Goal: Task Accomplishment & Management: Manage account settings

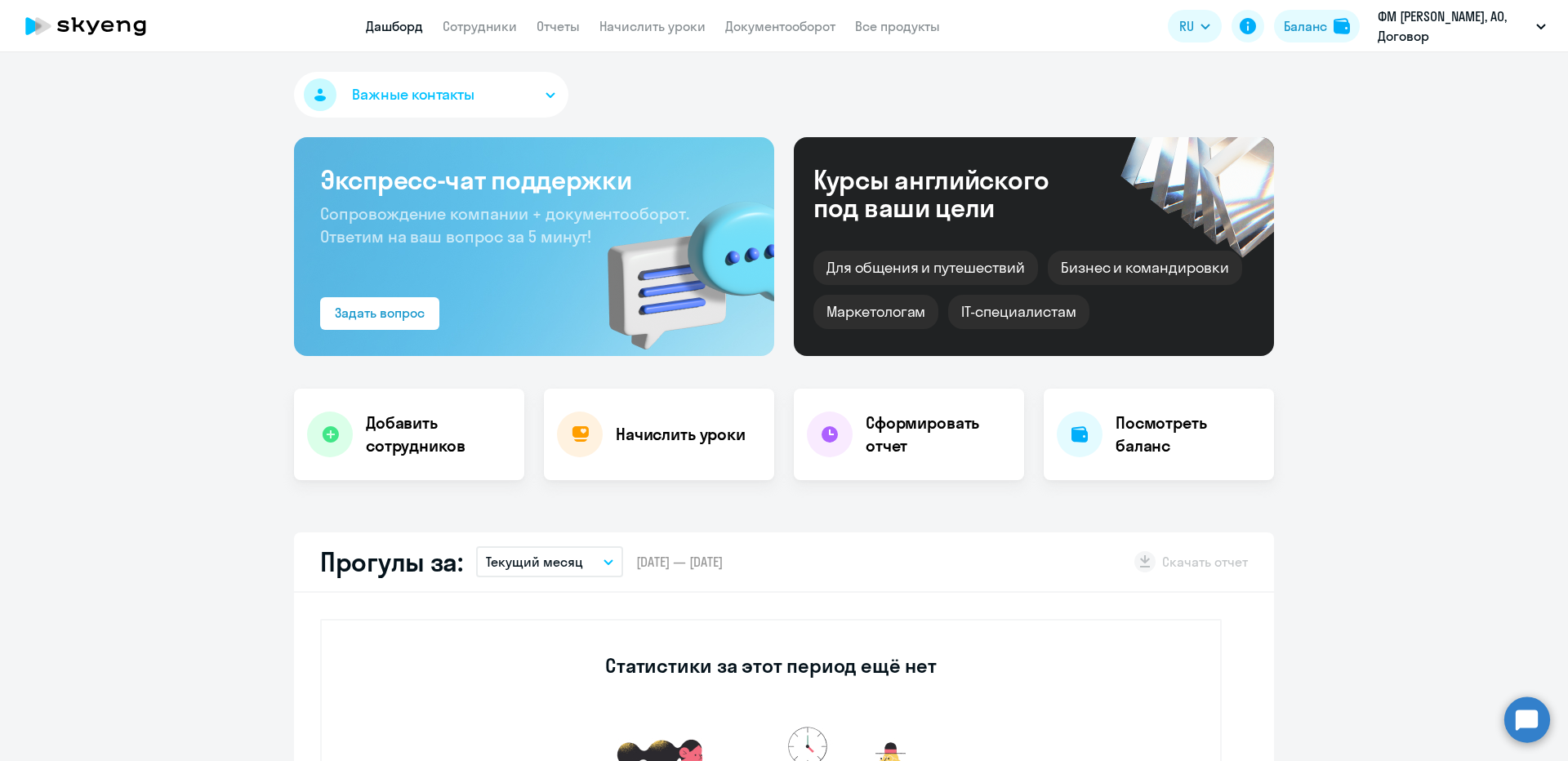
select select "30"
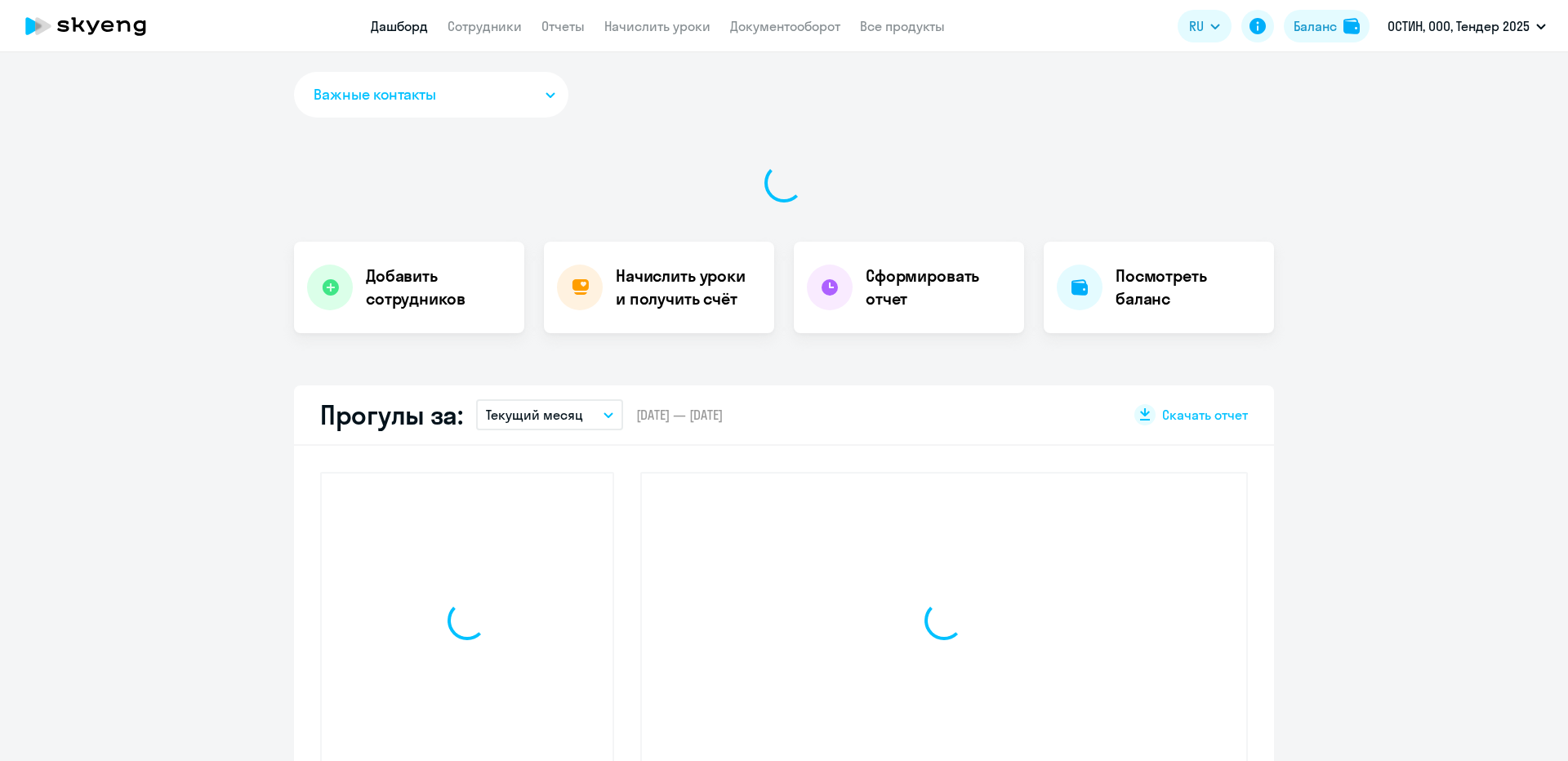
select select "30"
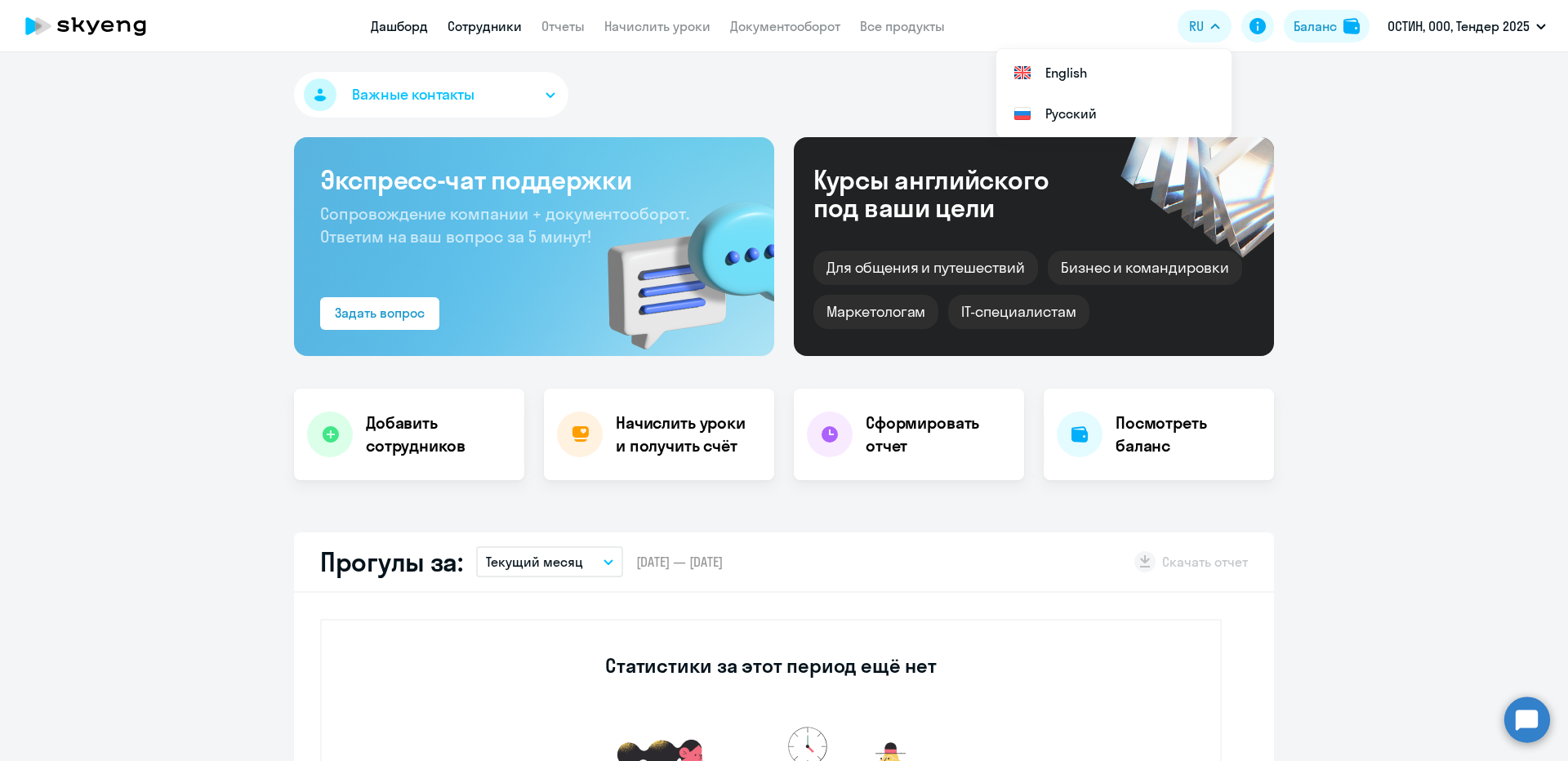
click at [460, 26] on link "Сотрудники" at bounding box center [484, 26] width 75 height 16
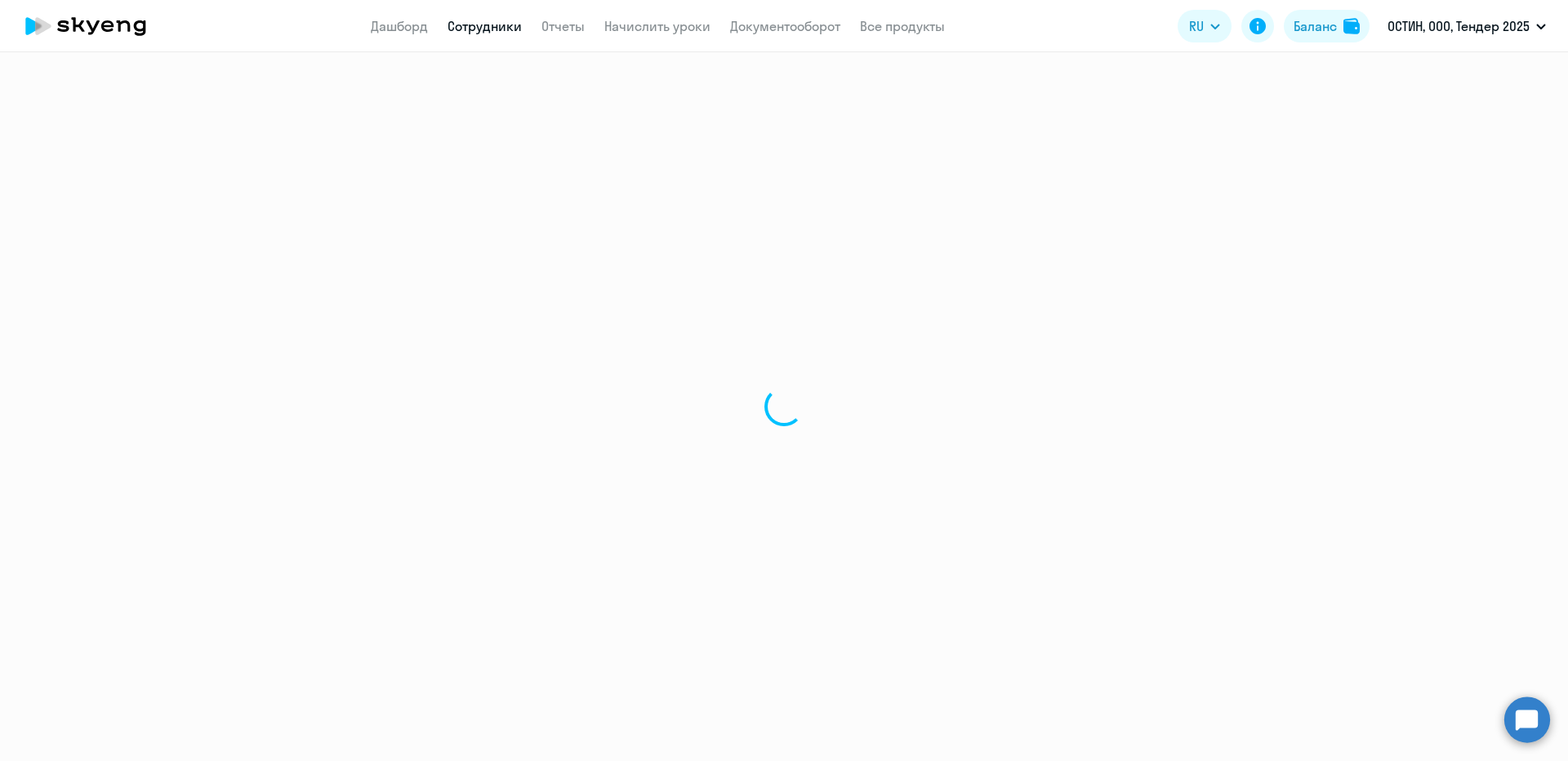
select select "30"
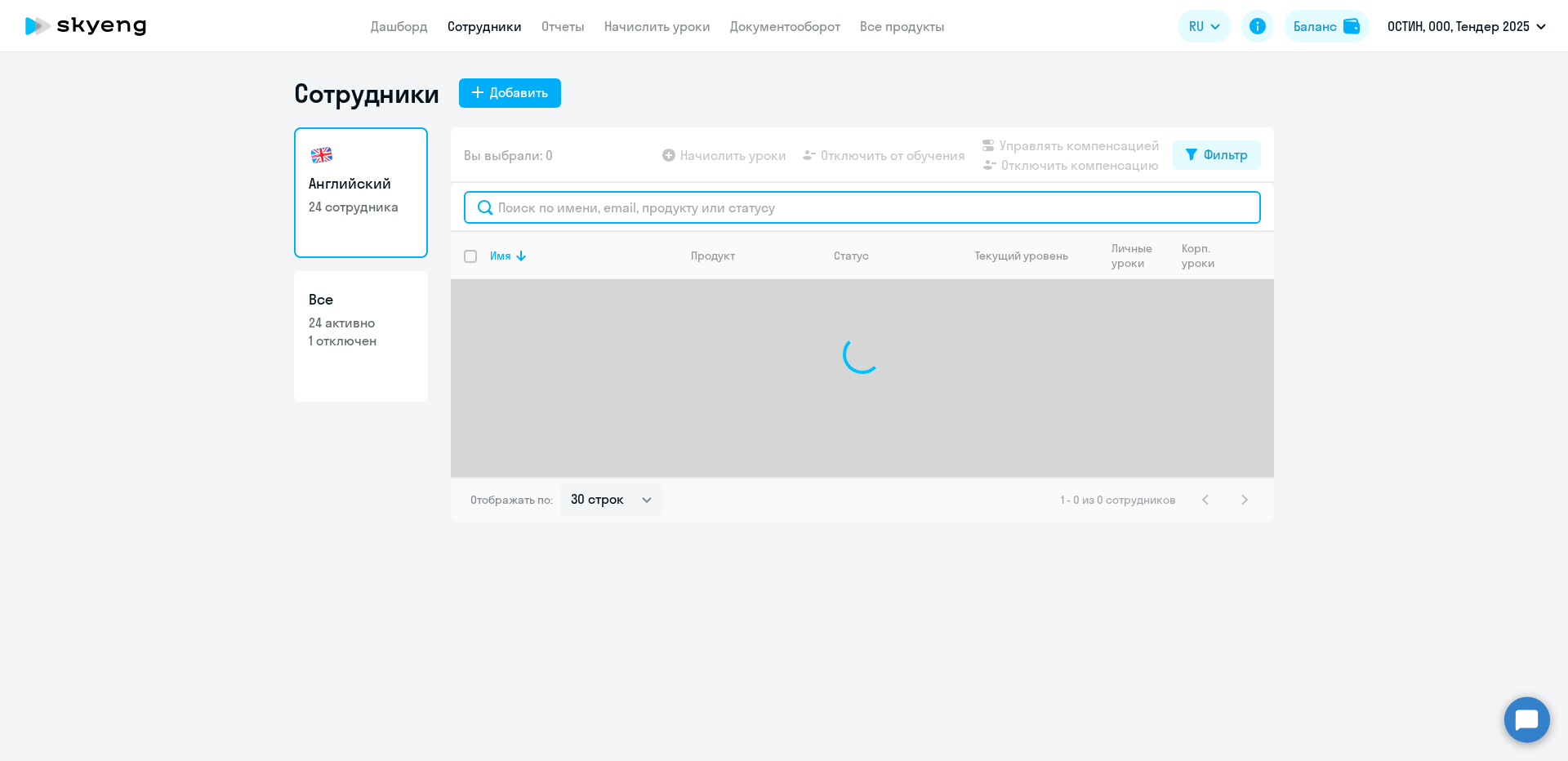
click at [544, 202] on input "text" at bounding box center [862, 207] width 797 height 33
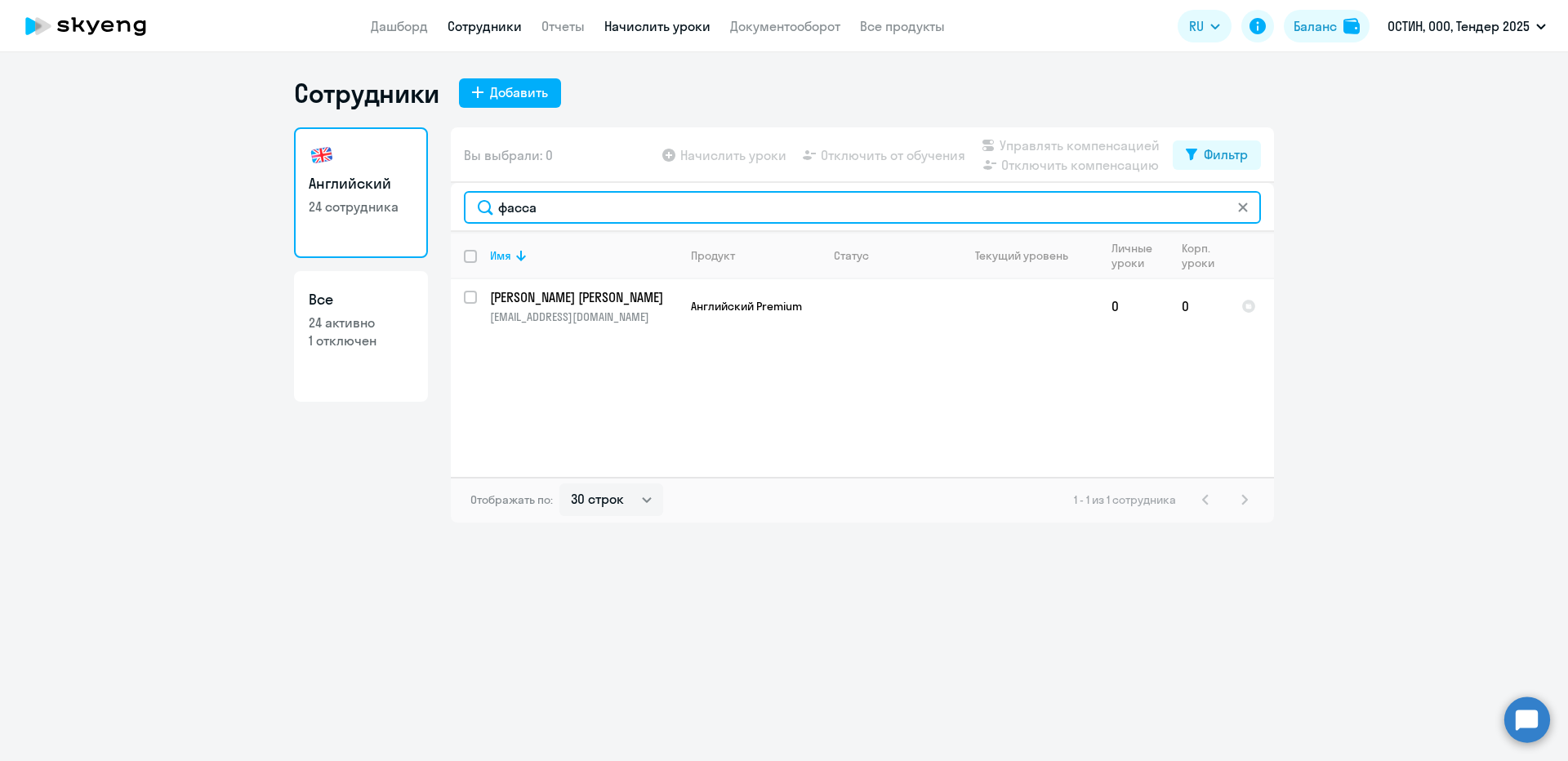
type input "фасса"
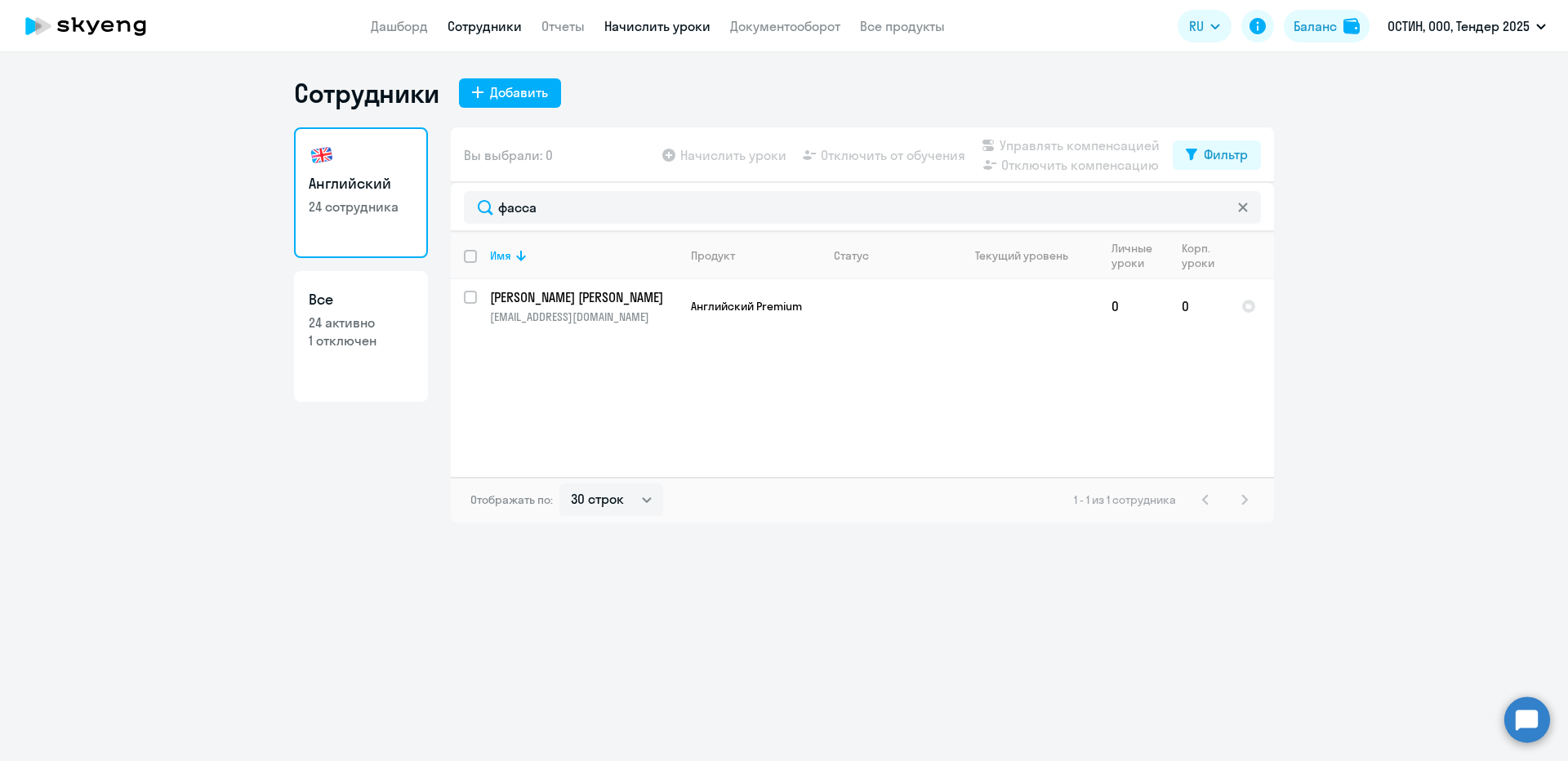
click at [631, 33] on link "Начислить уроки" at bounding box center [657, 26] width 106 height 16
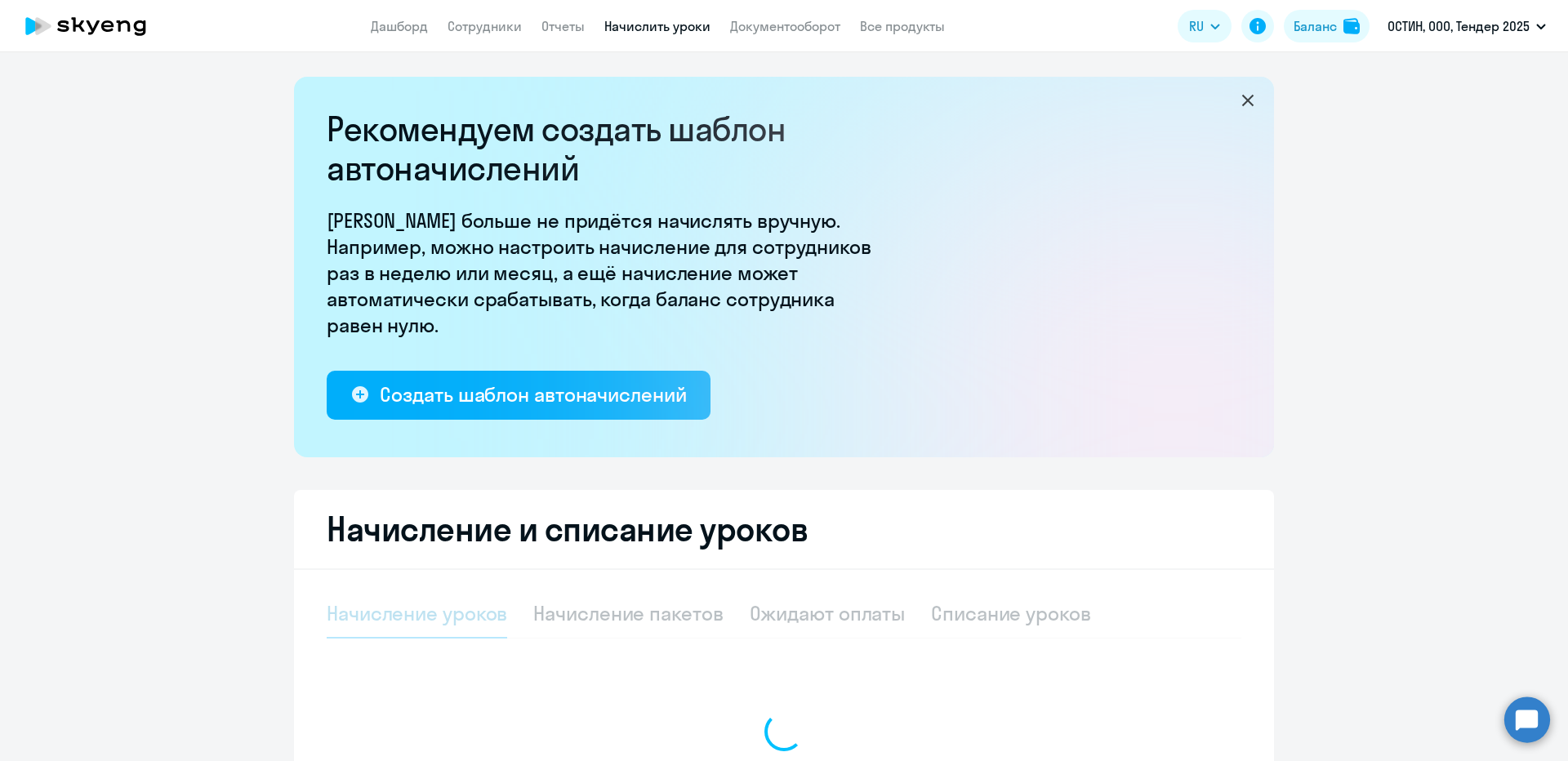
select select "10"
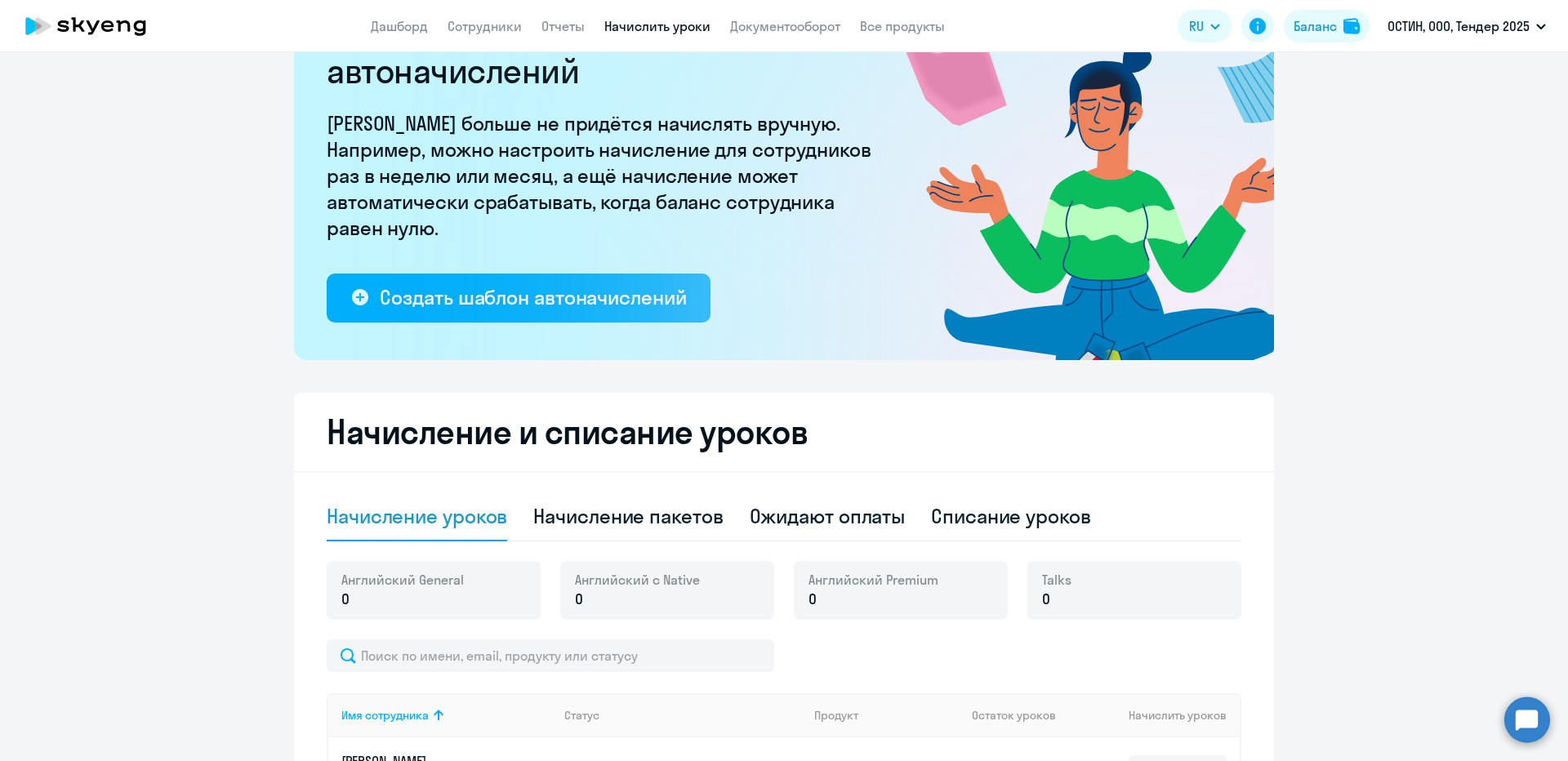
scroll to position [245, 0]
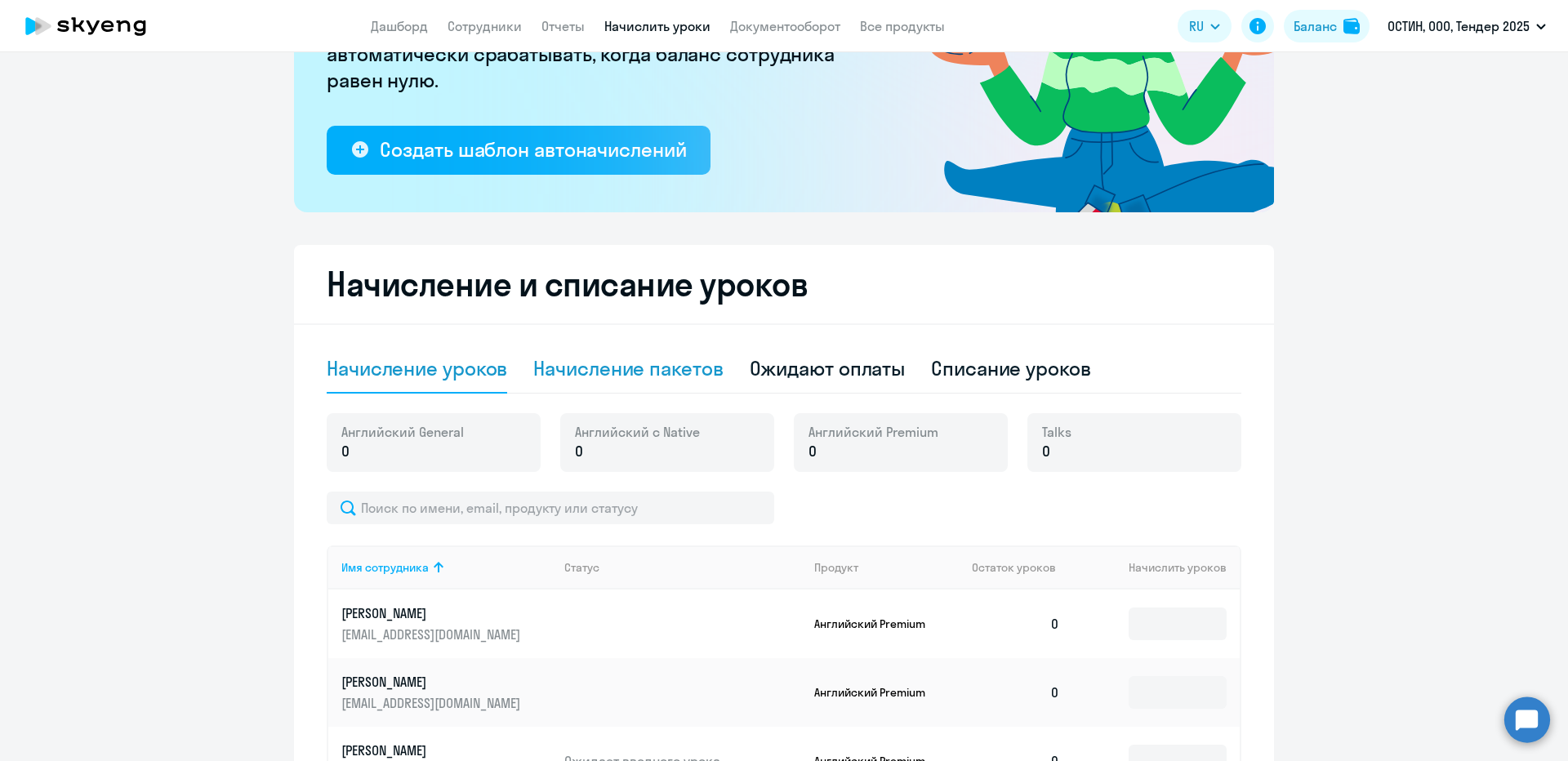
click at [607, 375] on div "Начисление пакетов" at bounding box center [627, 369] width 189 height 26
select select "10"
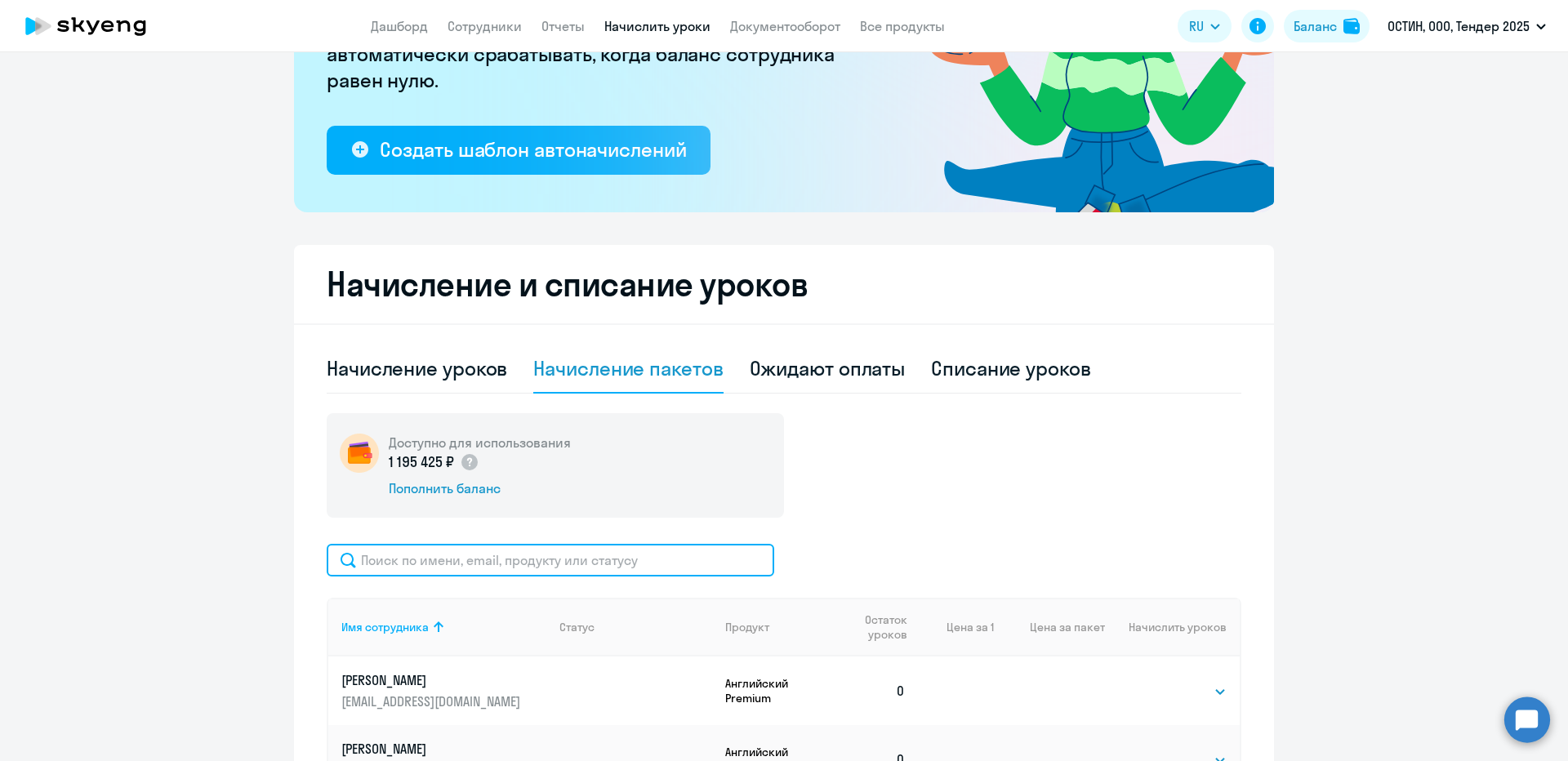
click at [432, 559] on input "text" at bounding box center [550, 560] width 447 height 33
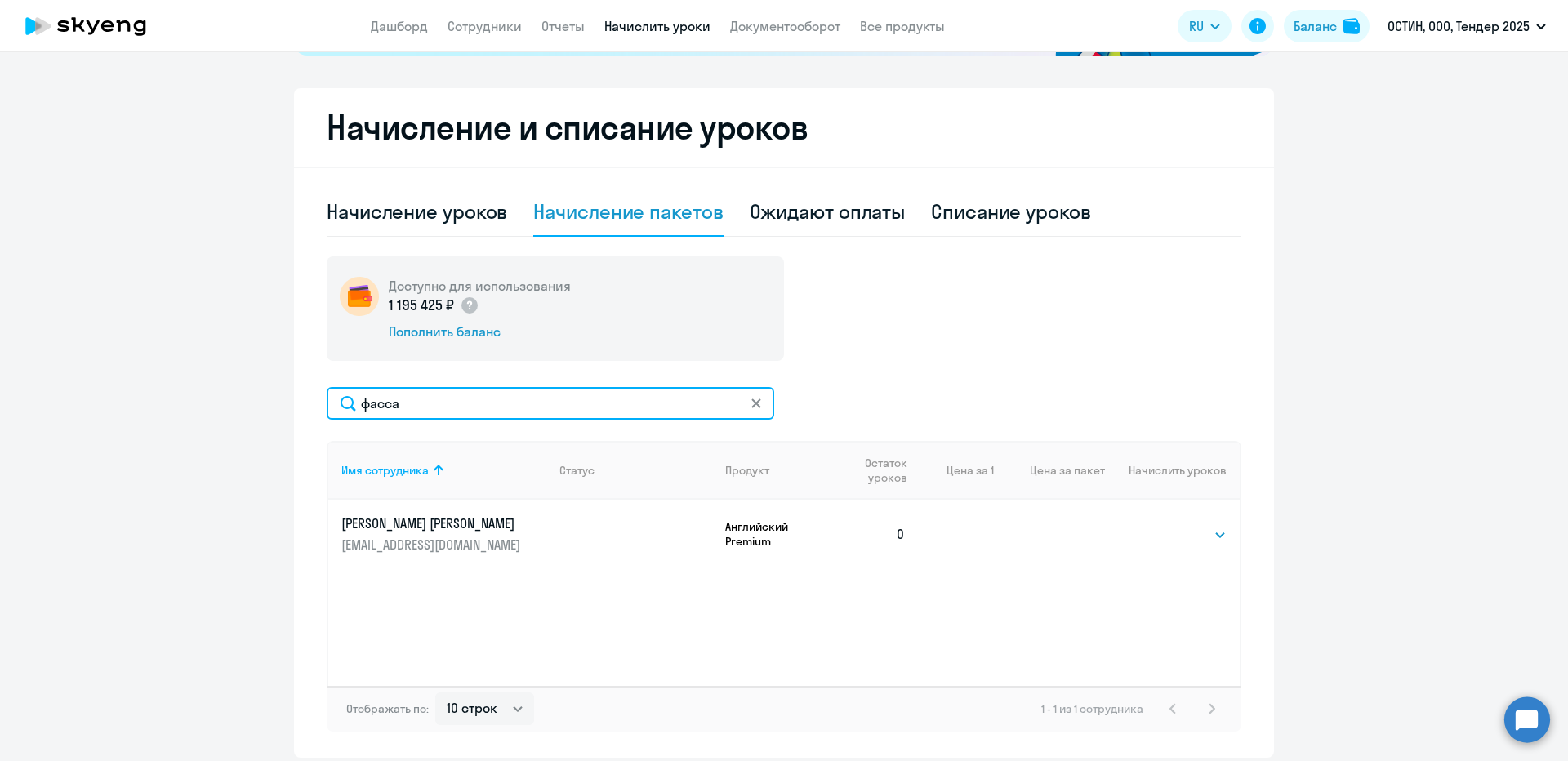
scroll to position [408, 0]
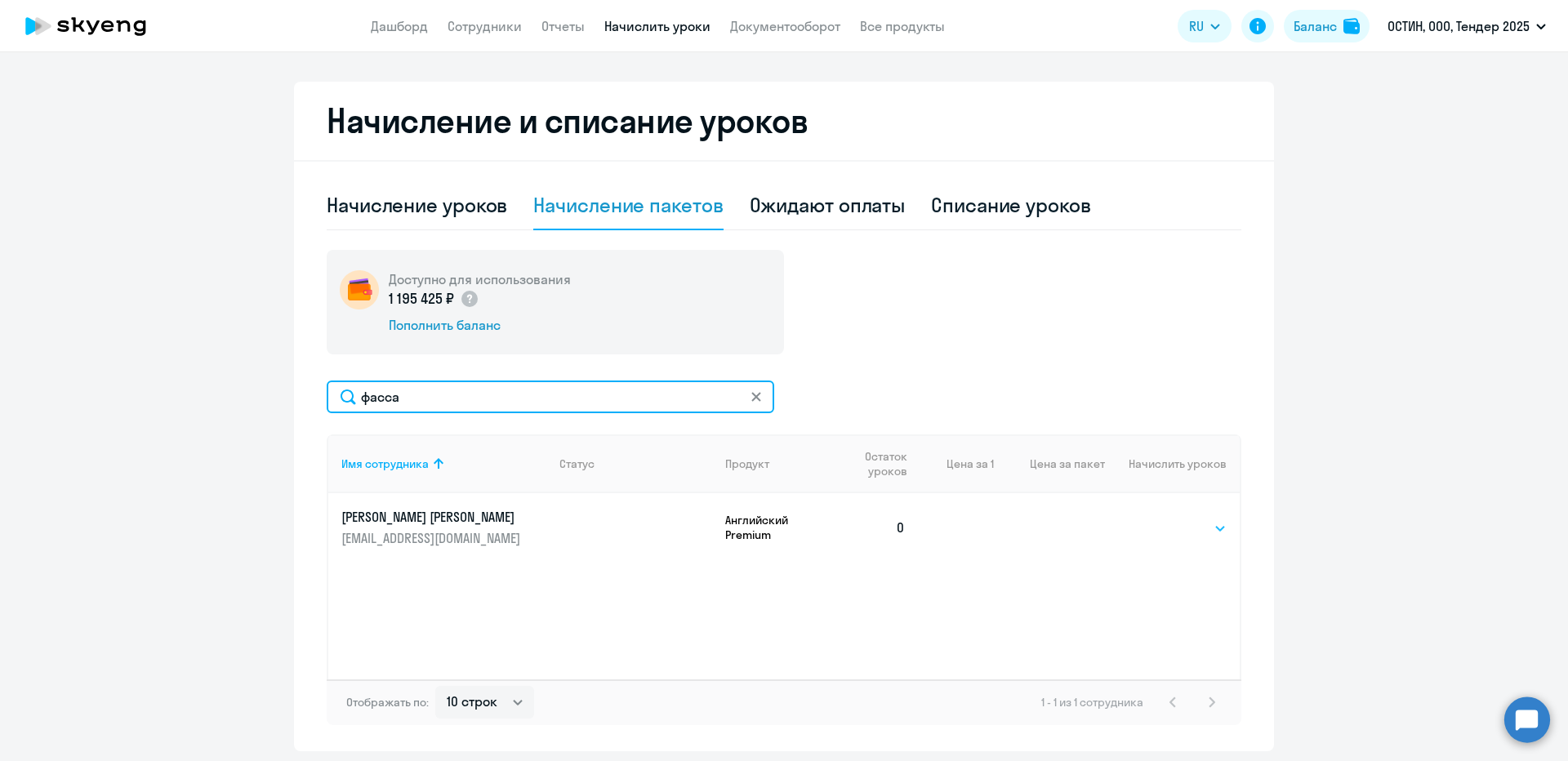
type input "фасса"
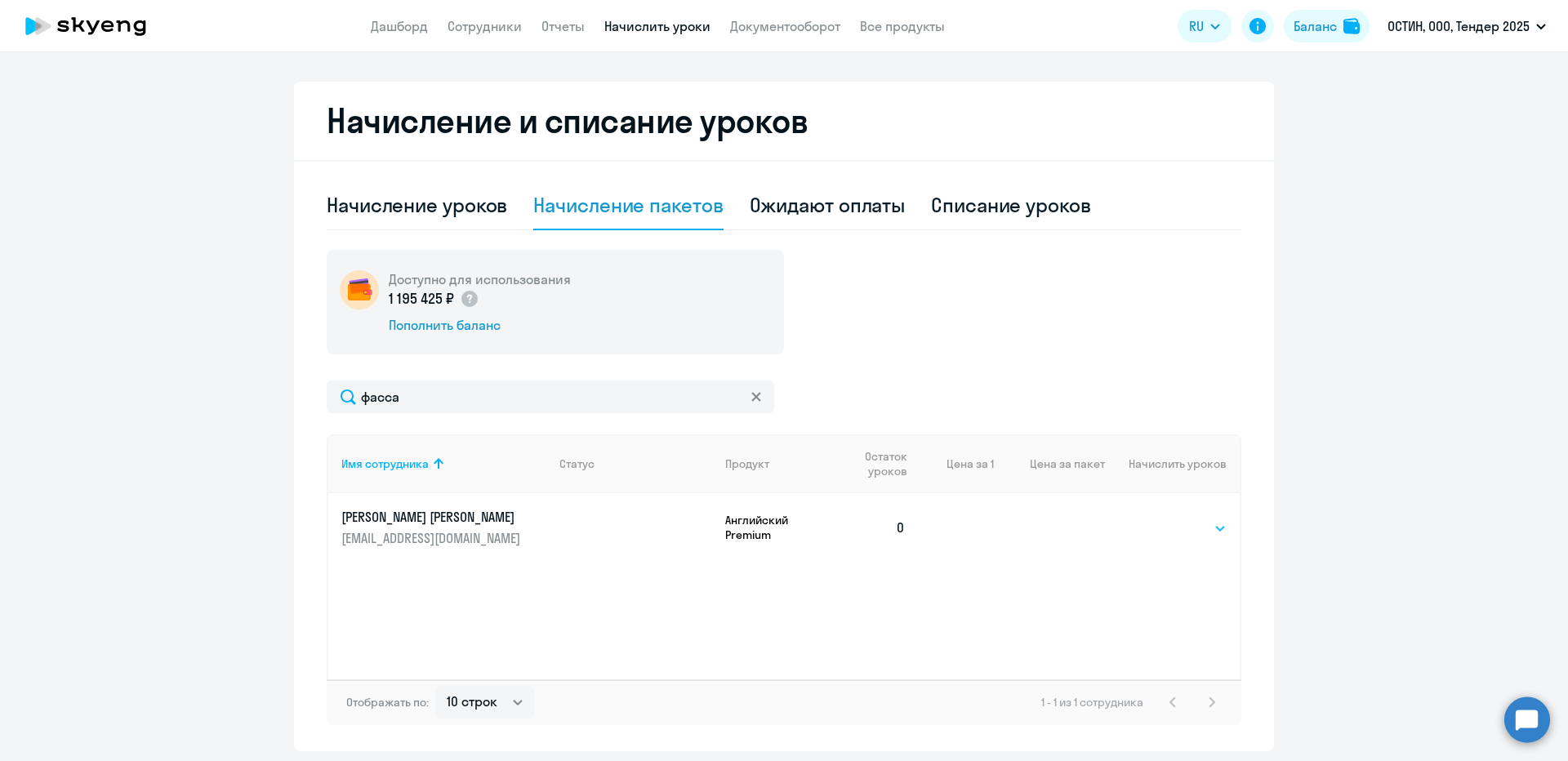
click at [1192, 532] on select "Выбрать 4 8 14 16 32 64 96 128" at bounding box center [1193, 528] width 67 height 20
select select "64"
click at [1159, 518] on select "Выбрать 4 8 14 16 32 64 96 128" at bounding box center [1193, 528] width 67 height 20
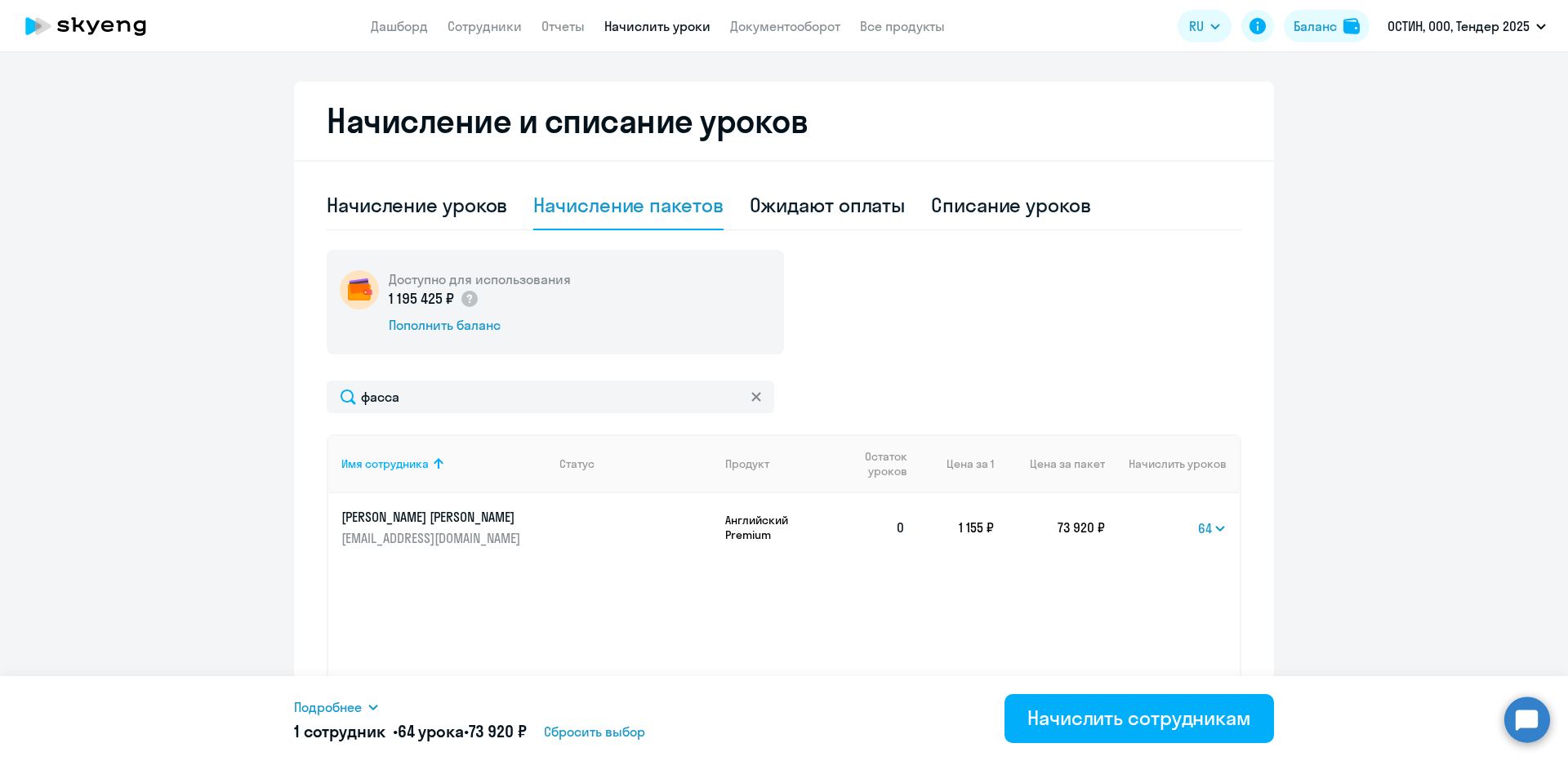
scroll to position [464, 0]
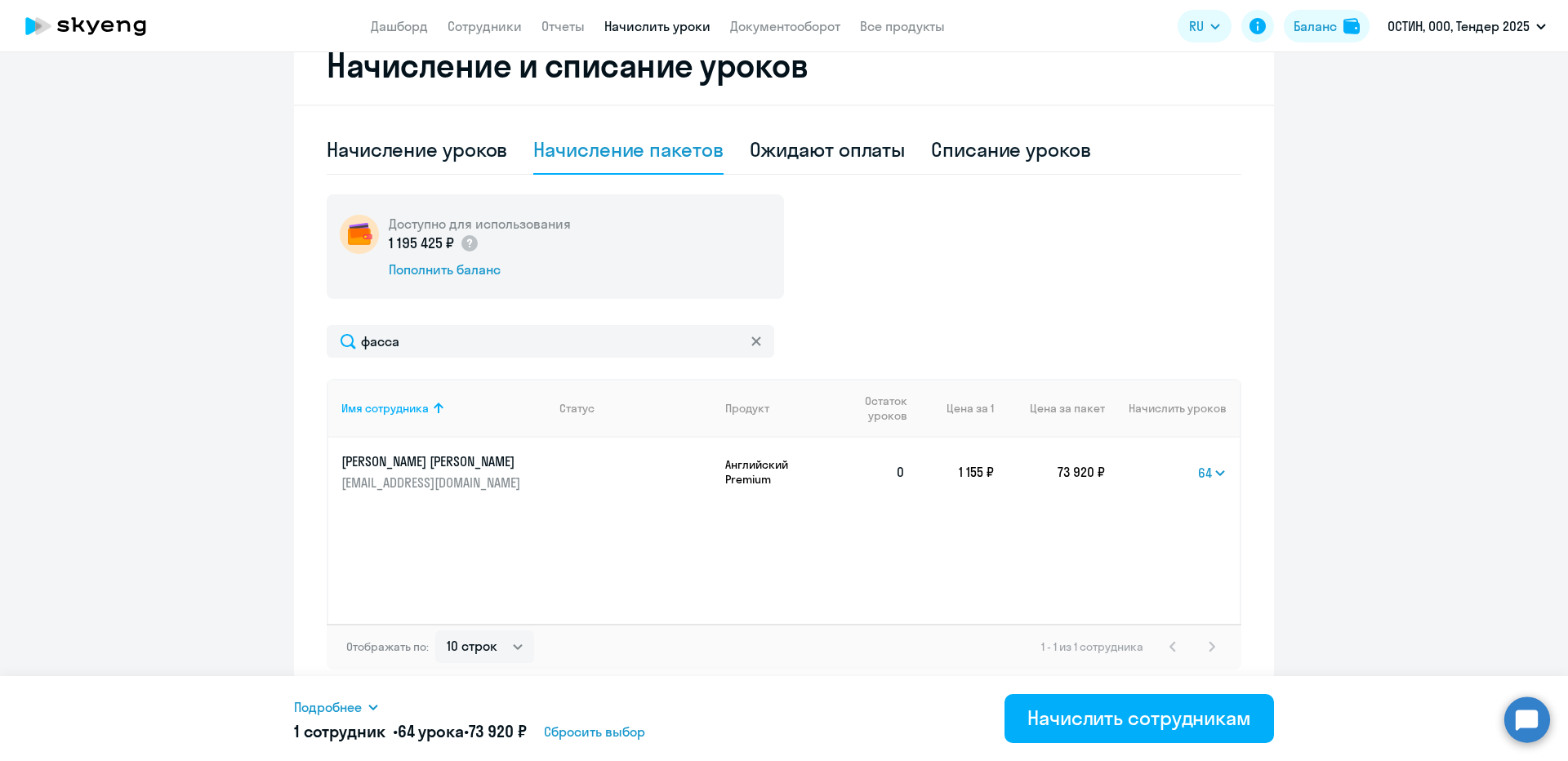
click at [342, 698] on span "Подробнее" at bounding box center [327, 707] width 68 height 20
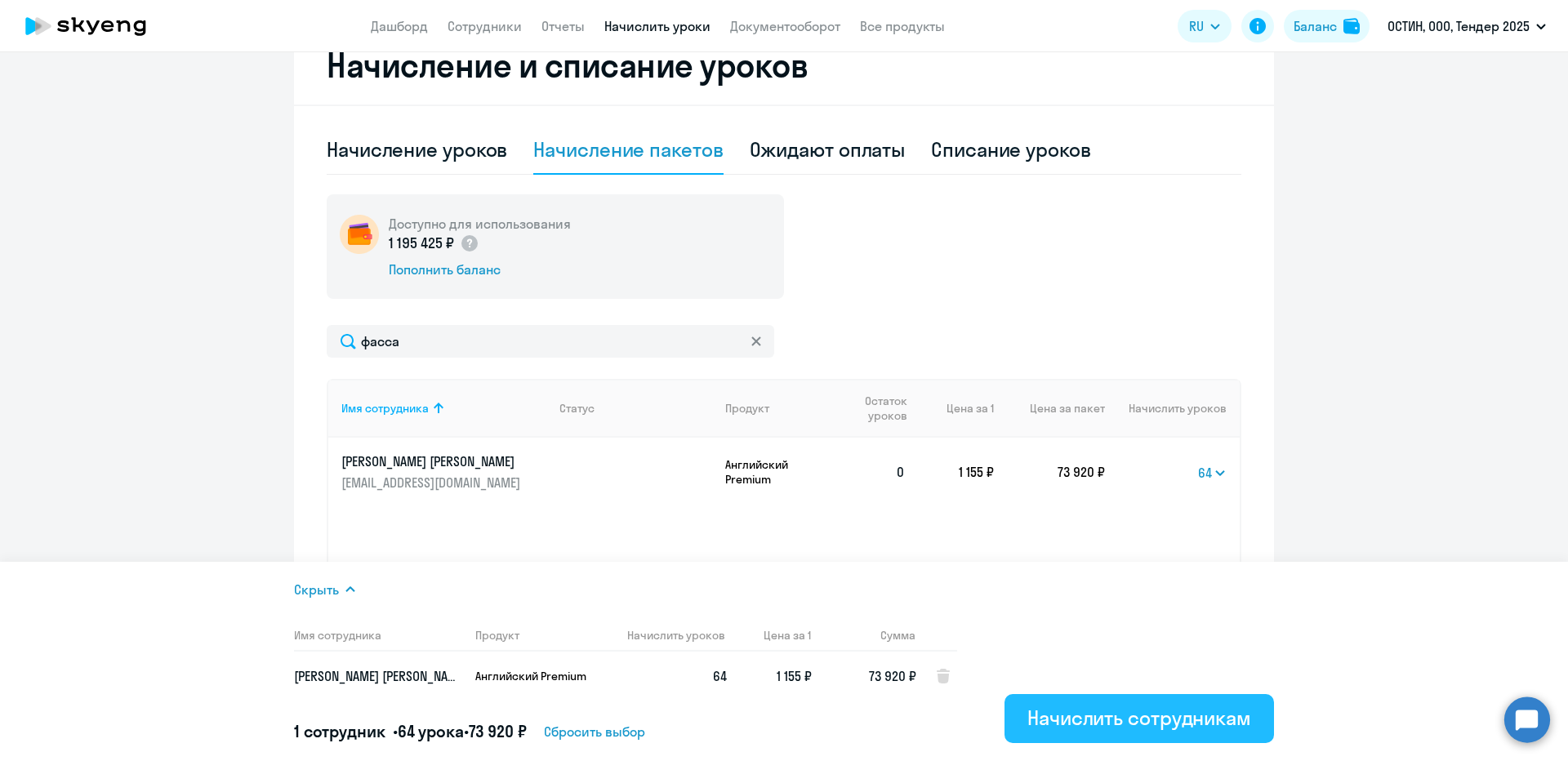
click at [1131, 724] on div "Начислить сотрудникам" at bounding box center [1139, 717] width 224 height 26
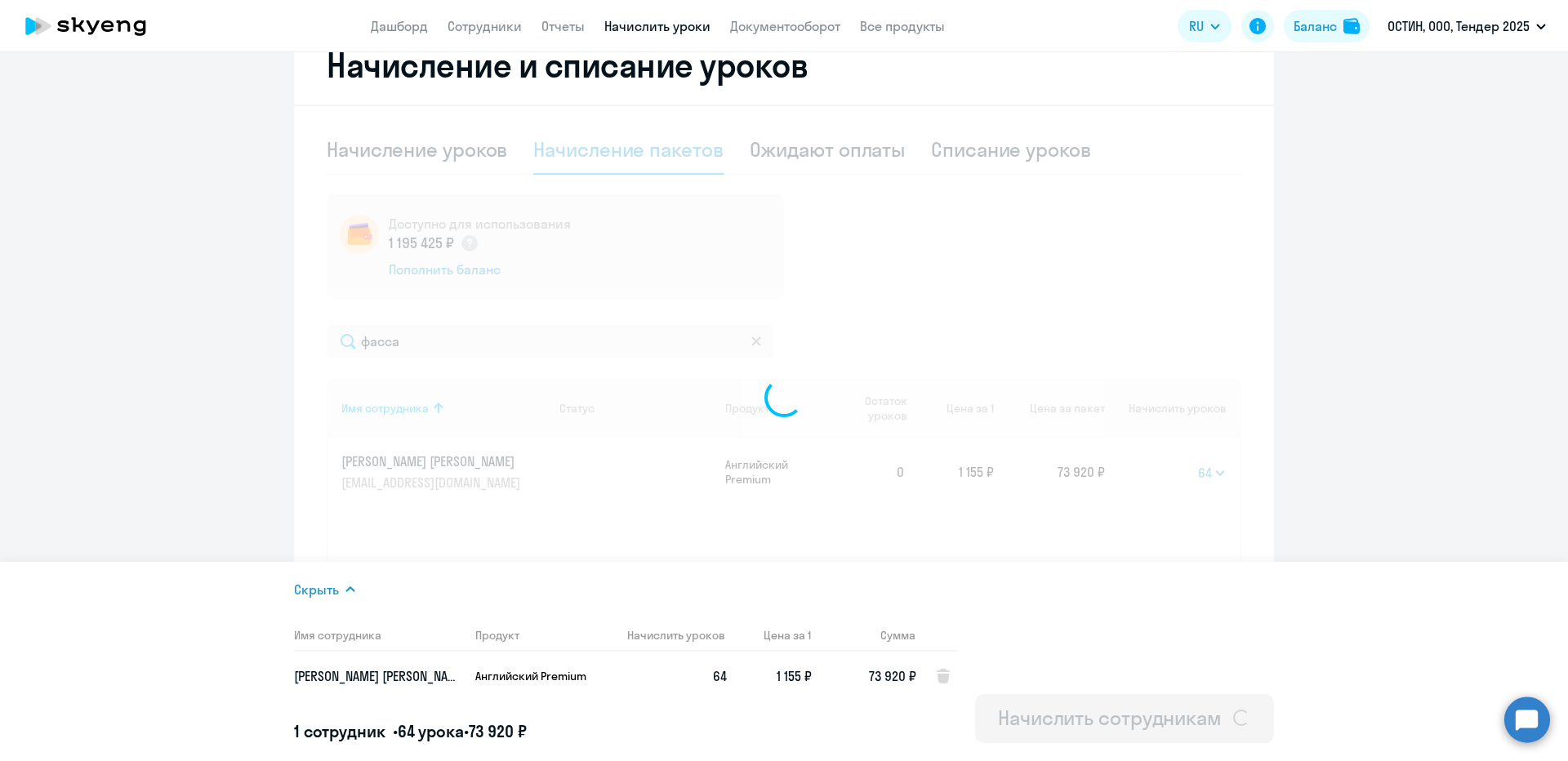
scroll to position [219, 0]
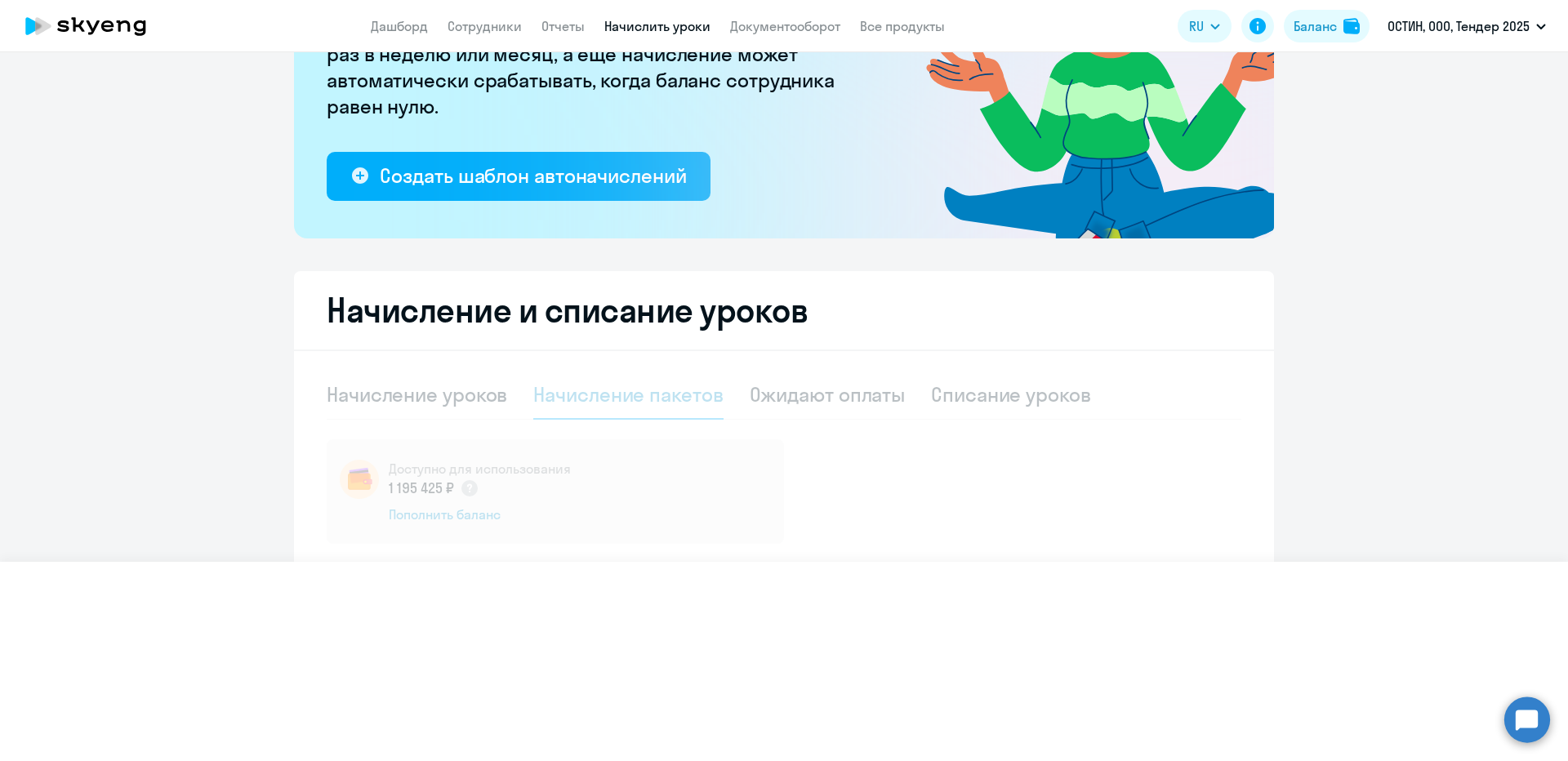
select select
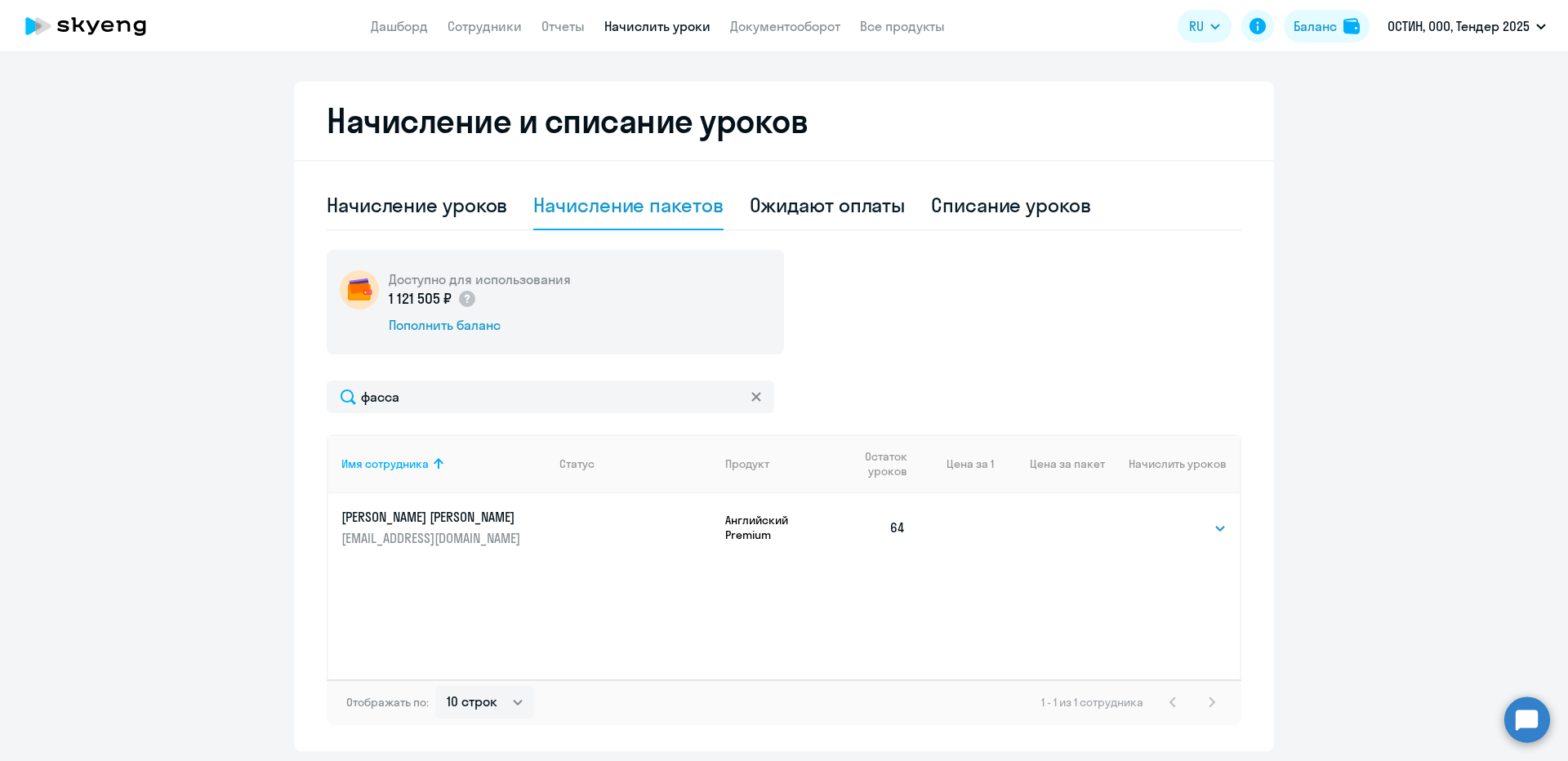
scroll to position [464, 0]
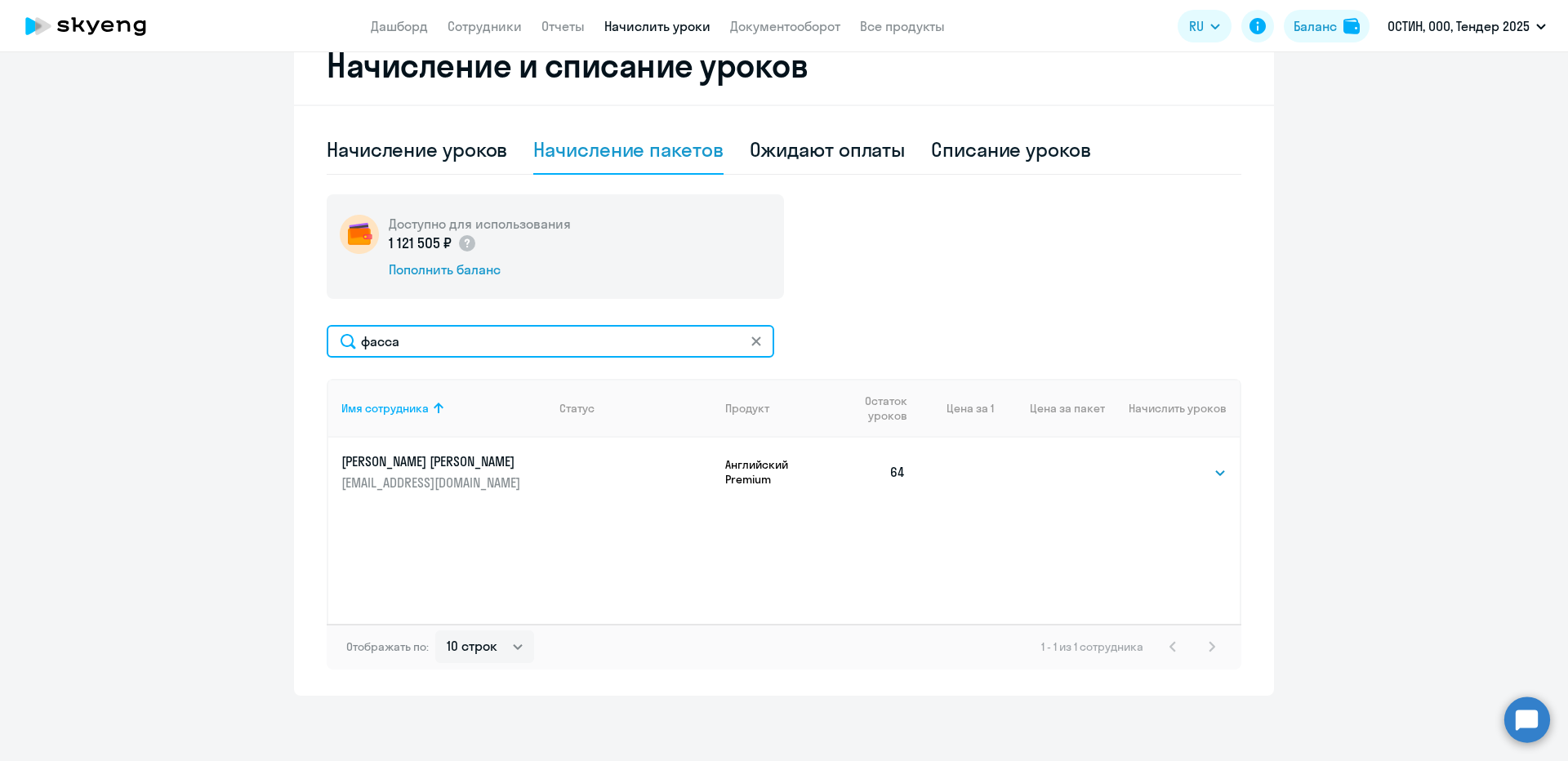
click at [423, 353] on input "фасса" at bounding box center [550, 341] width 447 height 33
type input "штейн"
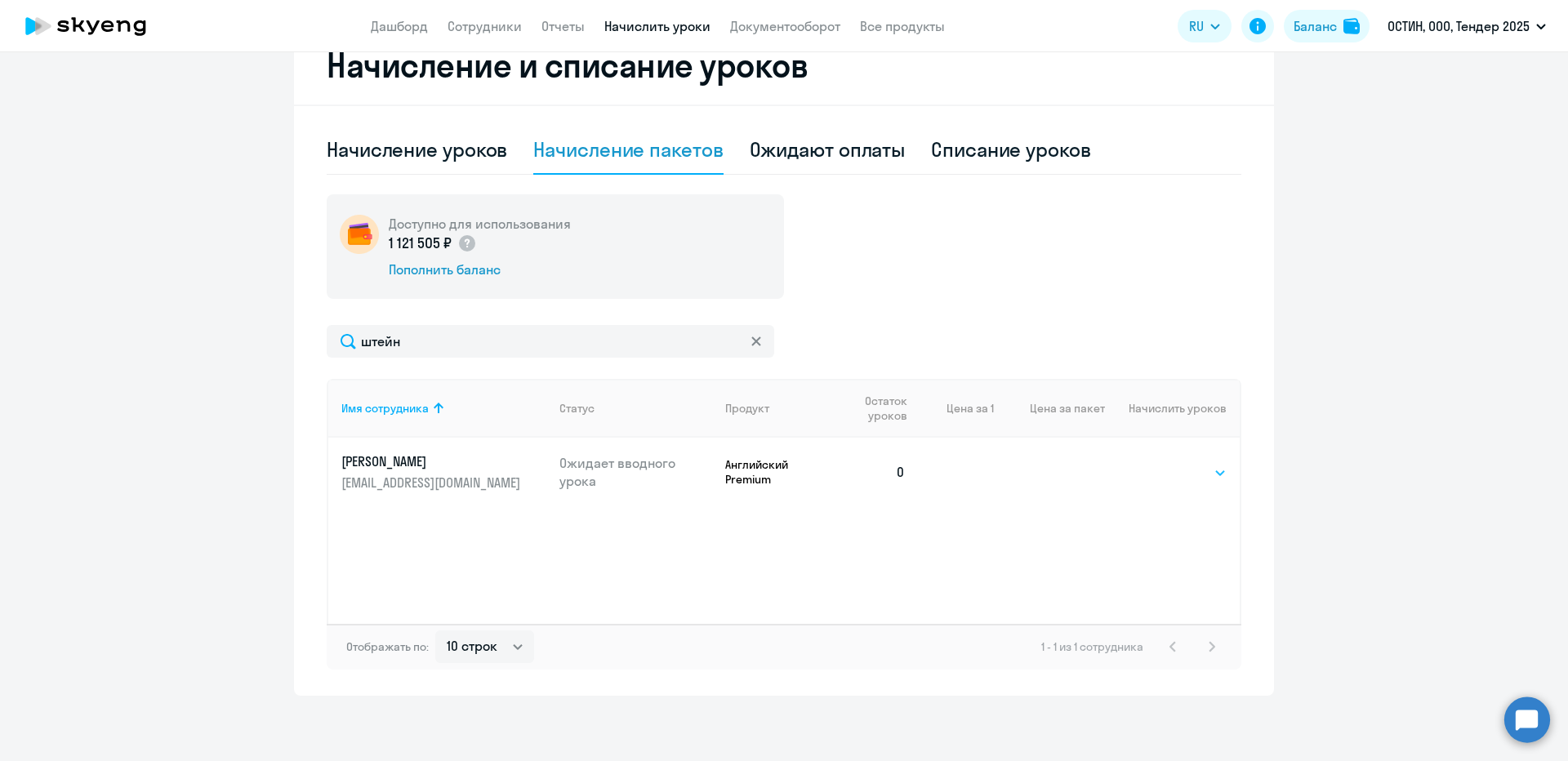
click at [1159, 477] on select "Выбрать 4 8 14 16 32 64 96 128" at bounding box center [1193, 472] width 67 height 20
select select "64"
click at [1159, 463] on select "Выбрать 4 8 14 16 32 64 96 128" at bounding box center [1193, 472] width 67 height 20
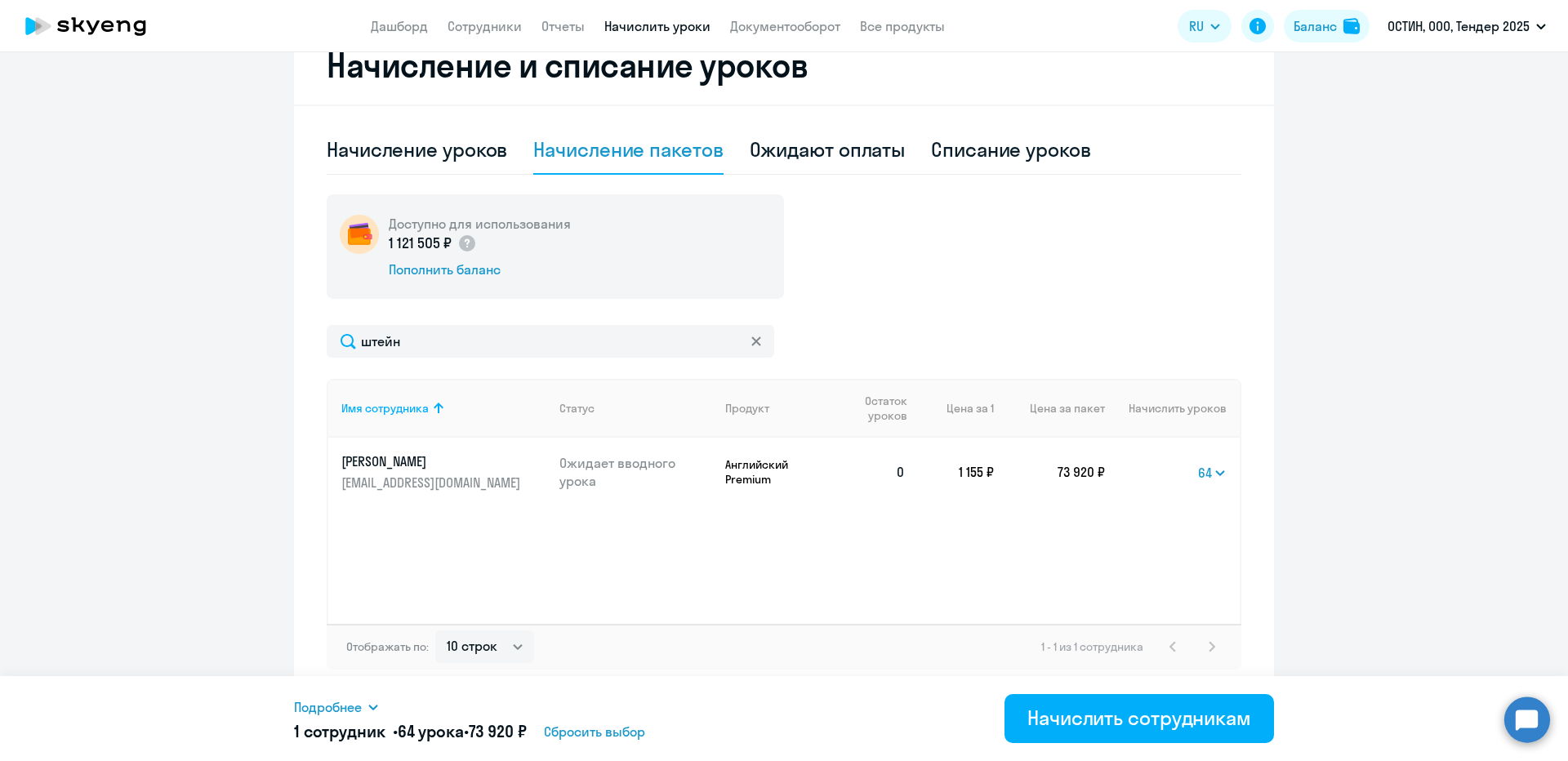
click at [350, 702] on span "Подробнее" at bounding box center [327, 707] width 68 height 20
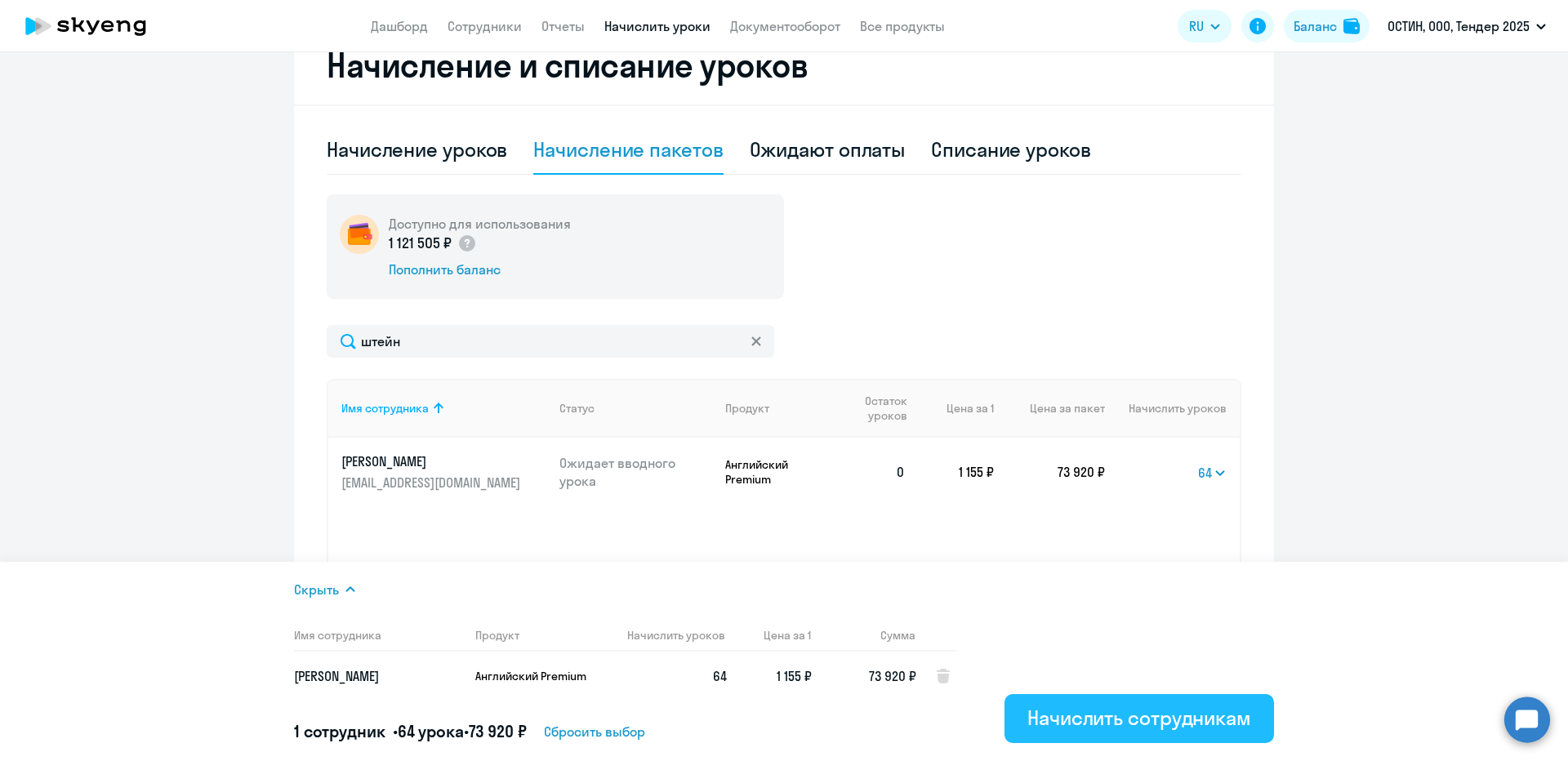
click at [1164, 715] on div "Начислить сотрудникам" at bounding box center [1139, 717] width 224 height 26
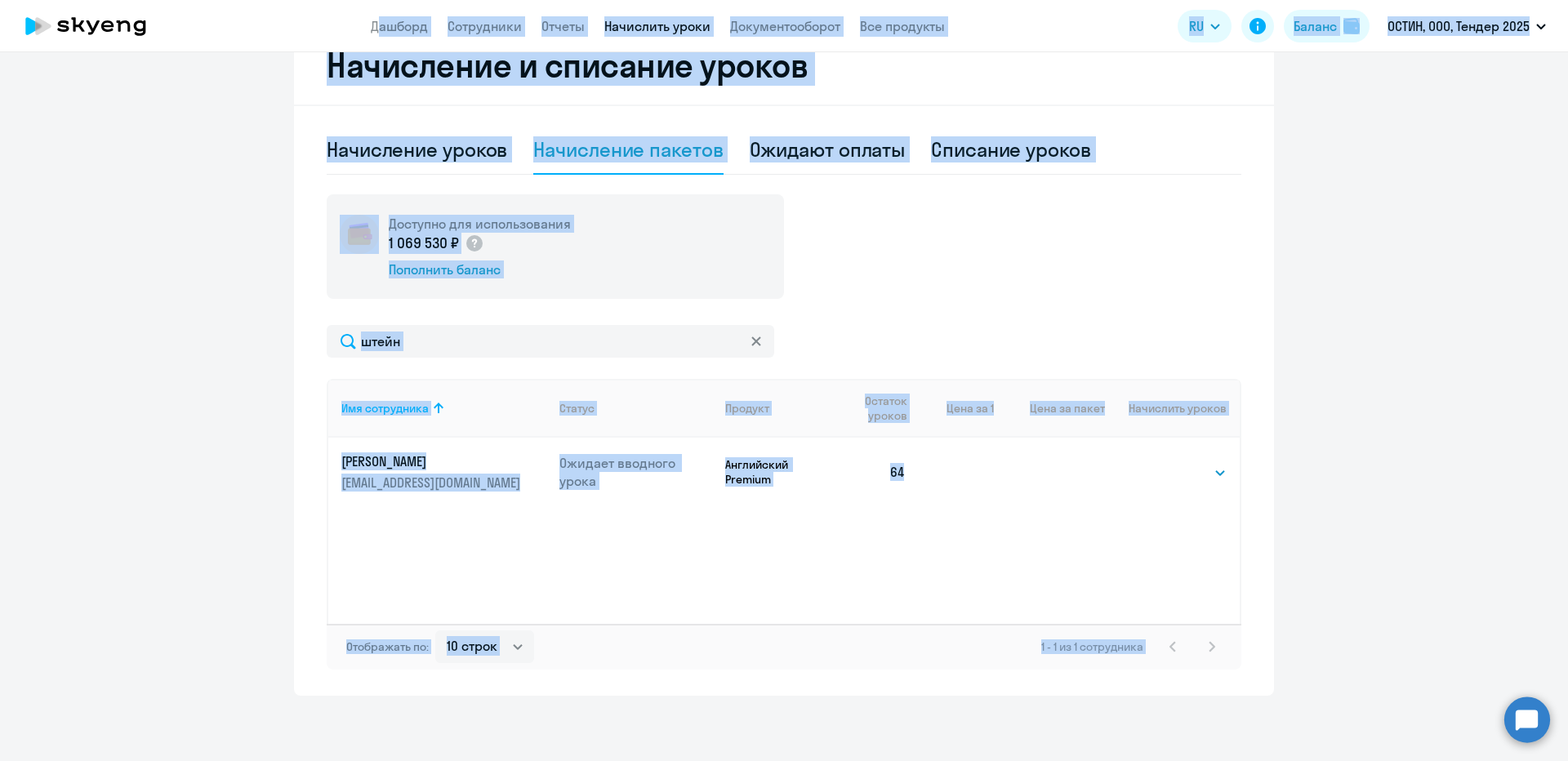
click at [461, 362] on div "штейн Имя сотрудника Статус Продукт Остаток уроков Цена за 1 Цена за пакет Начи…" at bounding box center [783, 497] width 914 height 345
click at [440, 338] on input "штейн" at bounding box center [550, 341] width 447 height 33
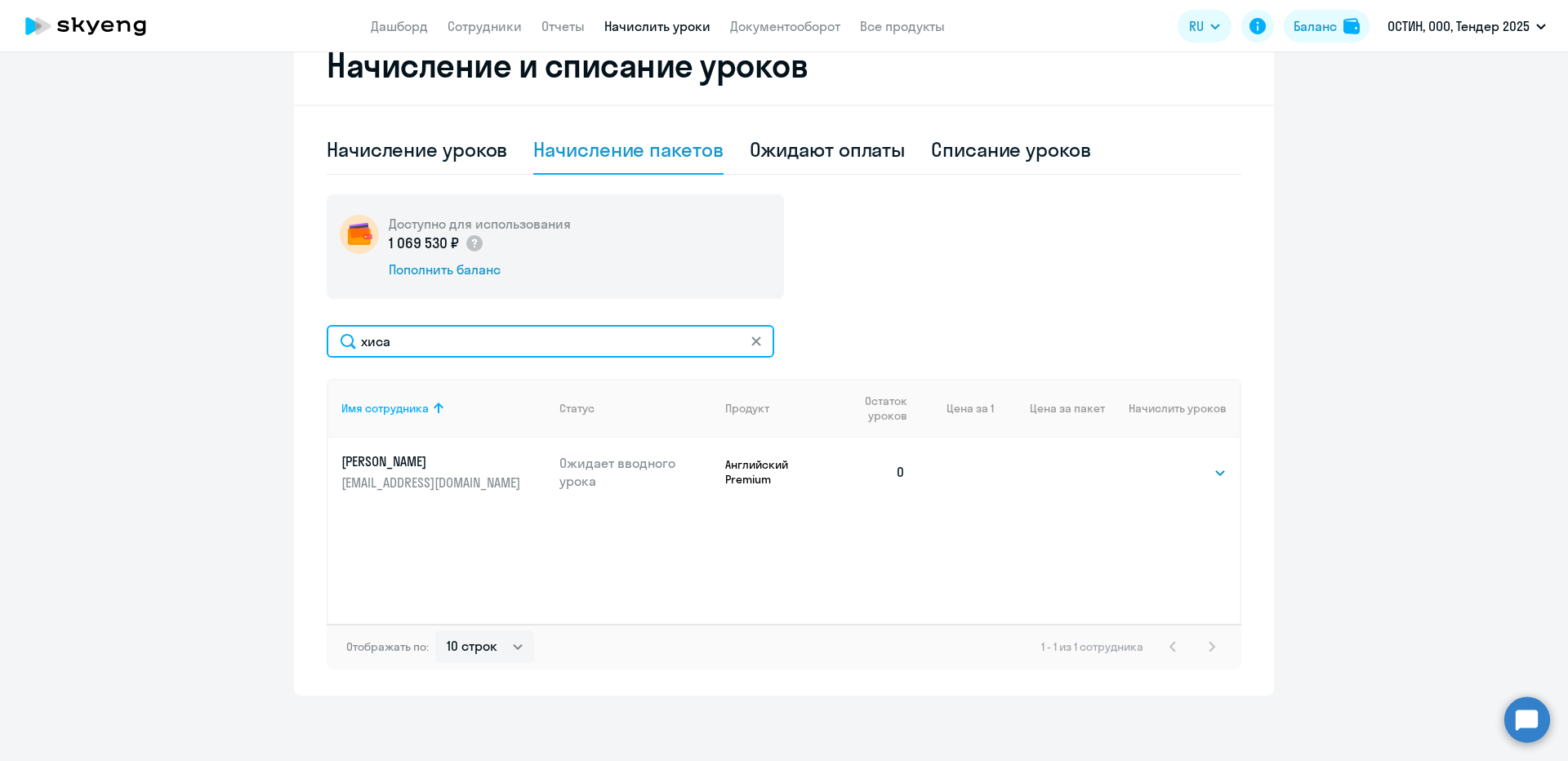
type input "хиса"
click at [1152, 466] on td "Выбрать 4 8 14 16 32 64 96 128 Выбрать" at bounding box center [1171, 472] width 135 height 69
click at [1159, 467] on select "Выбрать 4 8 14 16 32 64 96 128" at bounding box center [1193, 472] width 67 height 20
select select "64"
click at [1159, 463] on select "Выбрать 4 8 14 16 32 64 96 128" at bounding box center [1193, 472] width 67 height 20
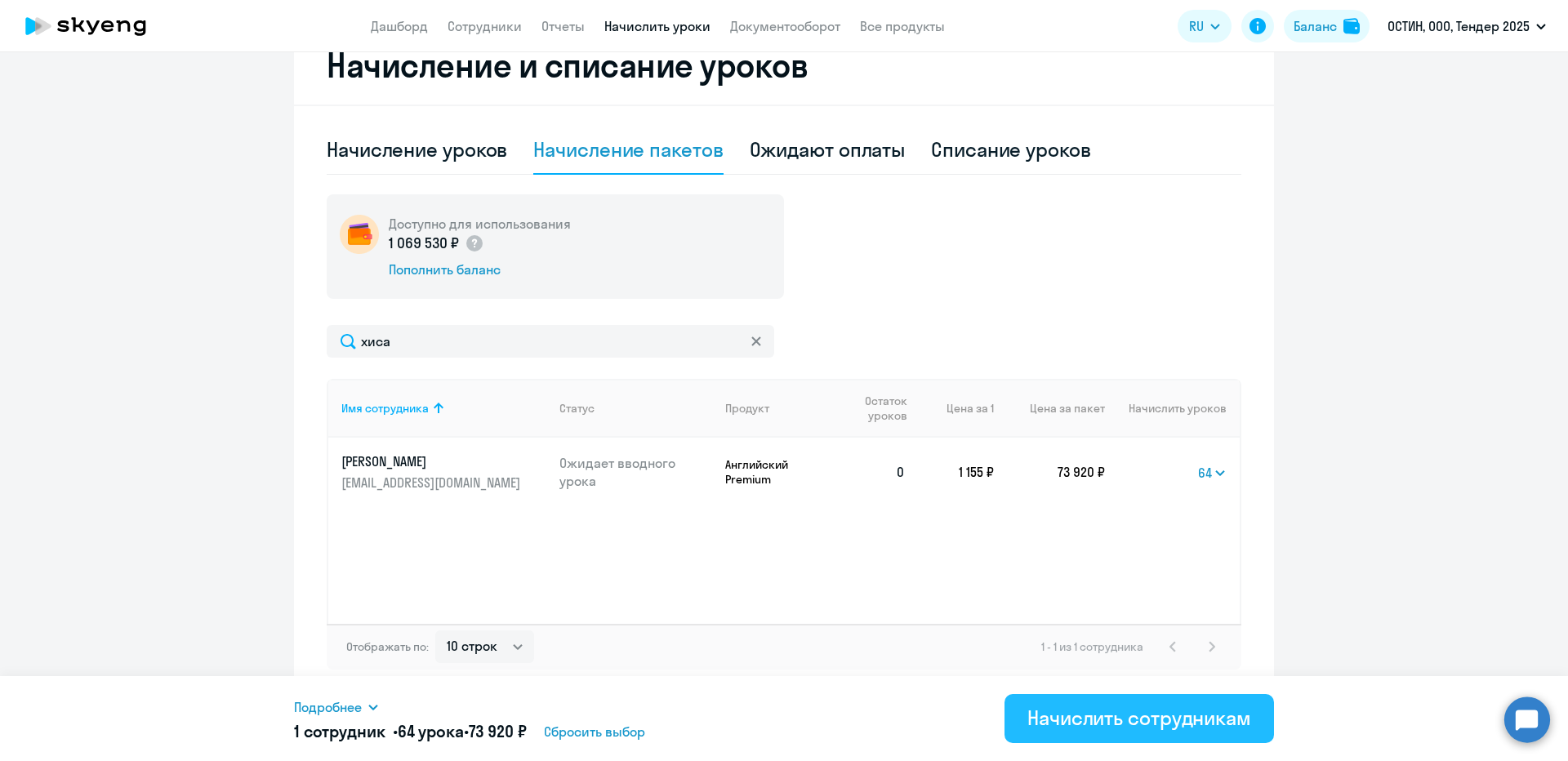
click at [1125, 724] on div "Начислить сотрудникам" at bounding box center [1139, 717] width 224 height 26
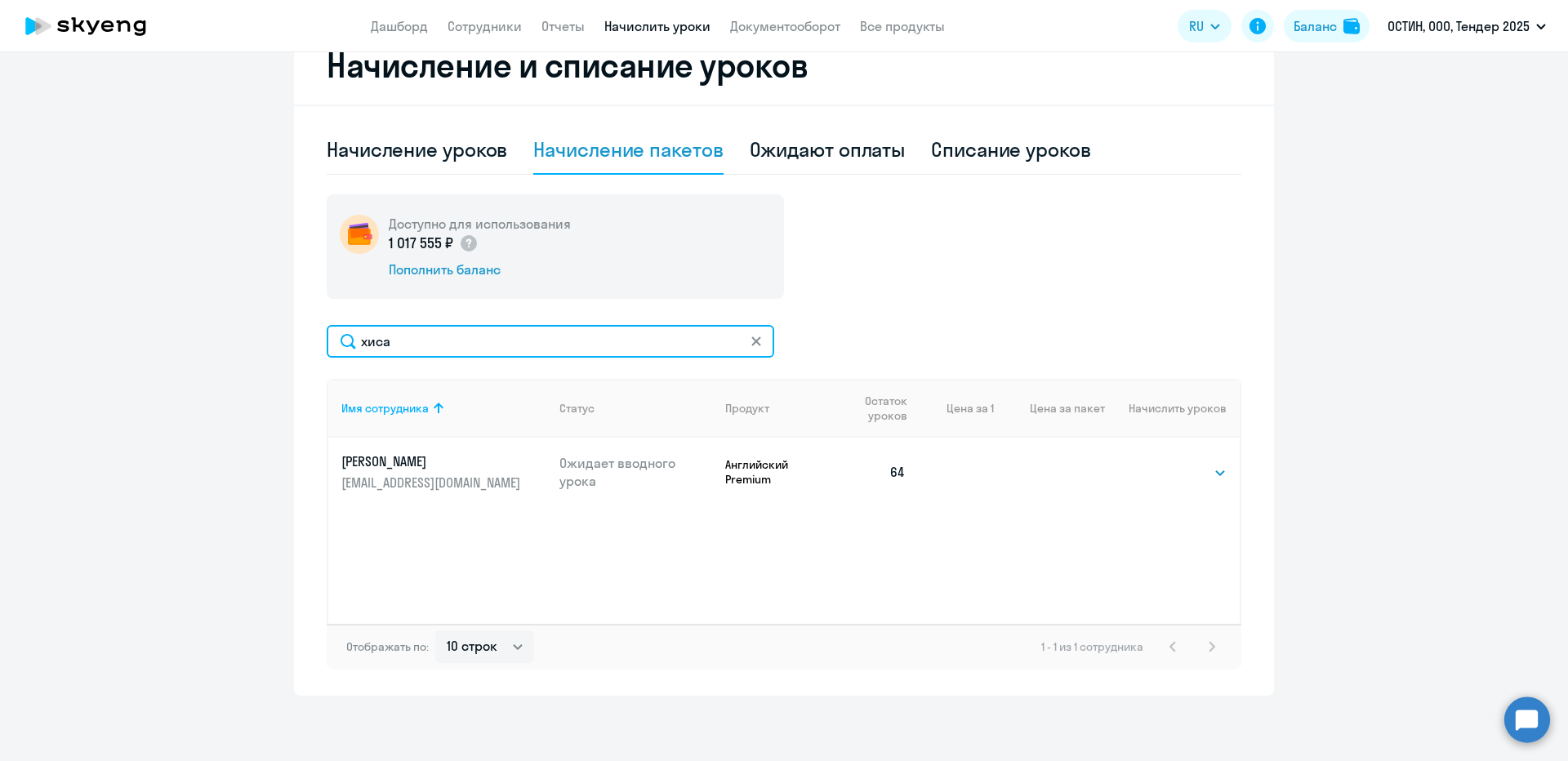
click at [445, 347] on input "хиса" at bounding box center [550, 341] width 447 height 33
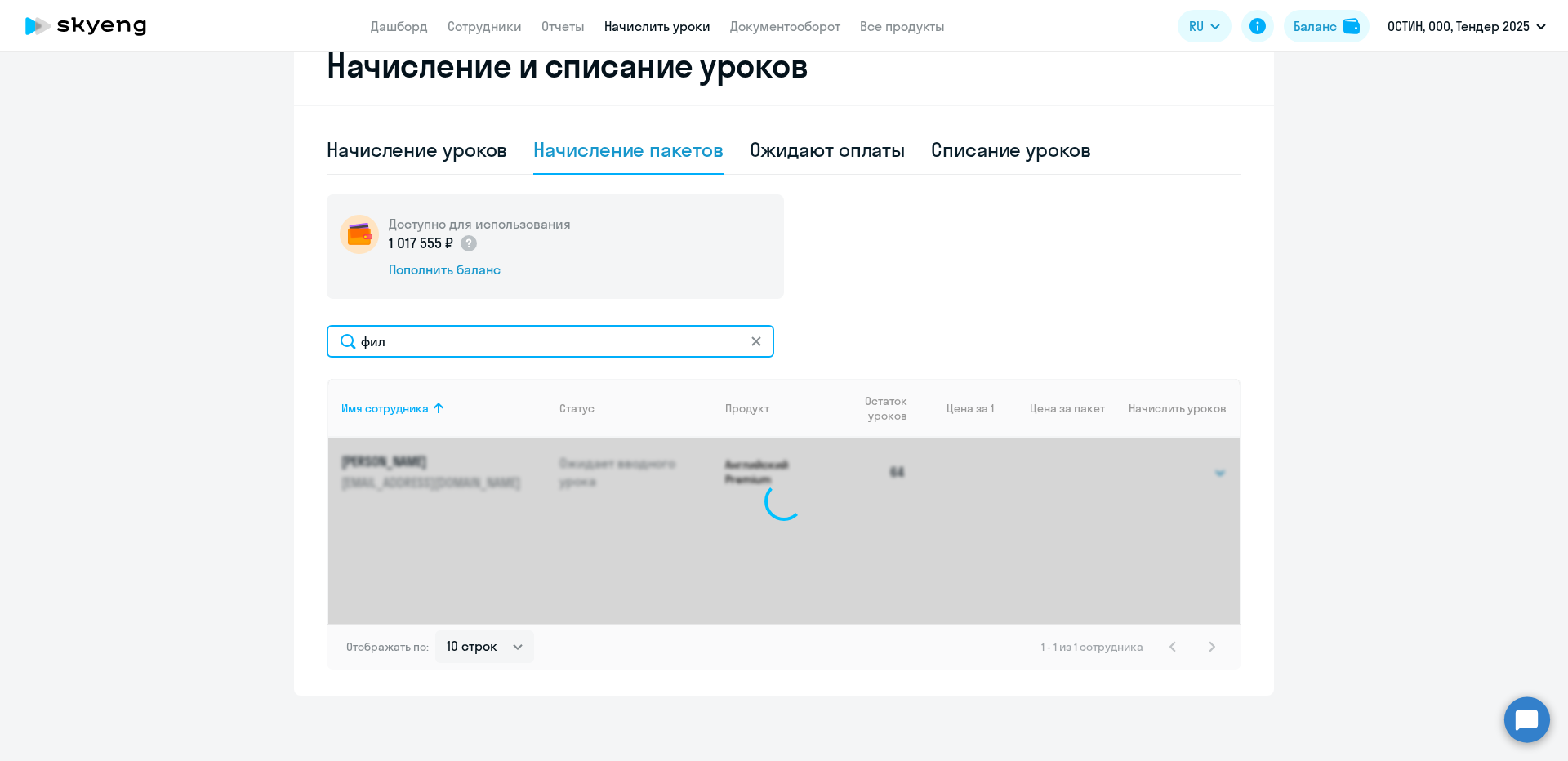
type input "фили"
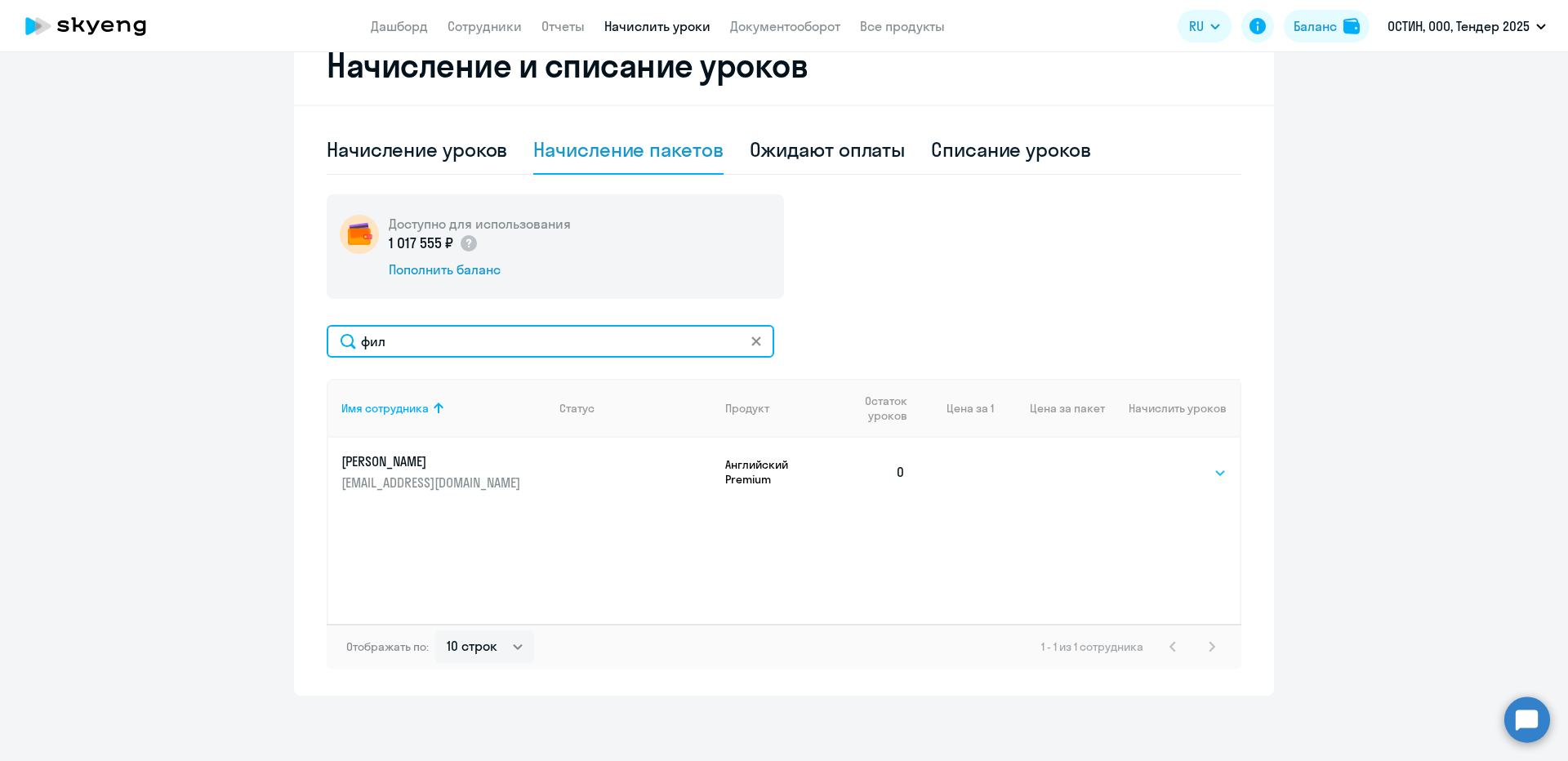
type input "фил"
drag, startPoint x: 1172, startPoint y: 468, endPoint x: 1182, endPoint y: 482, distance: 17.2
click at [1172, 468] on select "Выбрать 4 8 14 16 32 64 96 128" at bounding box center [1193, 472] width 67 height 20
select select "64"
click at [1159, 463] on select "Выбрать 4 8 14 16 32 64 96 128" at bounding box center [1193, 472] width 67 height 20
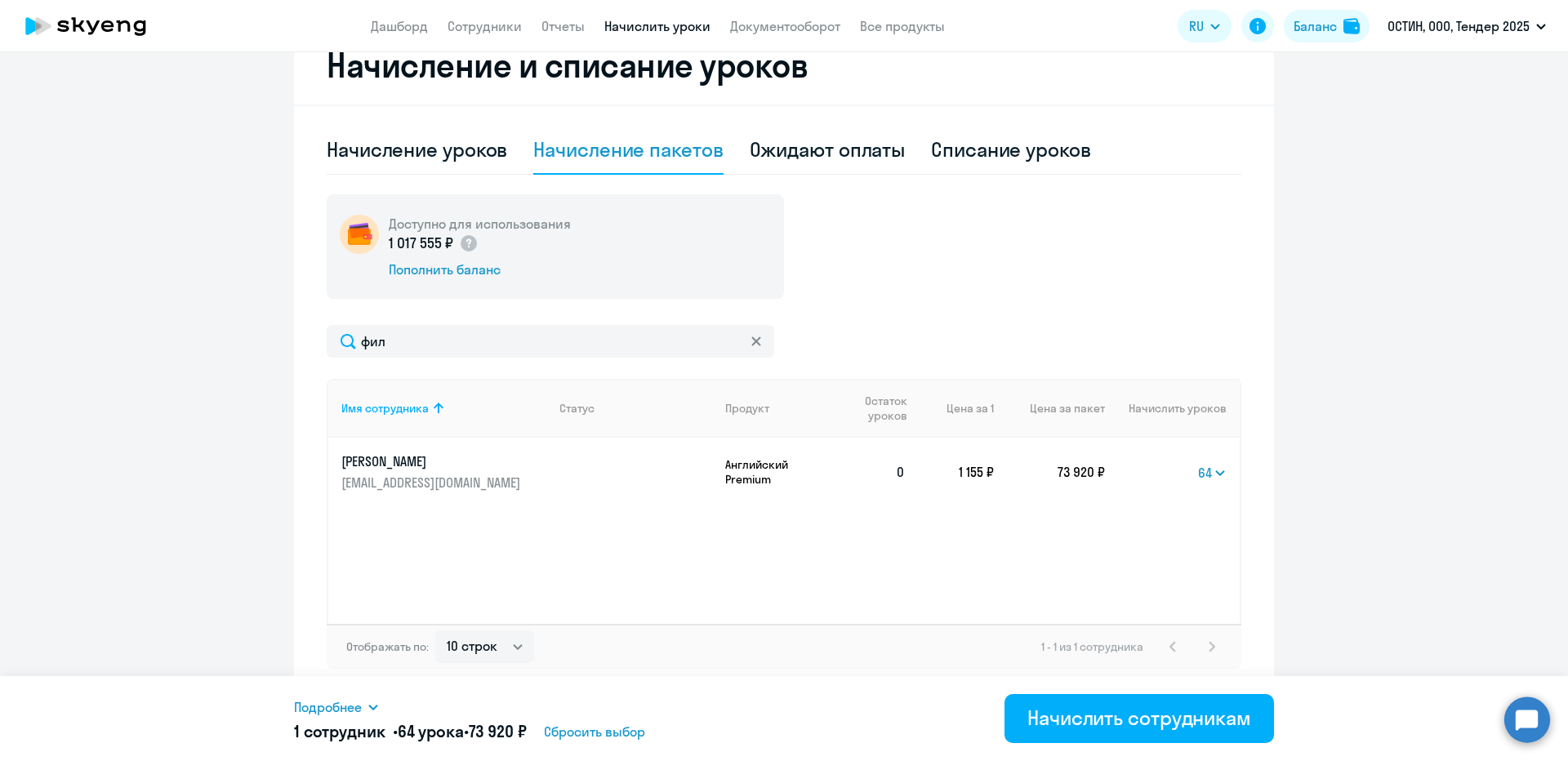
click at [338, 700] on span "Подробнее" at bounding box center [327, 707] width 68 height 20
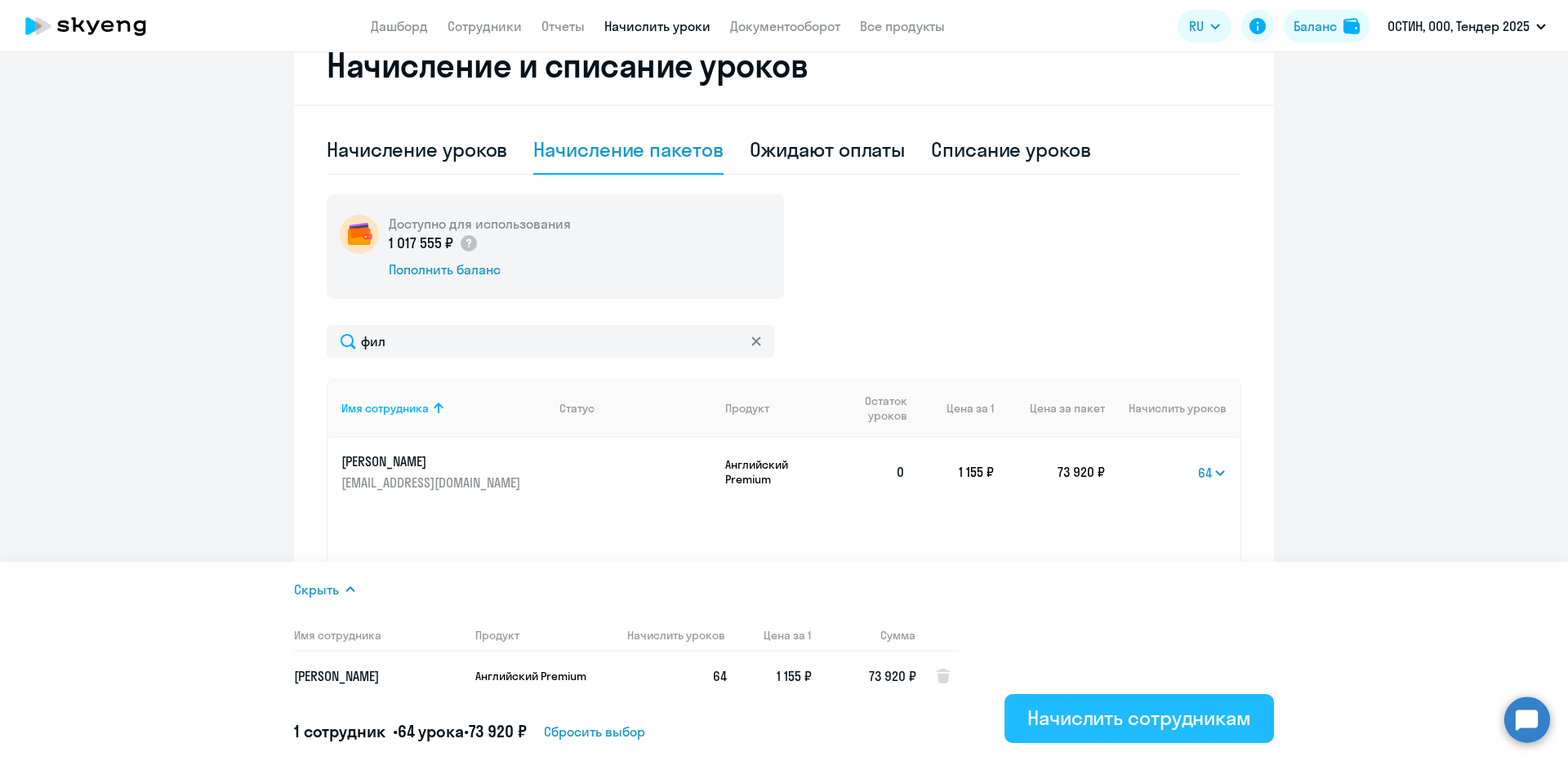
click at [1103, 699] on button "Начислить сотрудникам" at bounding box center [1139, 718] width 269 height 49
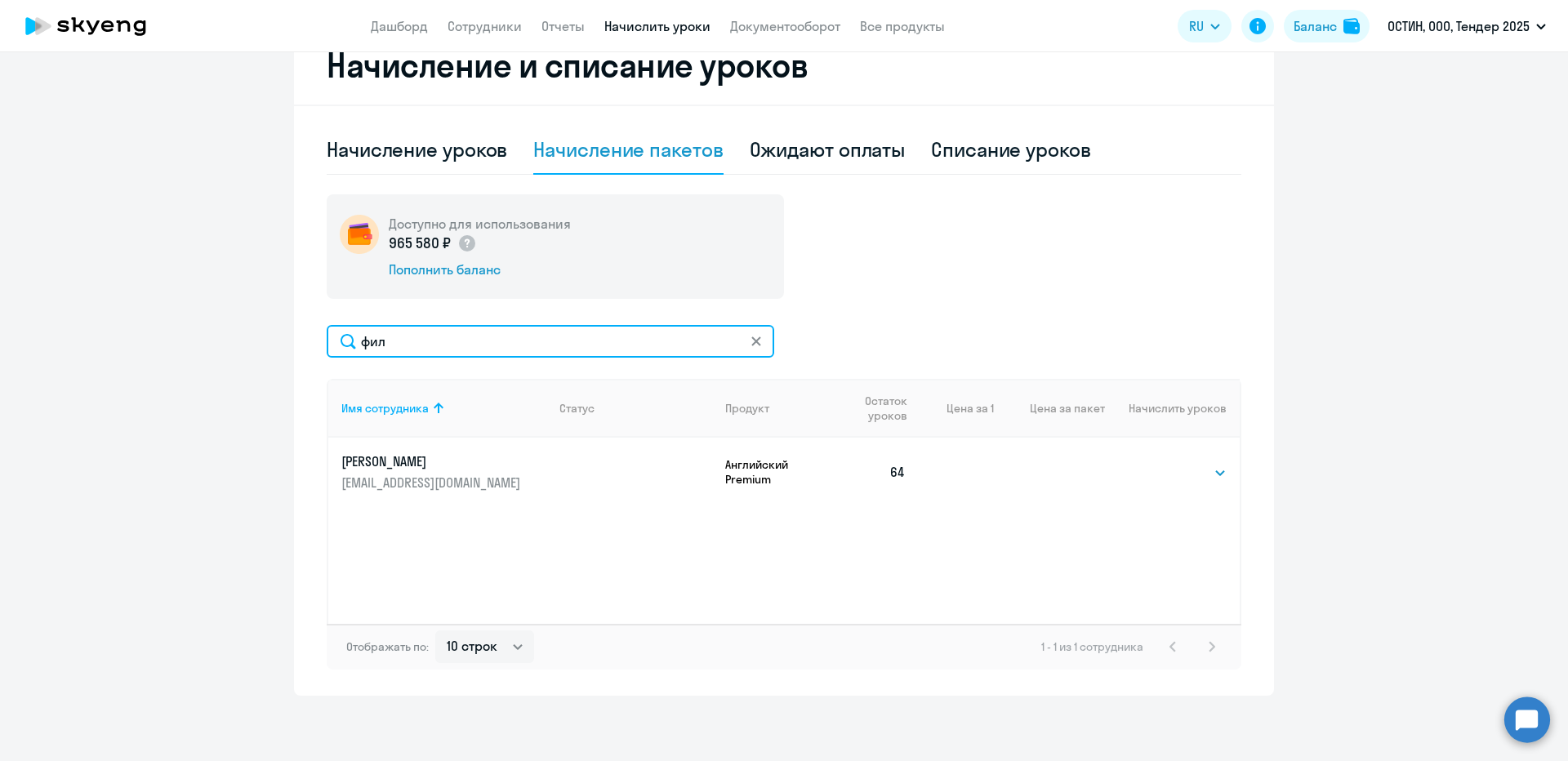
click at [478, 347] on input "фил" at bounding box center [550, 341] width 447 height 33
type input "кунч"
click at [1222, 466] on td "Выбрать 4 8 14 16 32 64 96 128 Выбрать" at bounding box center [1171, 472] width 135 height 69
click at [1215, 476] on select "Выбрать 4 8 14 16 32 64 96 128" at bounding box center [1193, 472] width 67 height 20
select select "64"
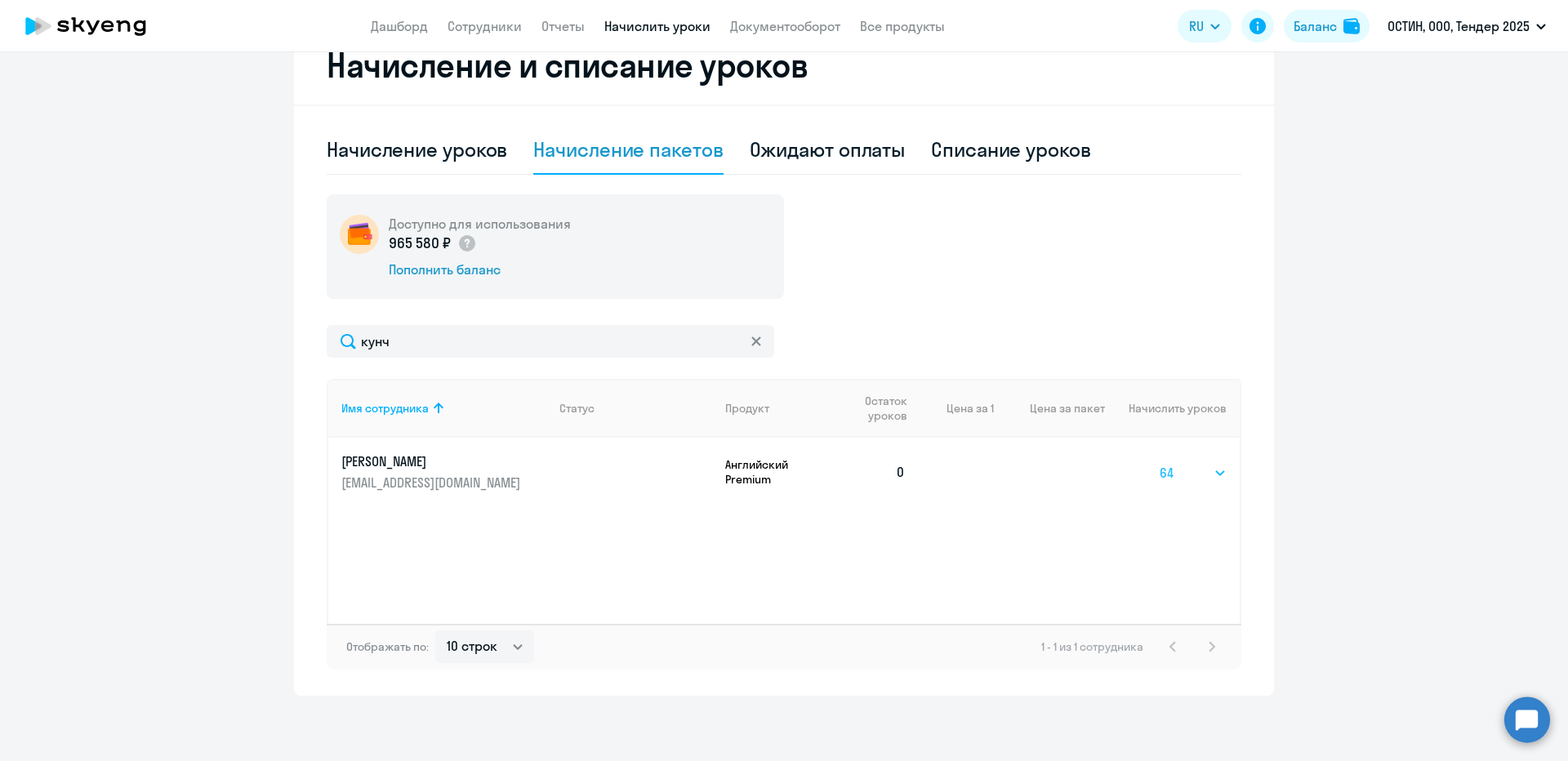
click at [1159, 463] on select "Выбрать 4 8 14 16 32 64 96 128" at bounding box center [1193, 472] width 67 height 20
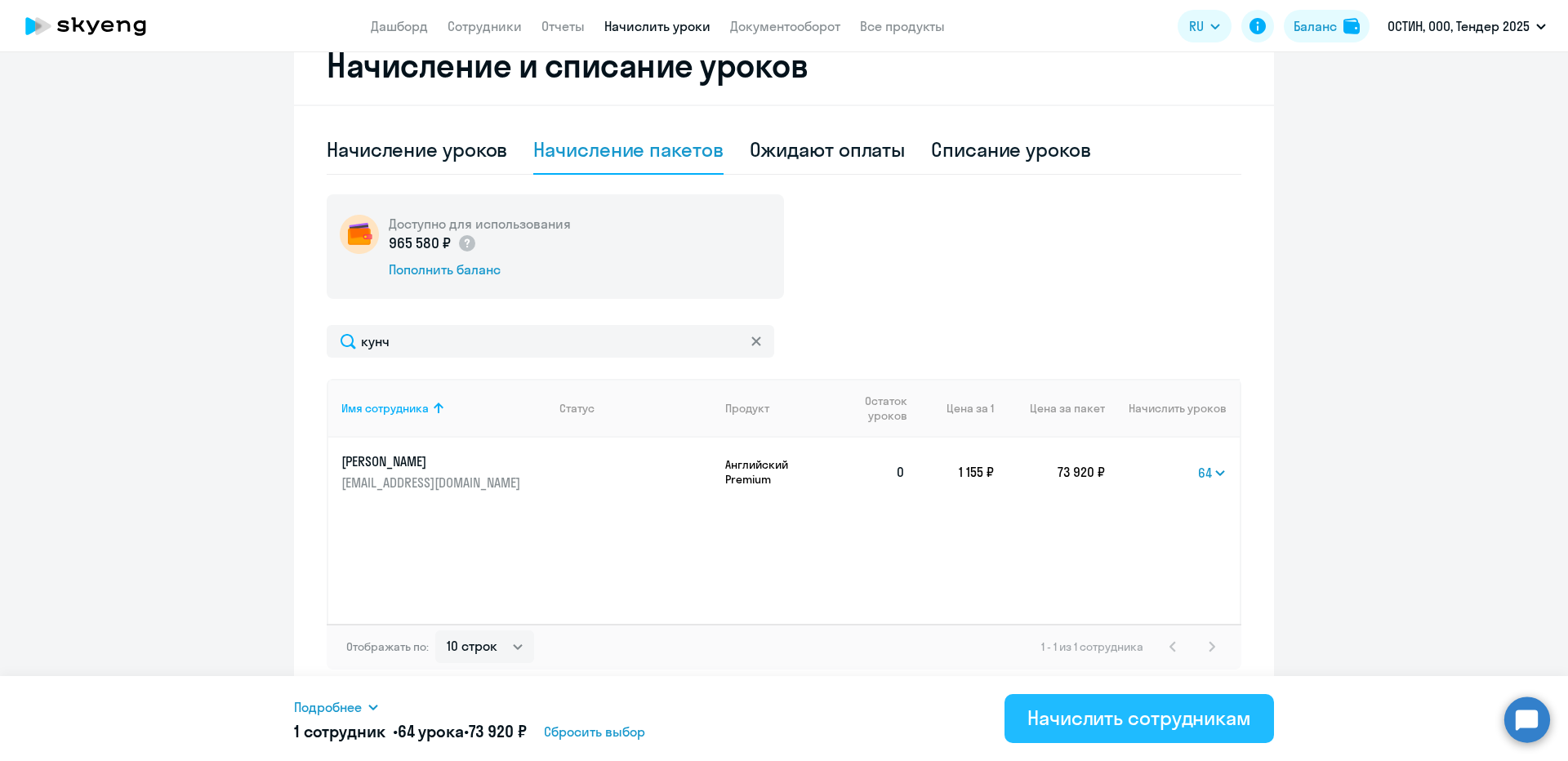
click at [1164, 706] on div "Начислить сотрудникам" at bounding box center [1139, 717] width 224 height 26
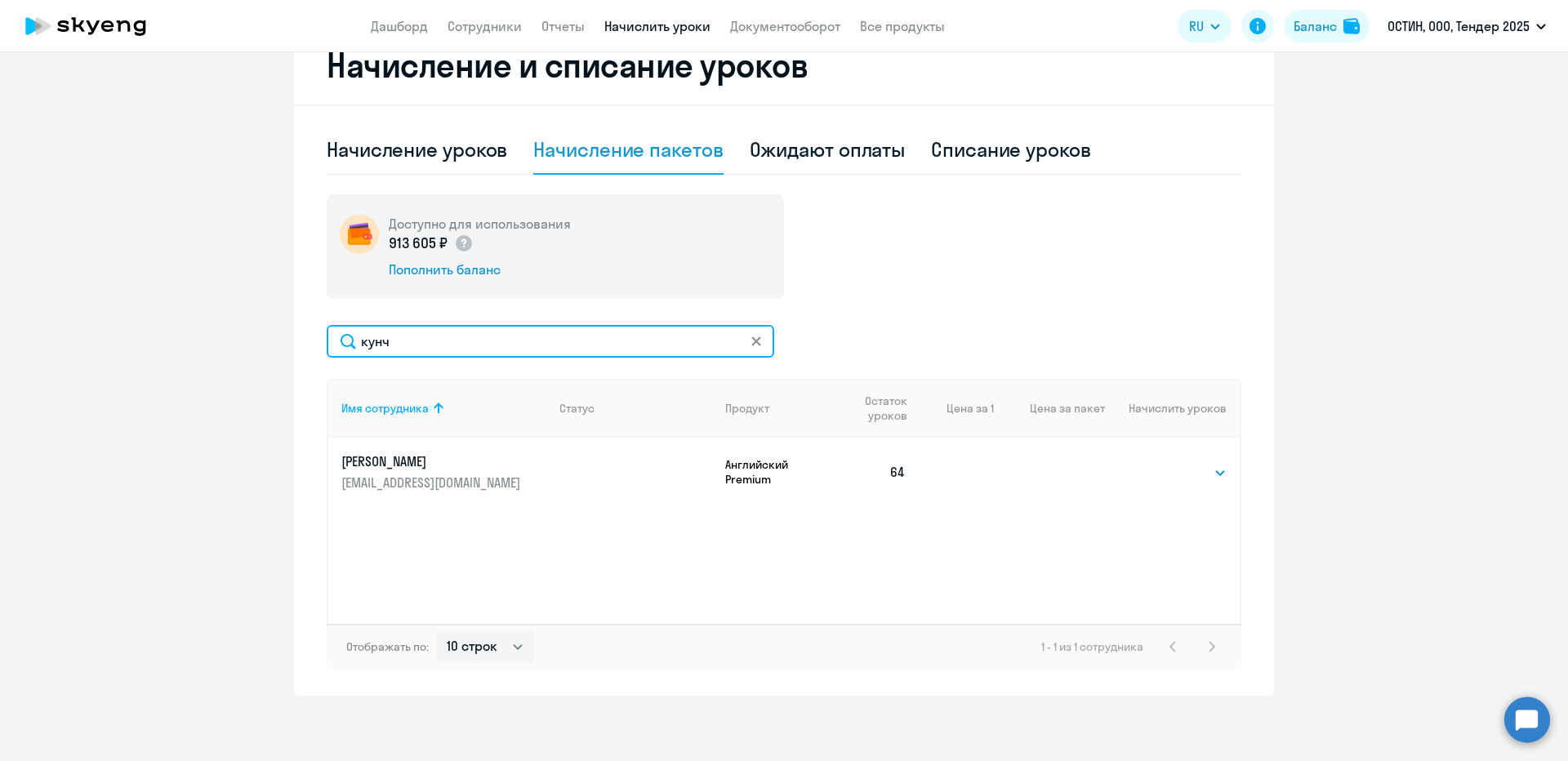
click at [412, 343] on input "кунч" at bounding box center [550, 341] width 447 height 33
type input "ждано"
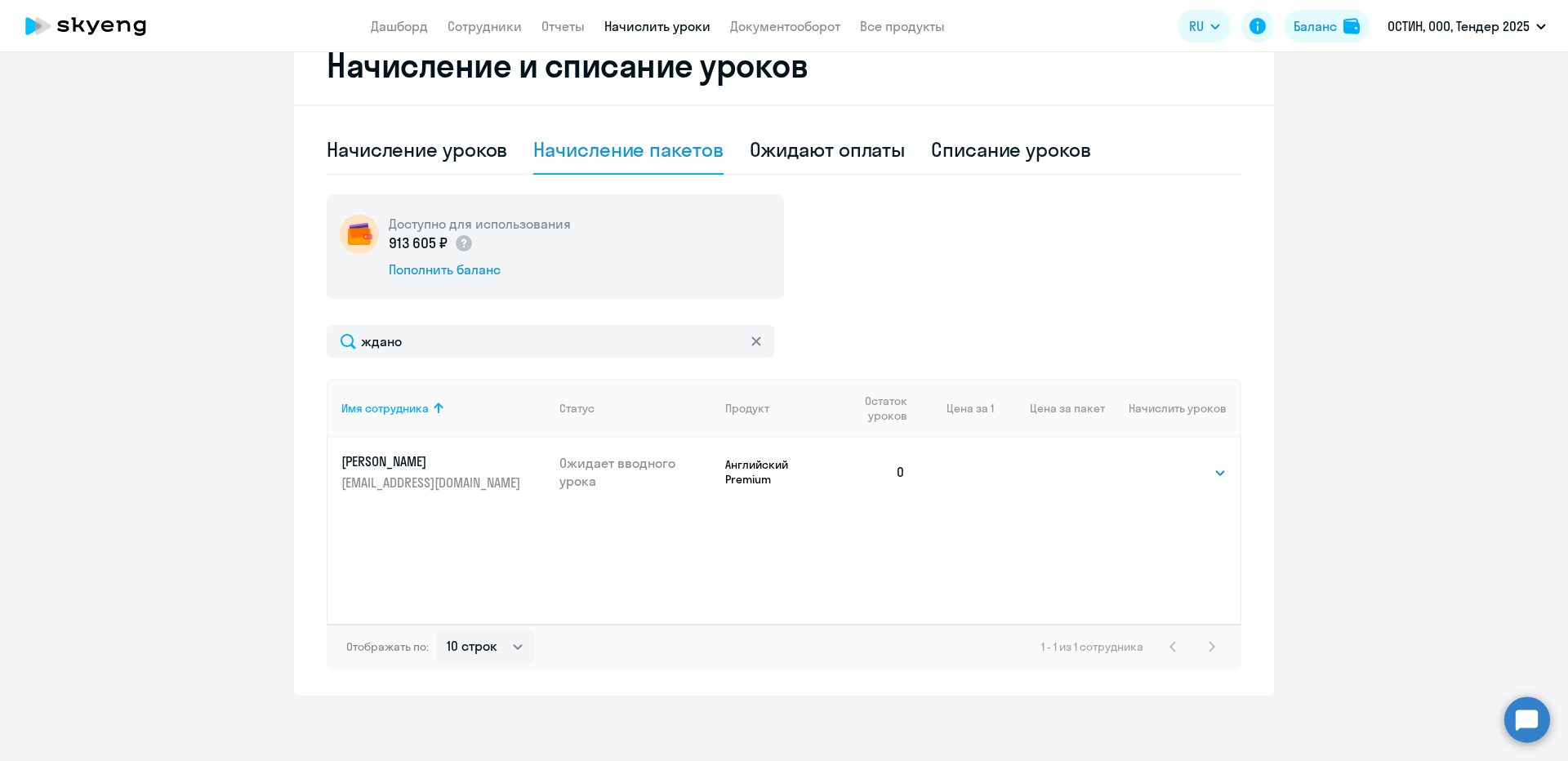
click at [1152, 478] on td "Выбрать 4 8 14 16 32 64 96 128 Выбрать" at bounding box center [1171, 472] width 135 height 69
click at [1165, 482] on td "Выбрать 4 8 14 16 32 64 96 128 Выбрать" at bounding box center [1171, 472] width 135 height 69
click at [1178, 482] on select "Выбрать 4 8 14 16 32 64 96 128" at bounding box center [1193, 472] width 67 height 20
select select "64"
click at [1159, 463] on select "Выбрать 4 8 14 16 32 64 96 128" at bounding box center [1193, 472] width 67 height 20
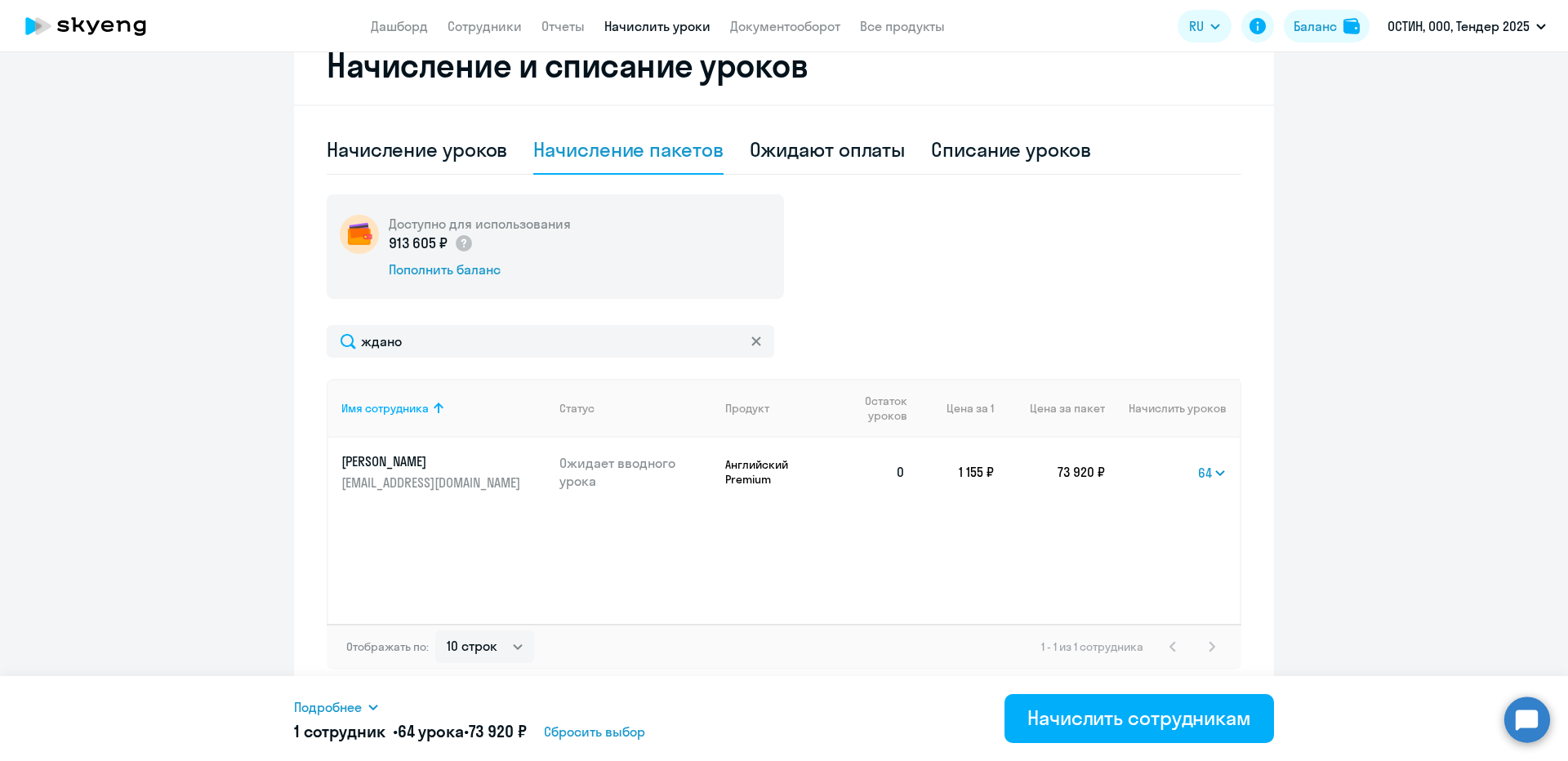
click at [328, 707] on span "Подробнее" at bounding box center [327, 707] width 68 height 20
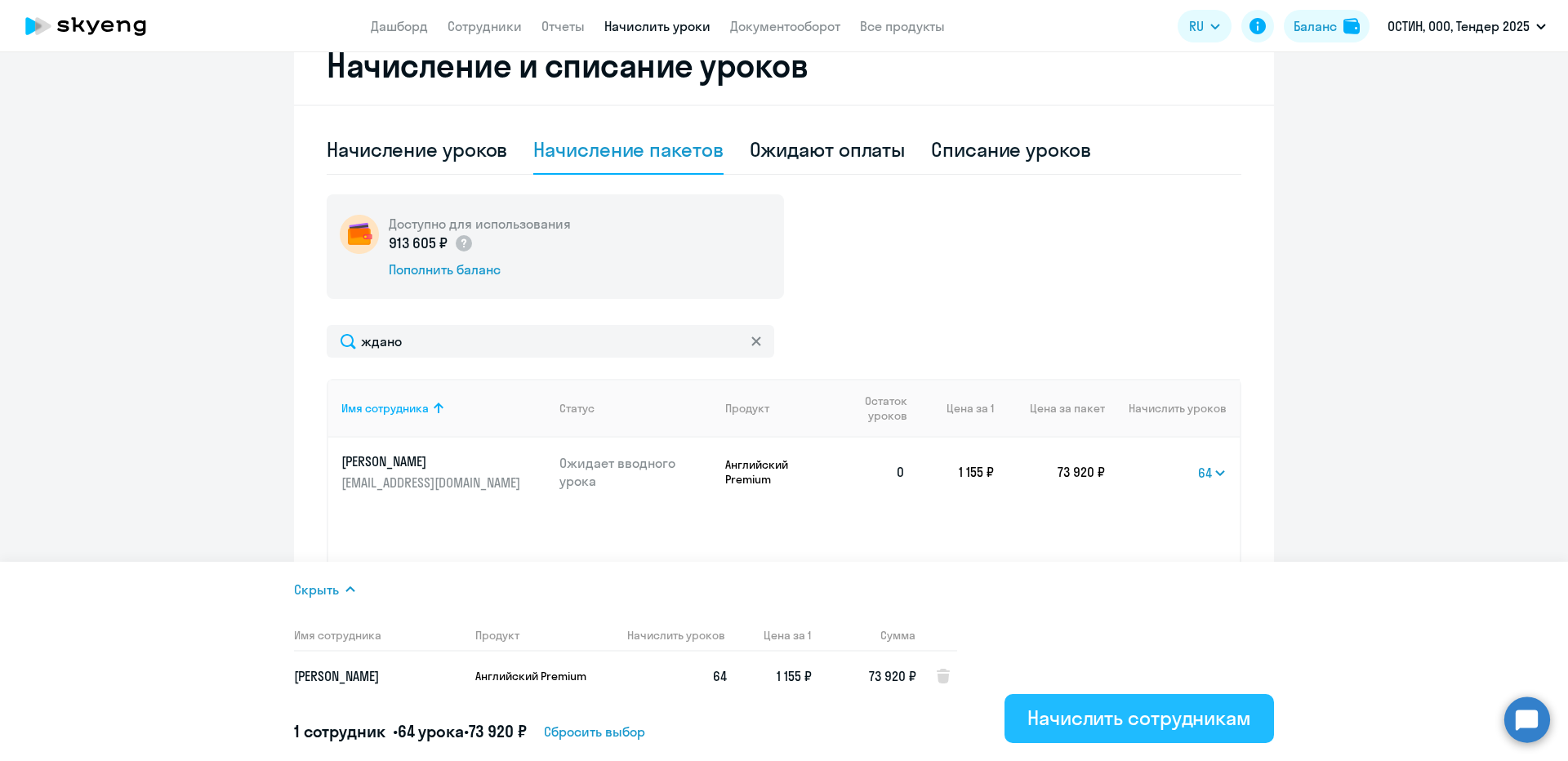
click at [1016, 704] on button "Начислить сотрудникам" at bounding box center [1139, 718] width 269 height 49
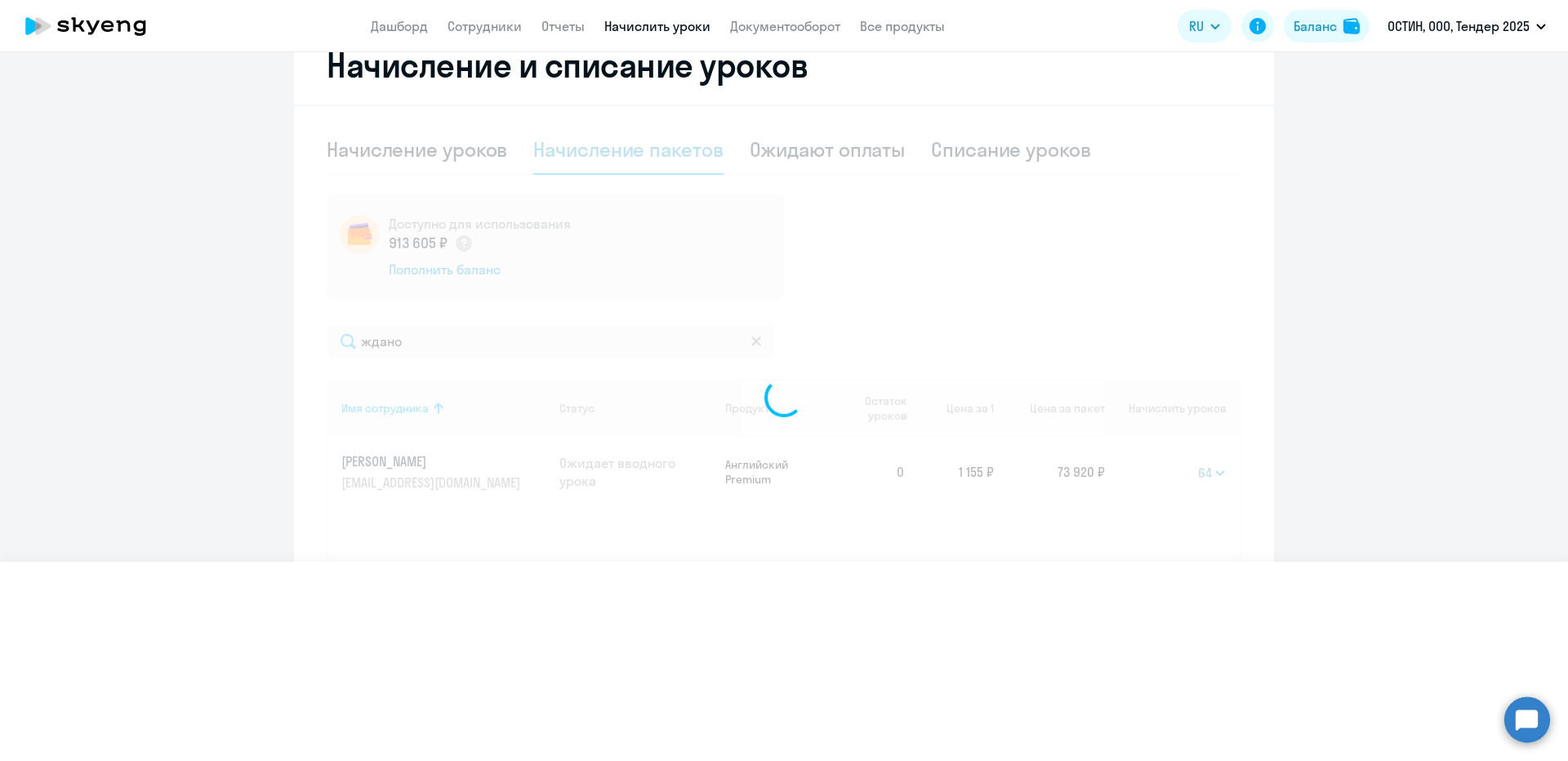
select select
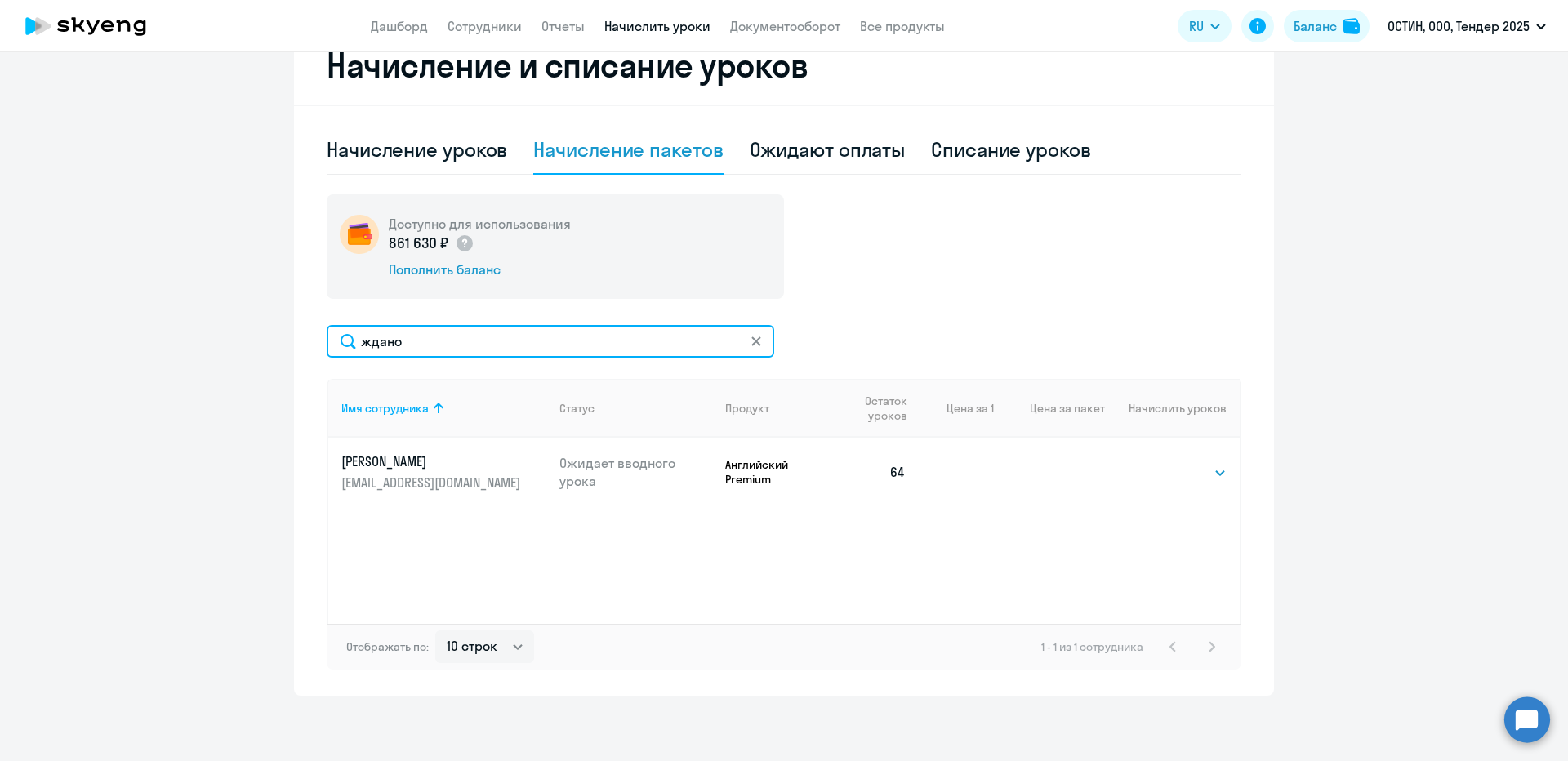
click at [492, 354] on input "ждано" at bounding box center [550, 341] width 447 height 33
type input "рыбакова"
click at [1163, 477] on select "Выбрать 4 8 14 16 32 64 96 128" at bounding box center [1193, 472] width 67 height 20
select select "64"
click at [1159, 463] on select "Выбрать 4 8 14 16 32 64 96 128" at bounding box center [1193, 472] width 67 height 20
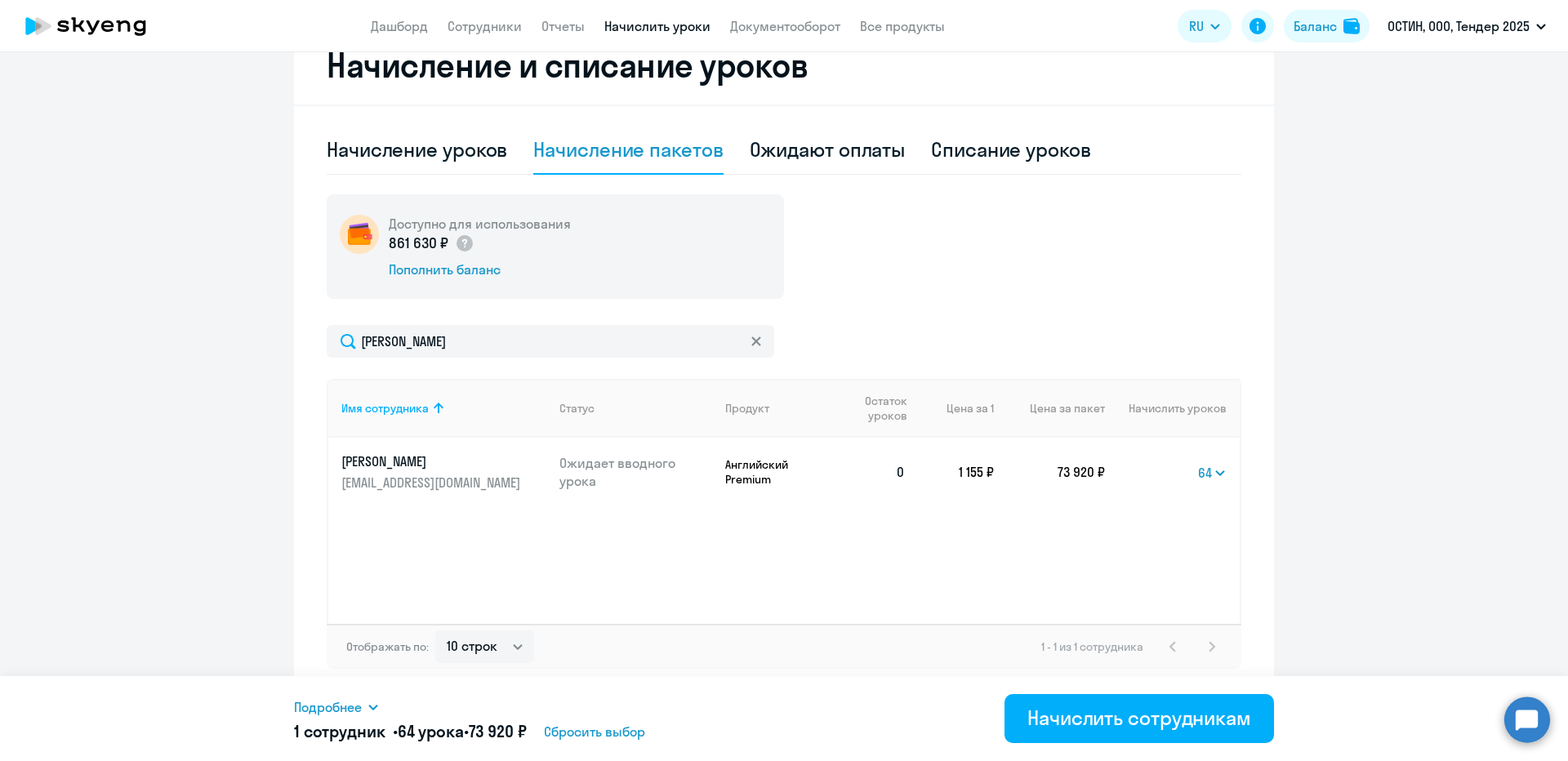
drag, startPoint x: 419, startPoint y: 707, endPoint x: 362, endPoint y: 707, distance: 57.0
click at [415, 706] on div "Подробнее" at bounding box center [630, 707] width 673 height 20
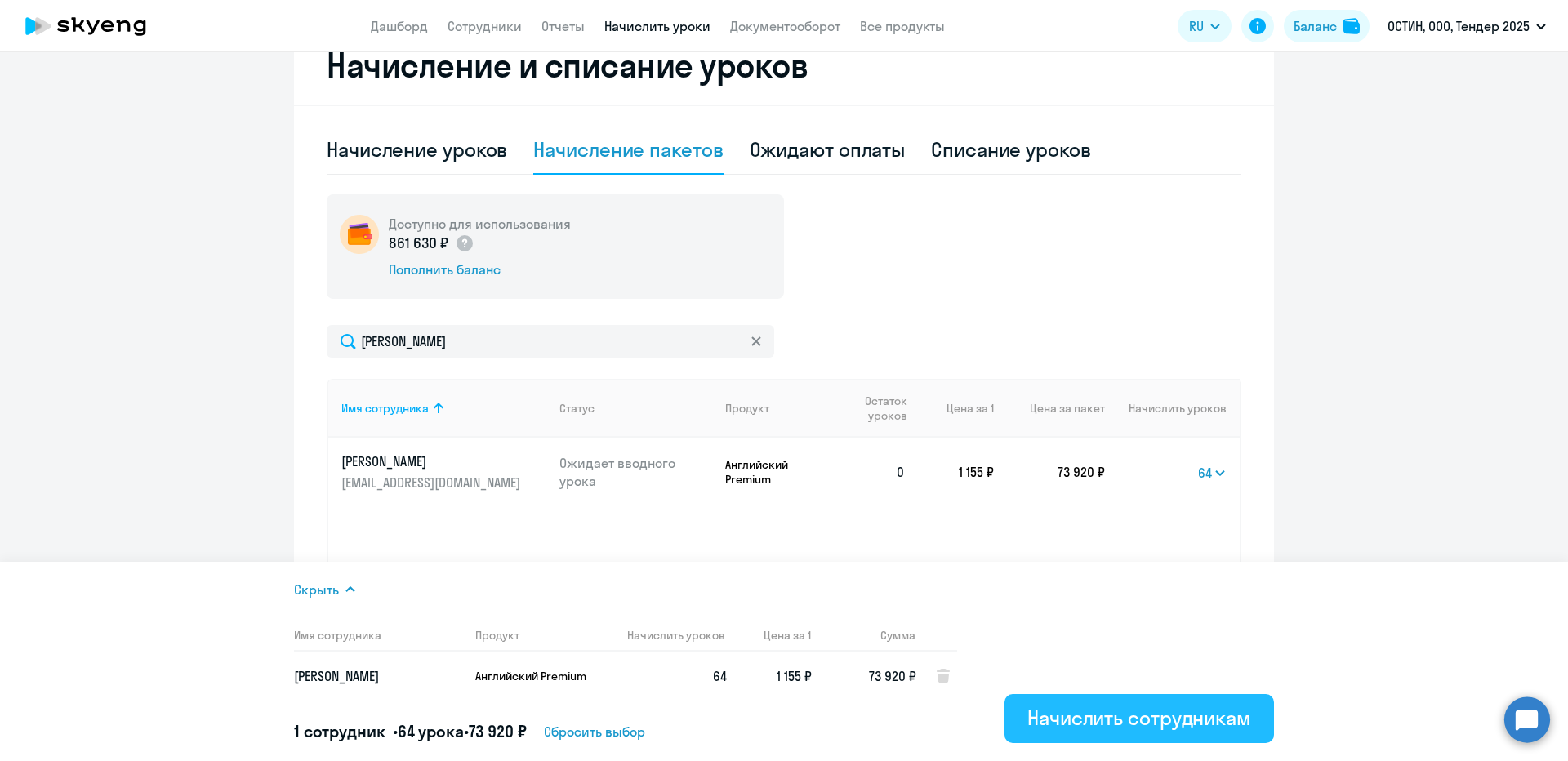
click at [1150, 727] on div "Начислить сотрудникам" at bounding box center [1139, 717] width 224 height 26
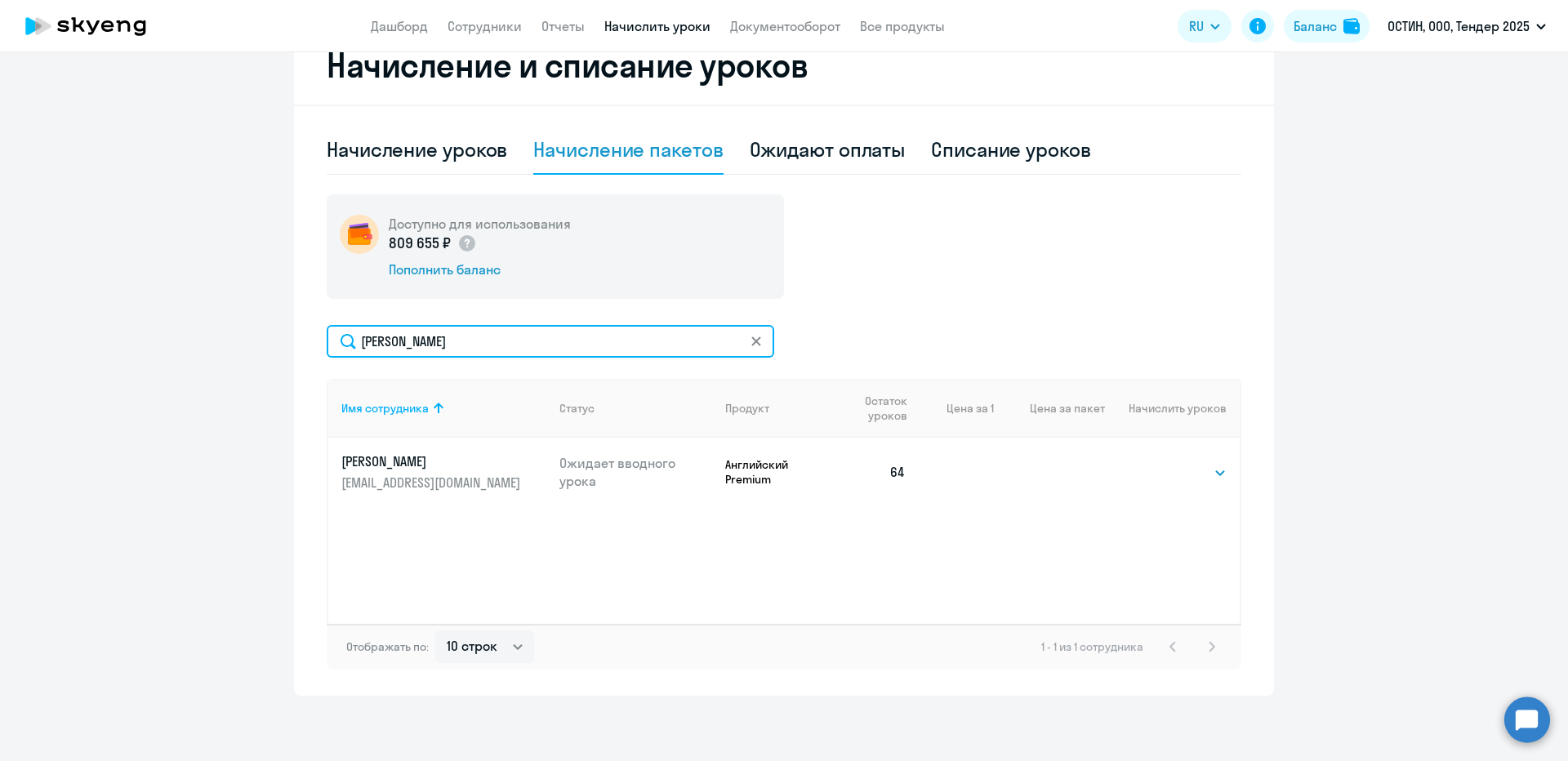
click at [435, 341] on input "рыбакова" at bounding box center [550, 341] width 447 height 33
type input "тимофее"
click at [1159, 467] on select "Выбрать 4 8 14 16 32 64 96 128" at bounding box center [1193, 472] width 67 height 20
select select "64"
click at [1159, 463] on select "Выбрать 4 8 14 16 32 64 96 128" at bounding box center [1193, 472] width 67 height 20
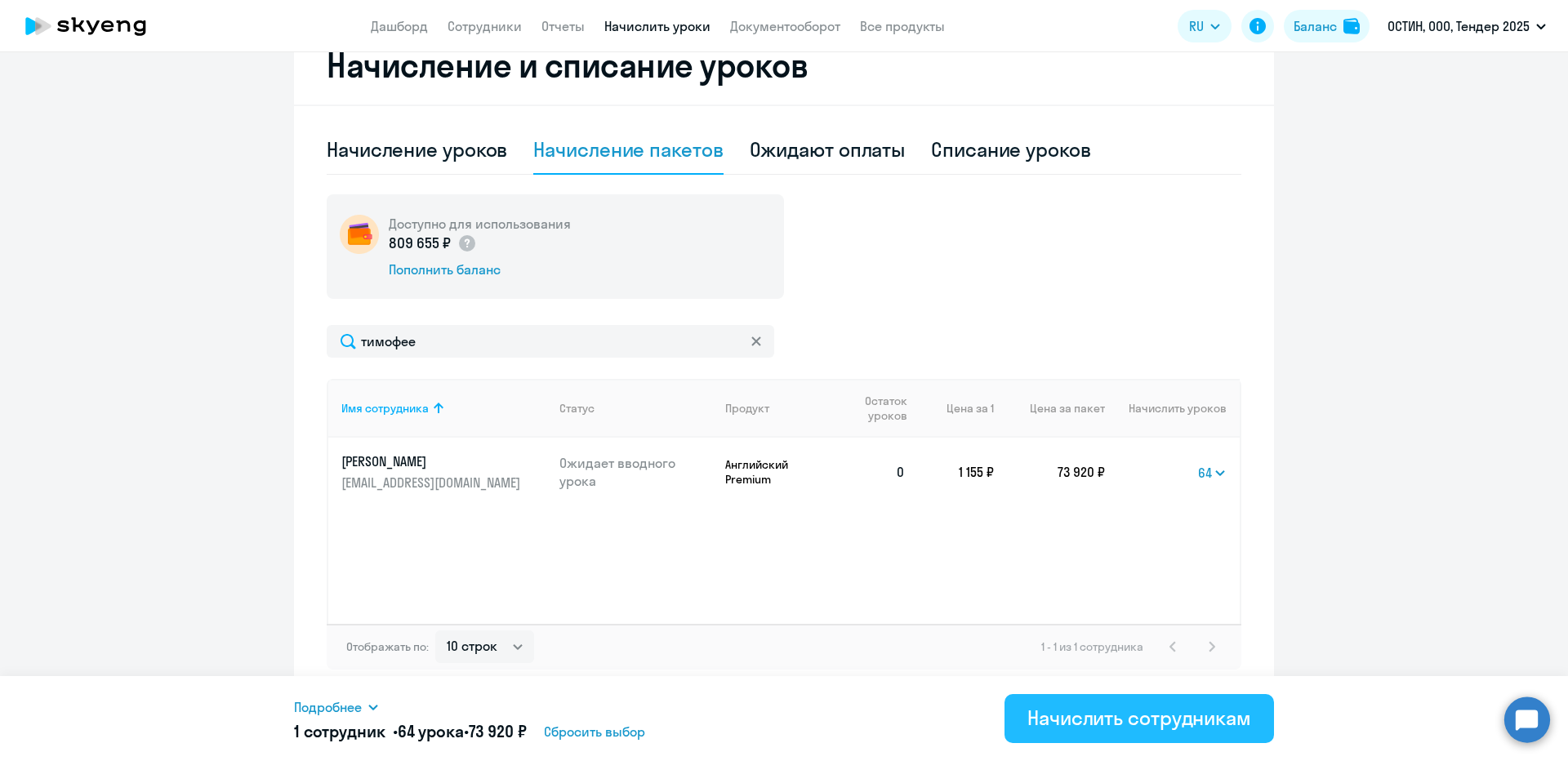
click at [1118, 716] on div "Начислить сотрудникам" at bounding box center [1139, 717] width 224 height 26
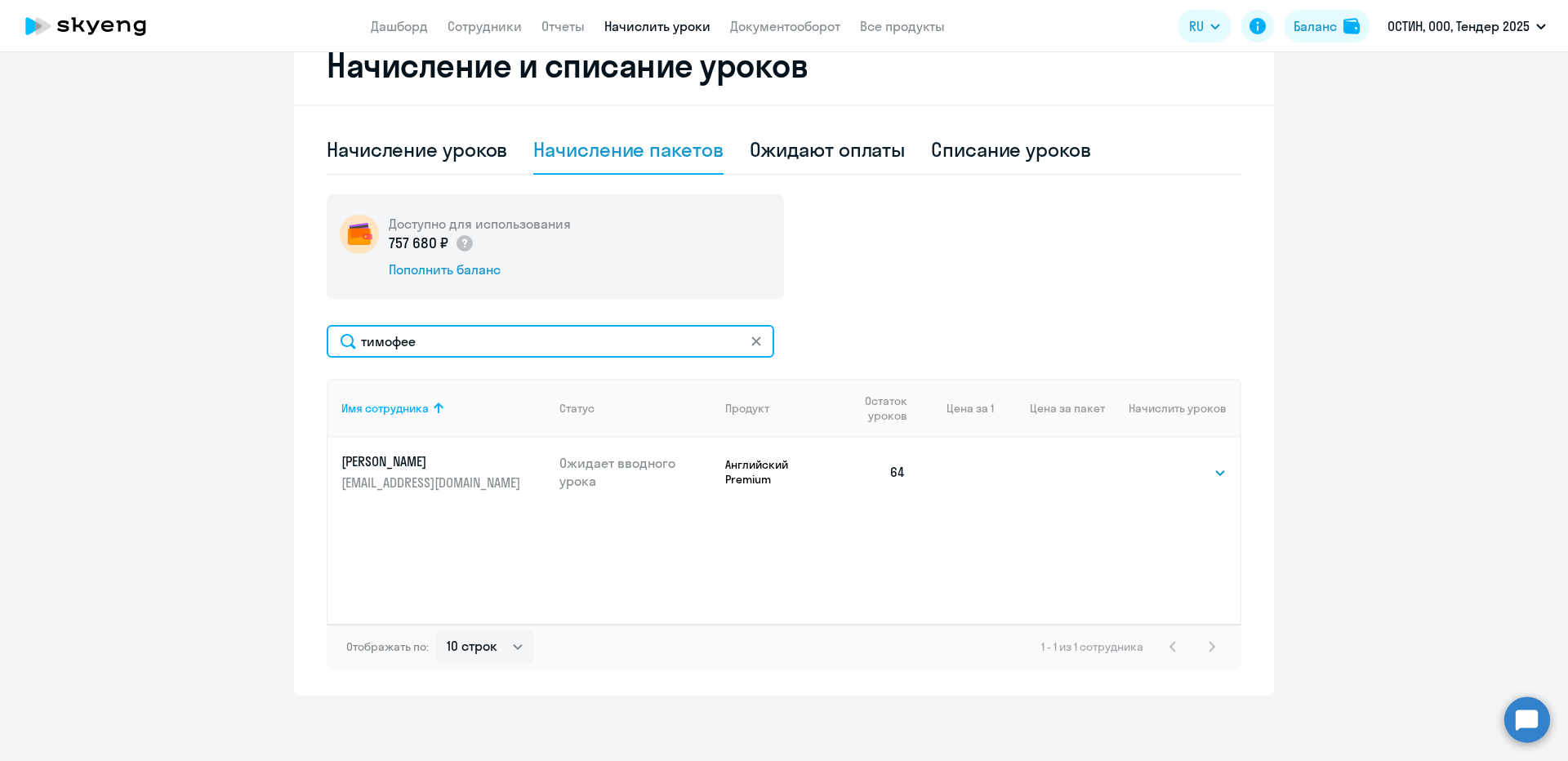
click at [391, 339] on input "тимофее" at bounding box center [550, 341] width 447 height 33
type input "лукова"
click at [1176, 464] on select "Выбрать 4 8 14 16 32 64 96 128" at bounding box center [1193, 472] width 67 height 20
select select "64"
click at [1159, 463] on select "Выбрать 4 8 14 16 32 64 96 128" at bounding box center [1193, 472] width 67 height 20
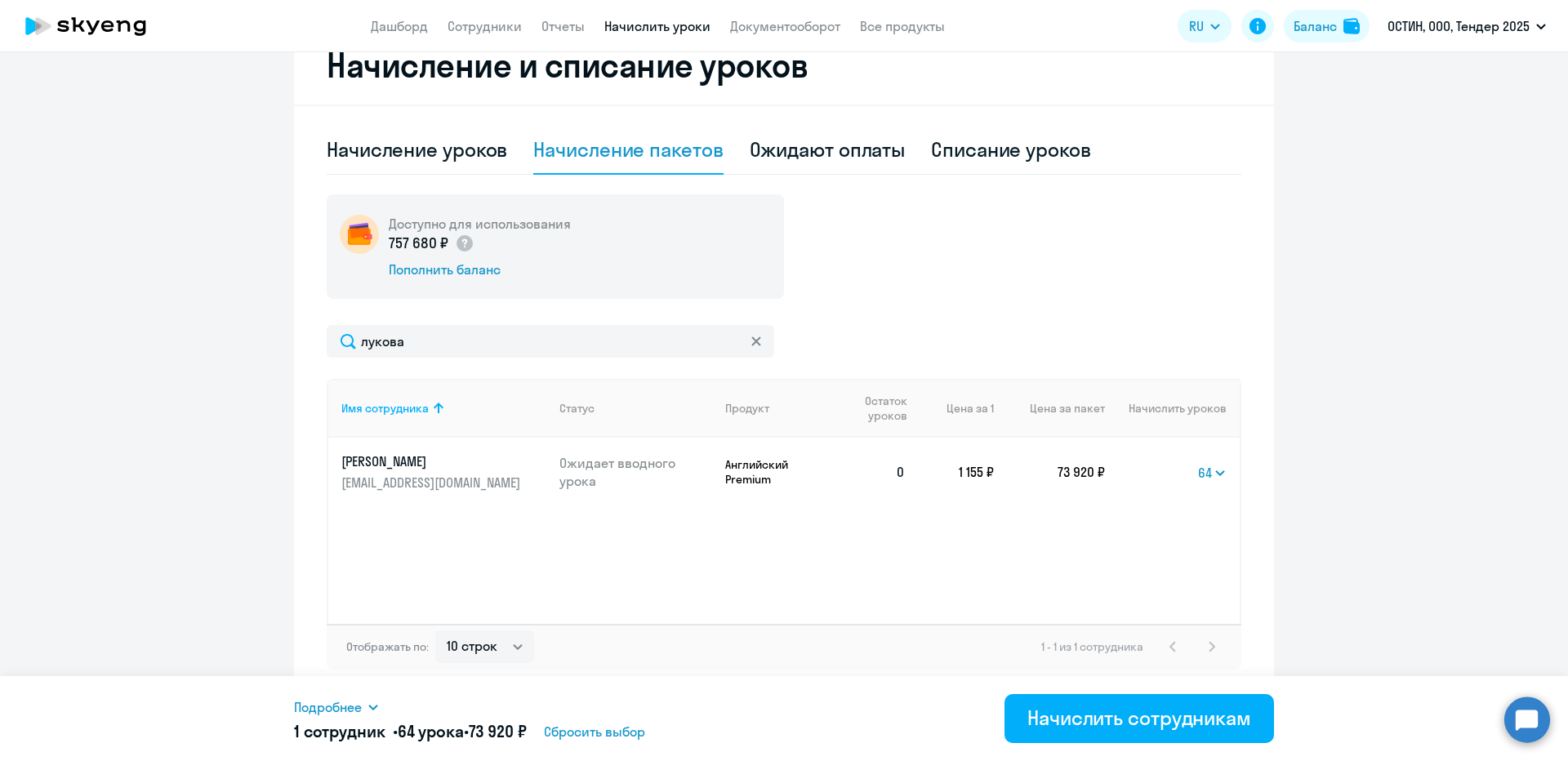
click at [353, 705] on span "Подробнее" at bounding box center [327, 707] width 68 height 20
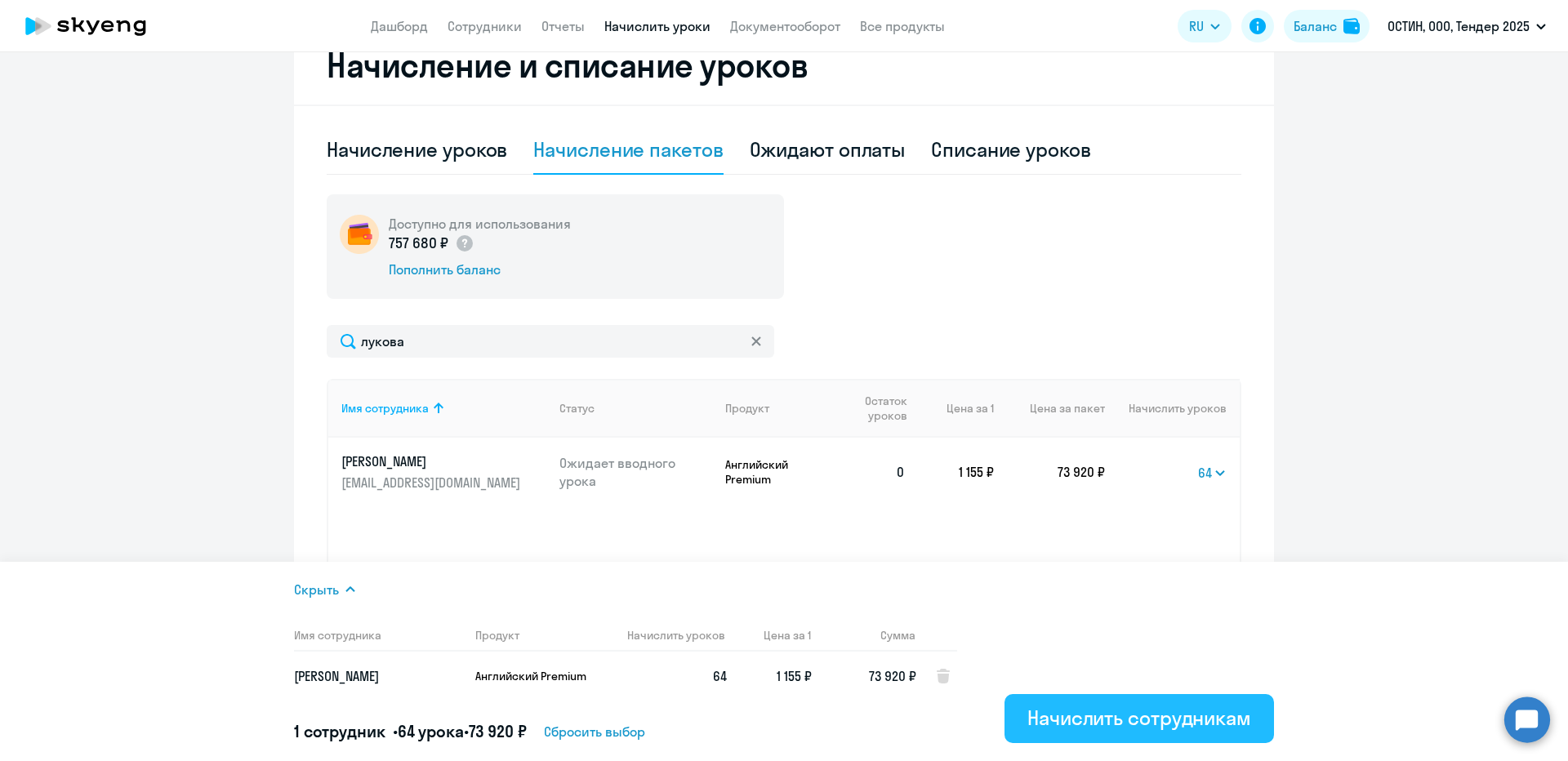
click at [1060, 716] on div "Начислить сотрудникам" at bounding box center [1139, 717] width 224 height 26
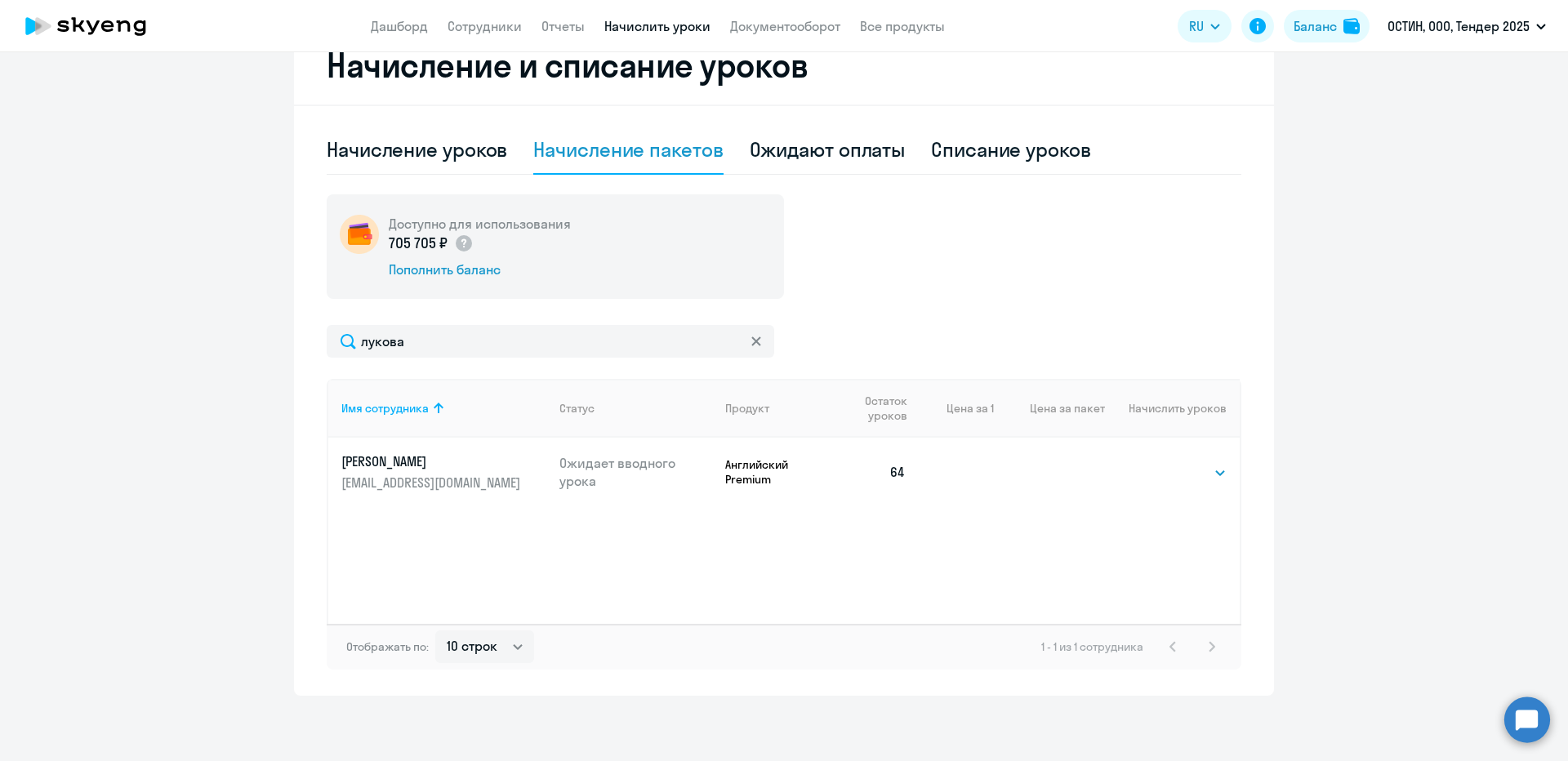
click at [395, 320] on div "Доступно для использования 705 705 ₽ Пополнить баланс лукова Имя сотрудника Ста…" at bounding box center [783, 432] width 914 height 476
click at [404, 347] on input "лукова" at bounding box center [550, 341] width 447 height 33
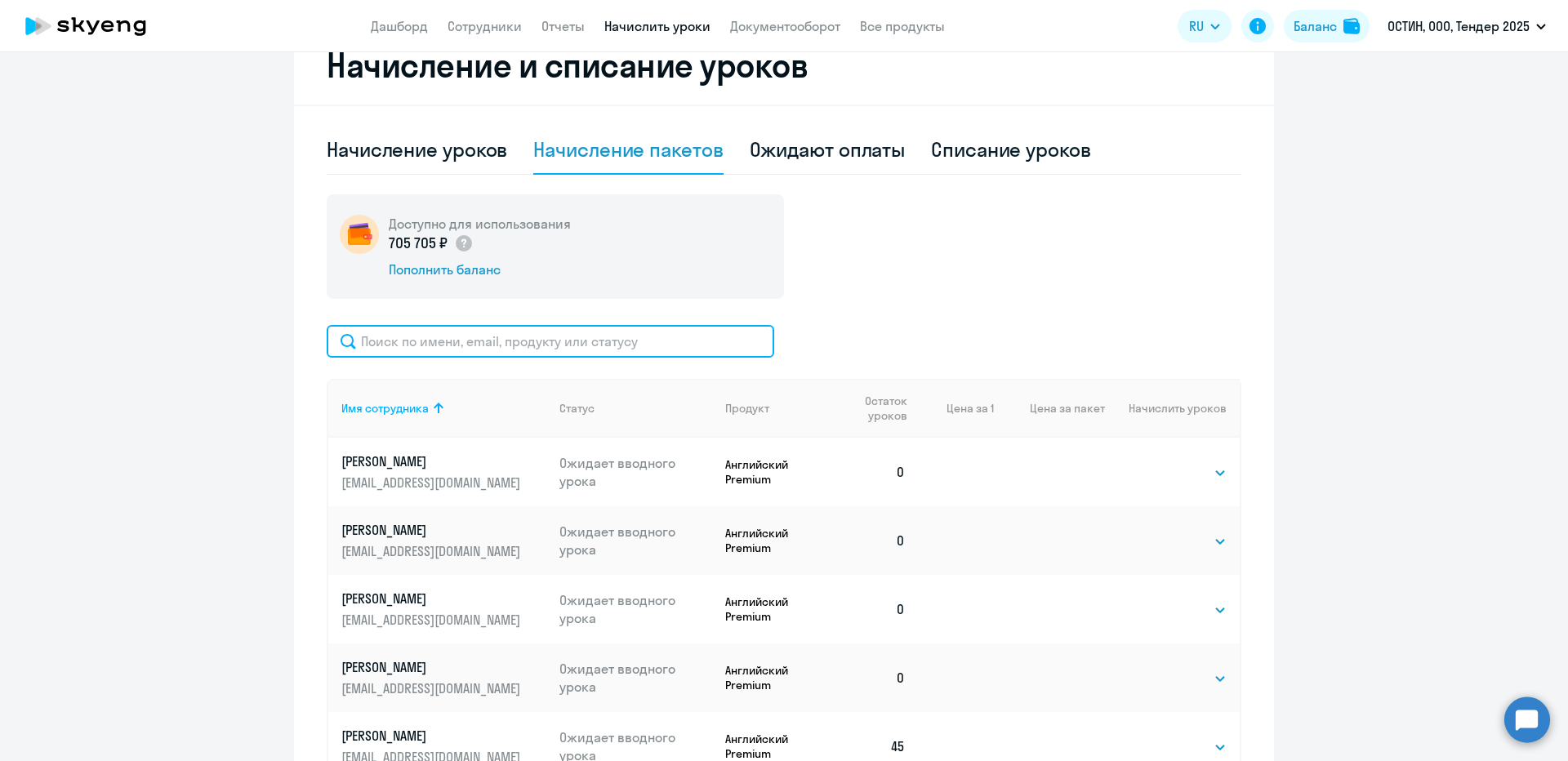
click at [435, 336] on input "text" at bounding box center [550, 341] width 447 height 33
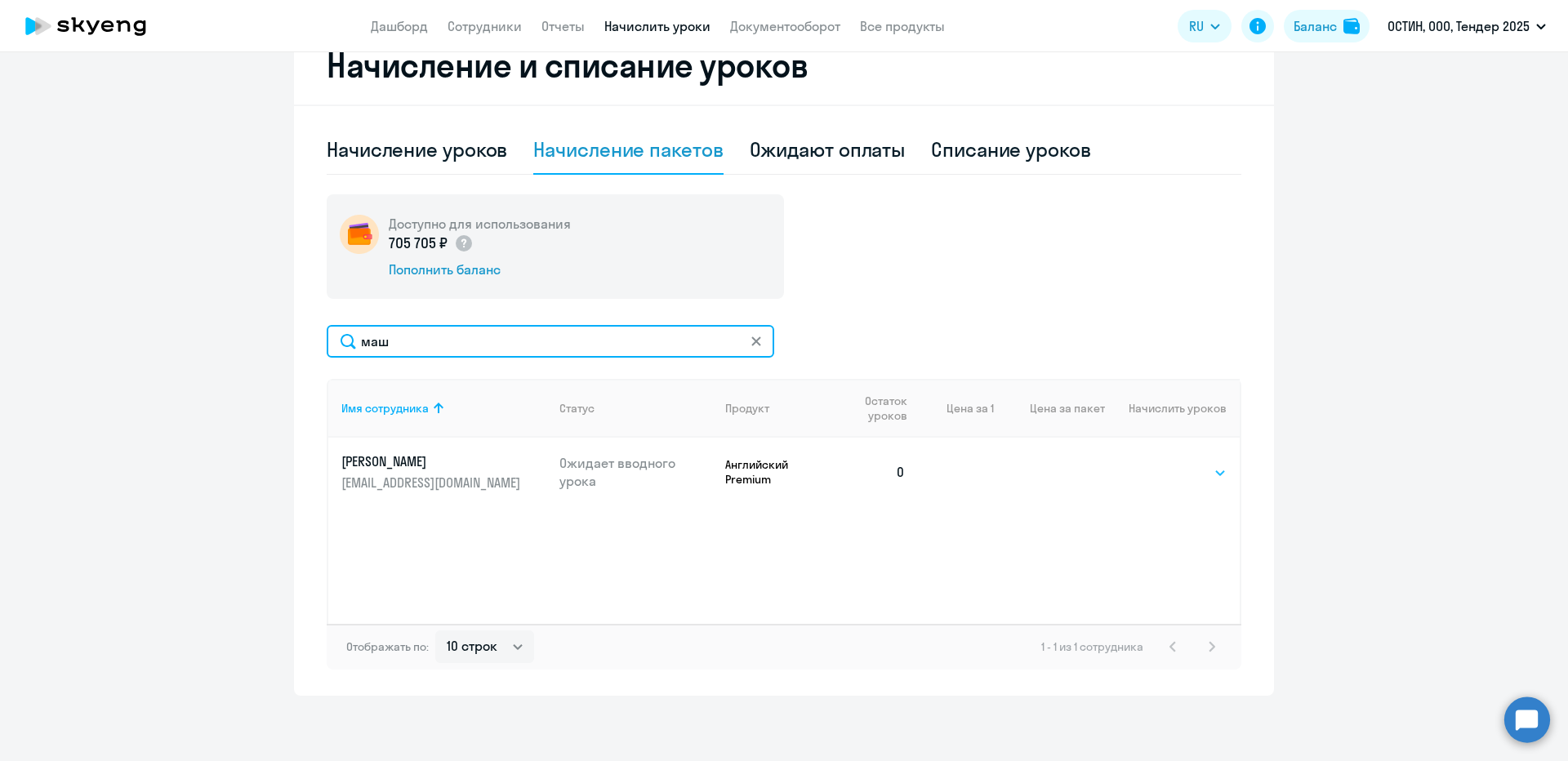
type input "маш"
click at [1209, 472] on select "Выбрать 4 8 14 16 32 64 96 128" at bounding box center [1193, 472] width 67 height 20
select select "64"
click at [1159, 463] on select "Выбрать 4 8 14 16 32 64 96 128" at bounding box center [1193, 472] width 67 height 20
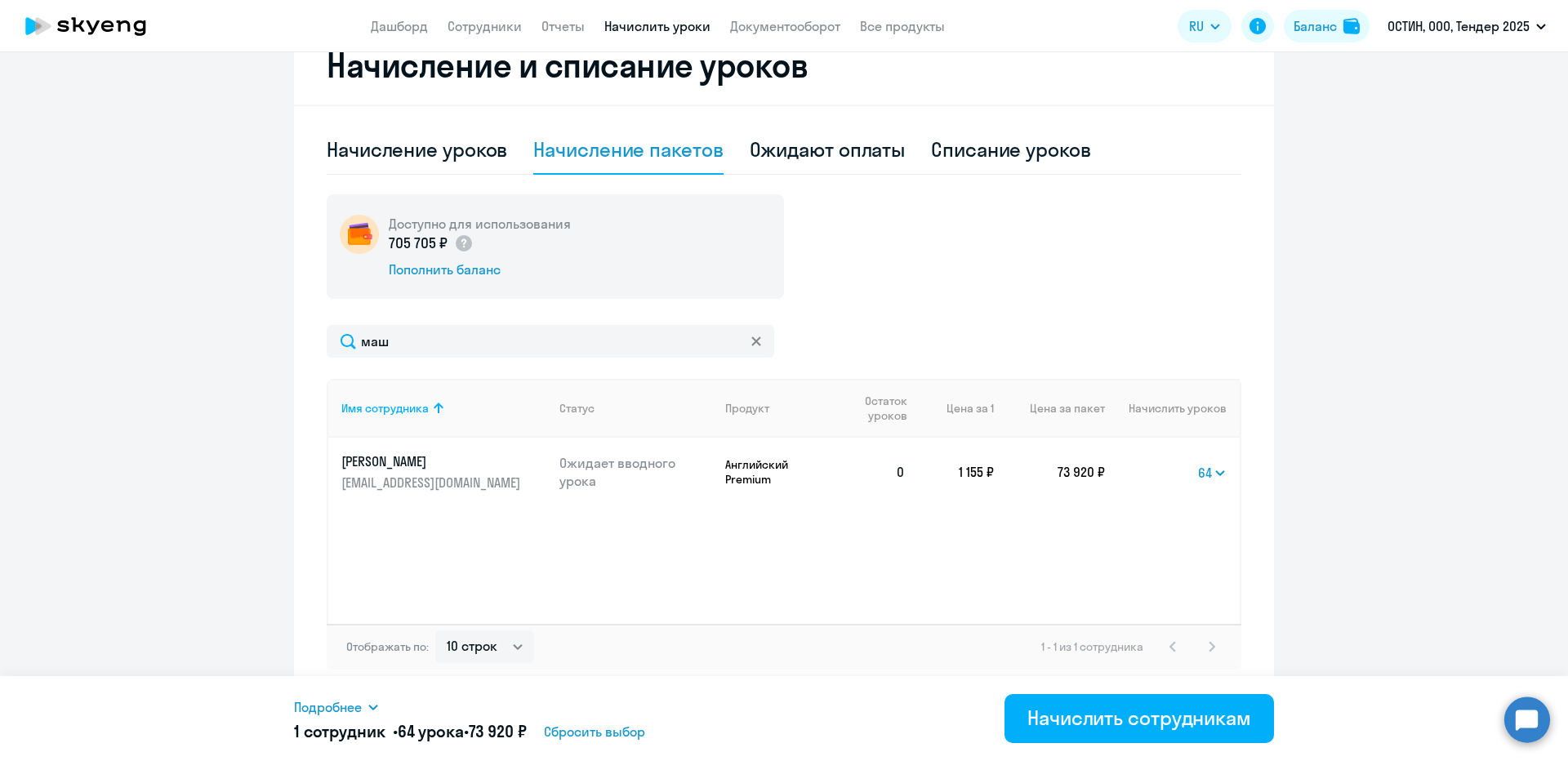
click at [338, 698] on span "Подробнее" at bounding box center [327, 707] width 68 height 20
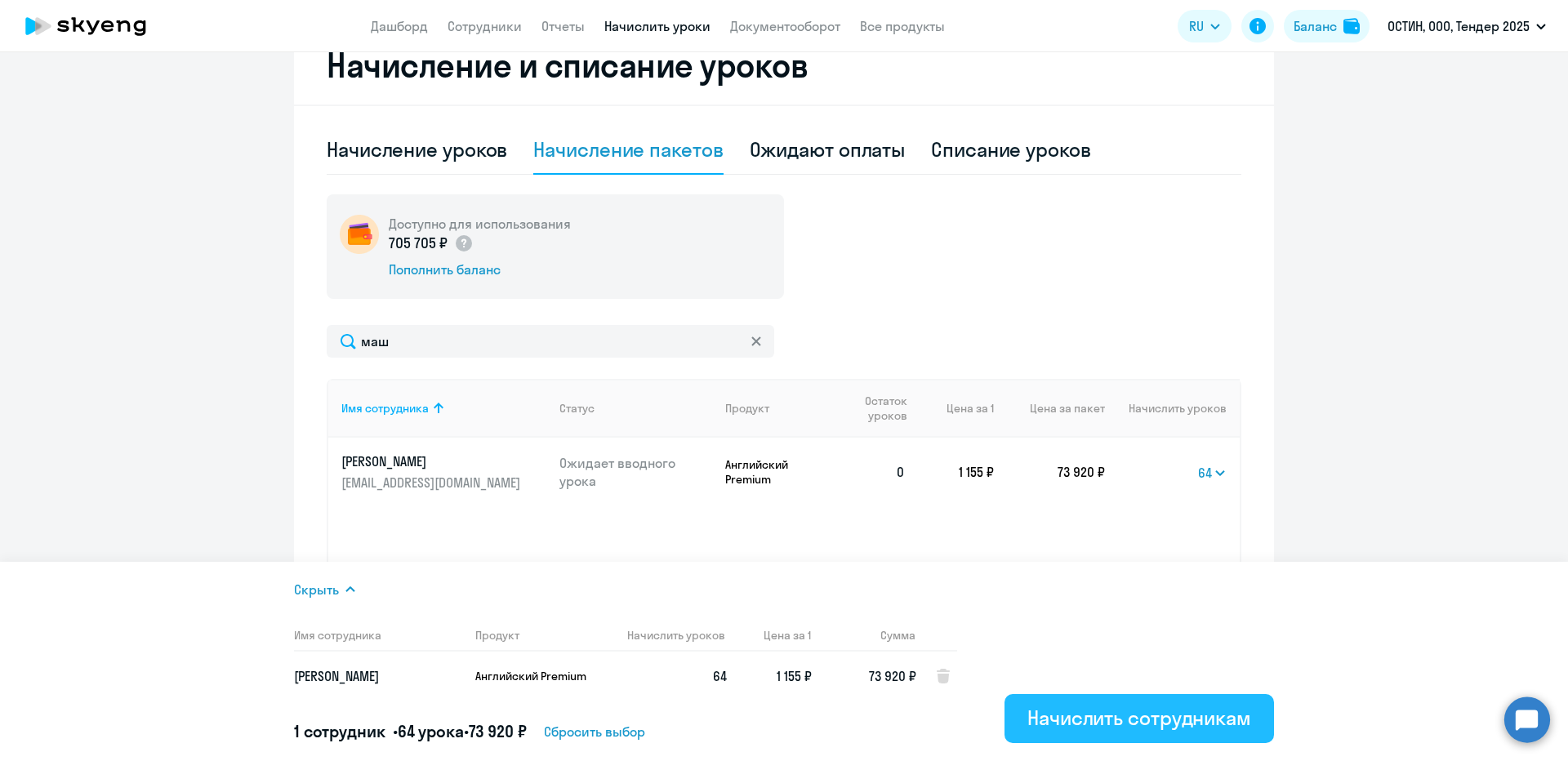
click at [1087, 729] on div "Начислить сотрудникам" at bounding box center [1139, 717] width 224 height 26
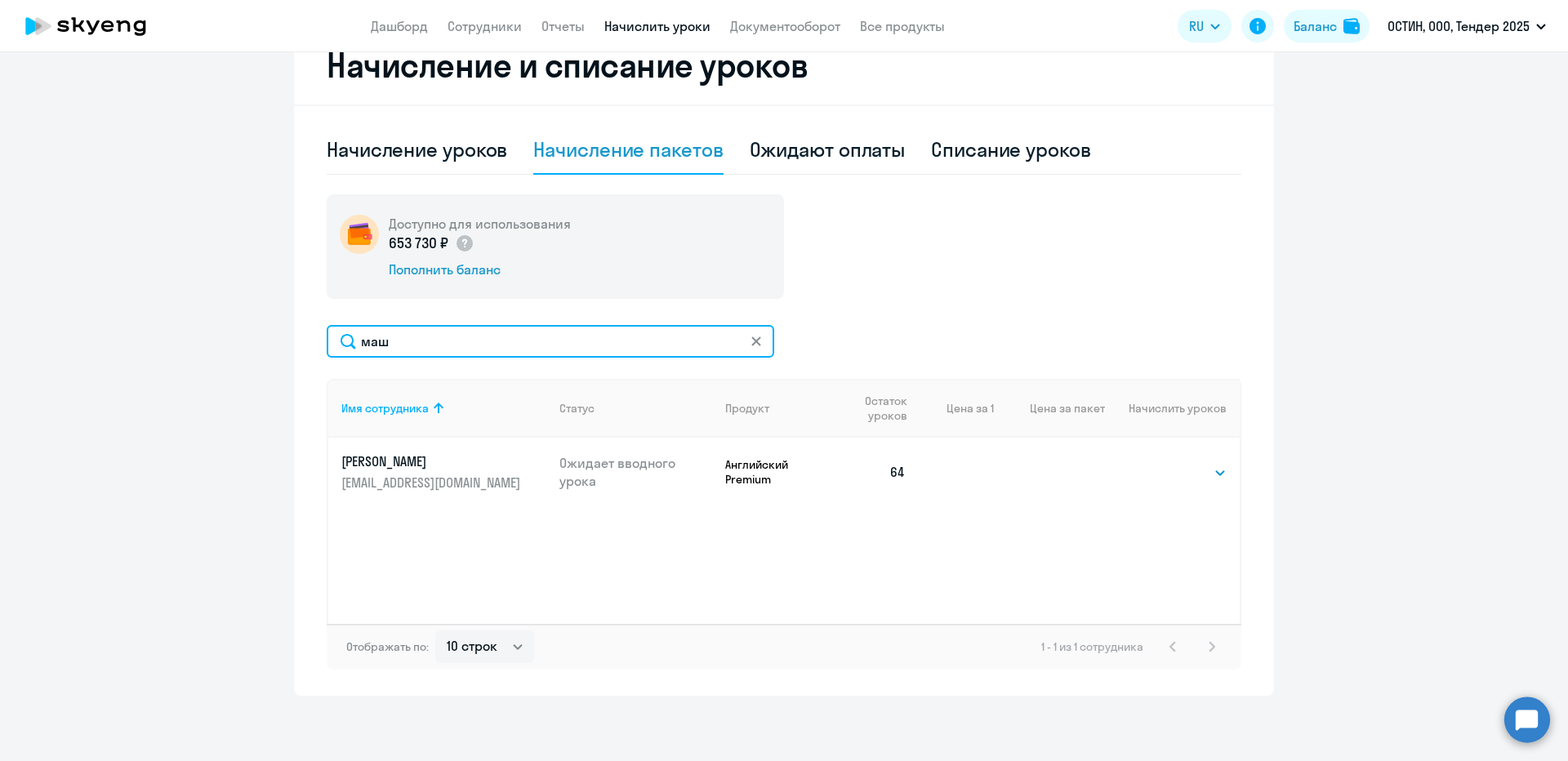
click at [413, 354] on input "маш" at bounding box center [550, 341] width 447 height 33
type input "судом"
click at [1176, 472] on select "Выбрать 4 8 14 16 32 64 96 128" at bounding box center [1193, 472] width 67 height 20
select select "64"
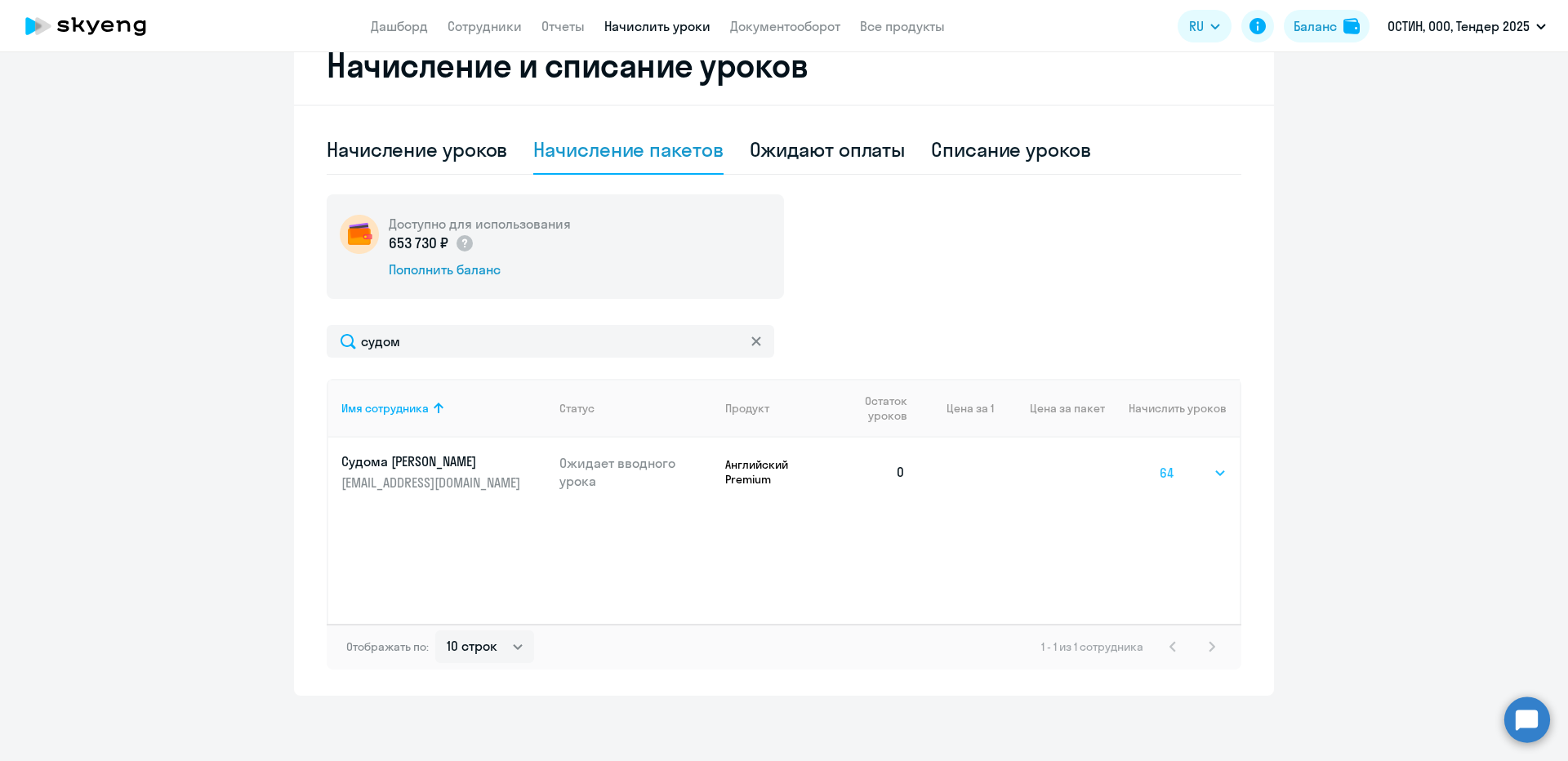
click at [1159, 463] on select "Выбрать 4 8 14 16 32 64 96 128" at bounding box center [1193, 472] width 67 height 20
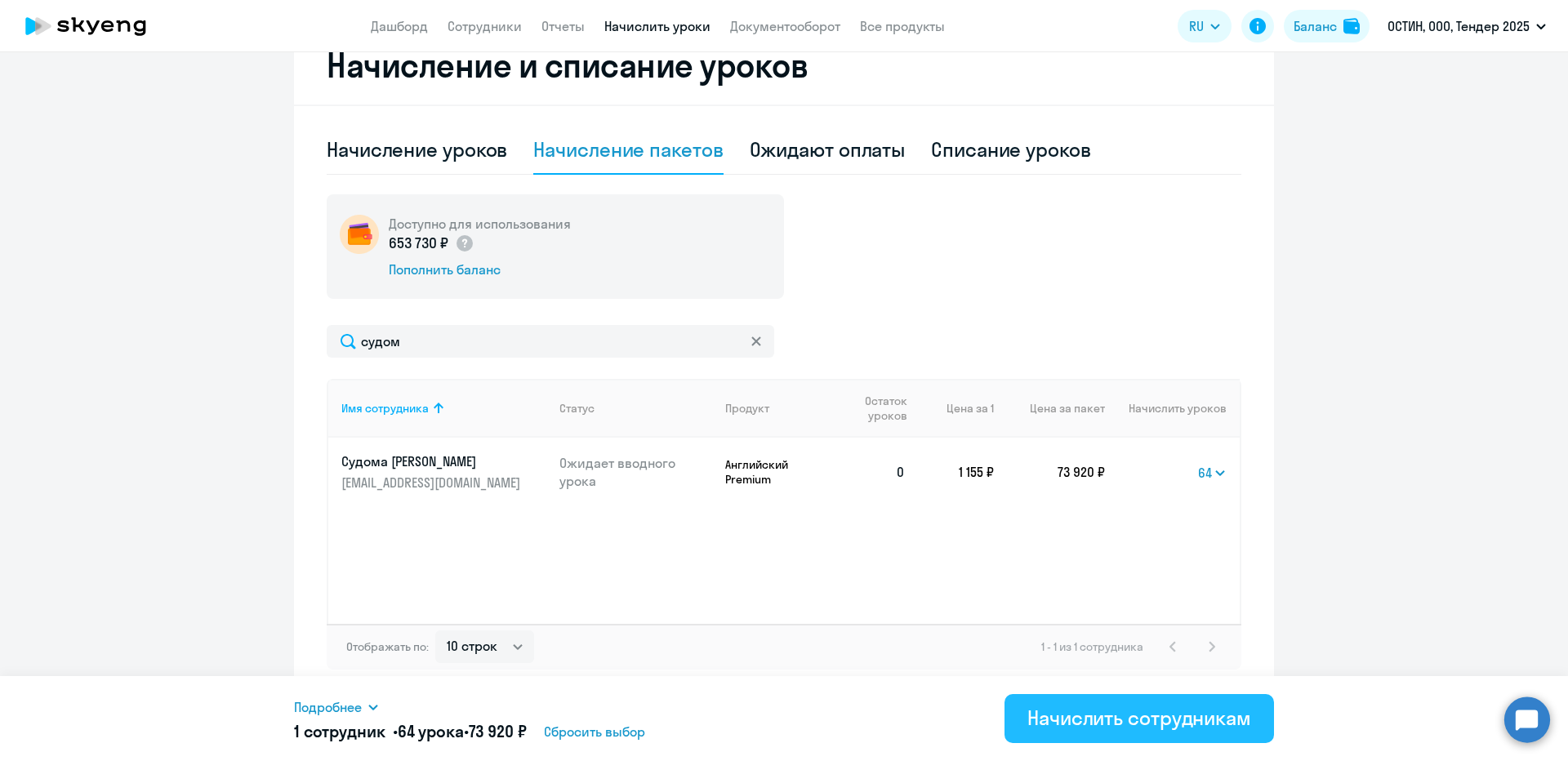
click at [1093, 721] on div "Начислить сотрудникам" at bounding box center [1139, 717] width 224 height 26
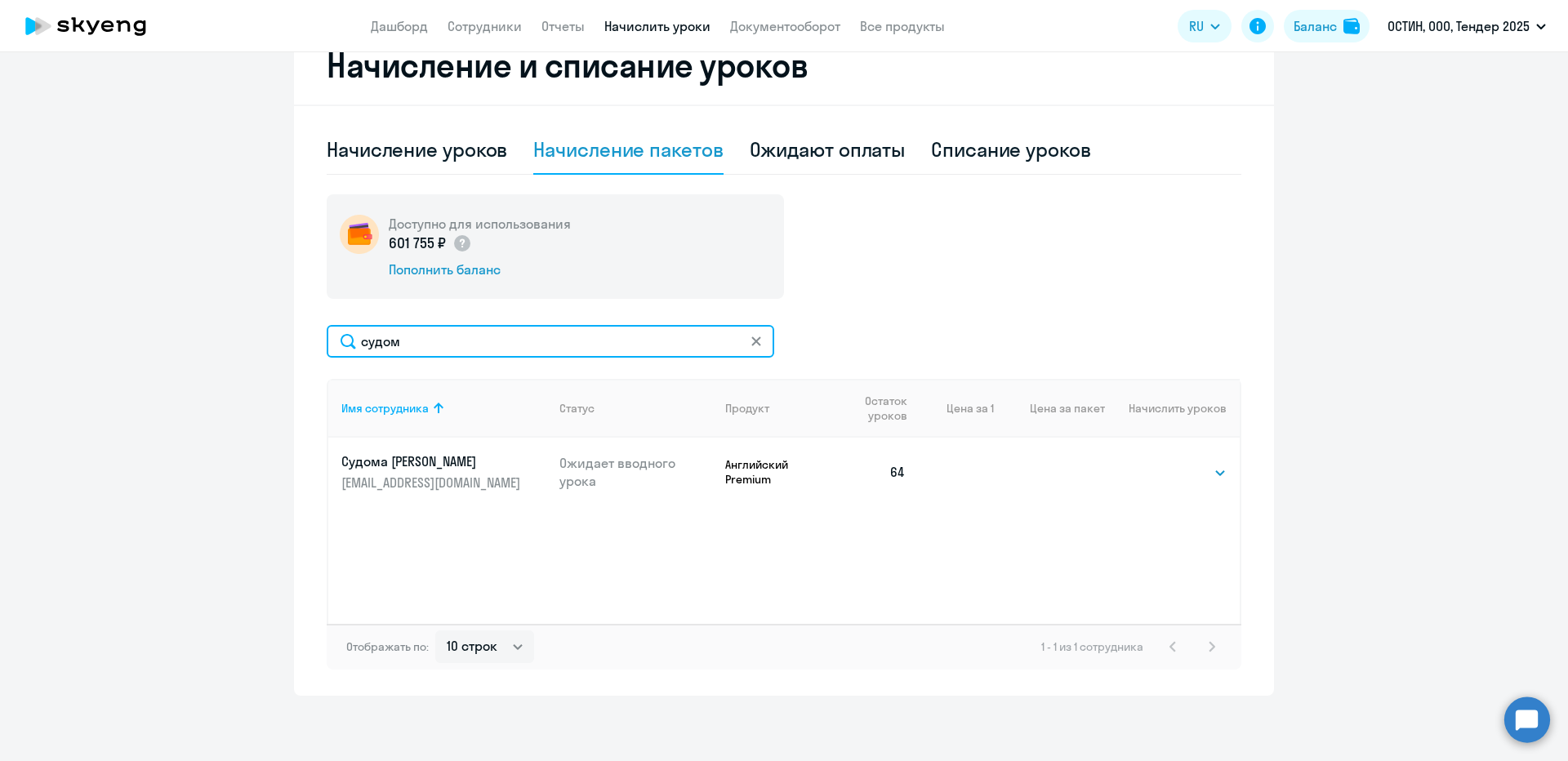
click at [484, 340] on input "судом" at bounding box center [550, 341] width 447 height 33
type input "братен"
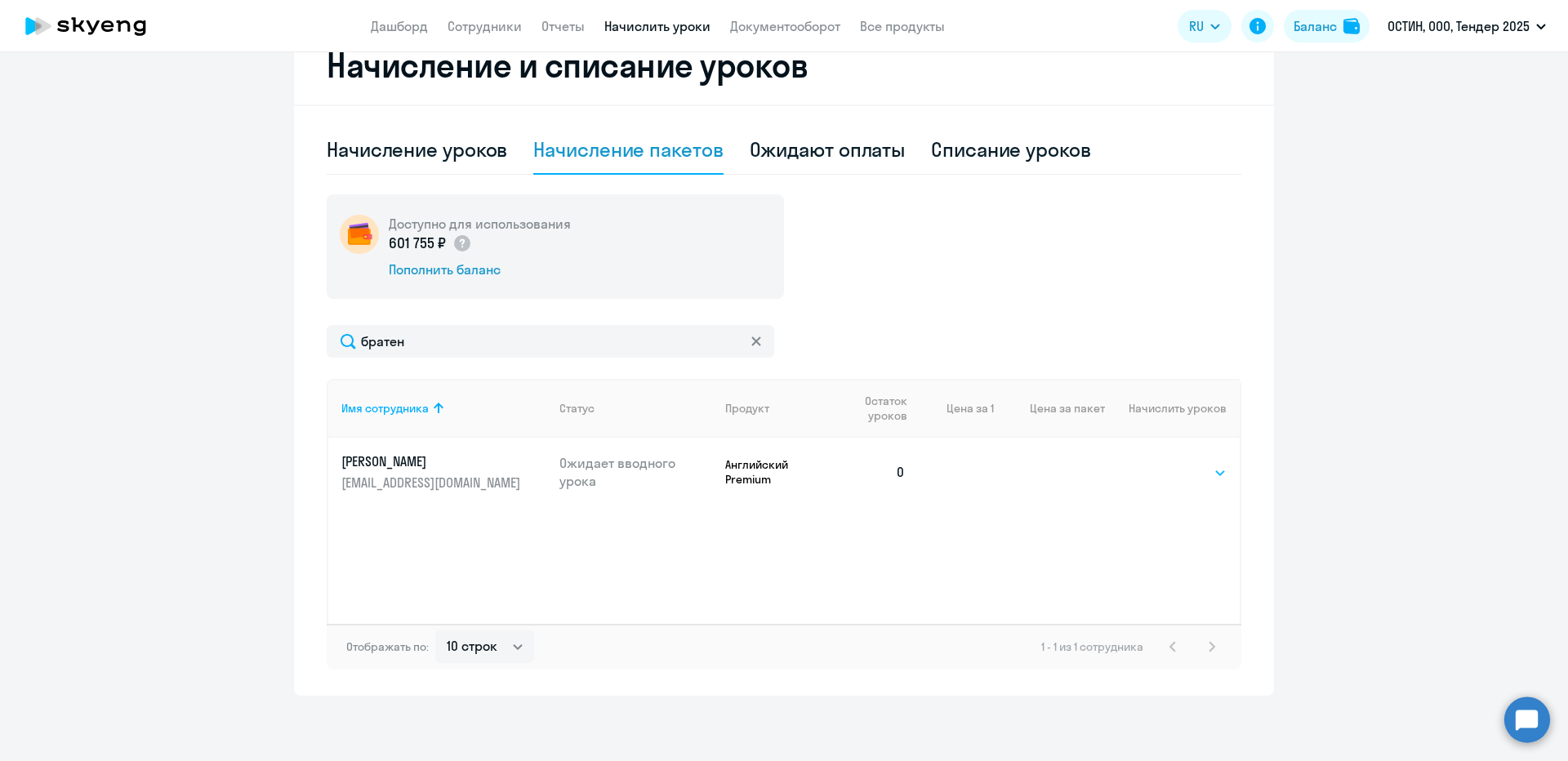
click at [1174, 465] on select "Выбрать 4 8 14 16 32 64 96 128" at bounding box center [1193, 472] width 67 height 20
select select "64"
click at [1159, 463] on select "Выбрать 4 8 14 16 32 64 96 128" at bounding box center [1193, 472] width 67 height 20
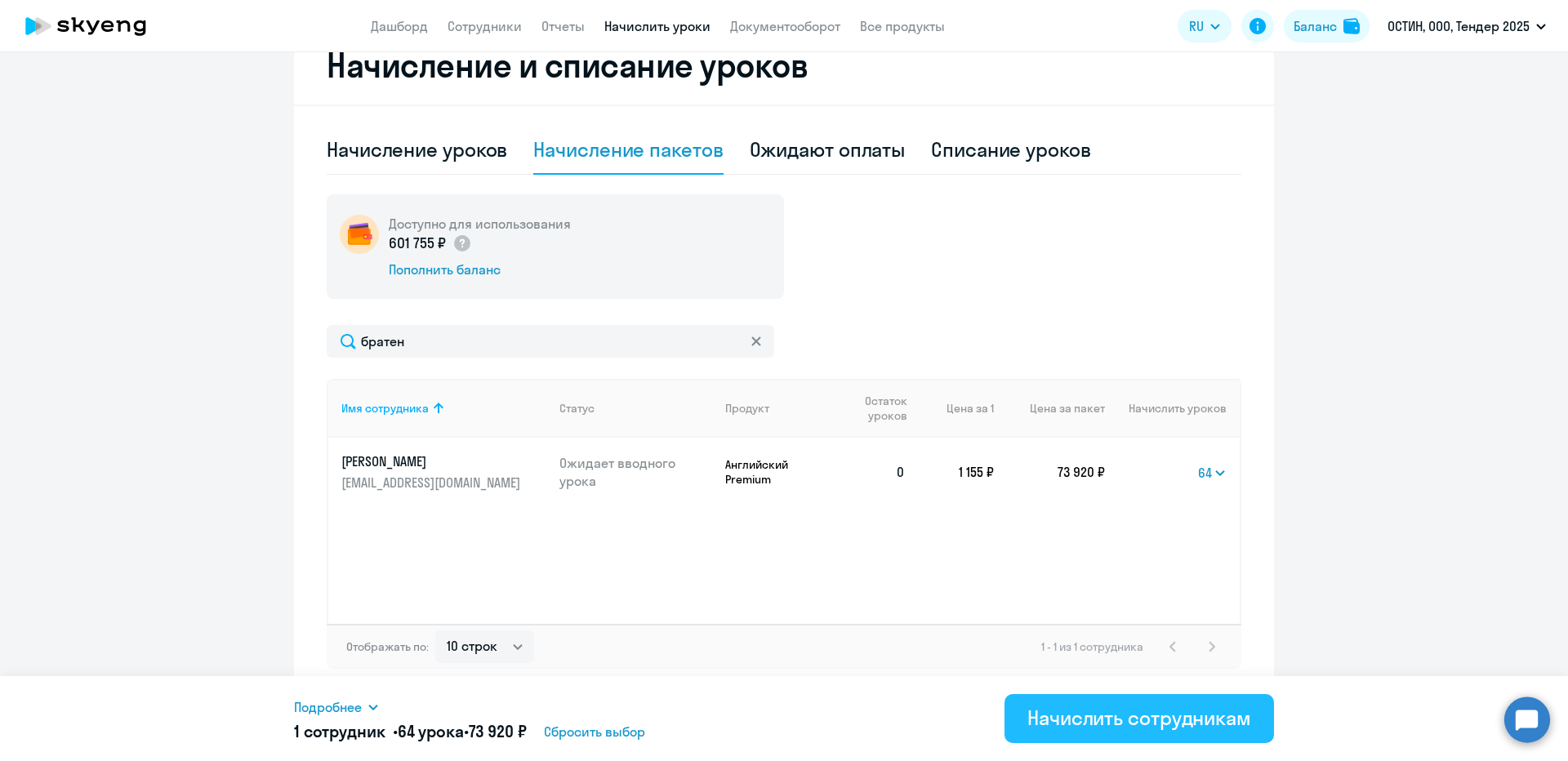
click at [1027, 715] on div "Начислить сотрудникам" at bounding box center [1139, 717] width 224 height 26
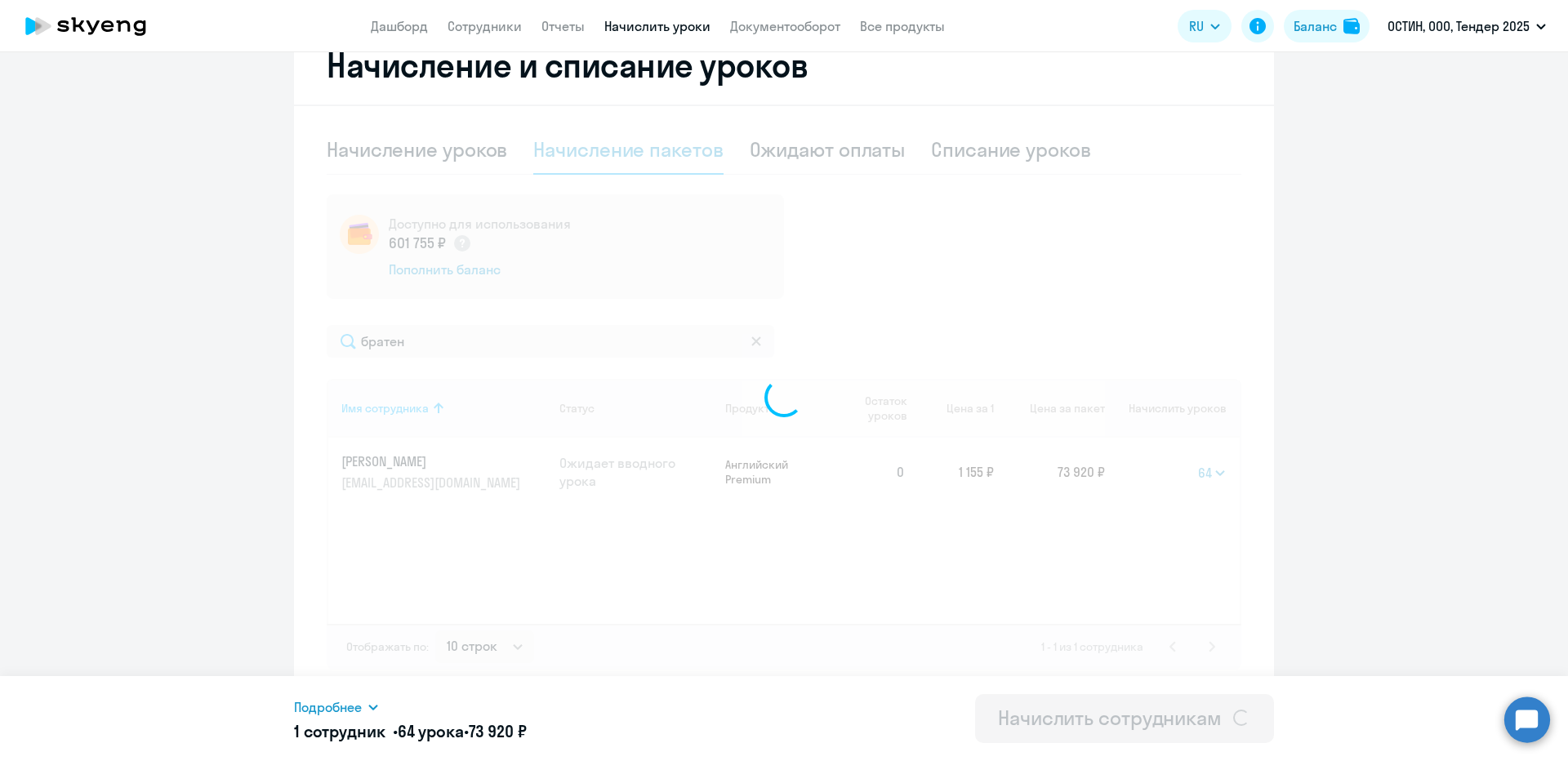
select select
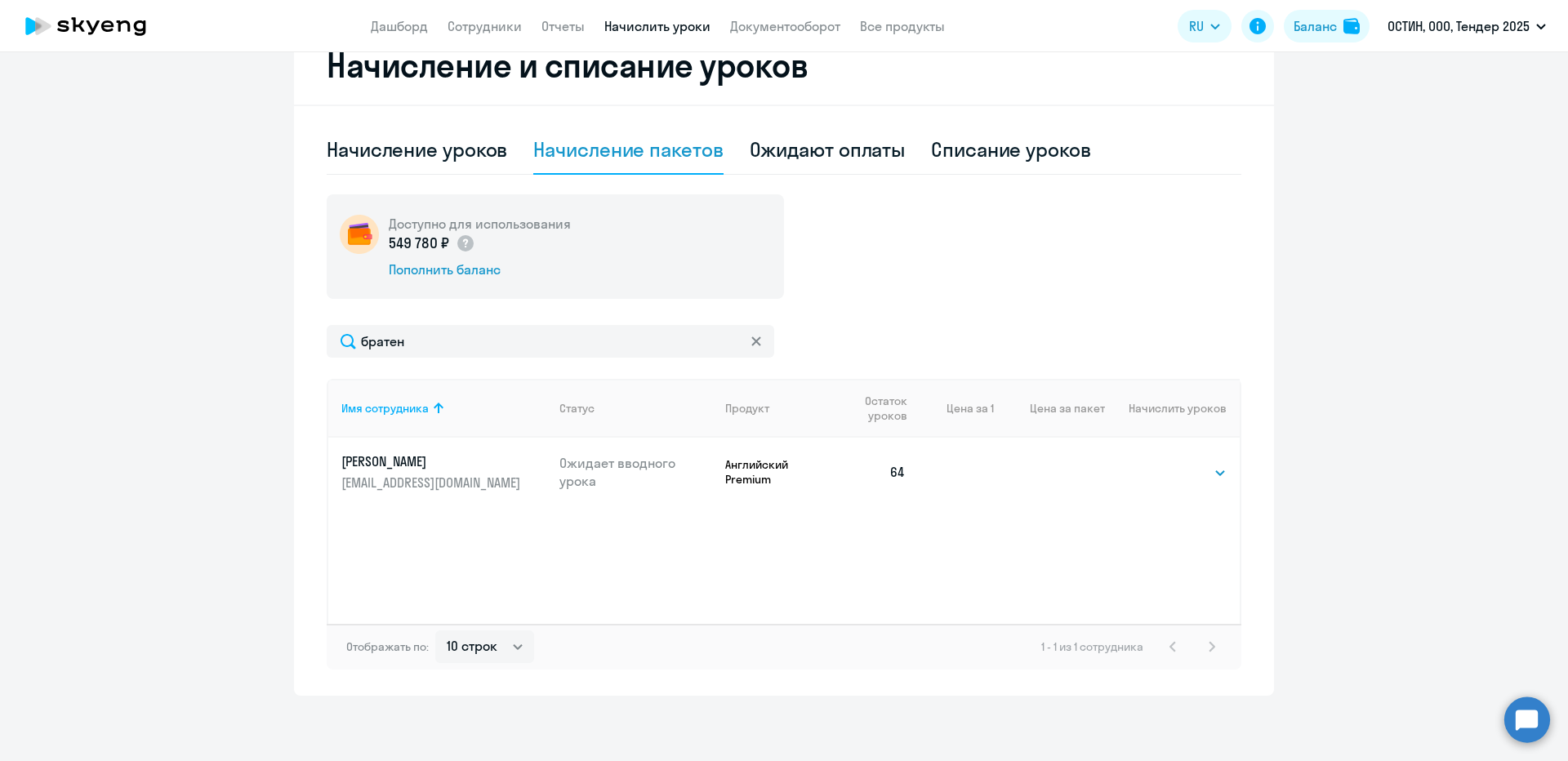
click at [391, 359] on div "братен Имя сотрудника Статус Продукт Остаток уроков Цена за 1 Цена за пакет Нач…" at bounding box center [783, 497] width 914 height 345
click at [388, 350] on input "братен" at bounding box center [550, 341] width 447 height 33
type input "колом"
click at [1194, 480] on select "Выбрать 4 8 14 16 32 64 96 128" at bounding box center [1193, 472] width 67 height 20
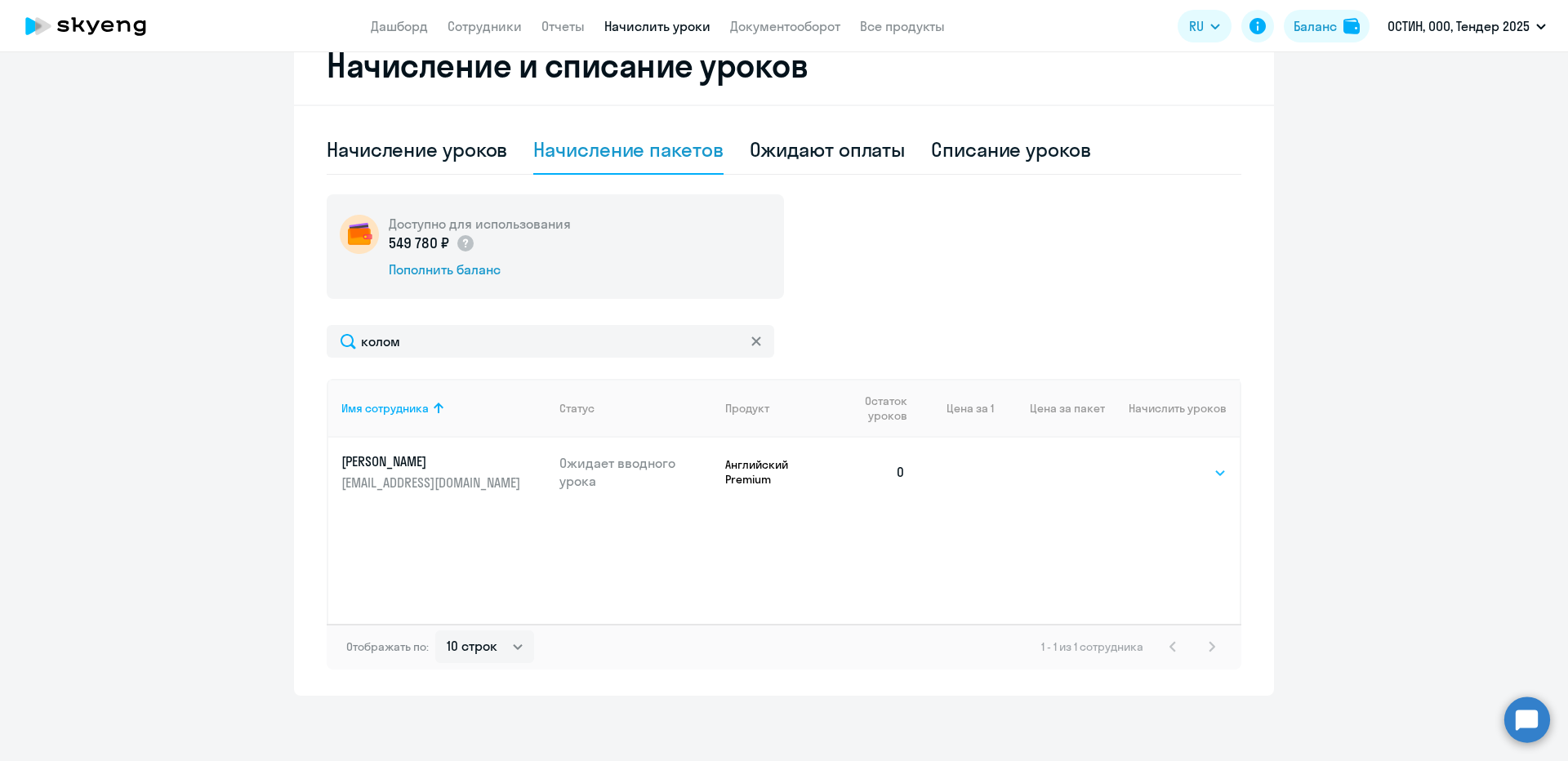
select select "64"
click at [1159, 463] on select "Выбрать 4 8 14 16 32 64 96 128" at bounding box center [1193, 472] width 67 height 20
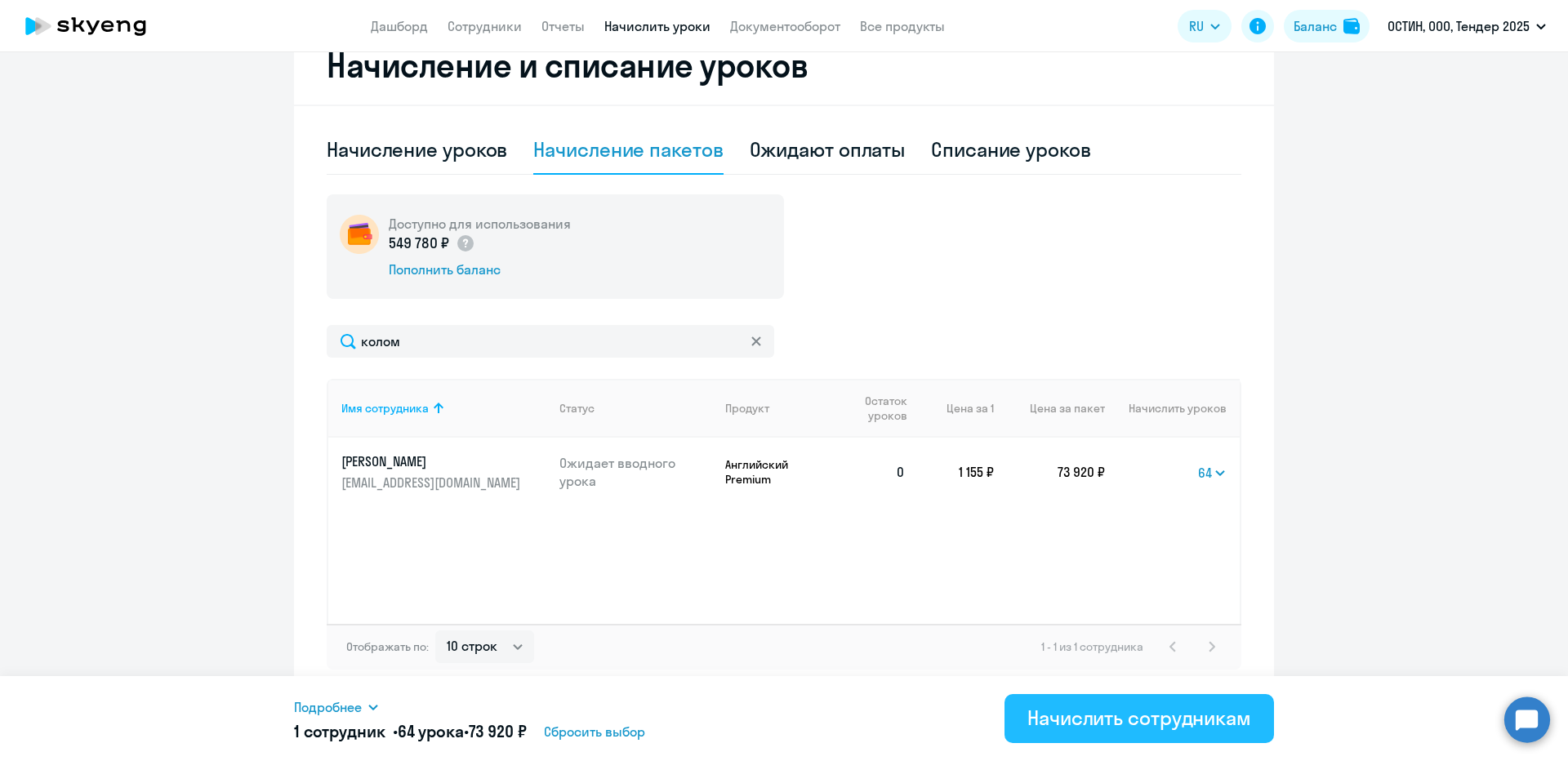
click at [1068, 716] on div "Начислить сотрудникам" at bounding box center [1139, 717] width 224 height 26
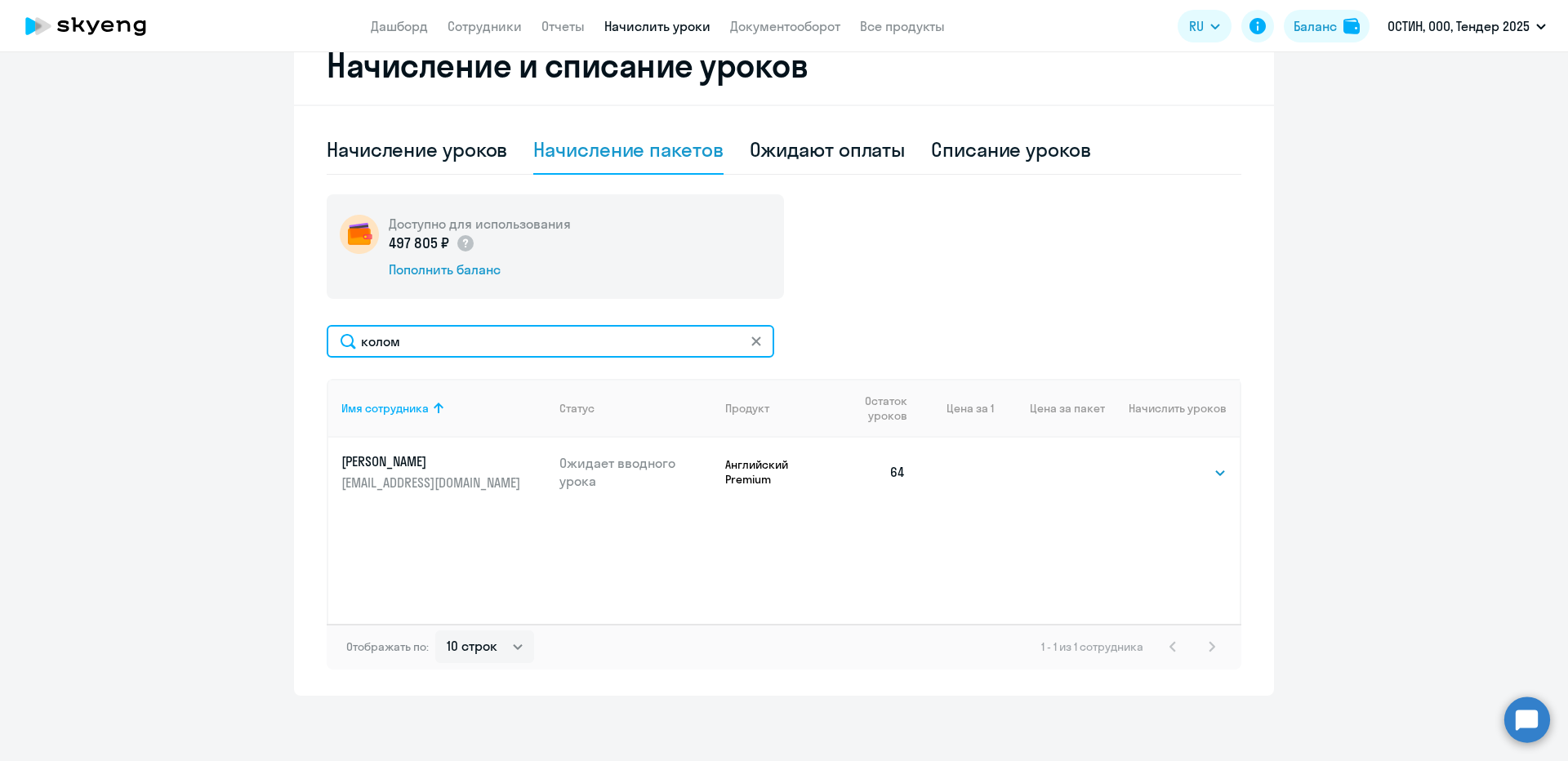
drag, startPoint x: 462, startPoint y: 345, endPoint x: 252, endPoint y: 336, distance: 210.2
click at [252, 336] on ng-component "Рекомендуем создать шаблон автоначислений Уроки больше не придётся начислять вр…" at bounding box center [784, 154] width 1568 height 1083
type input "коше"
click at [1169, 478] on select "Выбрать 4 8 14 16 32 64 96 128" at bounding box center [1193, 472] width 67 height 20
select select "64"
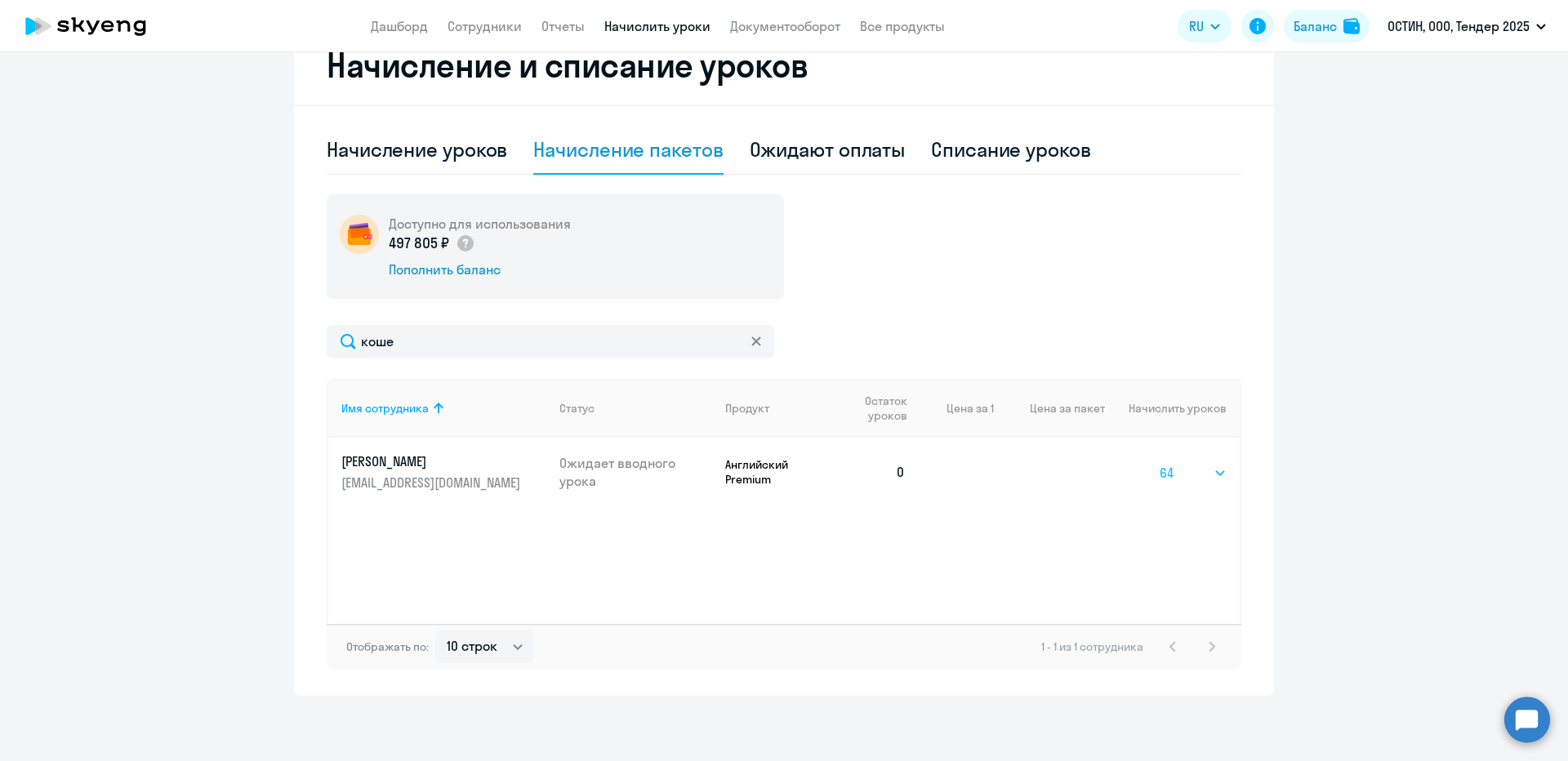
click at [1159, 463] on select "Выбрать 4 8 14 16 32 64 96 128" at bounding box center [1193, 472] width 67 height 20
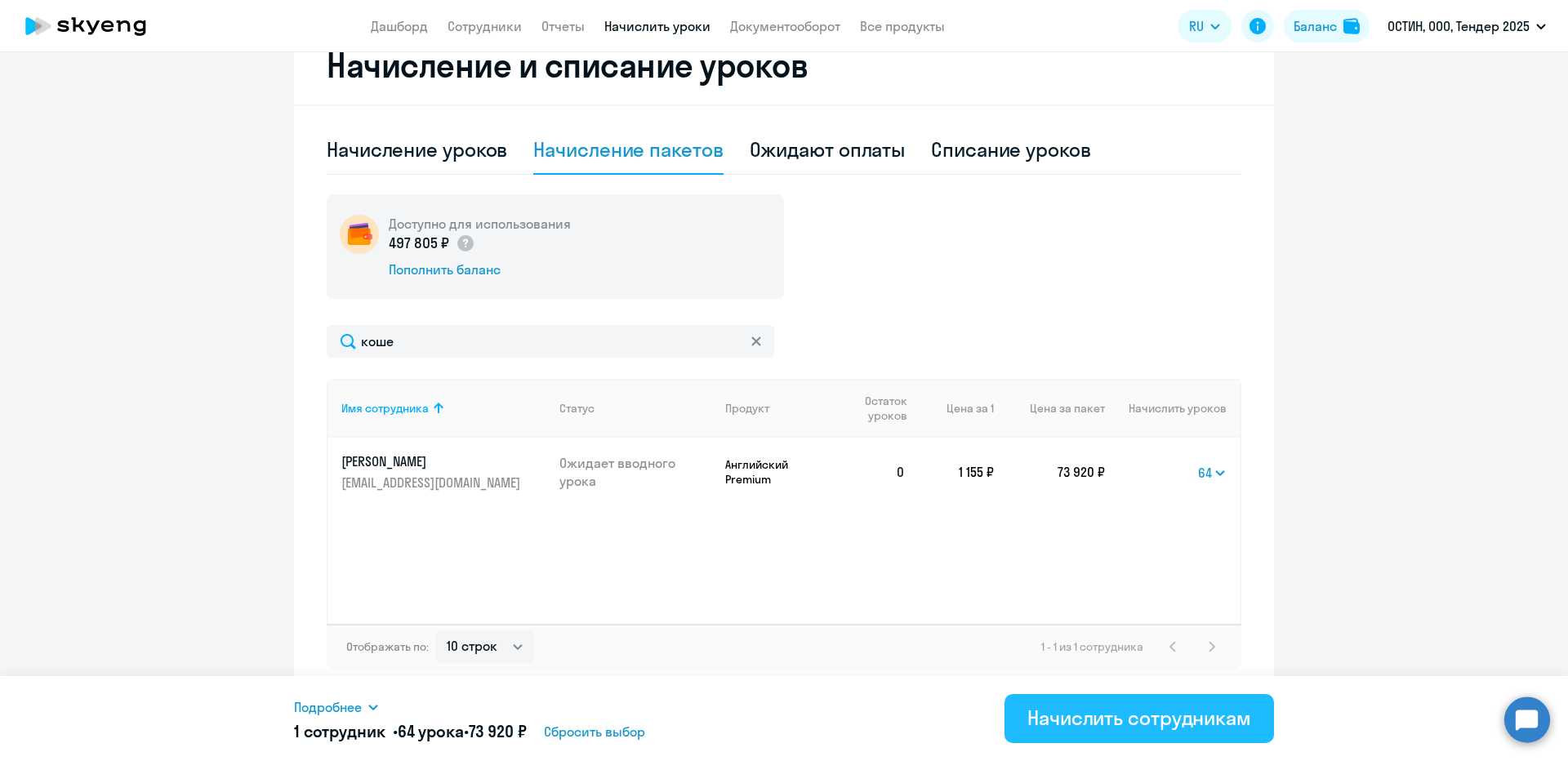
click at [1110, 712] on div "Начислить сотрудникам" at bounding box center [1139, 717] width 224 height 26
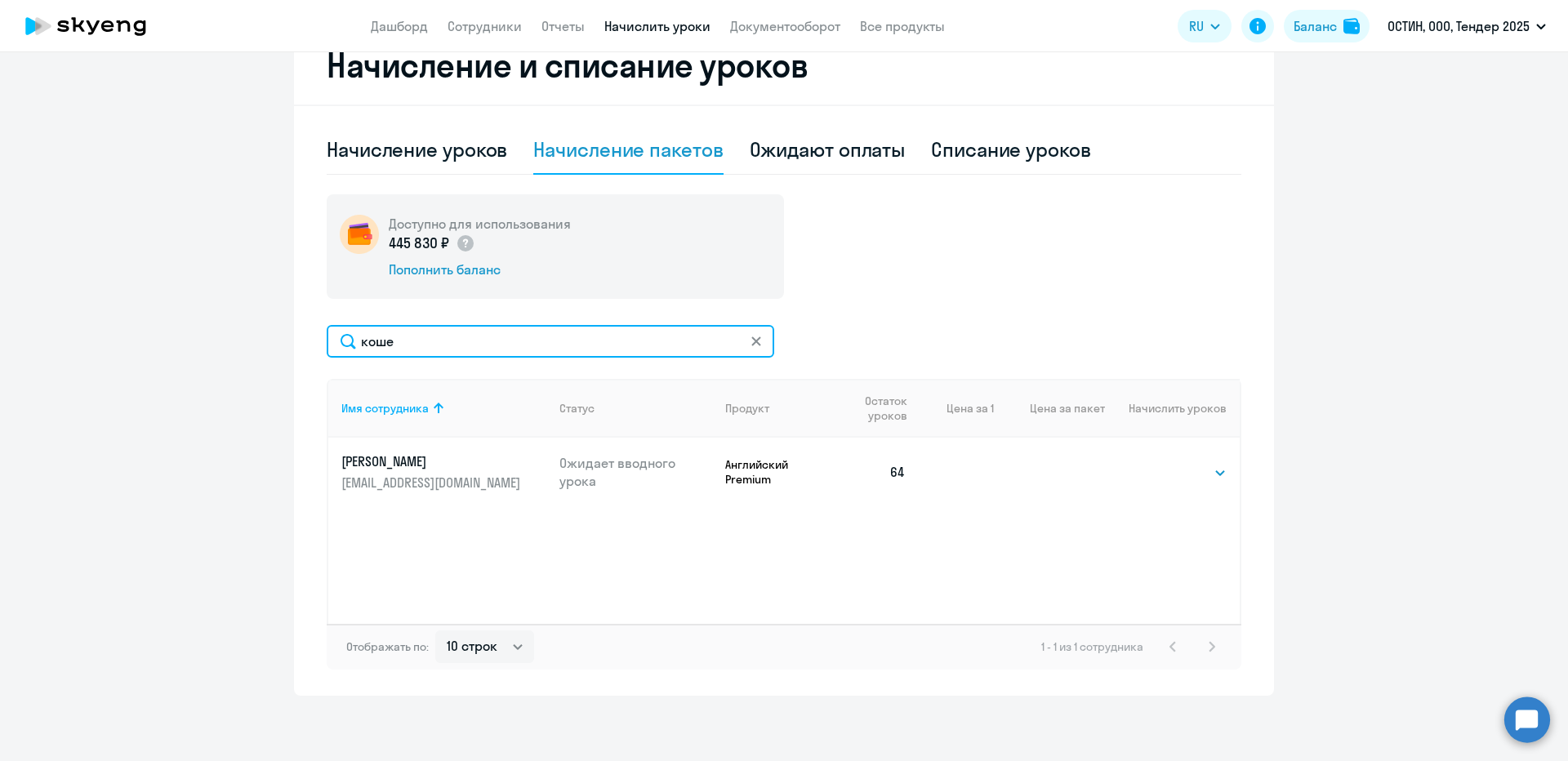
click at [392, 340] on input "коше" at bounding box center [550, 341] width 447 height 33
type input "амроя"
click at [1170, 475] on select "Выбрать 4 8 14 16 32 64 96 128" at bounding box center [1193, 472] width 67 height 20
select select "64"
click at [1159, 463] on select "Выбрать 4 8 14 16 32 64 96 128" at bounding box center [1193, 472] width 67 height 20
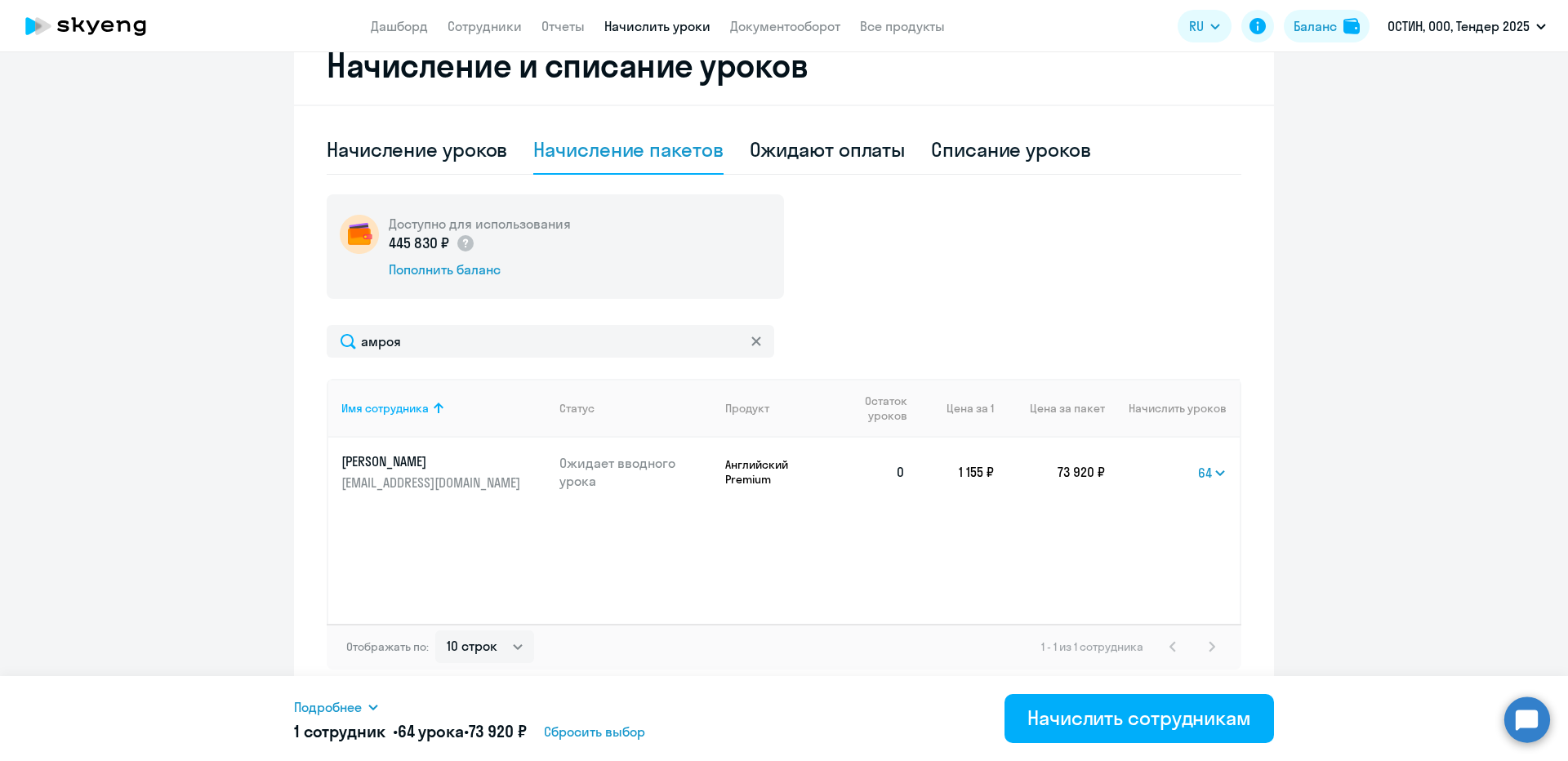
click at [1090, 744] on div "Подробнее Имя сотрудника Продукт Начислить уроков Цена за 1 Сумма Амроян Мария …" at bounding box center [784, 718] width 980 height 85
click at [1080, 739] on button "Начислить сотрудникам" at bounding box center [1139, 718] width 269 height 49
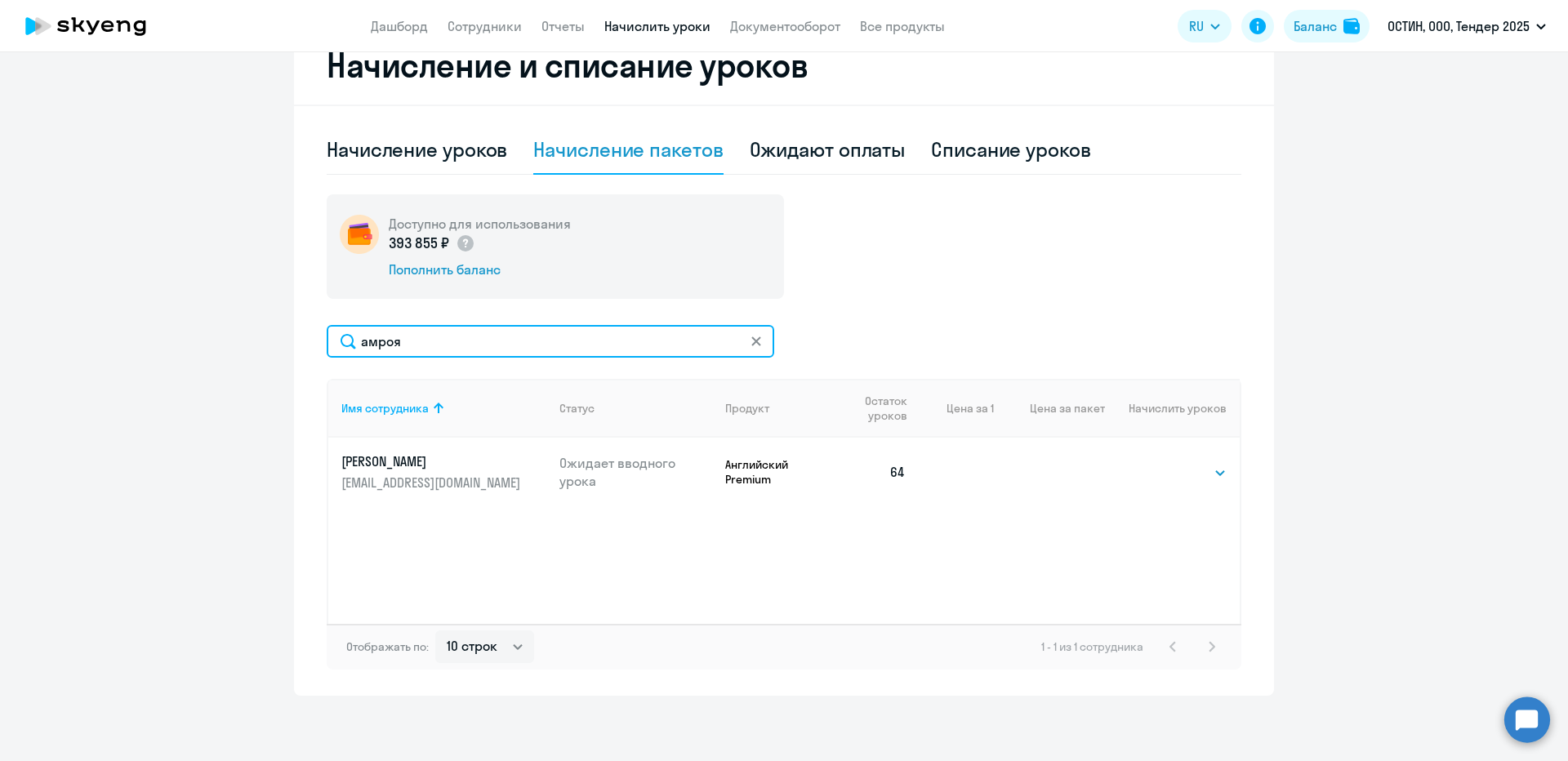
click at [468, 339] on input "амроя" at bounding box center [550, 341] width 447 height 33
type input "иващен"
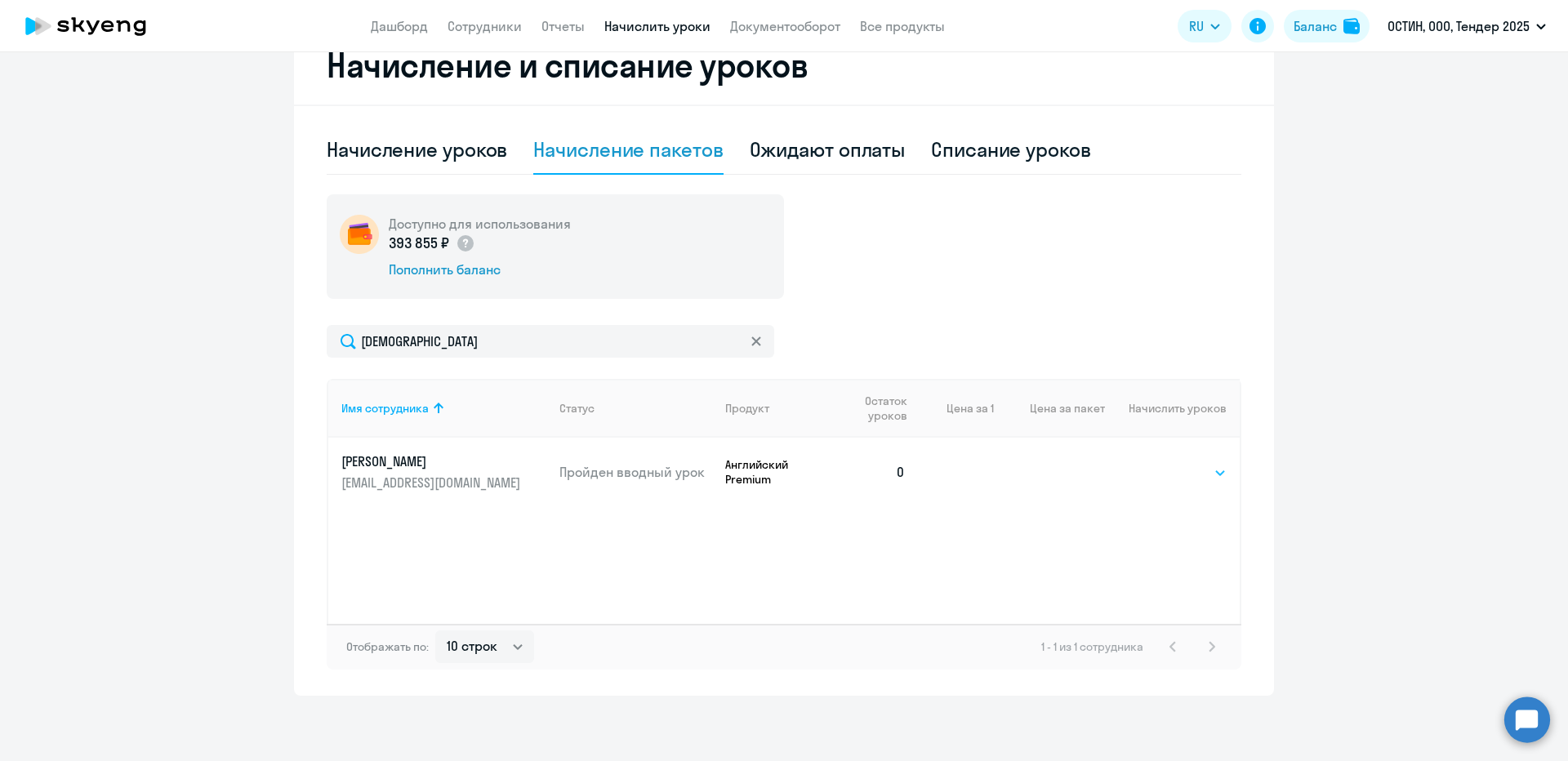
click at [1173, 475] on select "Выбрать 4 8 14 16 32 64 96 128" at bounding box center [1193, 472] width 67 height 20
click at [1159, 463] on select "Выбрать 4 8 14 16 32 64 96 128" at bounding box center [1193, 472] width 67 height 20
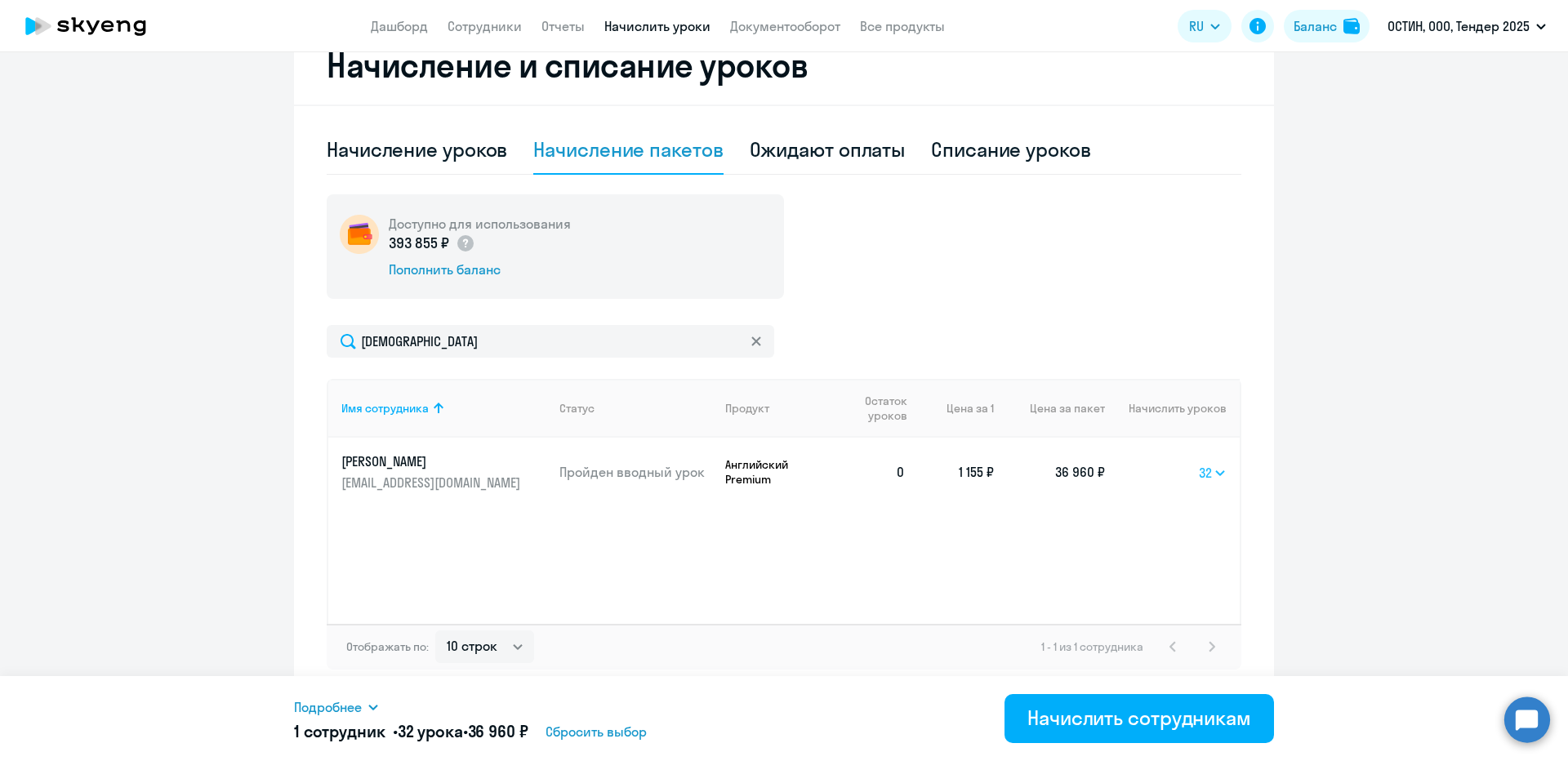
click at [1198, 488] on td "Выбрать 4 8 14 16 32 64 96 128 32" at bounding box center [1171, 472] width 135 height 69
drag, startPoint x: 1205, startPoint y: 472, endPoint x: 1192, endPoint y: 519, distance: 48.8
click at [1205, 472] on select "Выбрать 4 8 14 16 32 64 96 128" at bounding box center [1212, 472] width 27 height 20
select select "64"
click at [1199, 463] on select "Выбрать 4 8 14 16 32 64 96 128" at bounding box center [1212, 472] width 27 height 20
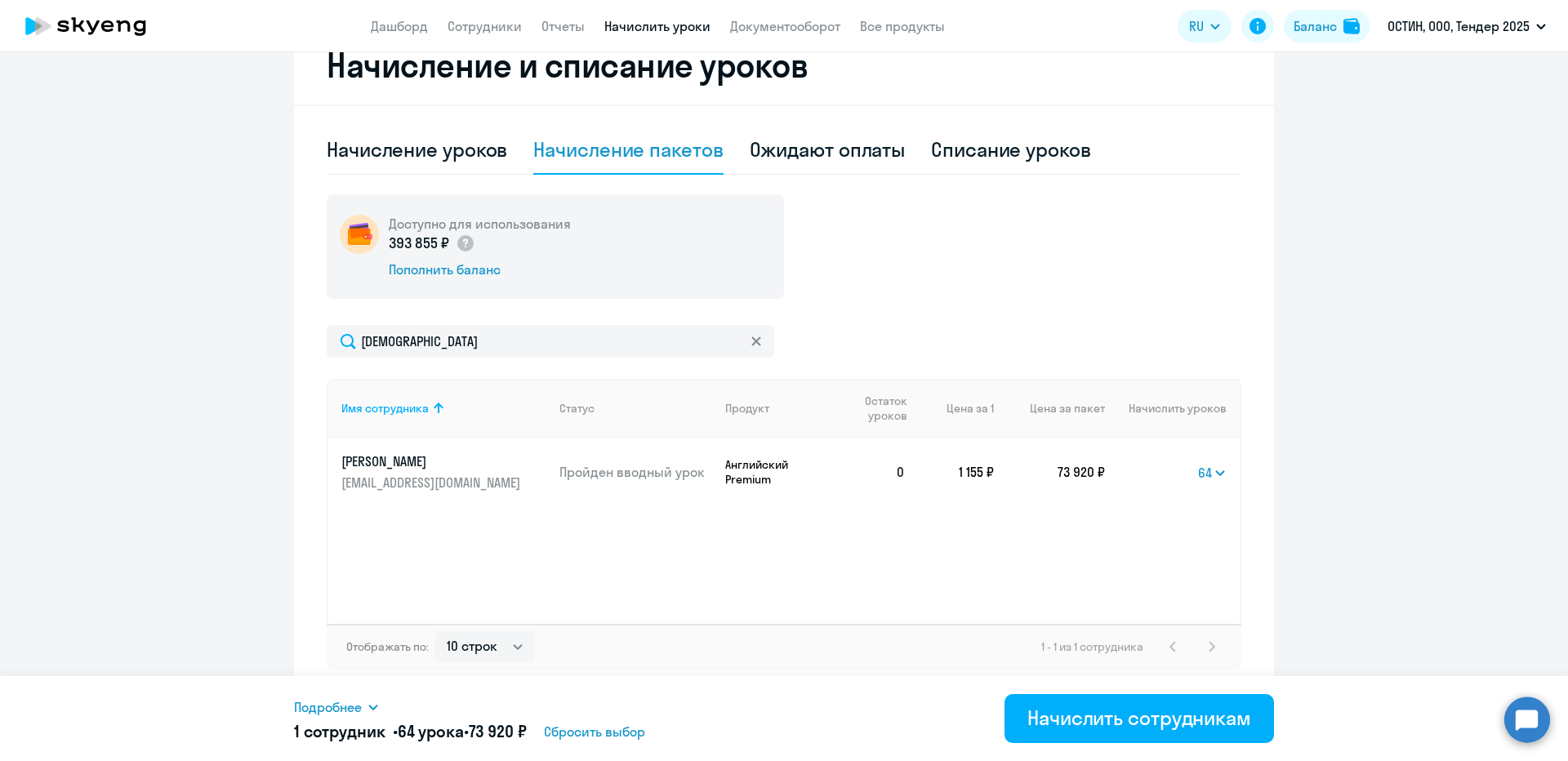
click at [383, 707] on div "Подробнее" at bounding box center [630, 707] width 673 height 20
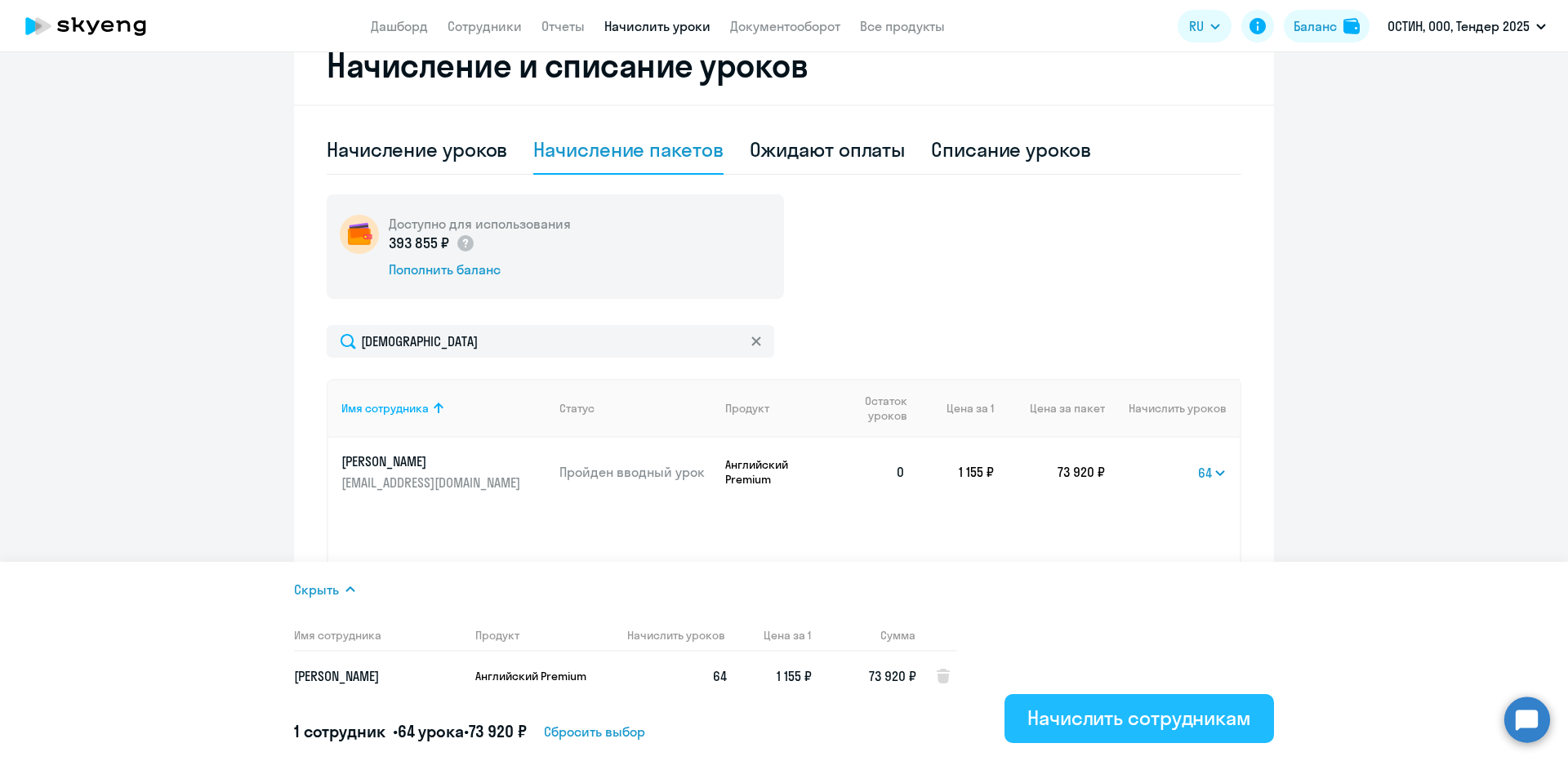
click at [1074, 718] on div "Начислить сотрудникам" at bounding box center [1139, 717] width 224 height 26
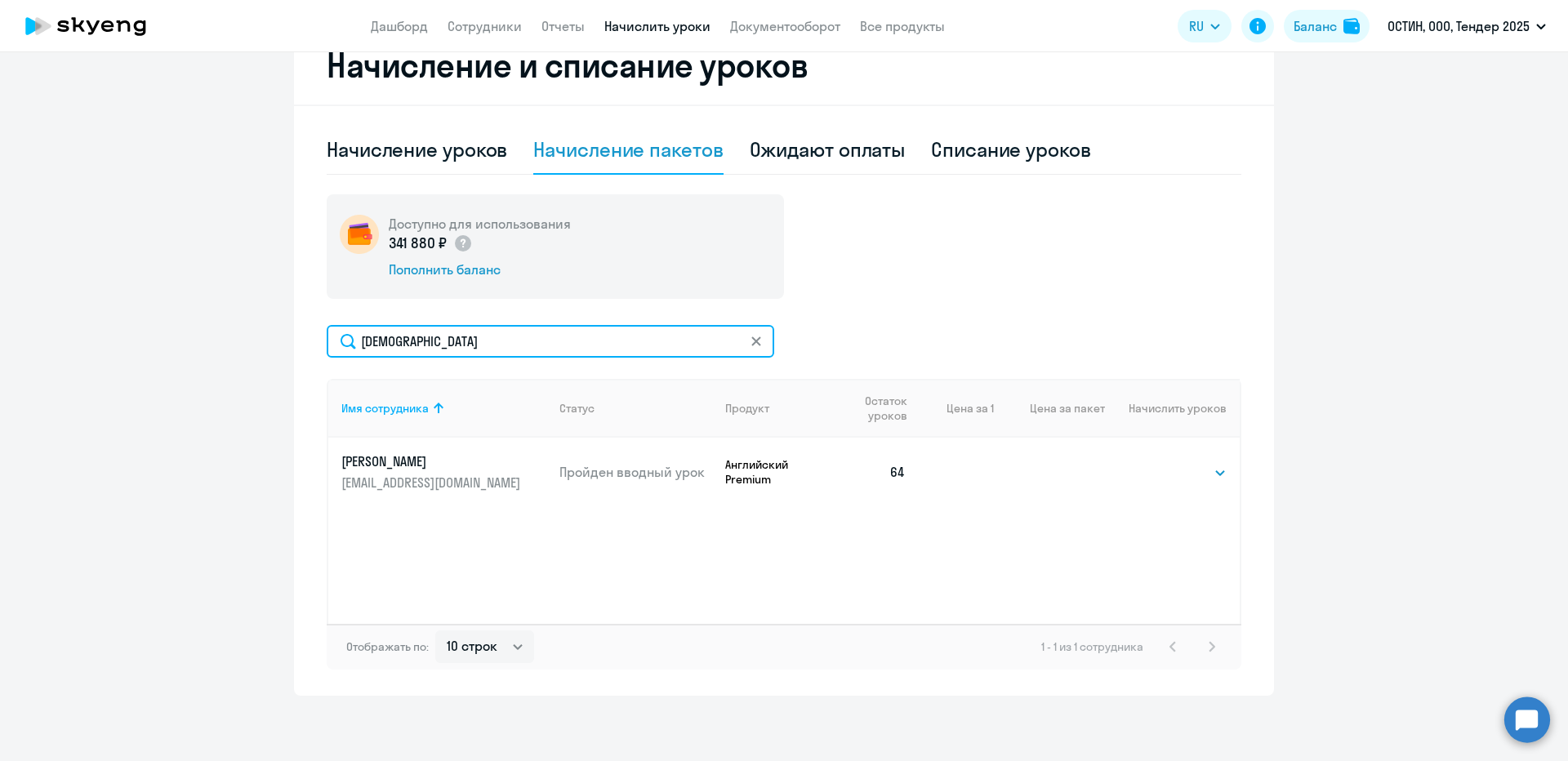
click at [393, 348] on input "иващен" at bounding box center [550, 341] width 447 height 33
type input "самой"
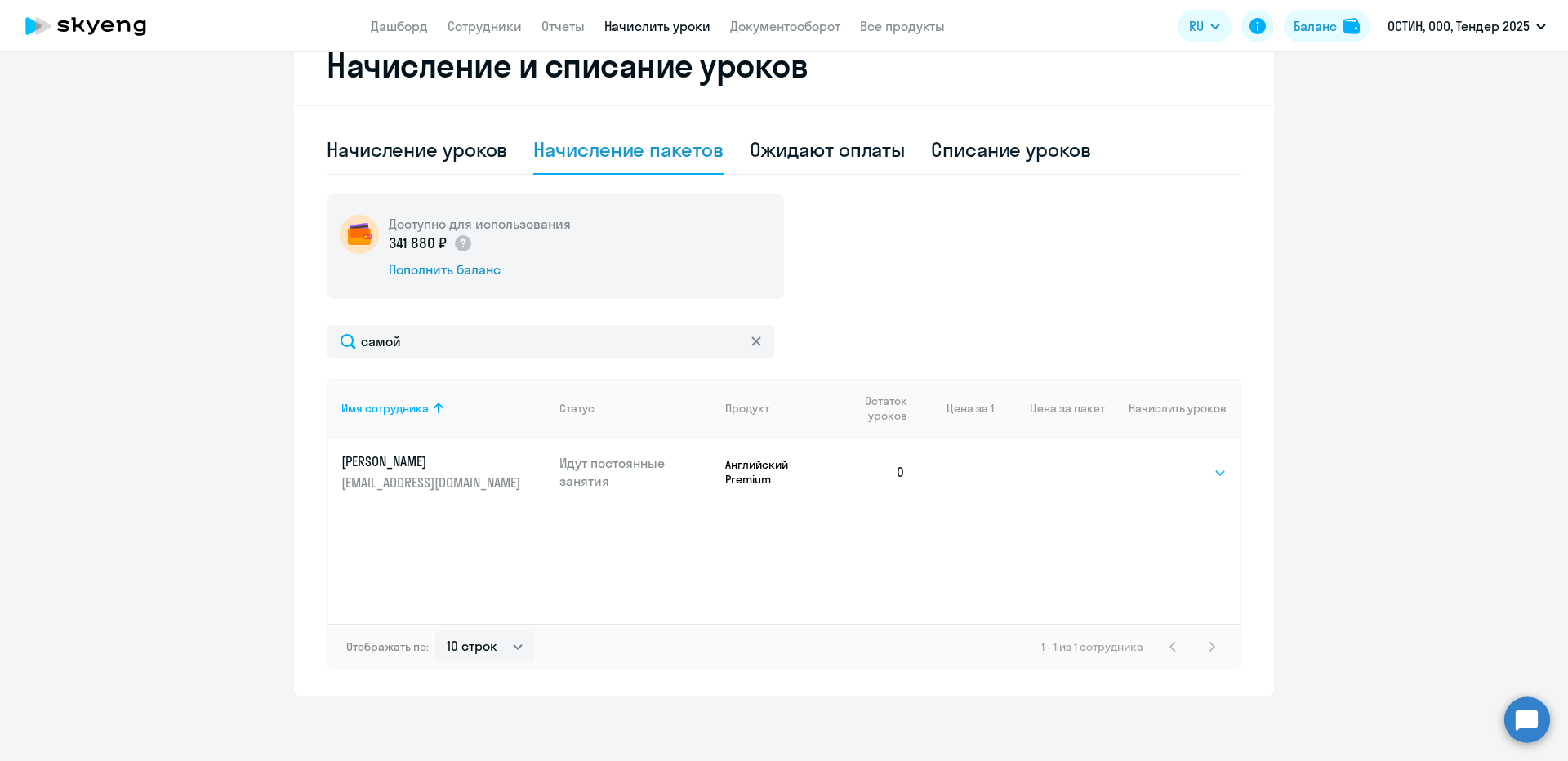
click at [1214, 464] on select "Выбрать 4 8 14 16 32 64 96 128" at bounding box center [1193, 472] width 67 height 20
select select "64"
click at [1159, 463] on select "Выбрать 4 8 14 16 32 64 96 128" at bounding box center [1193, 472] width 67 height 20
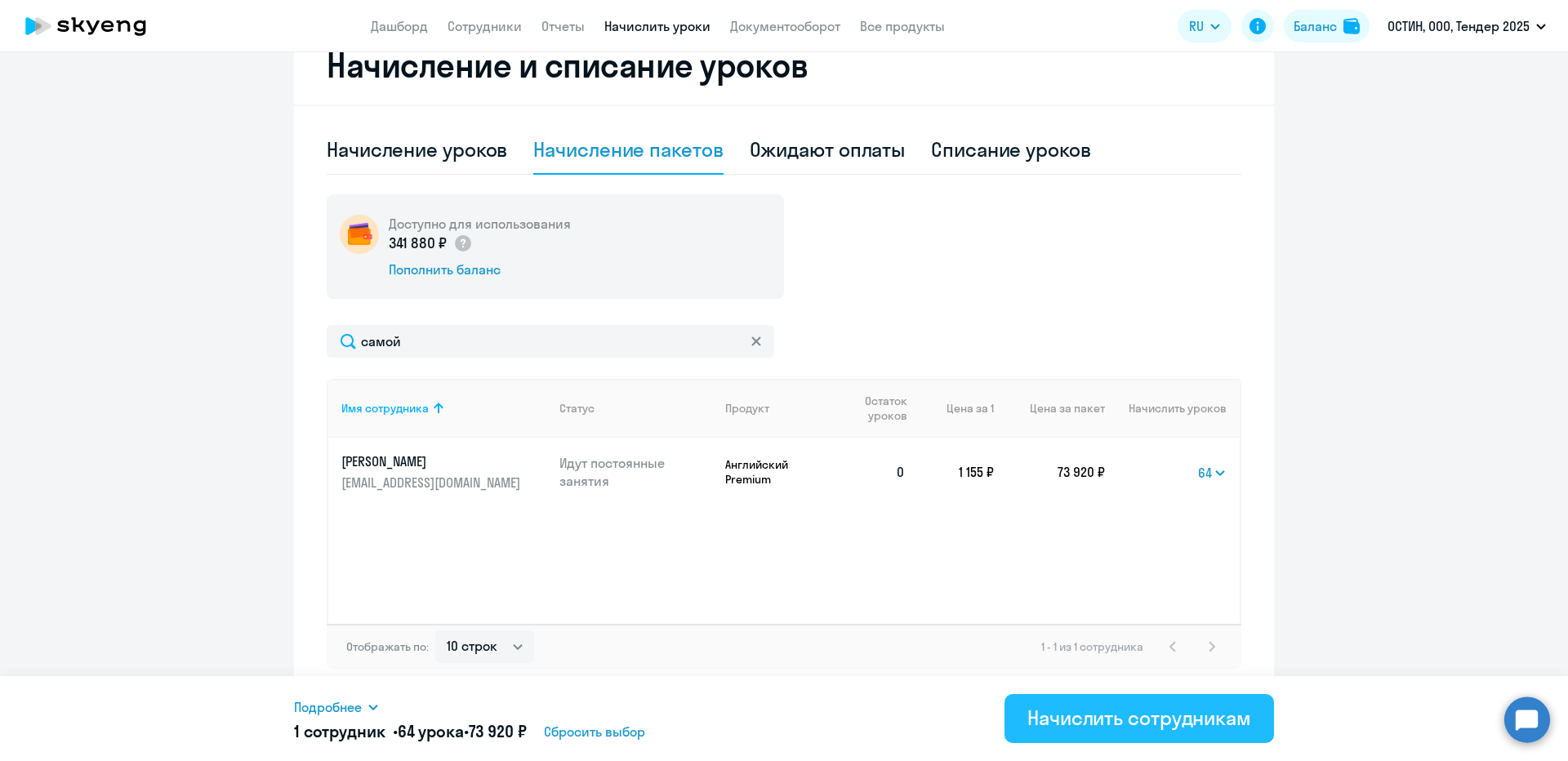
click at [1116, 732] on button "Начислить сотрудникам" at bounding box center [1139, 718] width 269 height 49
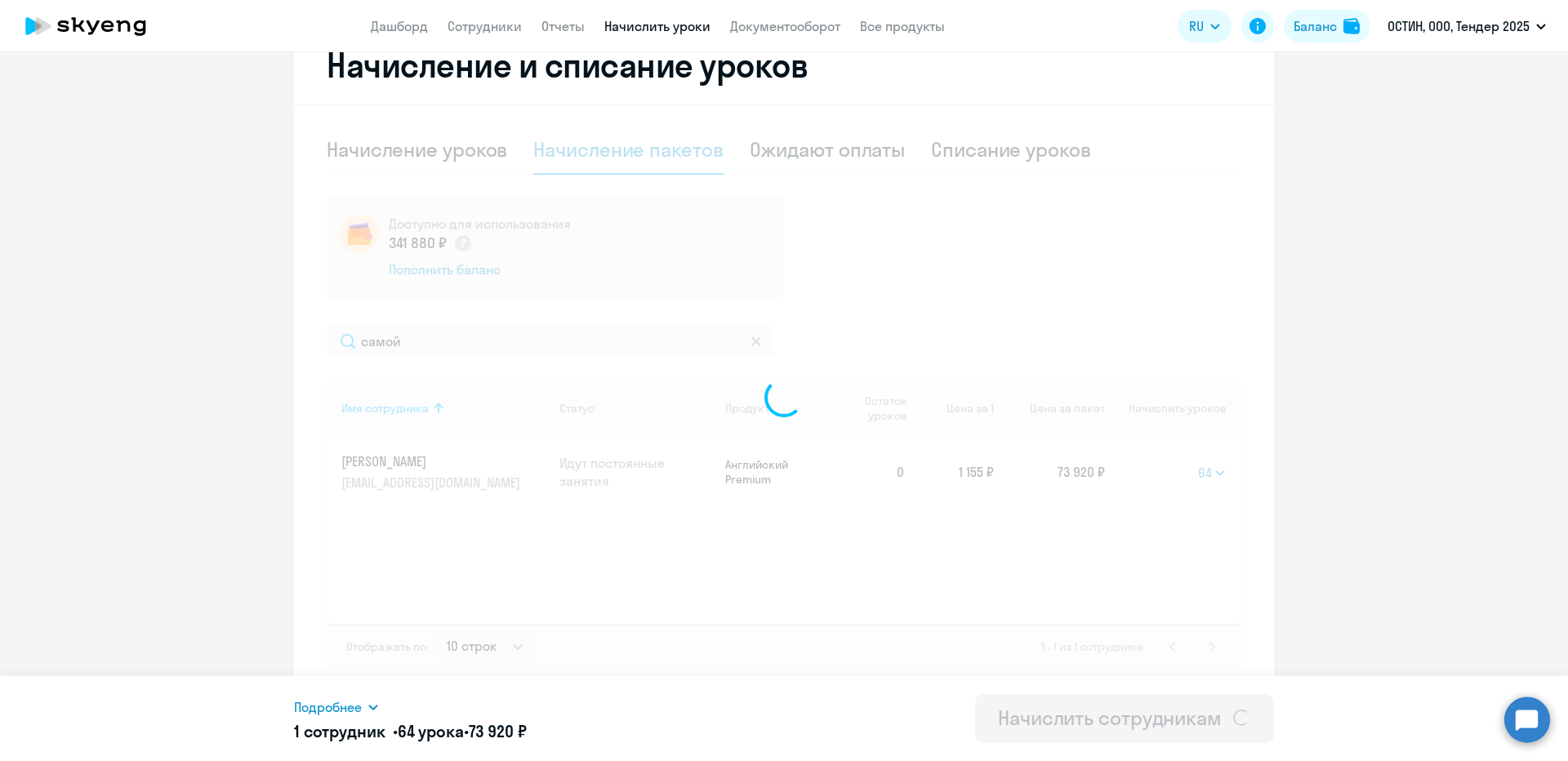
select select
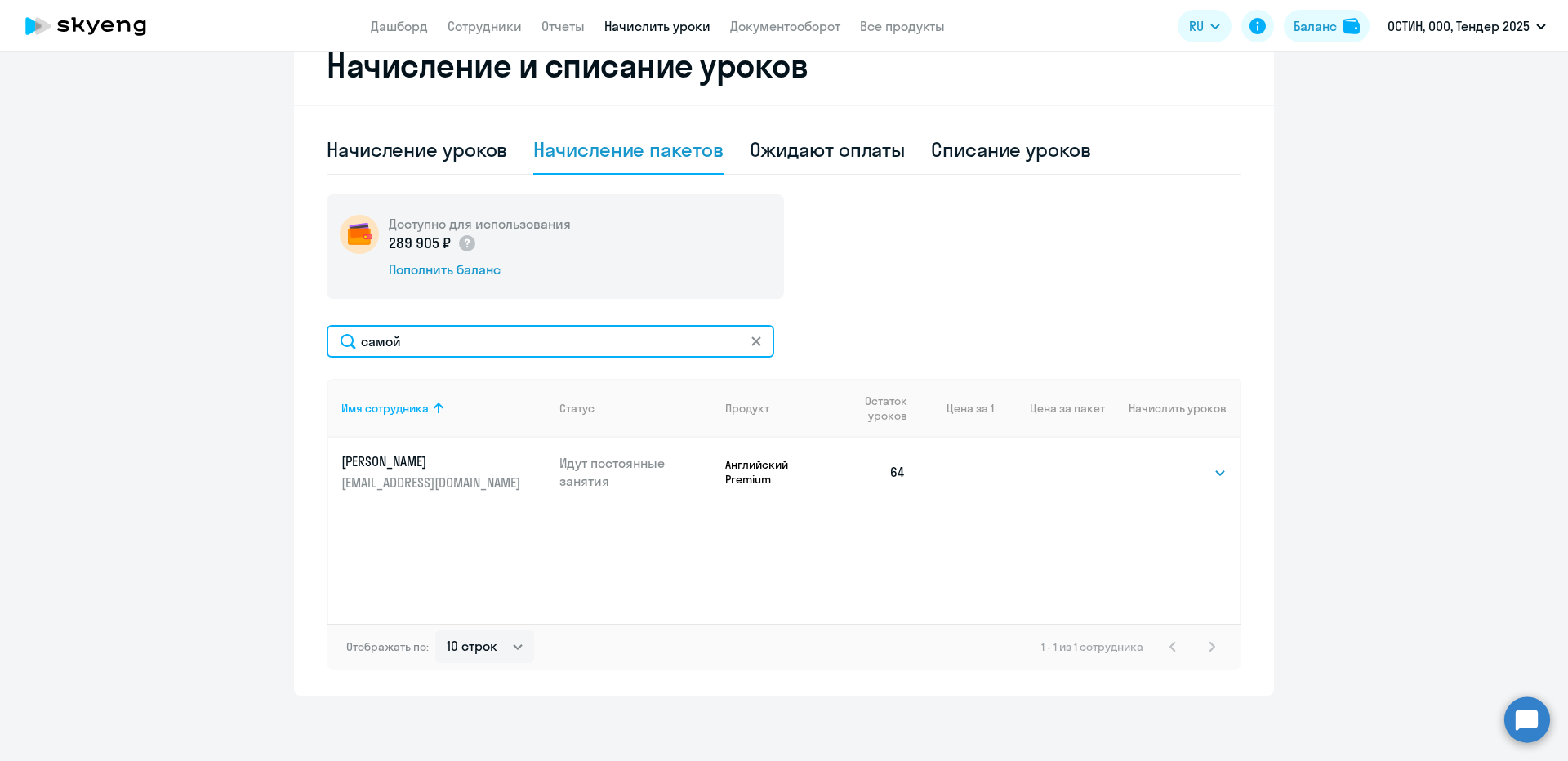
click at [423, 349] on input "самой" at bounding box center [550, 341] width 447 height 33
type input "бауло"
type input "баули"
drag, startPoint x: 1182, startPoint y: 469, endPoint x: 1185, endPoint y: 481, distance: 12.4
click at [1182, 469] on select "Выбрать 4 8 14 16 32 64 96 128" at bounding box center [1193, 472] width 67 height 20
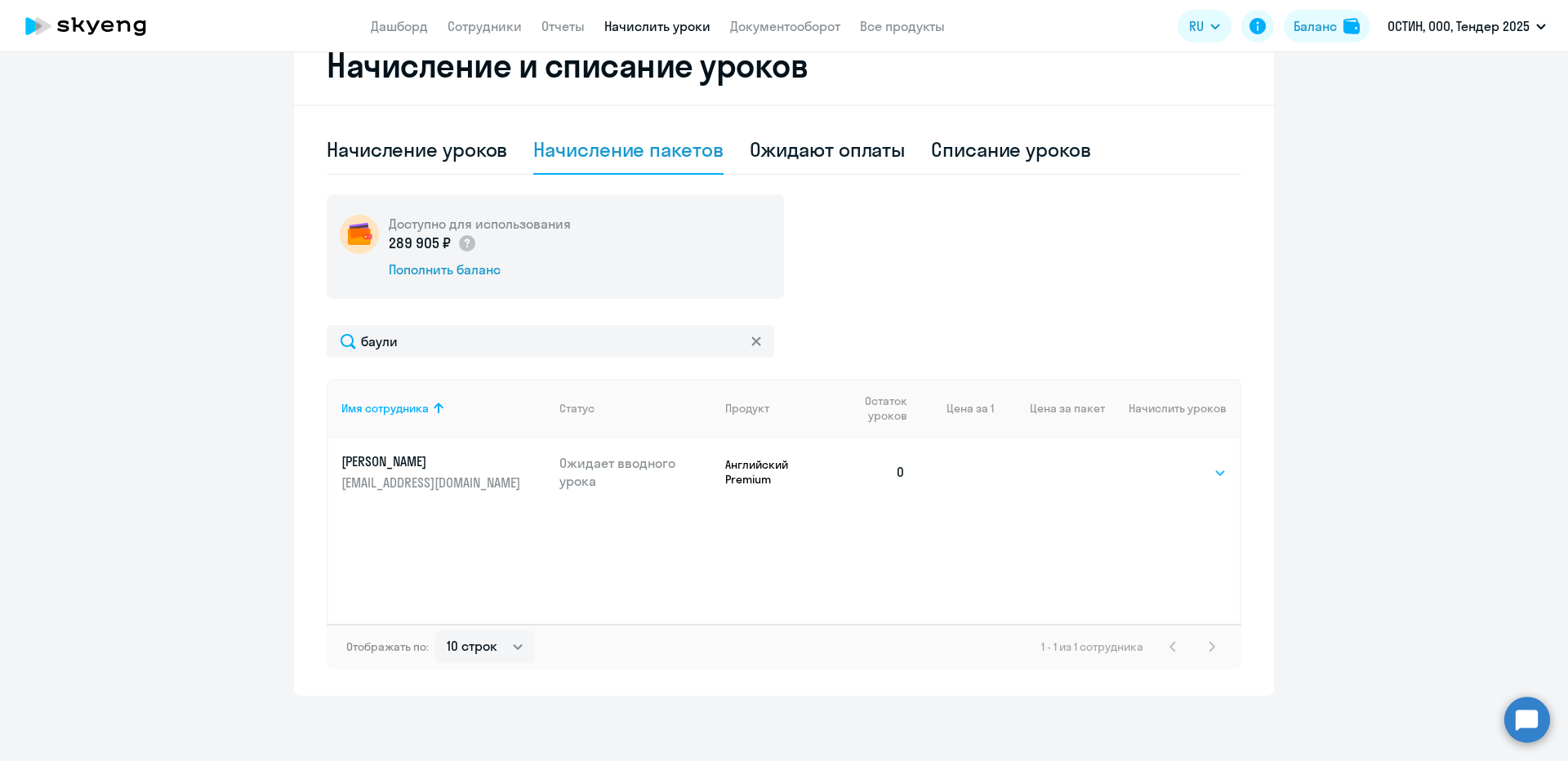
select select "64"
click at [1159, 463] on select "Выбрать 4 8 14 16 32 64 96 128" at bounding box center [1193, 472] width 67 height 20
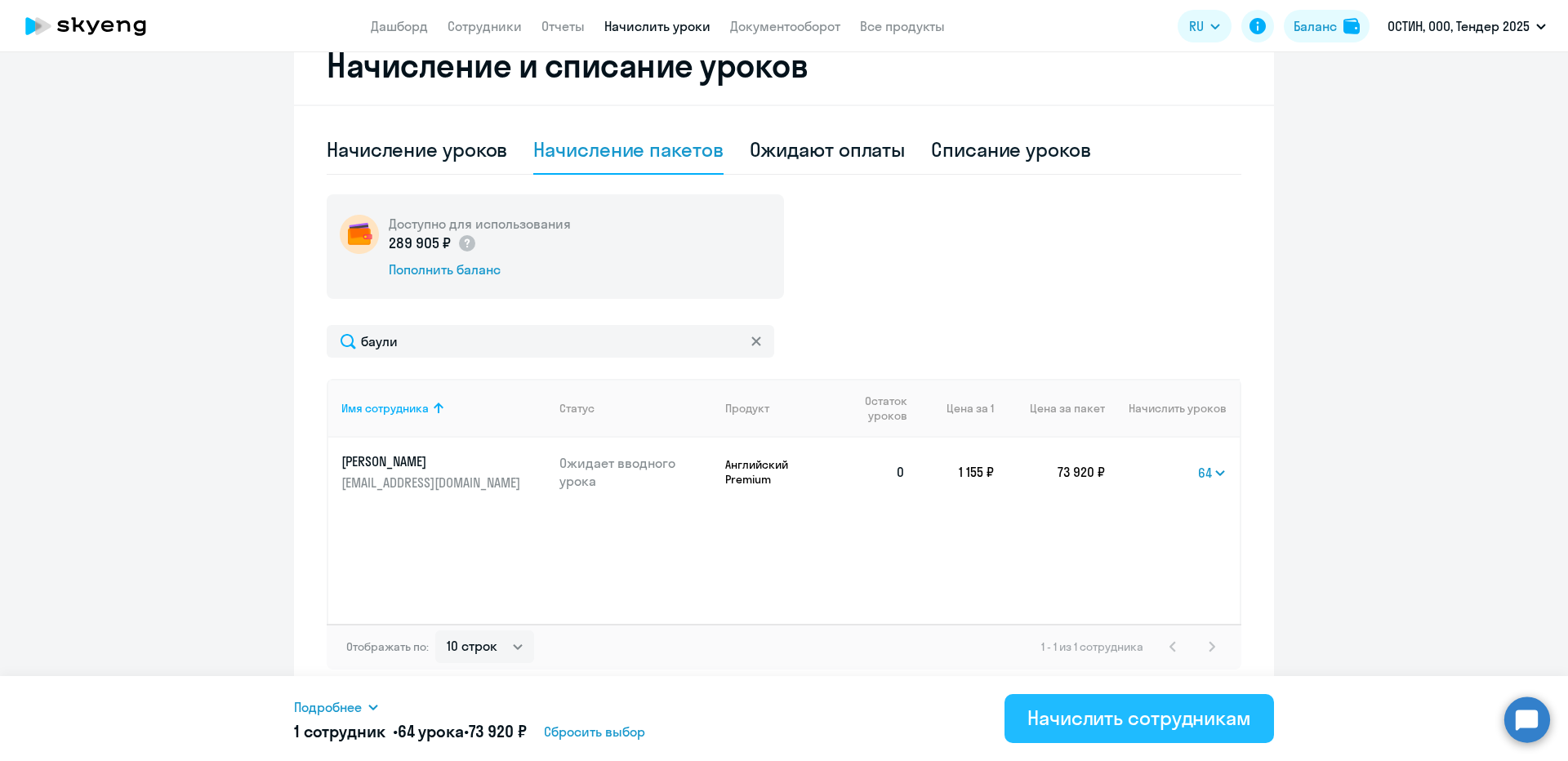
click at [1113, 721] on div "Начислить сотрудникам" at bounding box center [1139, 717] width 224 height 26
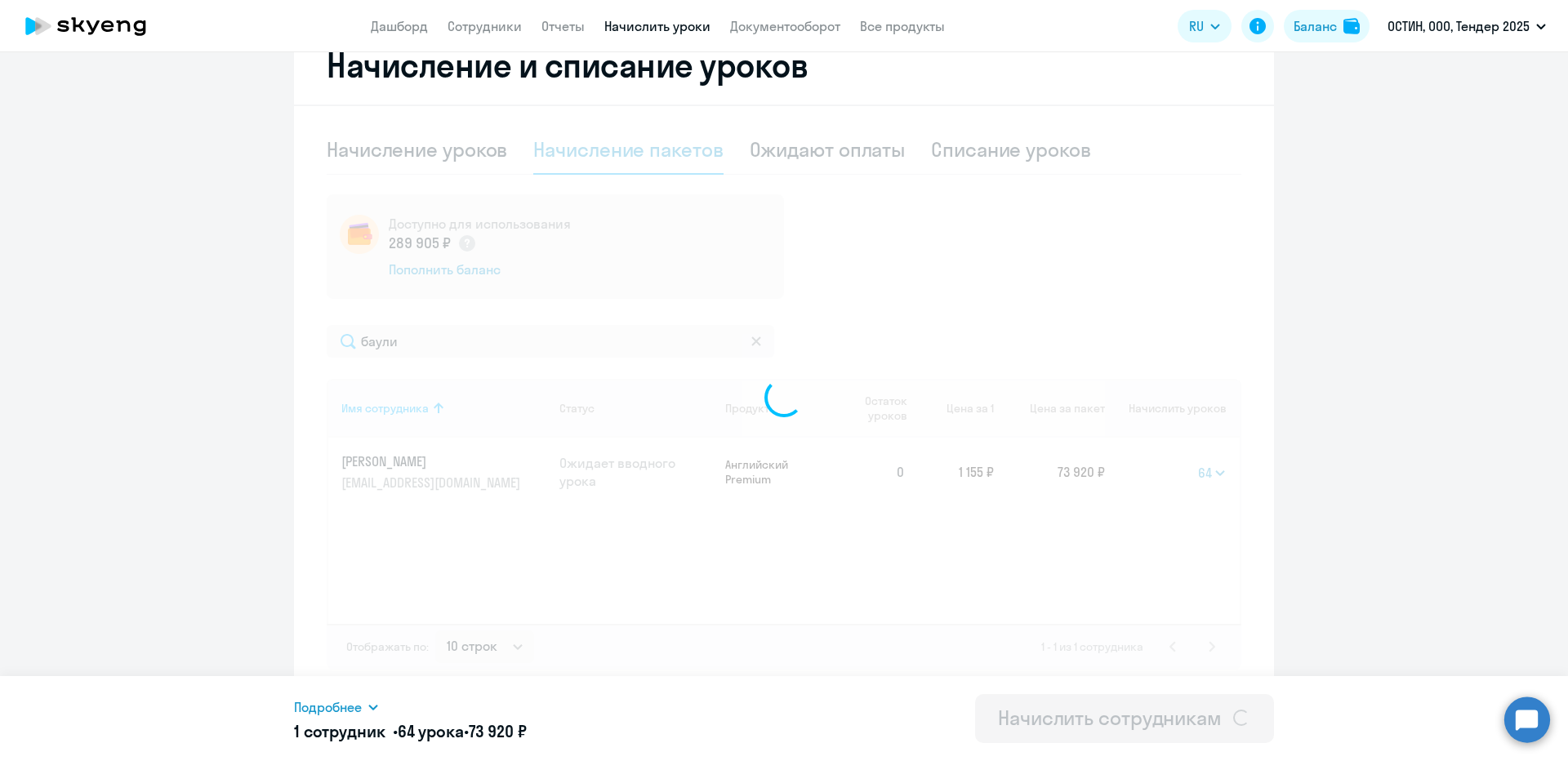
select select
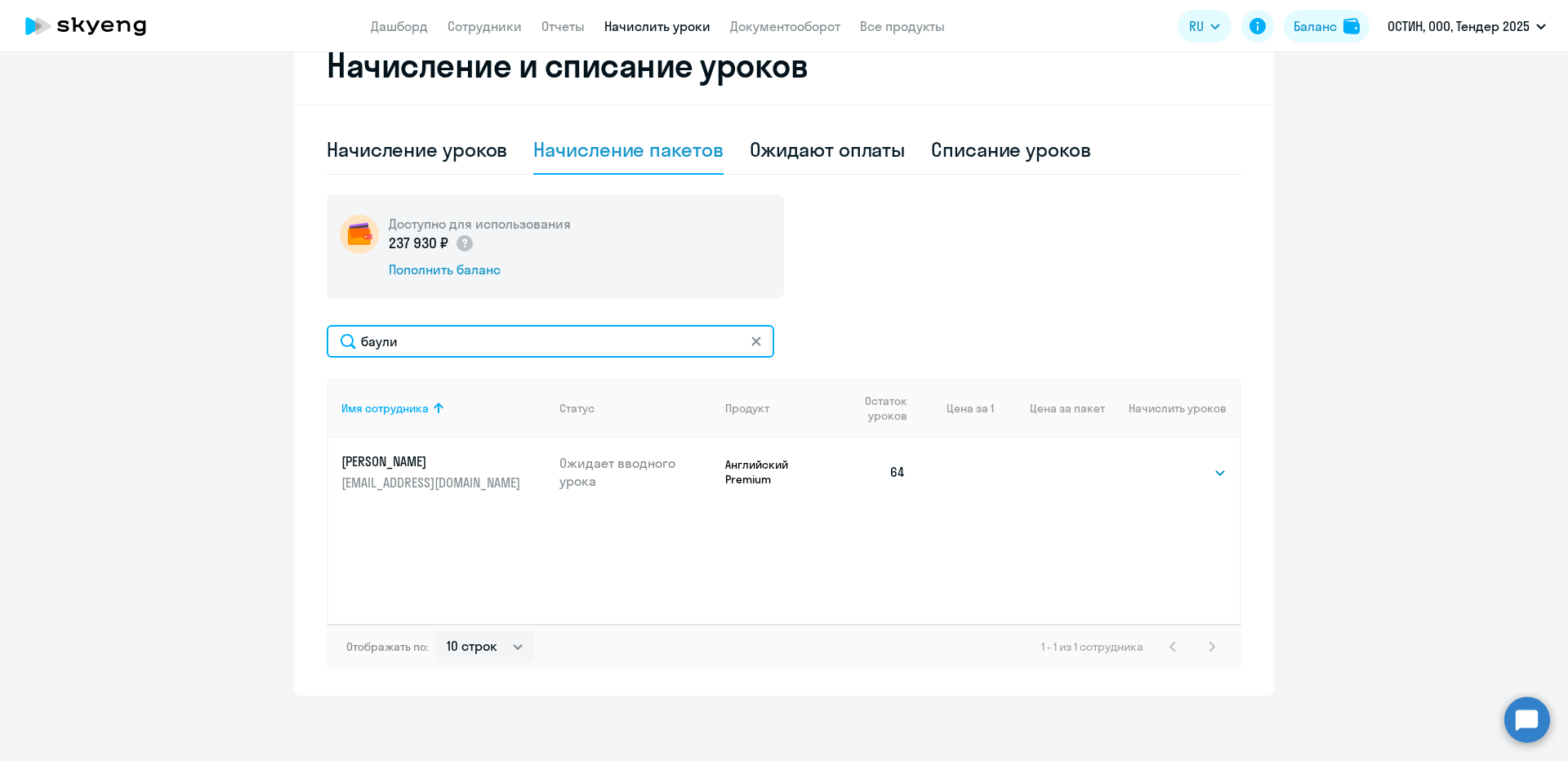
click at [427, 339] on input "баули" at bounding box center [550, 341] width 447 height 33
type input "никити"
click at [1182, 473] on select "Выбрать 4 8 14 16 32 64 96 128" at bounding box center [1193, 472] width 67 height 20
select select "64"
click at [1159, 463] on select "Выбрать 4 8 14 16 32 64 96 128" at bounding box center [1193, 472] width 67 height 20
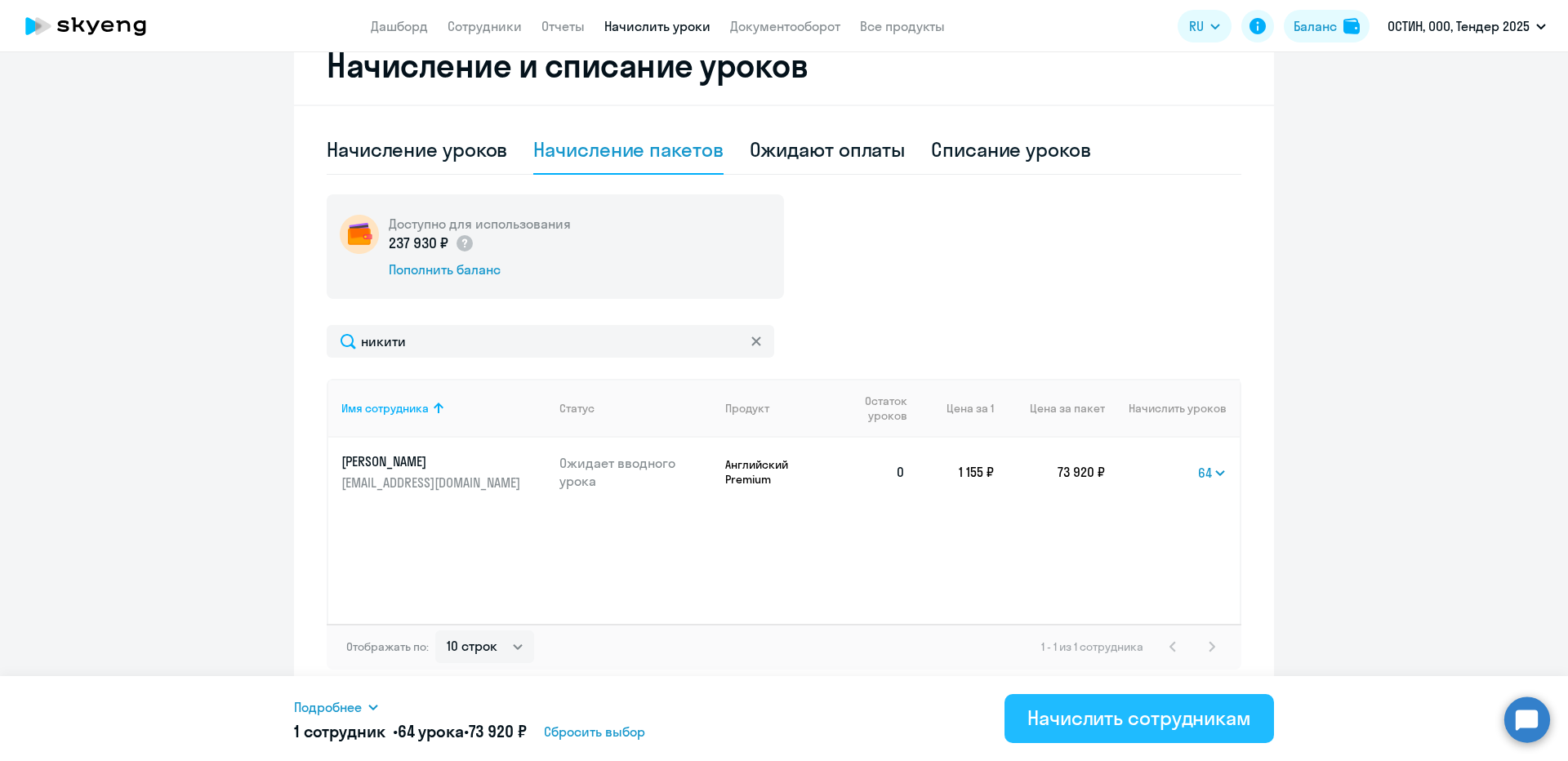
click at [1137, 696] on div "Подробнее Имя сотрудника Продукт Начислить уроков Цена за 1 Сумма Никитина Юлия…" at bounding box center [784, 718] width 980 height 85
drag, startPoint x: 1104, startPoint y: 724, endPoint x: 1039, endPoint y: 738, distance: 66.5
click at [1104, 725] on div "Начислить сотрудникам" at bounding box center [1139, 717] width 224 height 26
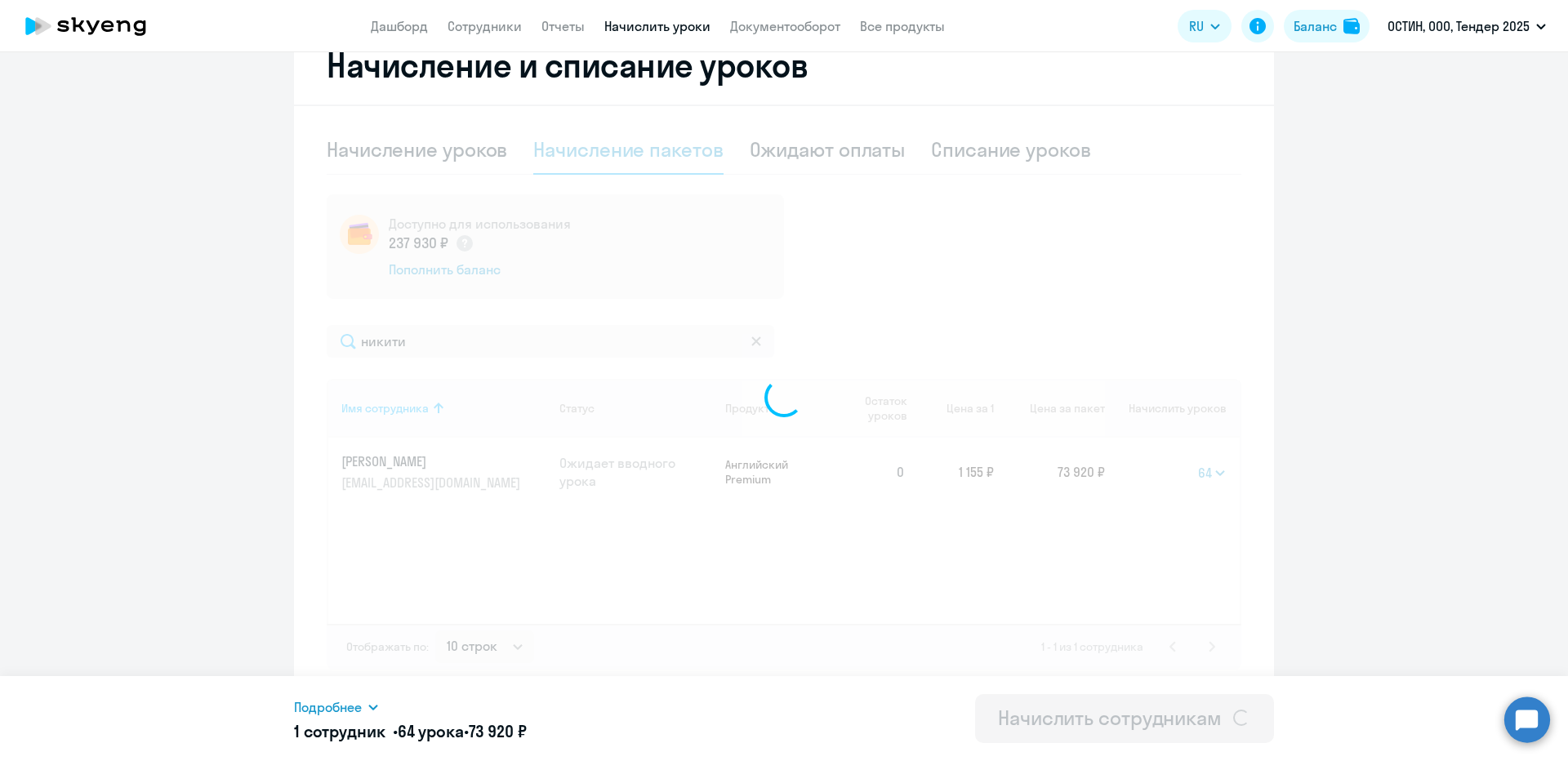
select select
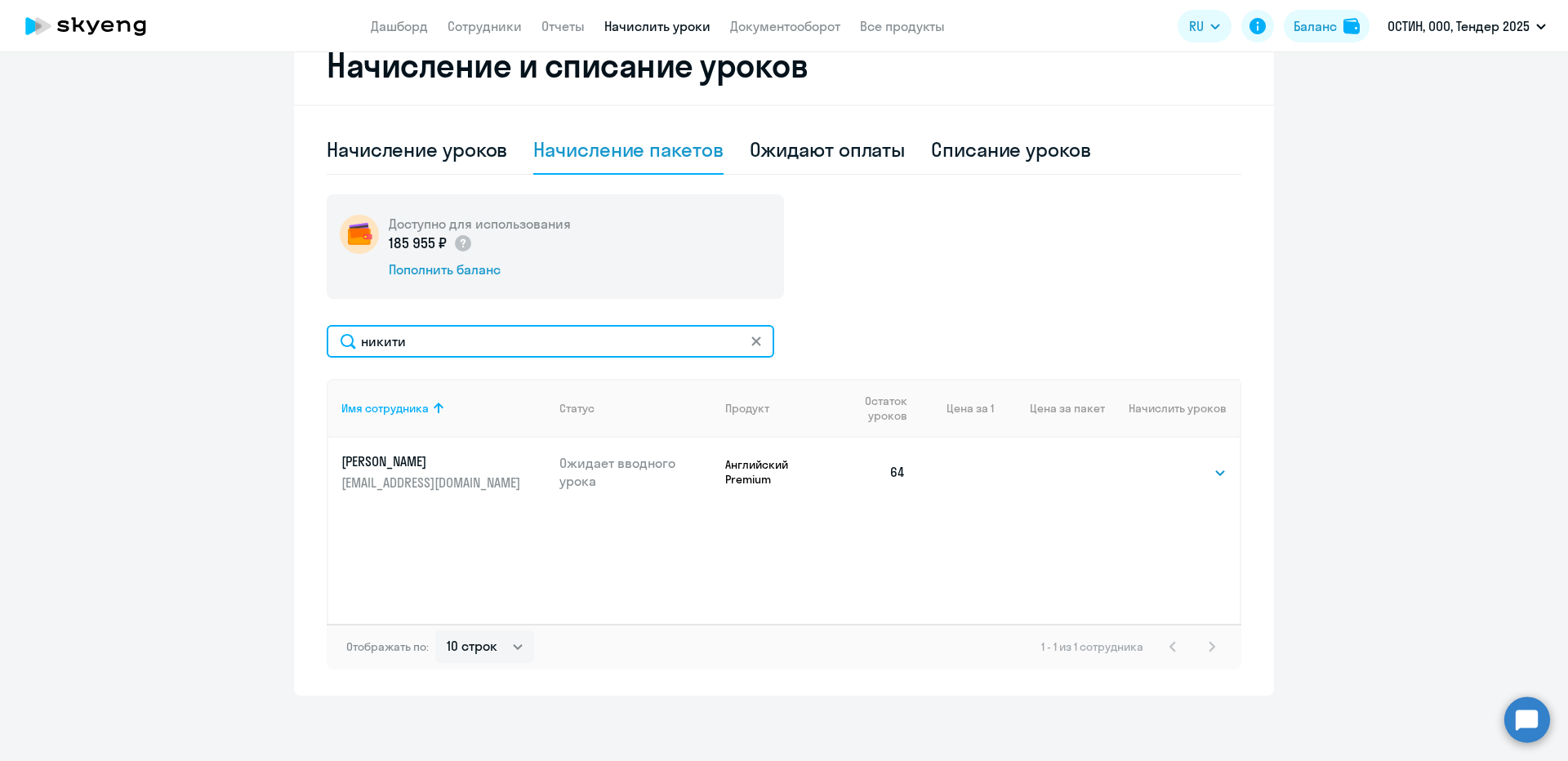
click at [374, 344] on input "никити" at bounding box center [550, 341] width 447 height 33
type input "жукова"
drag, startPoint x: 1181, startPoint y: 470, endPoint x: 1182, endPoint y: 480, distance: 10.0
click at [1181, 470] on select "Выбрать 4 8 14 16 32 64 96 128" at bounding box center [1193, 472] width 67 height 20
select select "64"
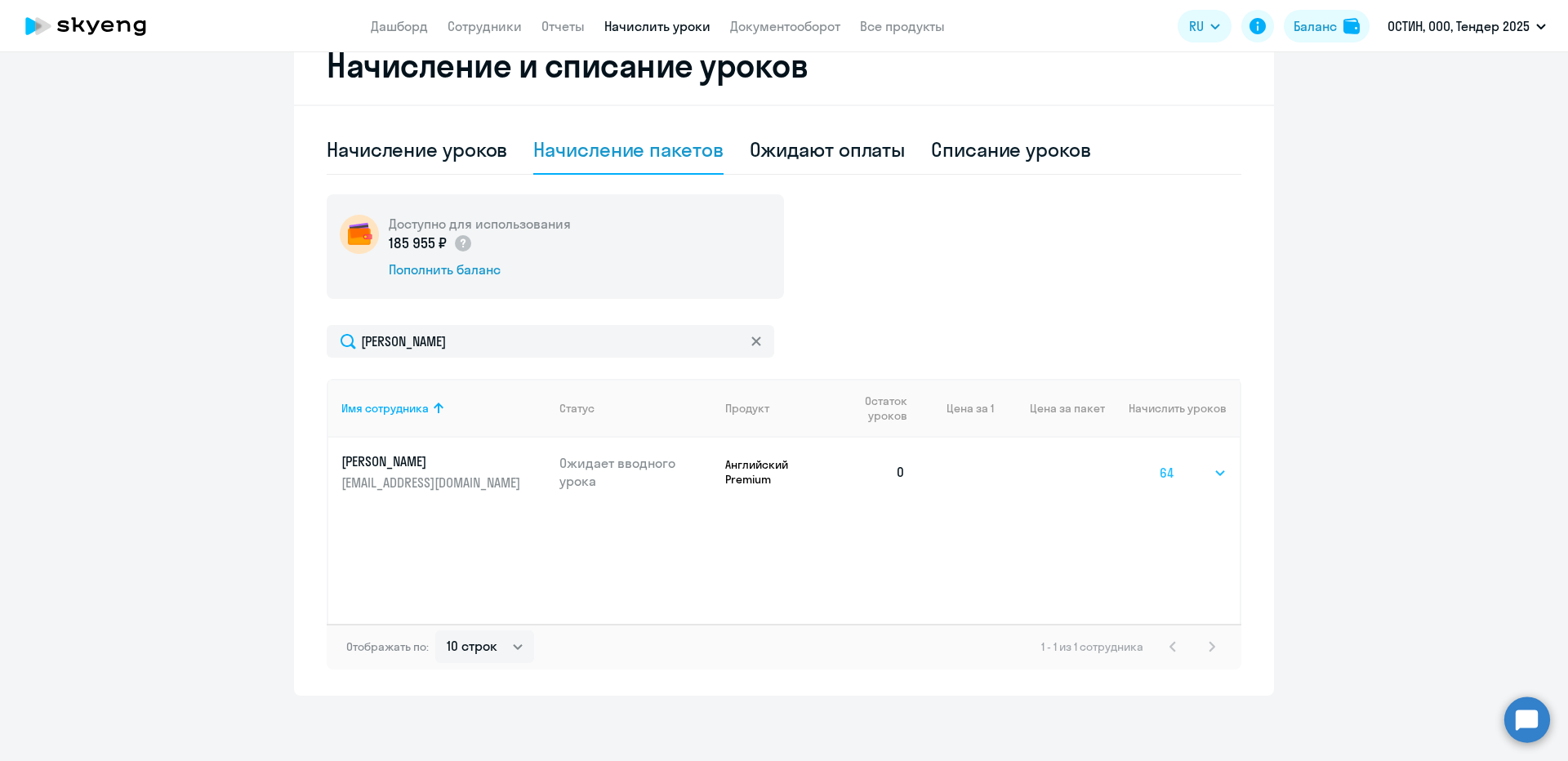
click at [1159, 463] on select "Выбрать 4 8 14 16 32 64 96 128" at bounding box center [1193, 472] width 67 height 20
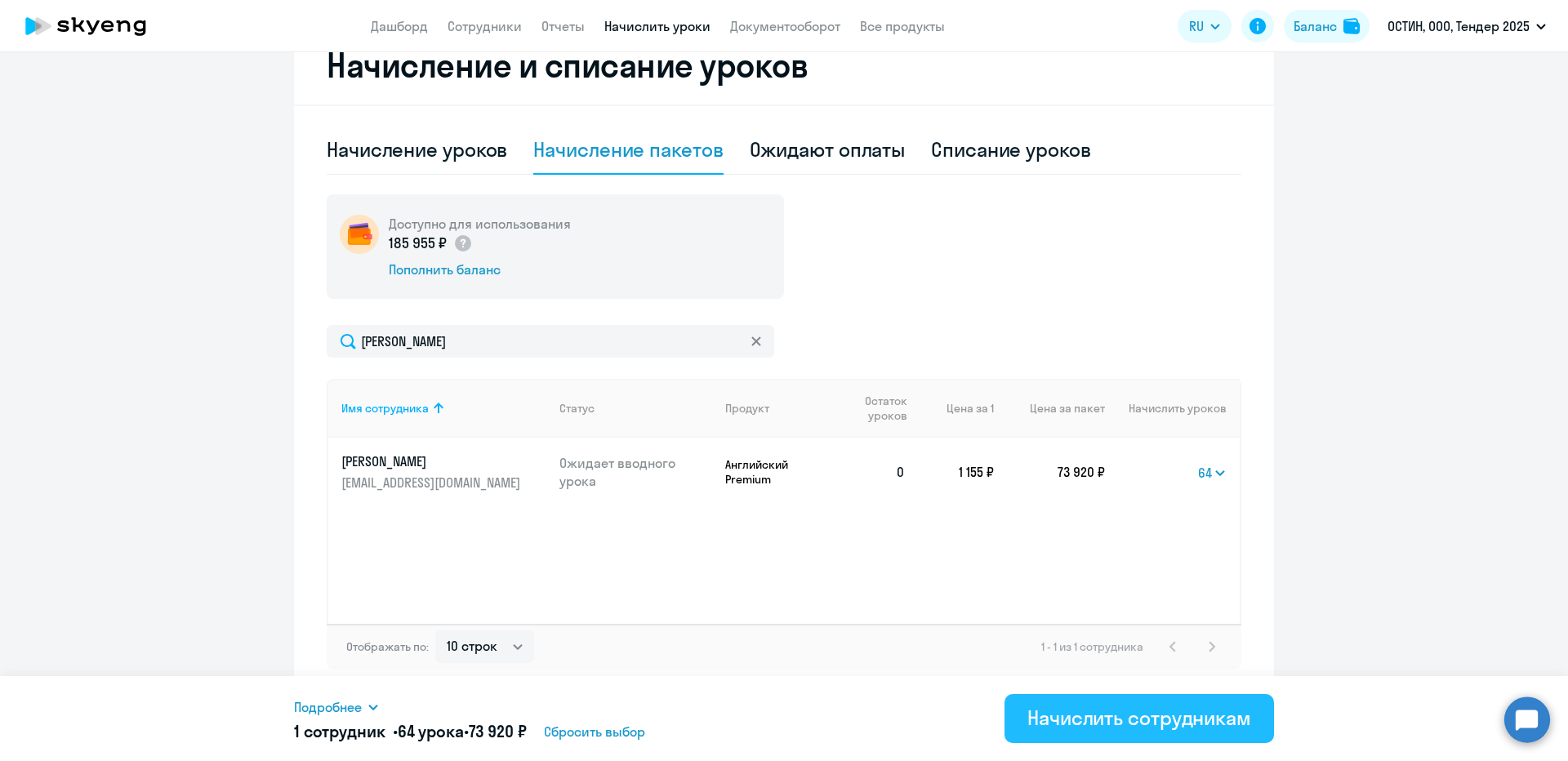
click at [1066, 721] on div "Начислить сотрудникам" at bounding box center [1139, 717] width 224 height 26
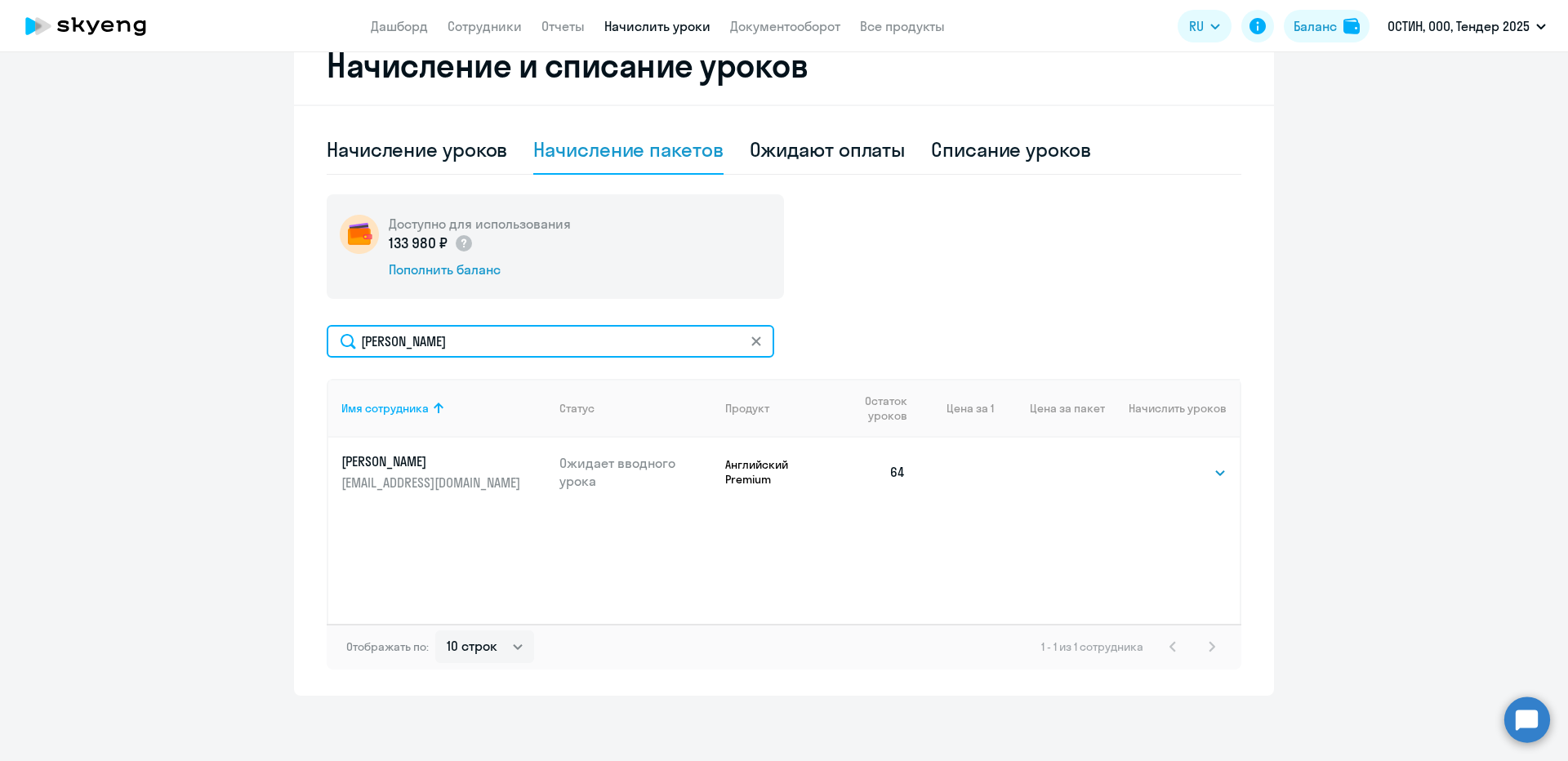
click at [442, 339] on input "жукова" at bounding box center [550, 341] width 447 height 33
type input "липчи"
click at [1185, 470] on select "Выбрать 4 8 14 16 32 64 96 128" at bounding box center [1193, 472] width 67 height 20
select select "64"
click at [1159, 463] on select "Выбрать 4 8 14 16 32 64 96 128" at bounding box center [1193, 472] width 67 height 20
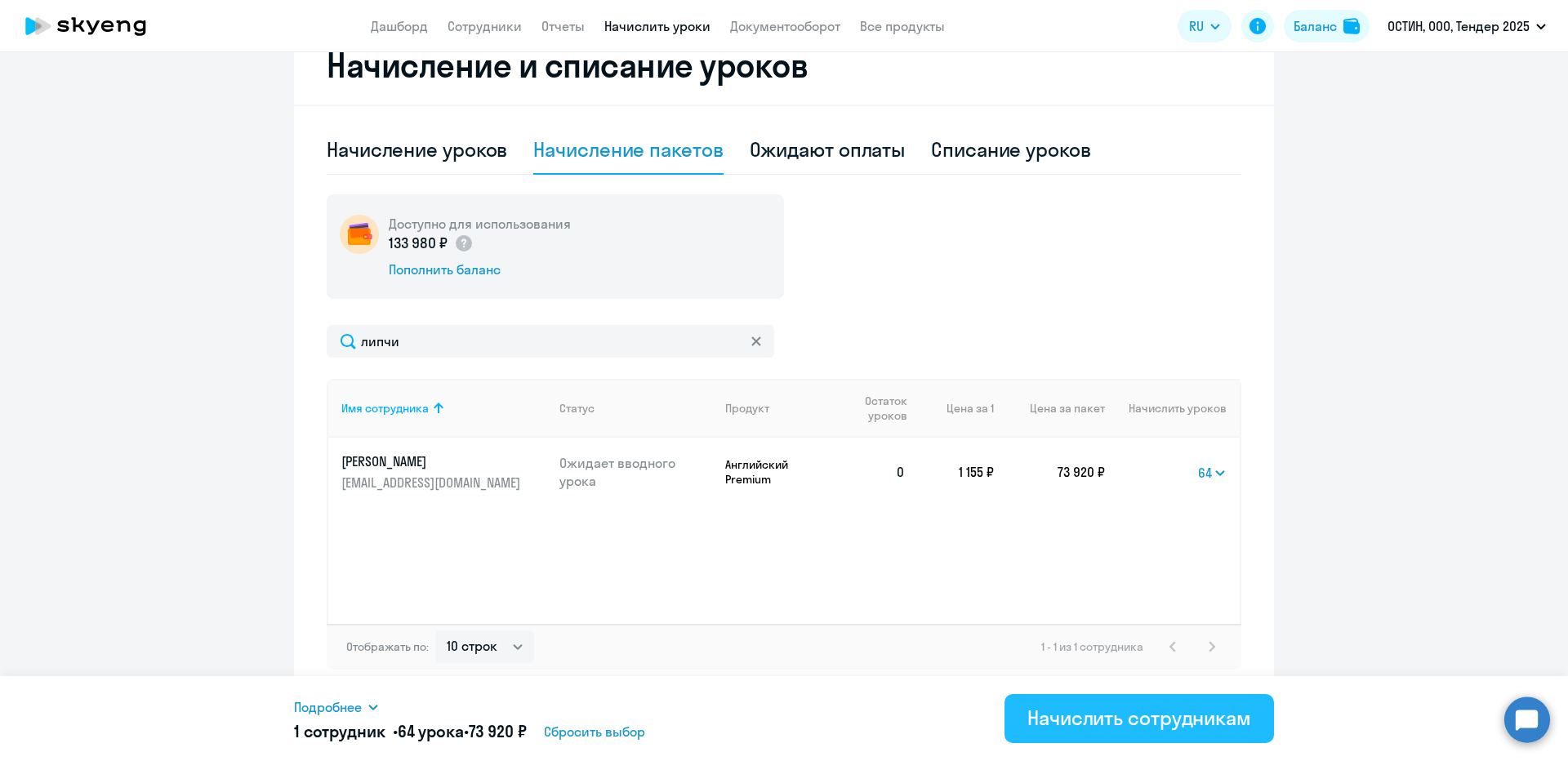
click at [1091, 719] on div "Начислить сотрудникам" at bounding box center [1139, 717] width 224 height 26
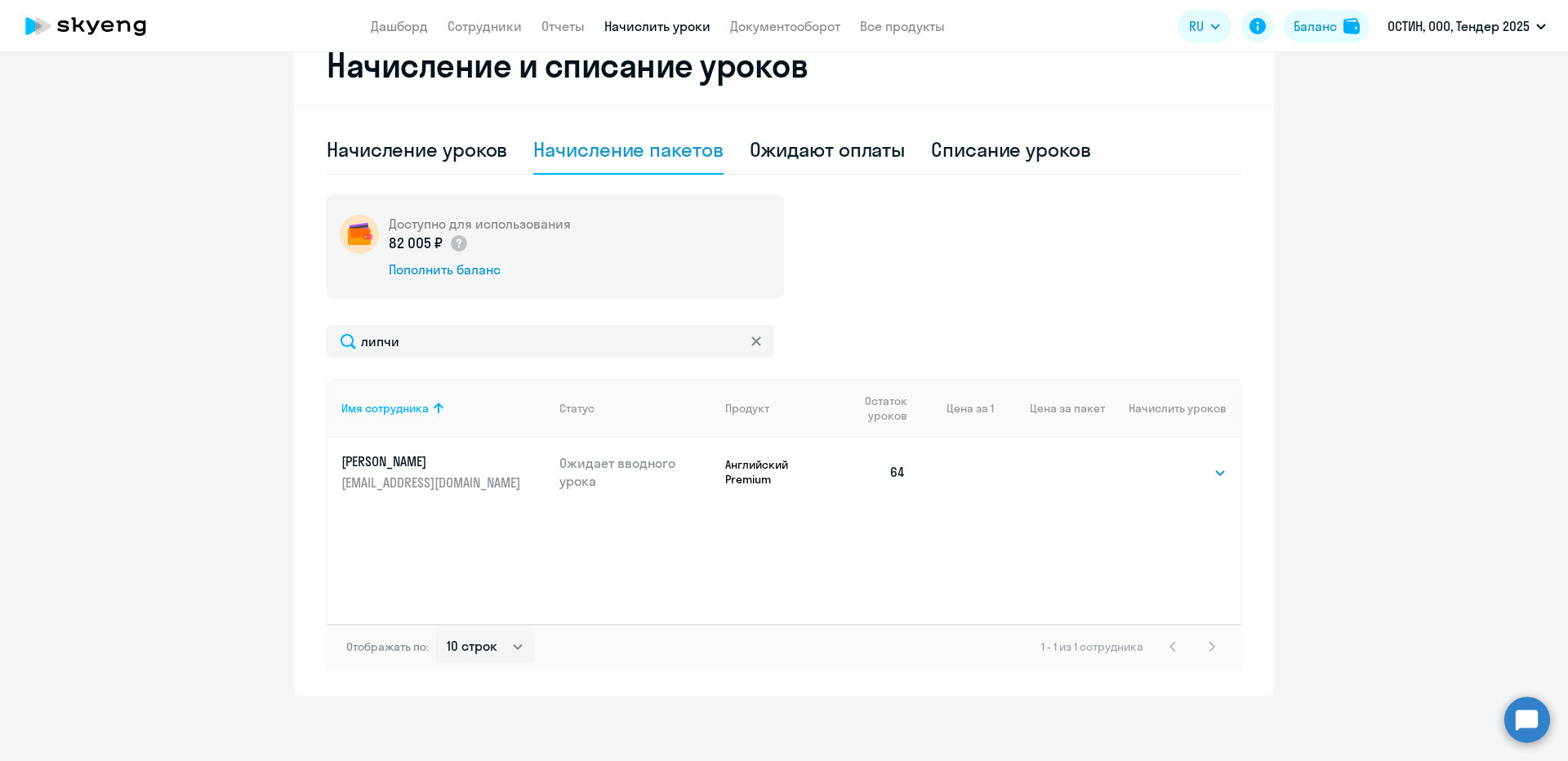
drag, startPoint x: 446, startPoint y: 374, endPoint x: 431, endPoint y: 343, distance: 34.4
click at [446, 373] on div "липчи Имя сотрудника Статус Продукт Остаток уроков Цена за 1 Цена за пакет Начи…" at bounding box center [783, 497] width 914 height 345
click at [431, 343] on input "липчи" at bounding box center [550, 341] width 447 height 33
type input "белова"
click at [1159, 476] on select "Выбрать 4 8 14 16 32 64 96 128" at bounding box center [1193, 472] width 67 height 20
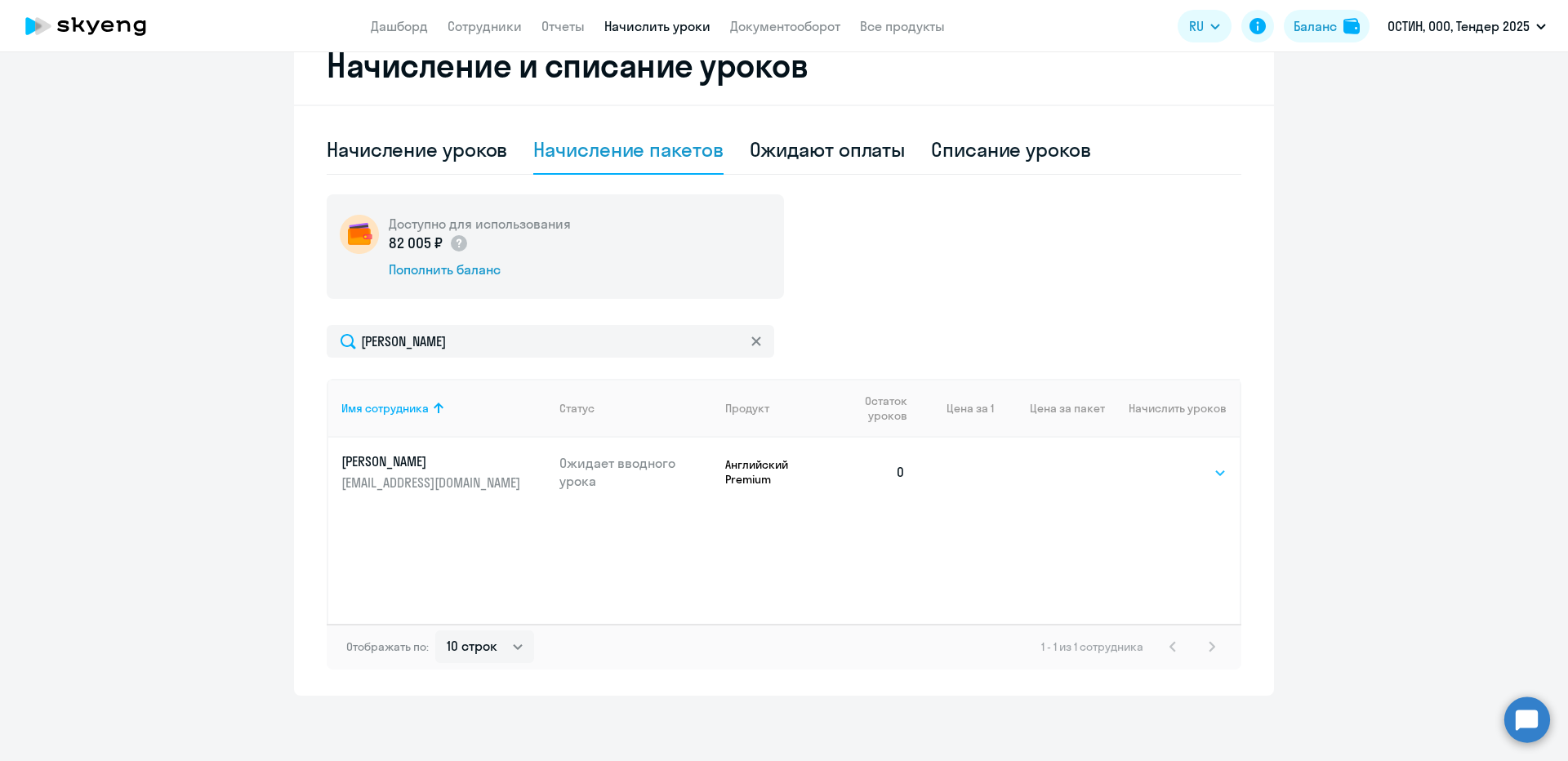
select select "64"
click at [1159, 463] on select "Выбрать 4 8 14 16 32 64 96 128" at bounding box center [1193, 472] width 67 height 20
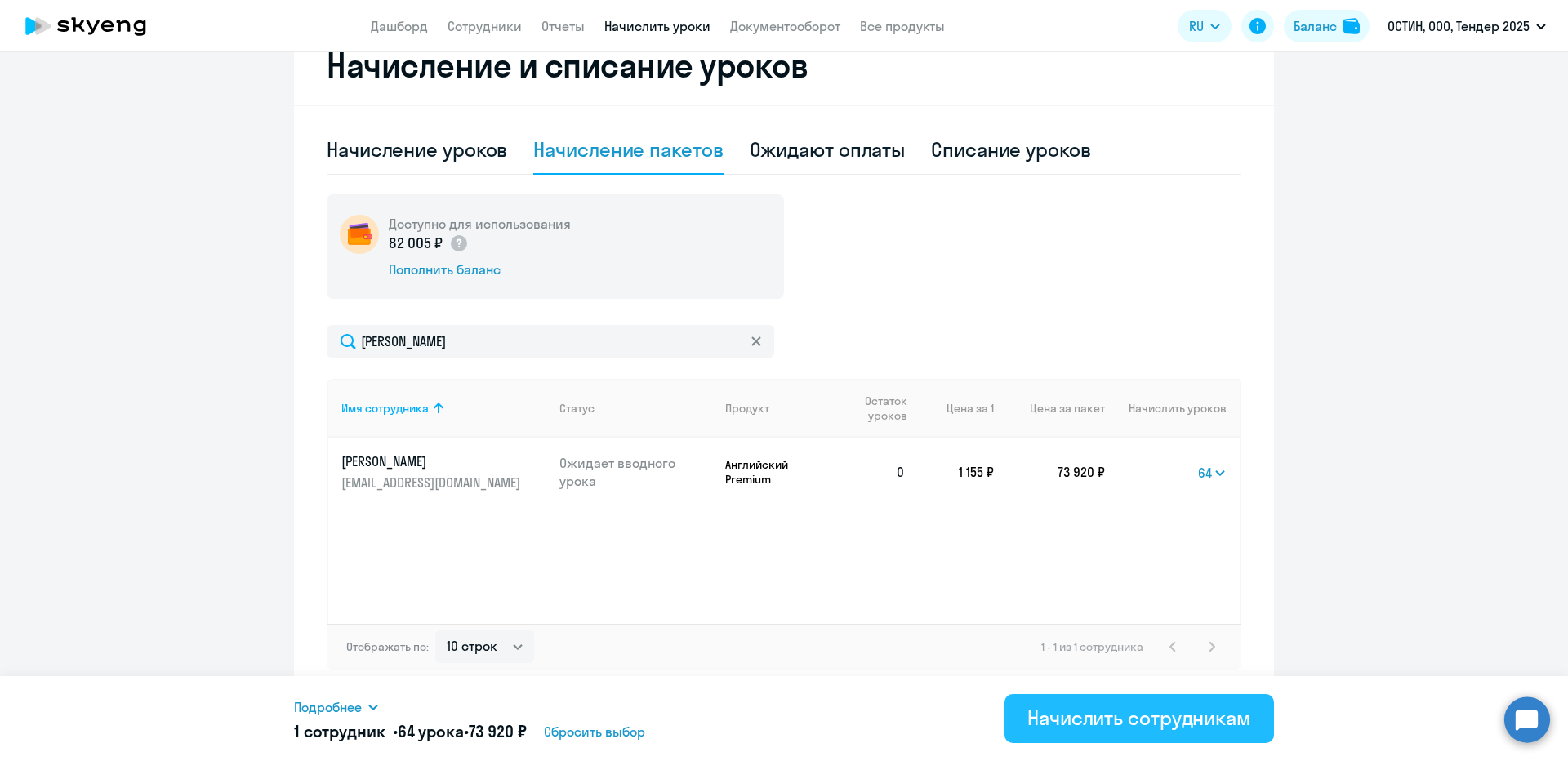
click at [1032, 712] on div "Начислить сотрудникам" at bounding box center [1139, 717] width 224 height 26
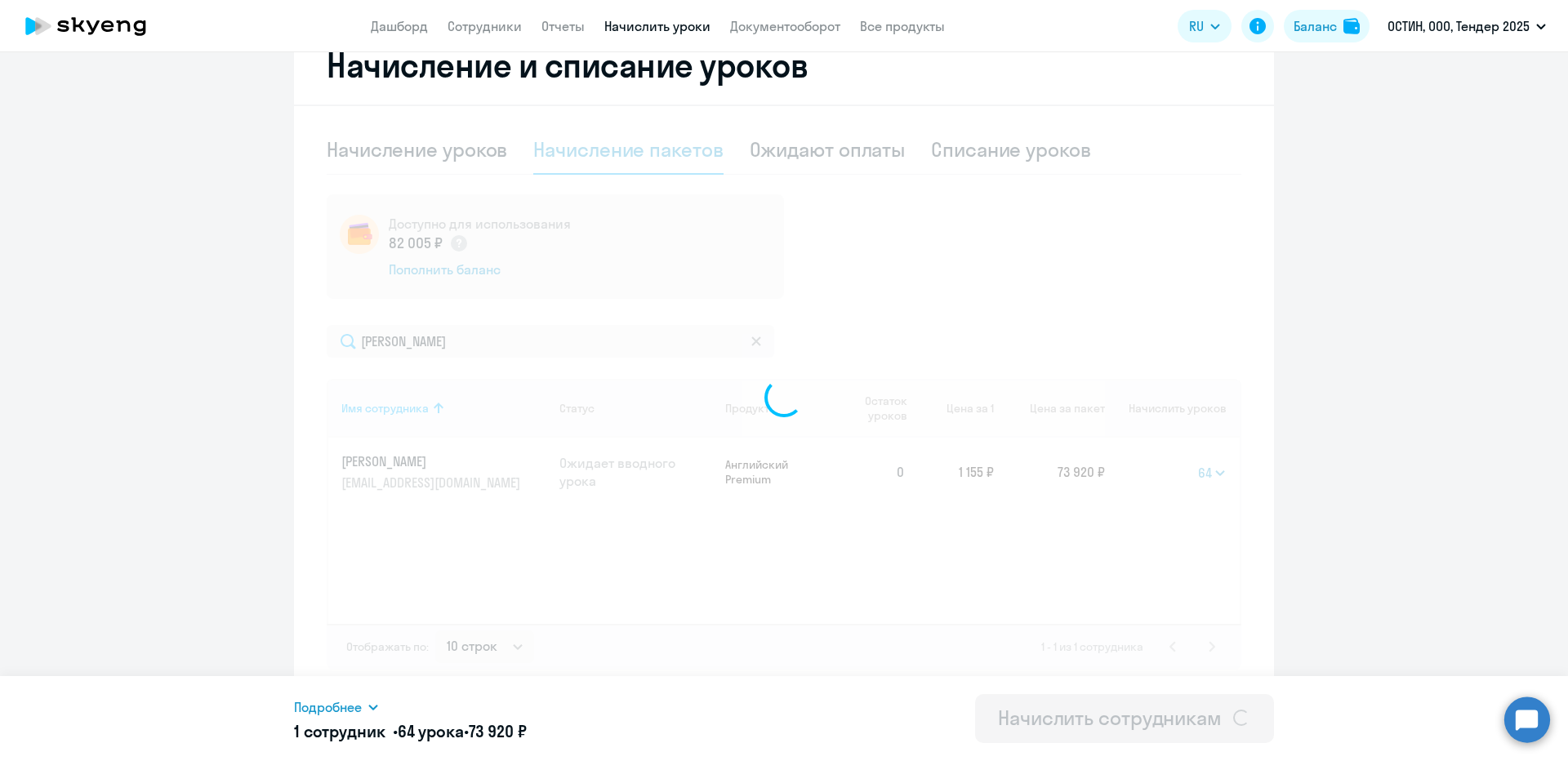
select select
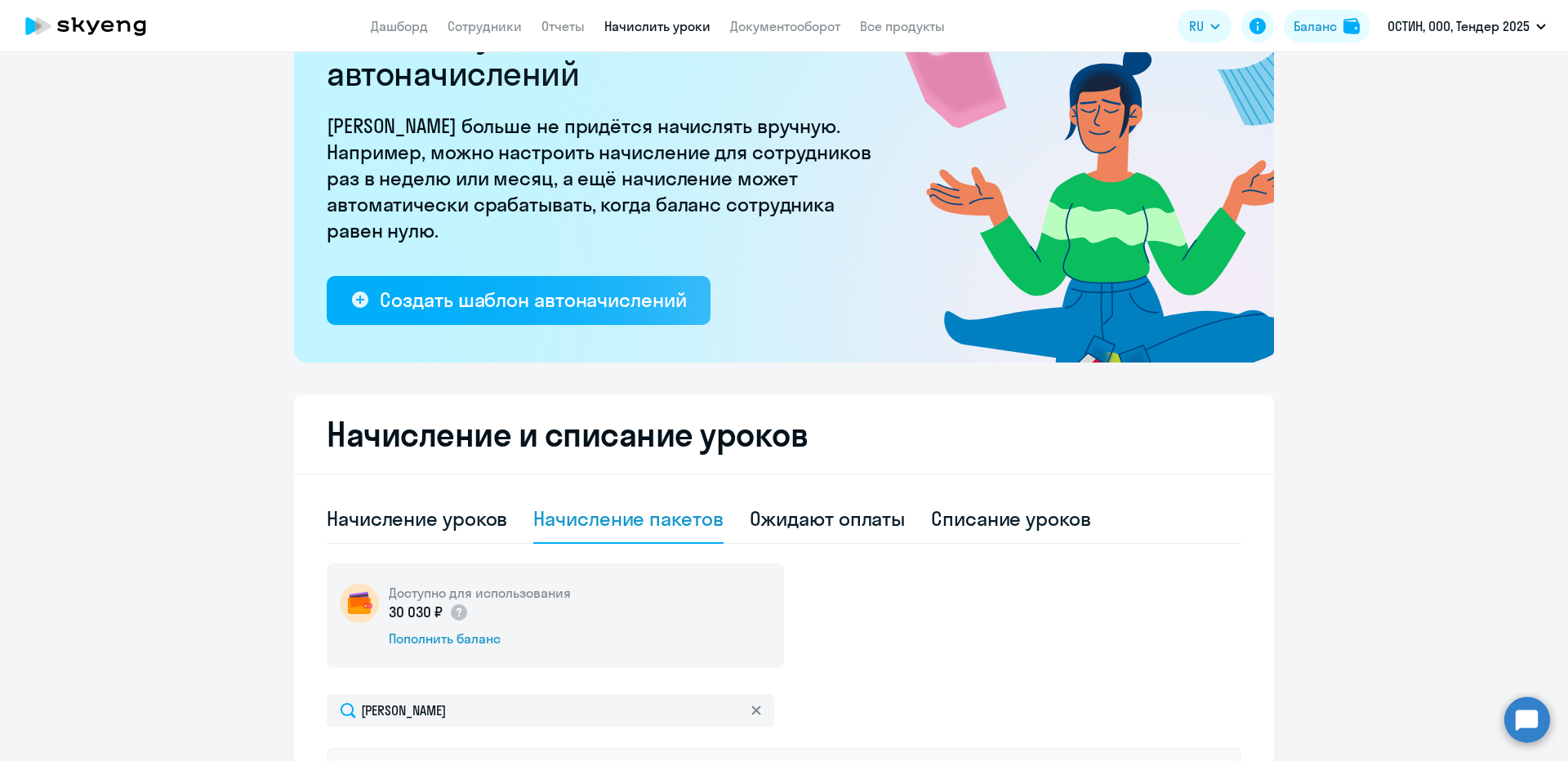
scroll to position [0, 0]
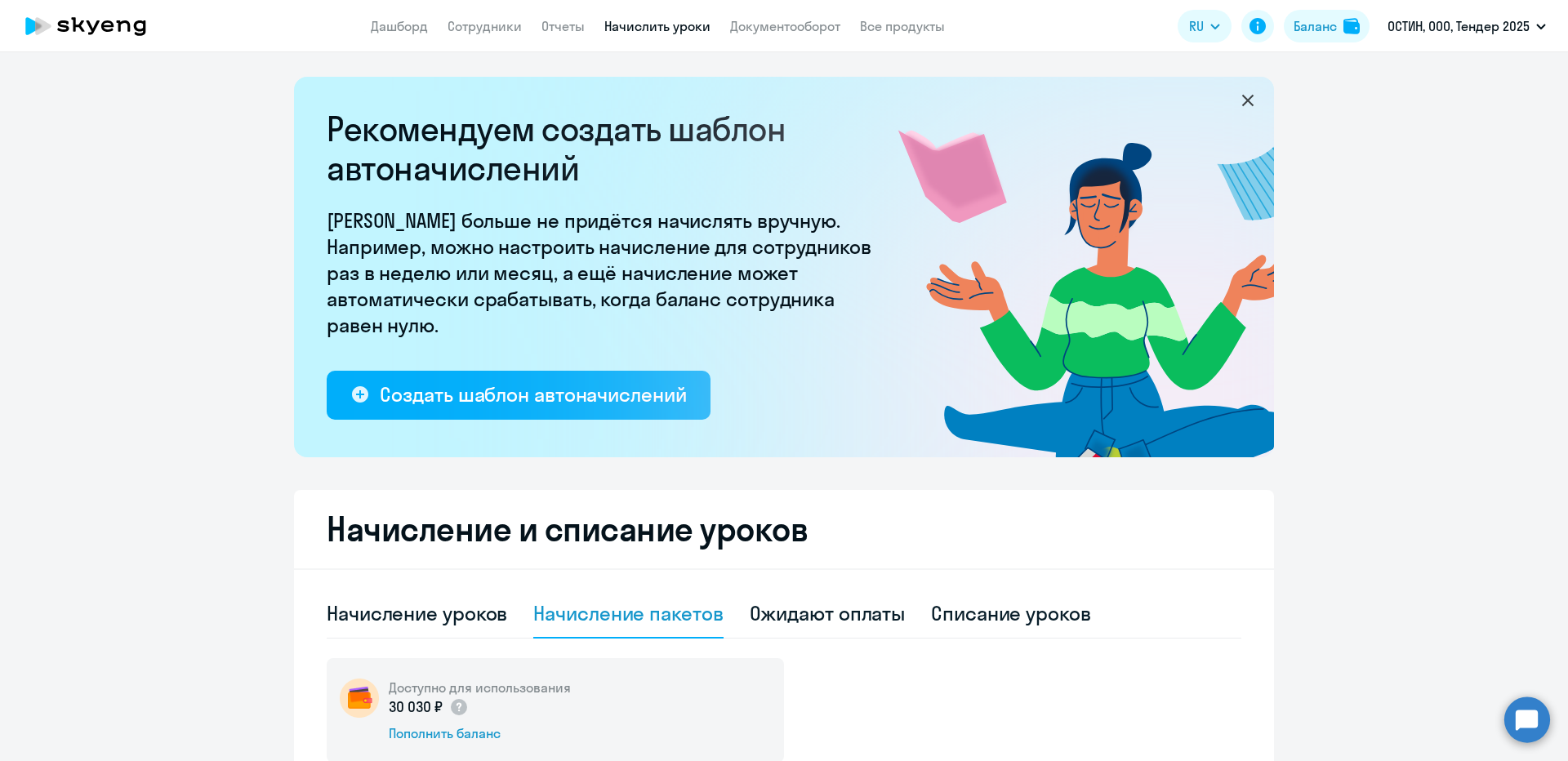
click at [453, 11] on app-header "Дашборд Сотрудники Отчеты Начислить уроки Документооборот Все продукты Дашборд …" at bounding box center [784, 26] width 1568 height 52
click at [461, 22] on link "Сотрудники" at bounding box center [484, 26] width 75 height 16
select select "30"
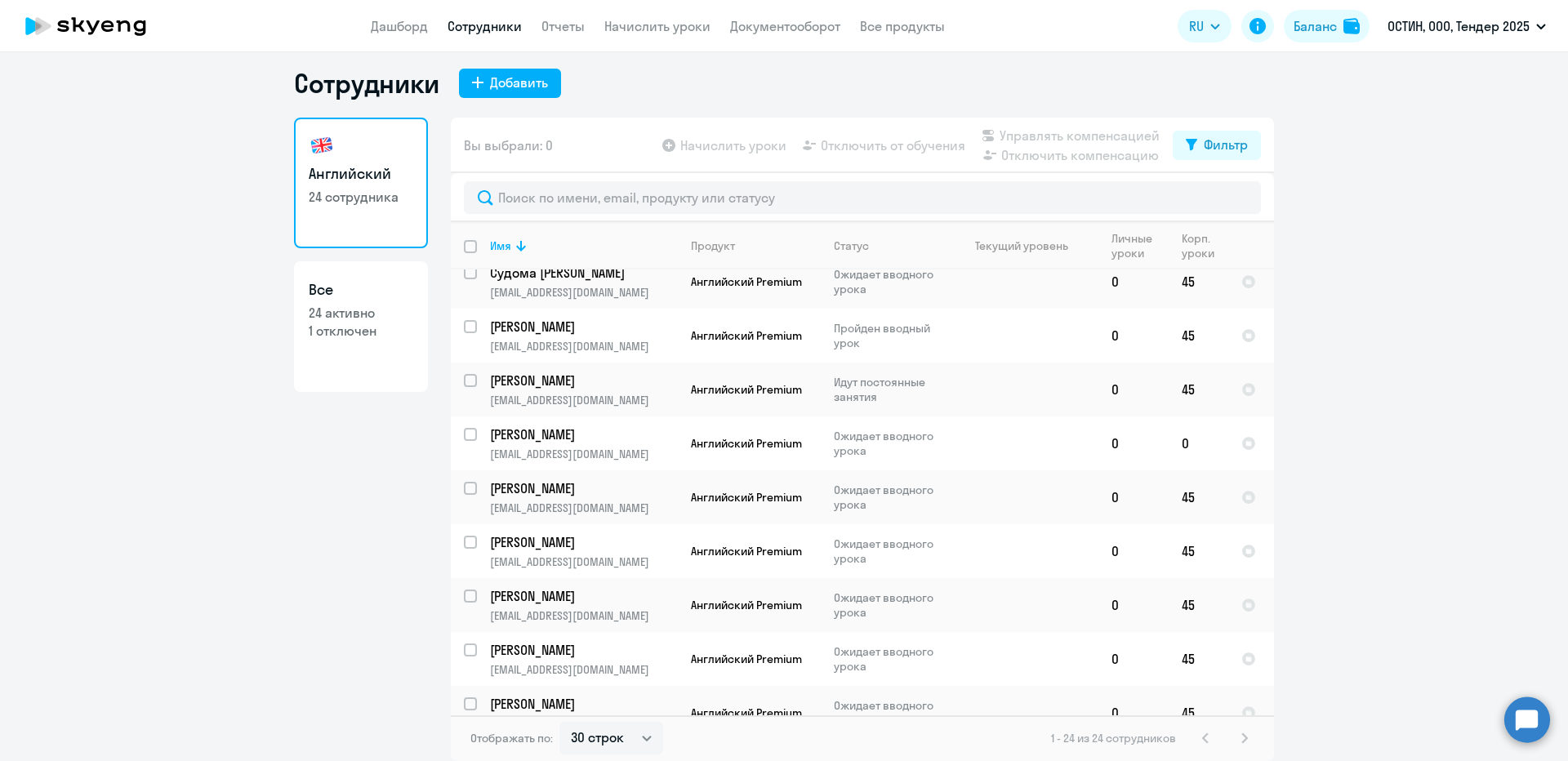
scroll to position [276, 0]
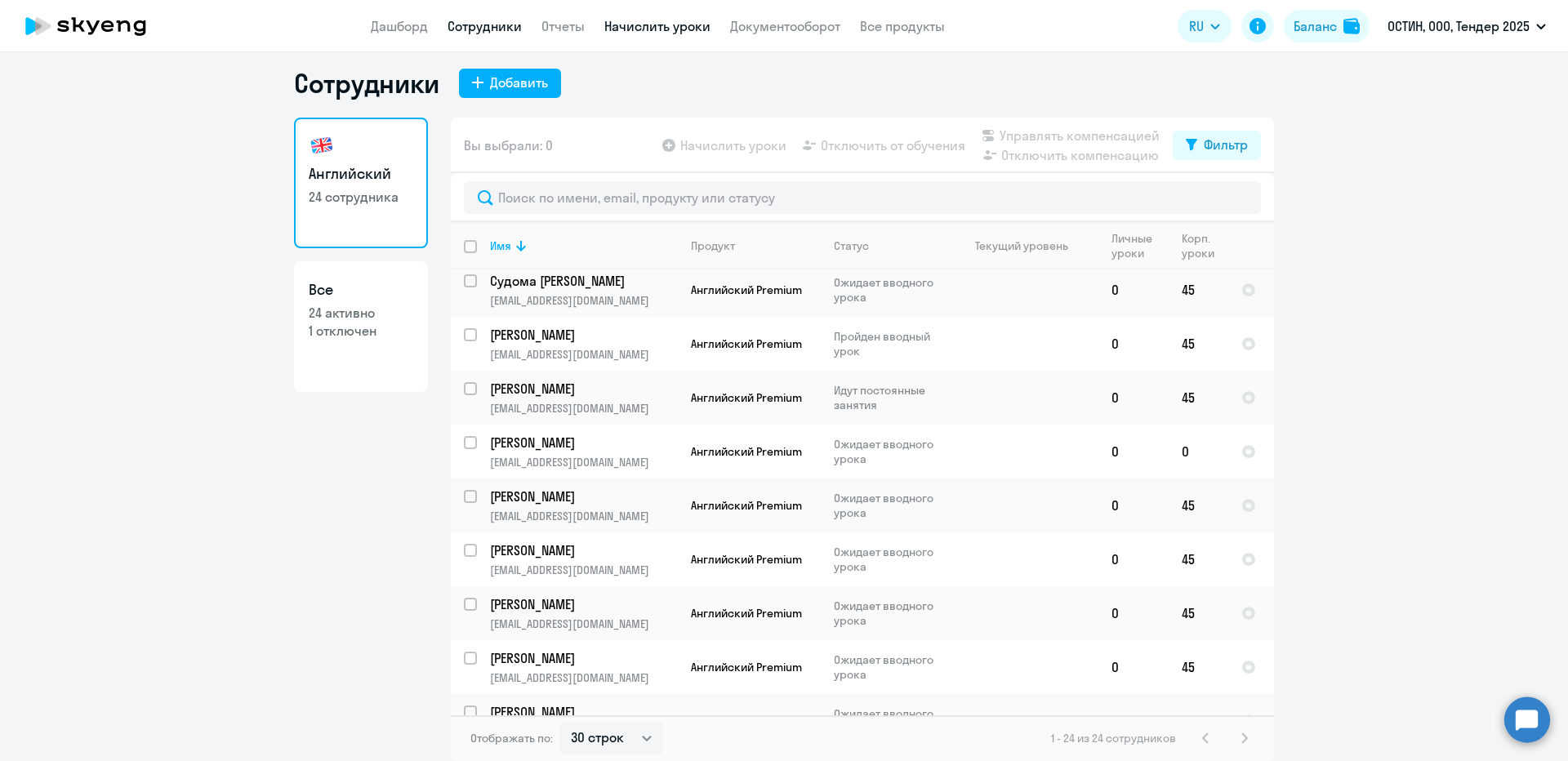
click at [631, 33] on link "Начислить уроки" at bounding box center [657, 26] width 106 height 16
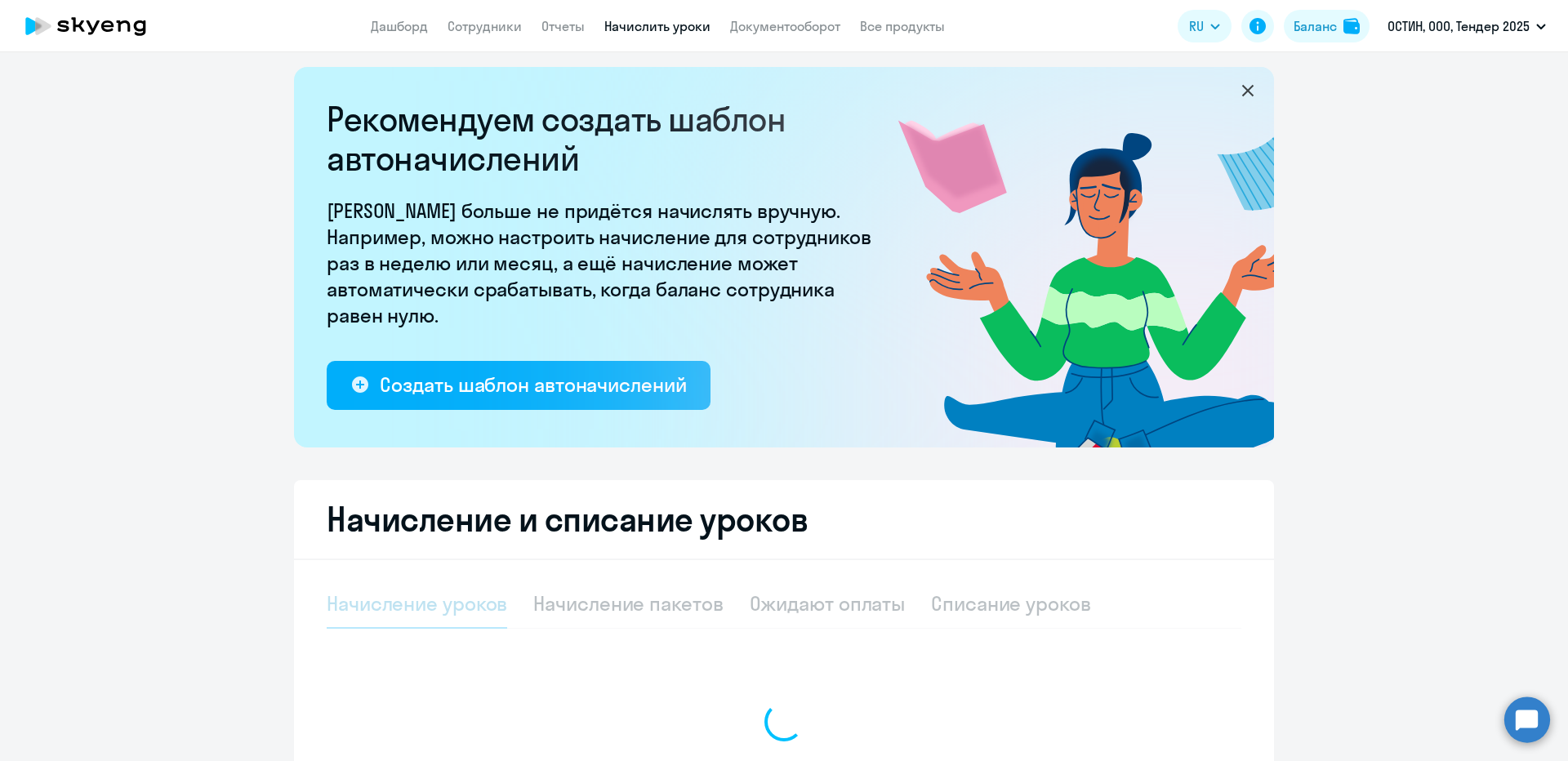
select select "10"
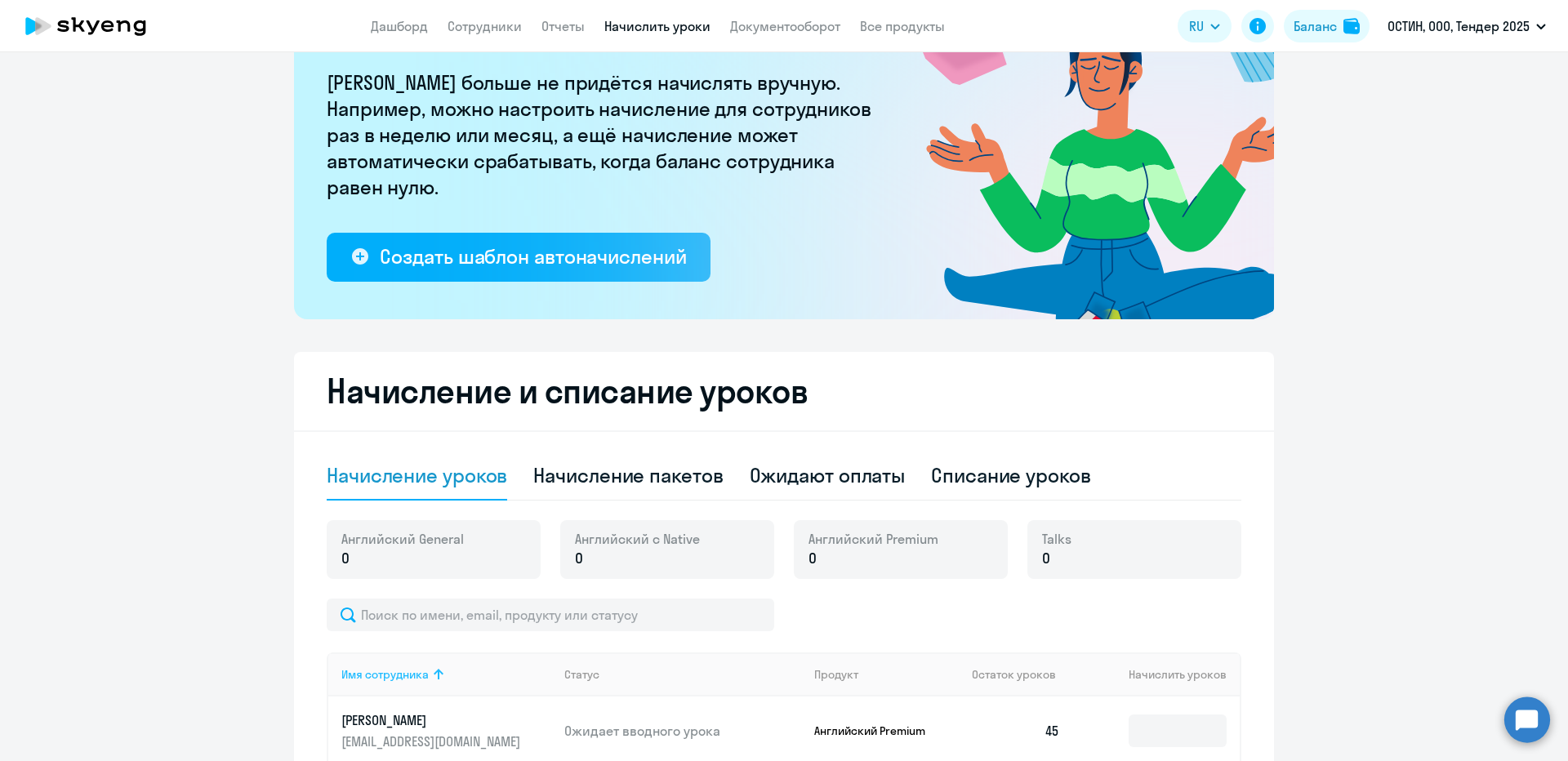
scroll to position [255, 0]
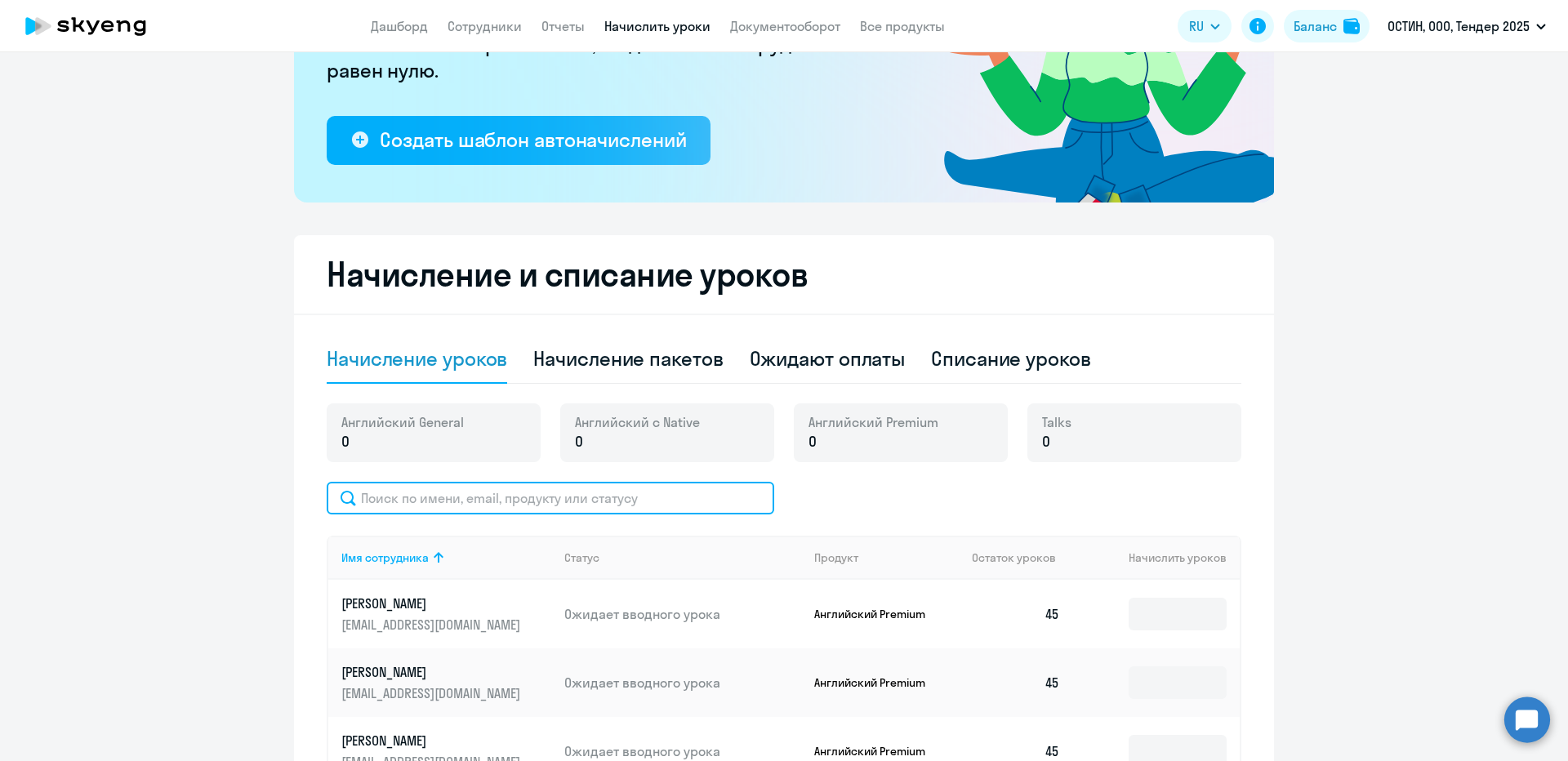
click at [446, 491] on input "text" at bounding box center [550, 498] width 447 height 33
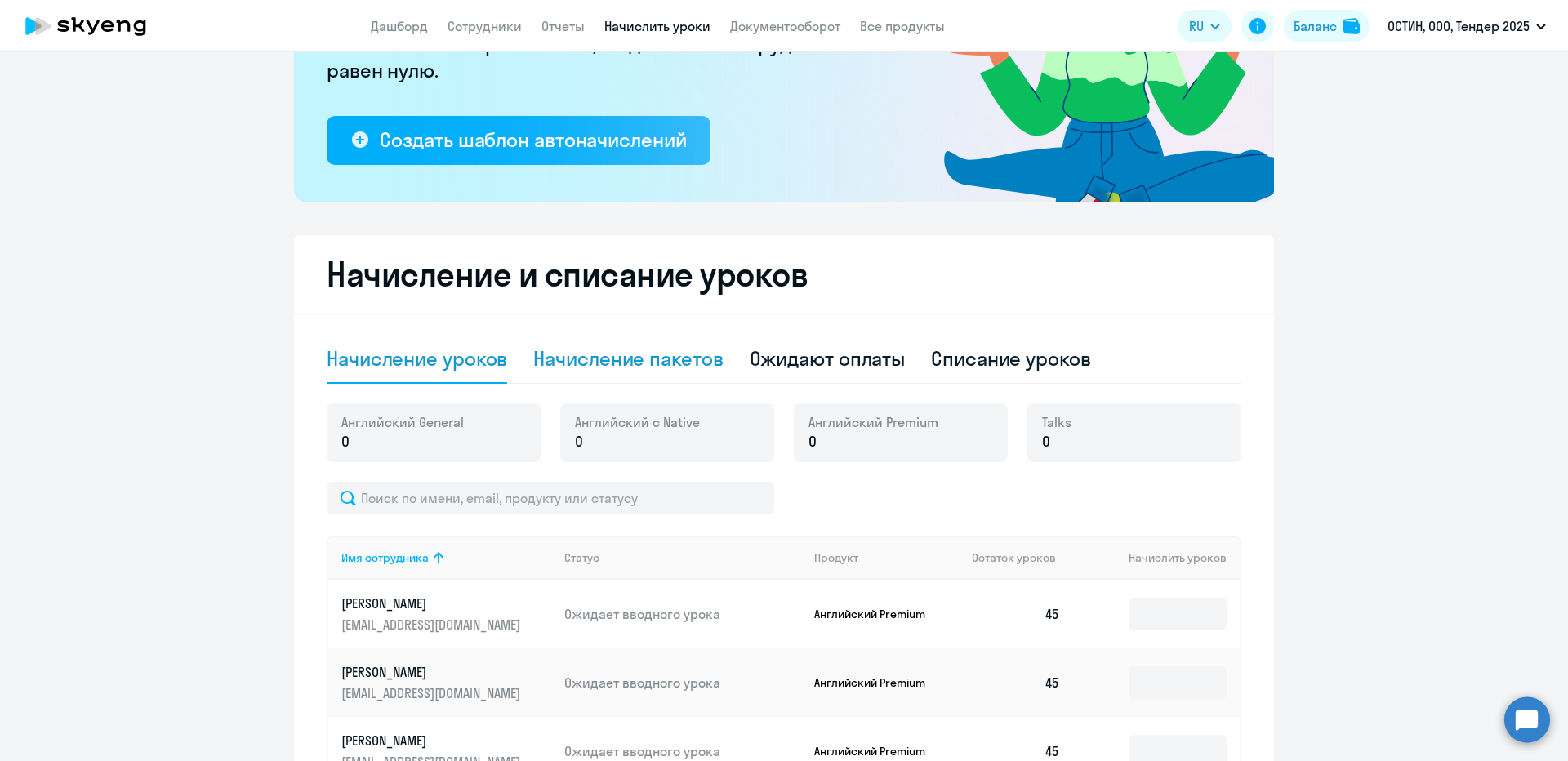
click at [697, 369] on div "Начисление пакетов" at bounding box center [627, 358] width 189 height 26
select select "10"
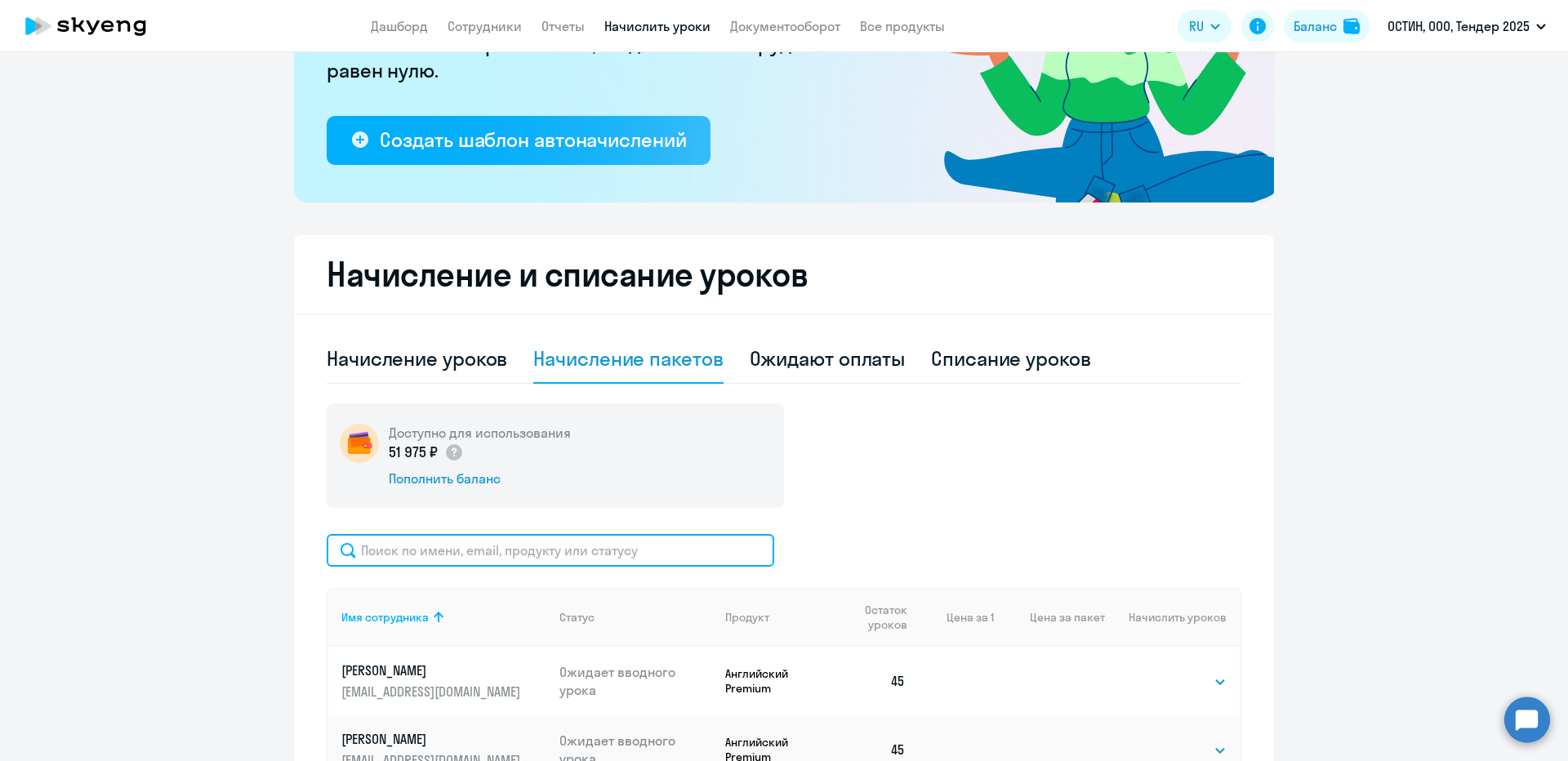
click at [495, 542] on input "text" at bounding box center [550, 550] width 447 height 33
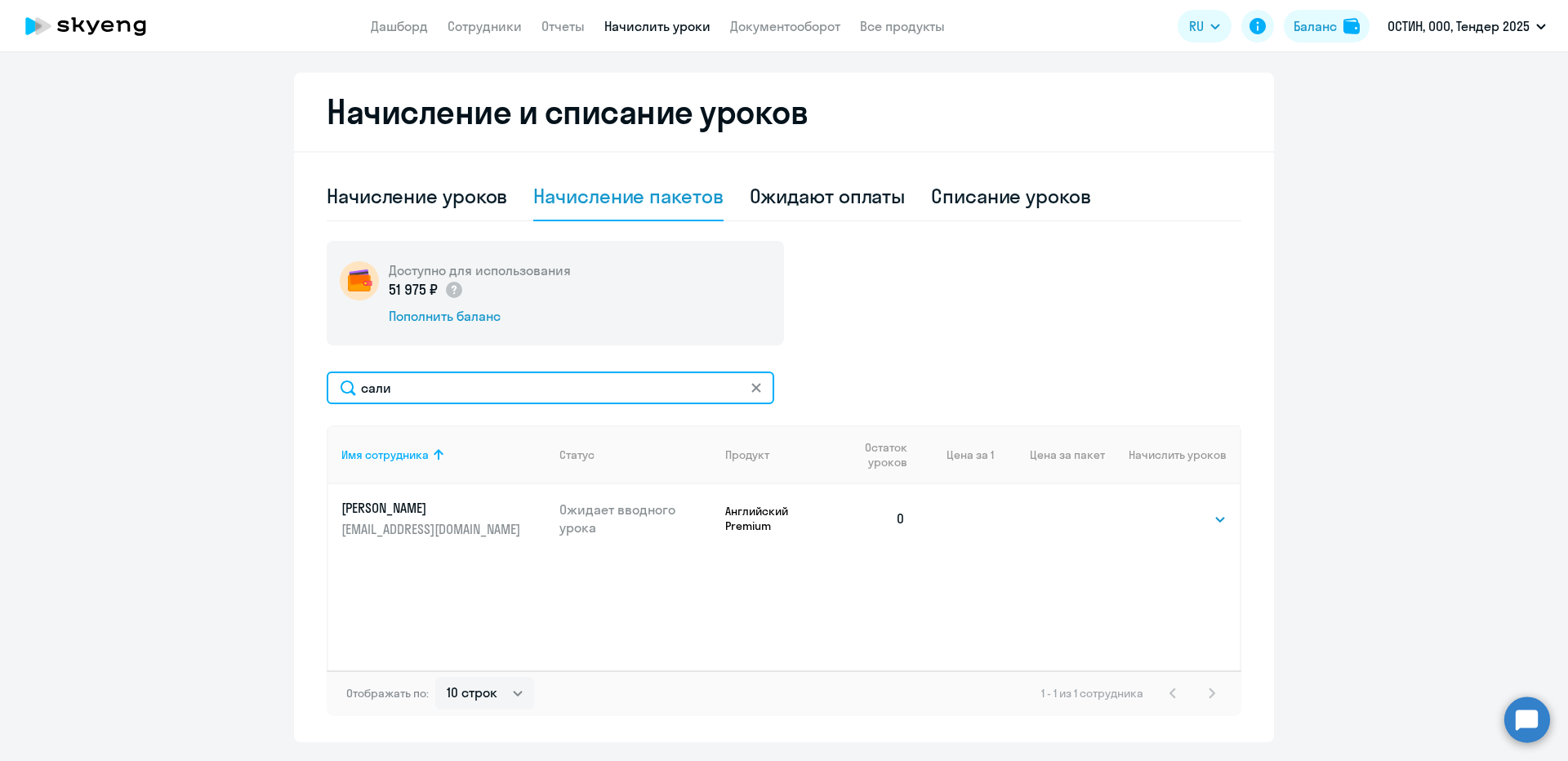
scroll to position [418, 0]
type input "сали"
drag, startPoint x: 1207, startPoint y: 509, endPoint x: 1203, endPoint y: 516, distance: 8.1
click at [1207, 509] on select "Выбрать 4 8 14 16 32 64 96 128" at bounding box center [1193, 518] width 67 height 20
select select "64"
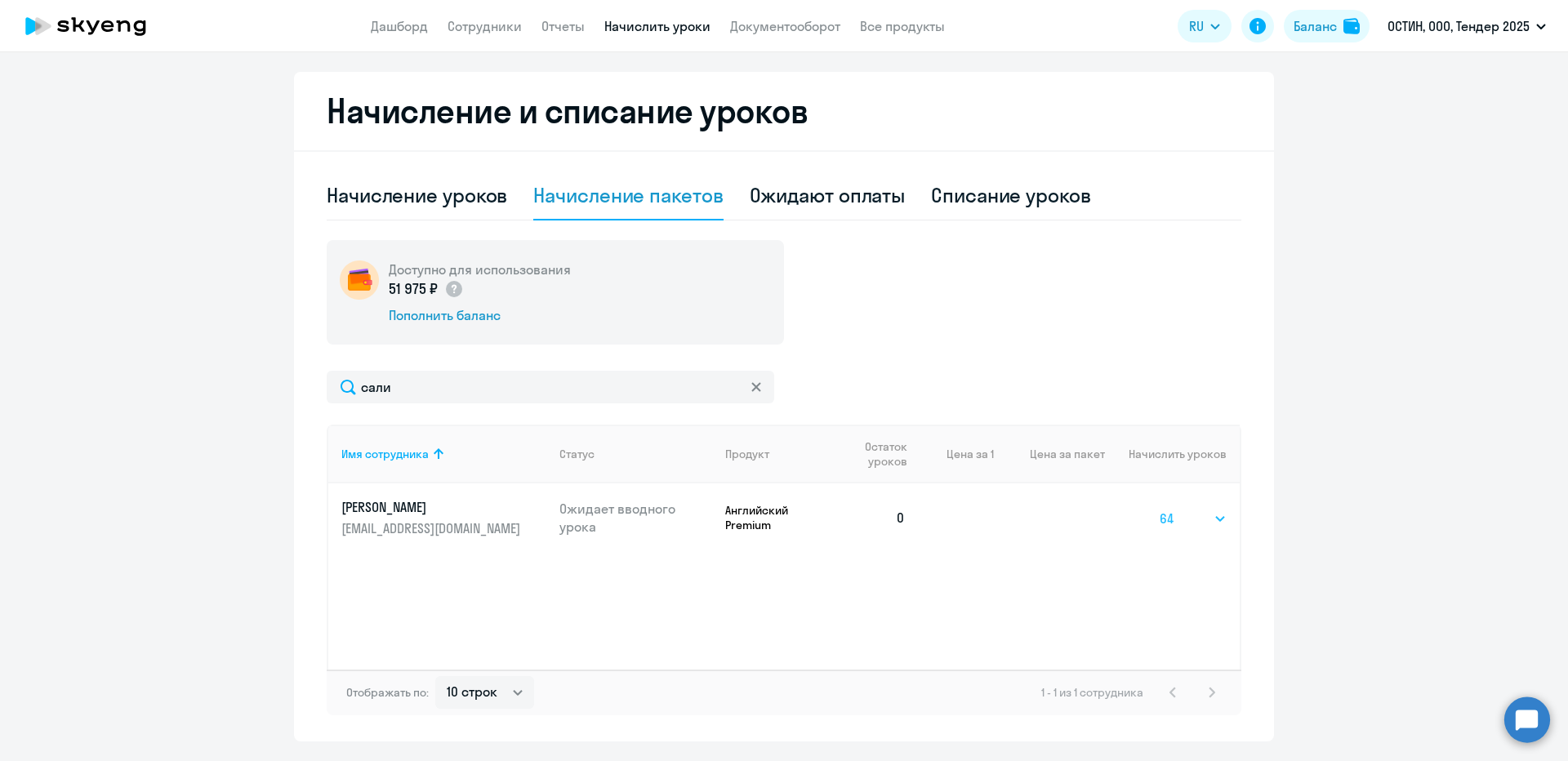
click at [1159, 509] on select "Выбрать 4 8 14 16 32 64 96 128" at bounding box center [1193, 518] width 67 height 20
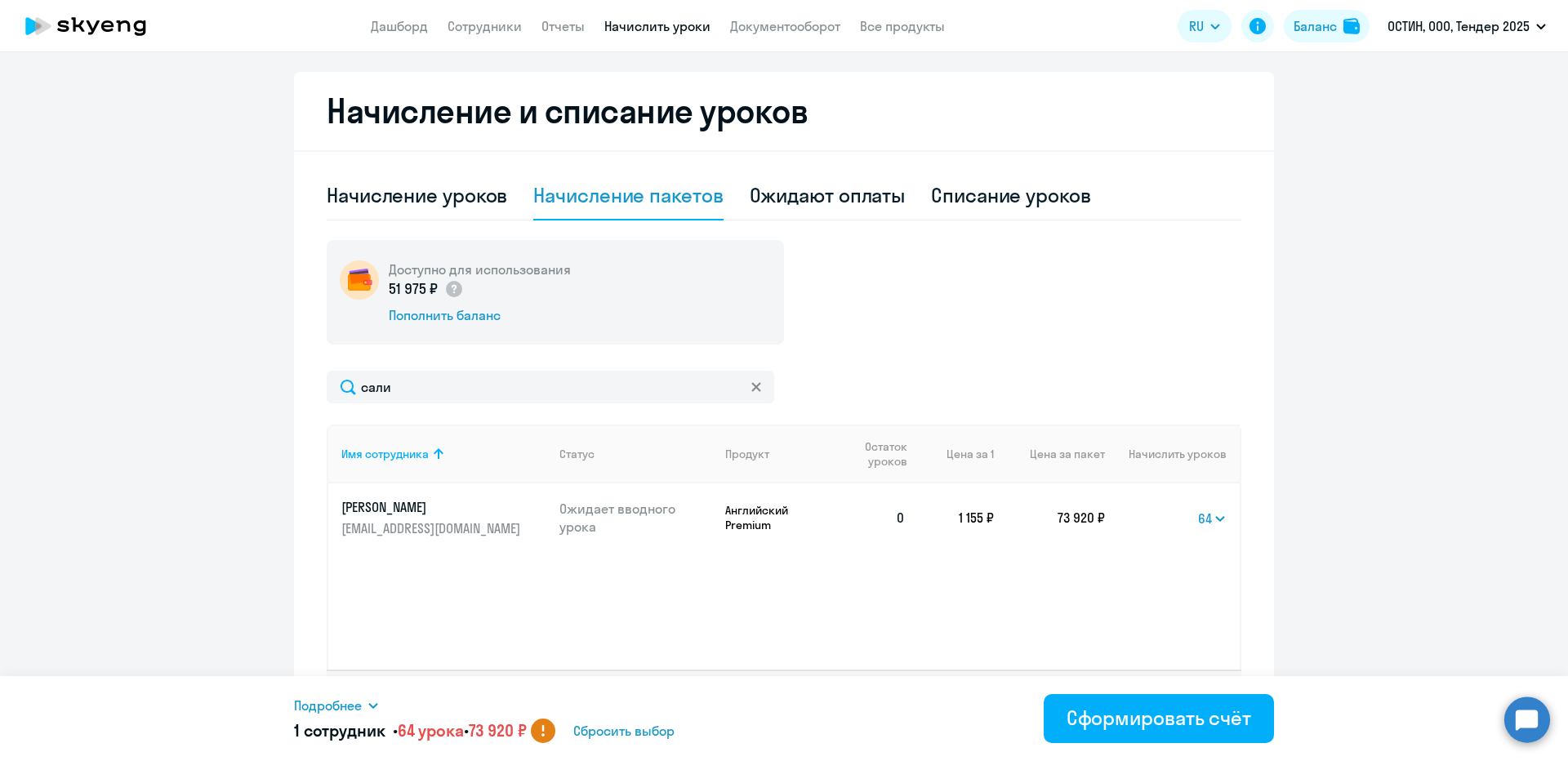
drag, startPoint x: 490, startPoint y: 731, endPoint x: 530, endPoint y: 722, distance: 41.0
click at [527, 722] on span "73 920 ₽" at bounding box center [498, 731] width 58 height 21
copy span "73 920"
drag, startPoint x: 220, startPoint y: 645, endPoint x: 214, endPoint y: 343, distance: 302.1
click at [220, 645] on ng-component "Рекомендуем создать шаблон автоначислений Уроки больше не придётся начислять вр…" at bounding box center [784, 201] width 1568 height 1083
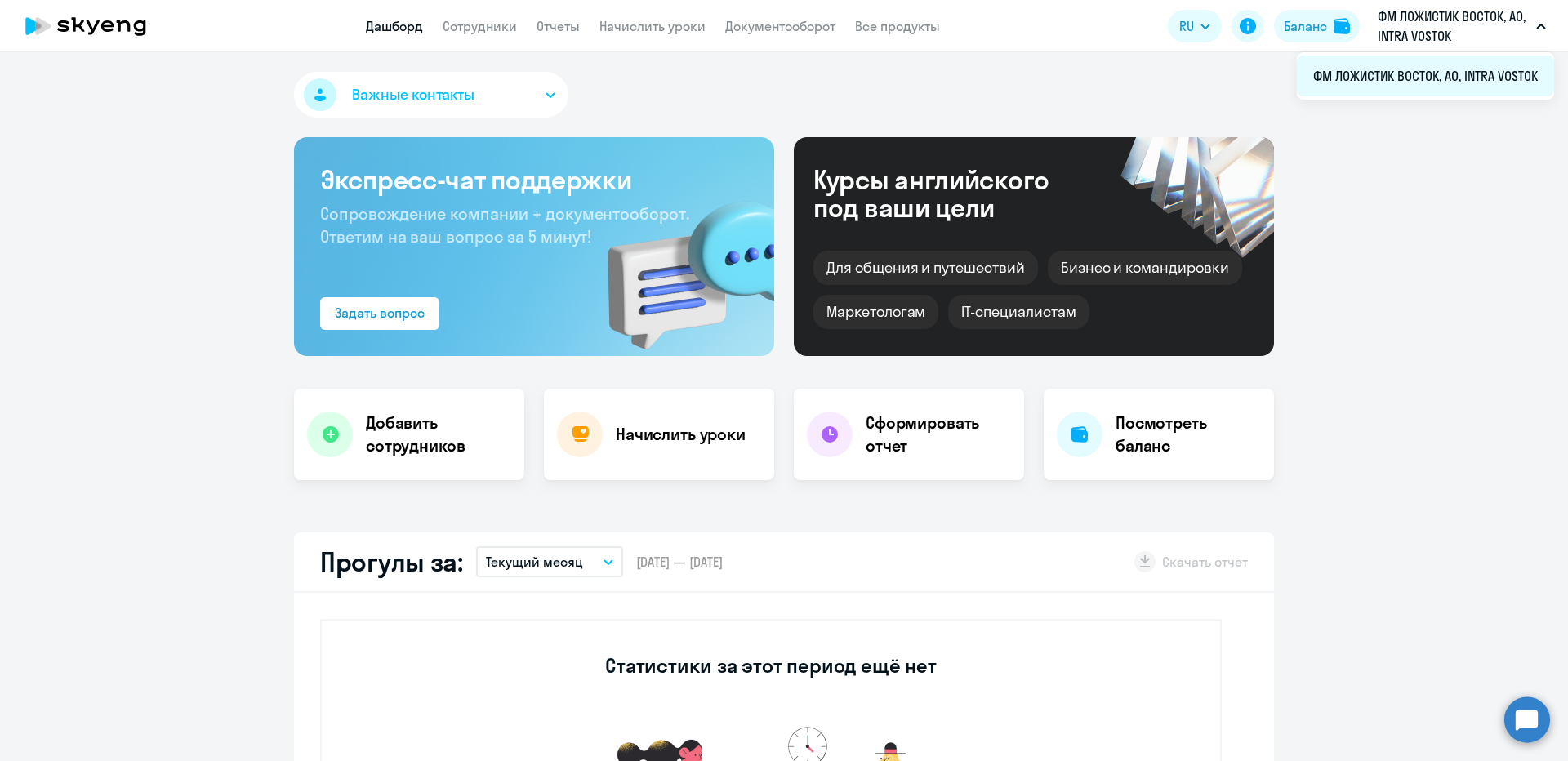
select select "30"
copy span "INTRA VOSTOK"
drag, startPoint x: 1539, startPoint y: 79, endPoint x: 1466, endPoint y: 79, distance: 73.0
click at [1466, 79] on li "ФМ ЛОЖИСТИК ВОСТОК, АО, INTRA VOSTOK" at bounding box center [1425, 76] width 257 height 41
select select "30"
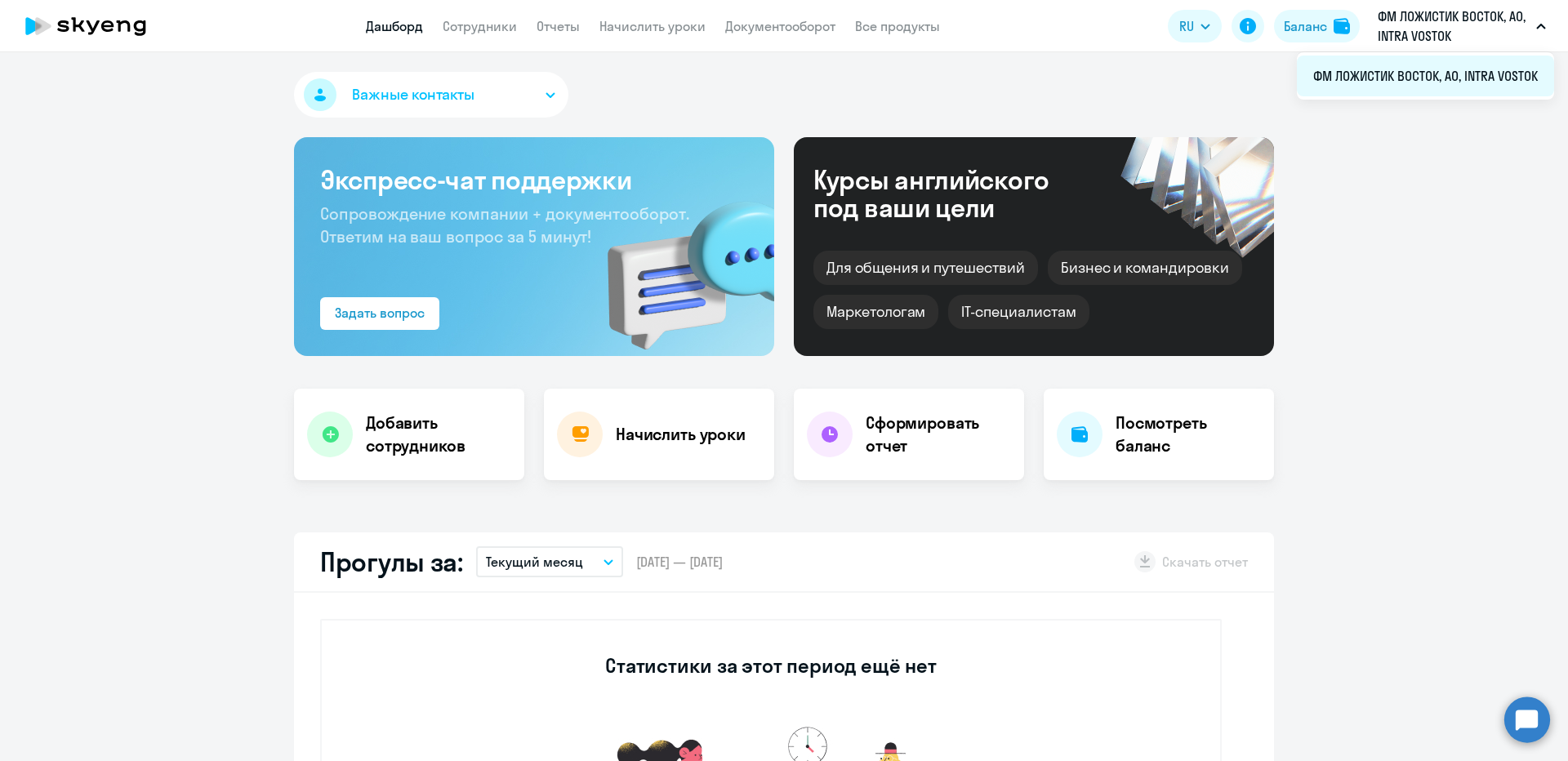
click at [1539, 78] on li "ФМ ЛОЖИСТИК ВОСТОК, АО, INTRA VOSTOK" at bounding box center [1425, 76] width 257 height 41
select select "30"
click at [1495, 32] on p "ФМ ЛОЖИСТИК ВОСТОК, АО, INTRA VOSTOK" at bounding box center [1453, 27] width 152 height 39
drag, startPoint x: 1545, startPoint y: 71, endPoint x: 1302, endPoint y: 83, distance: 243.3
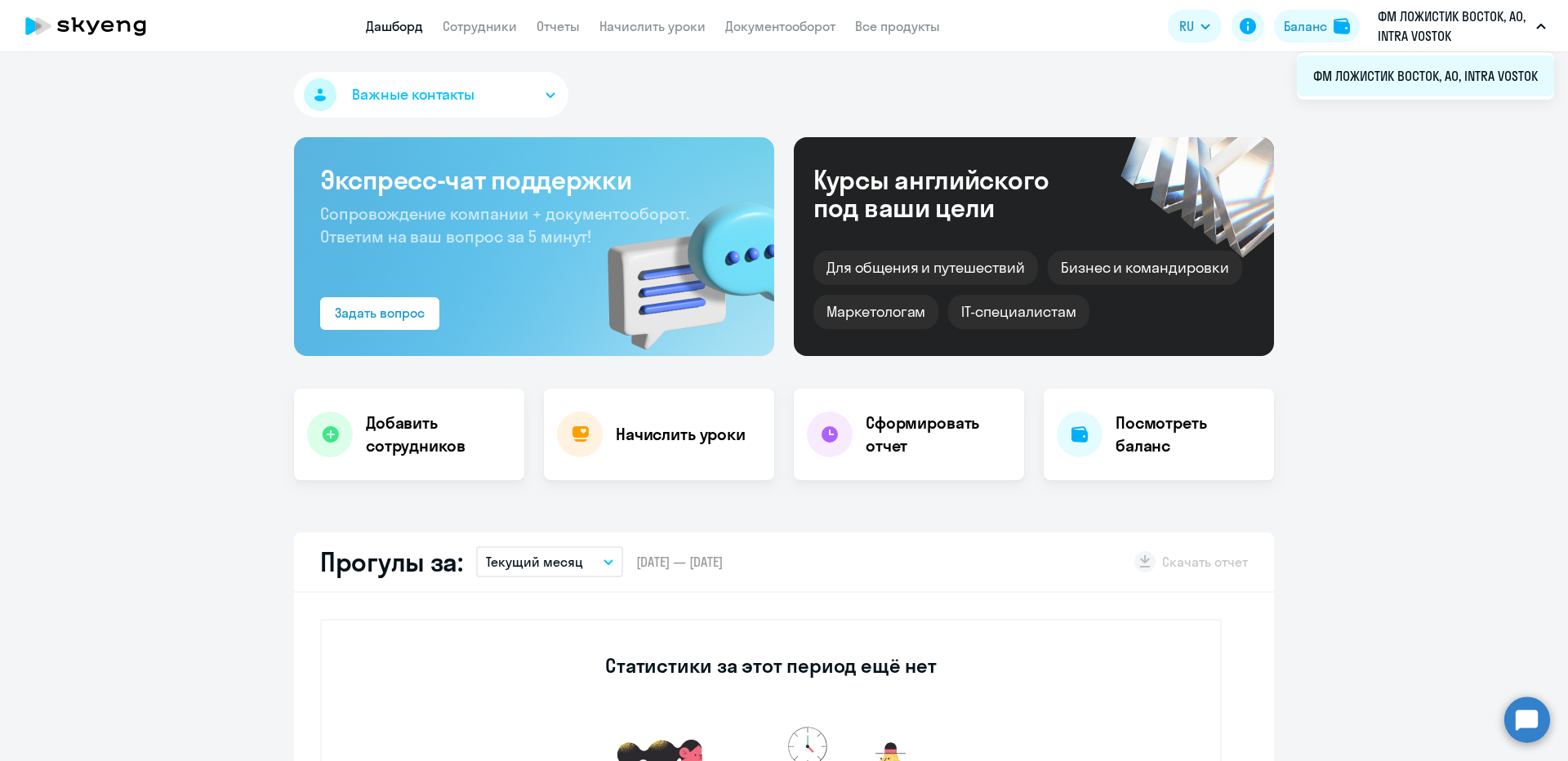
click at [1302, 83] on li "ФМ ЛОЖИСТИК ВОСТОК, АО, INTRA VOSTOK" at bounding box center [1425, 76] width 257 height 41
copy span "ФМ ЛОЖИСТИК ВОСТОК, АО, INTRA VOSTOK"
select select "30"
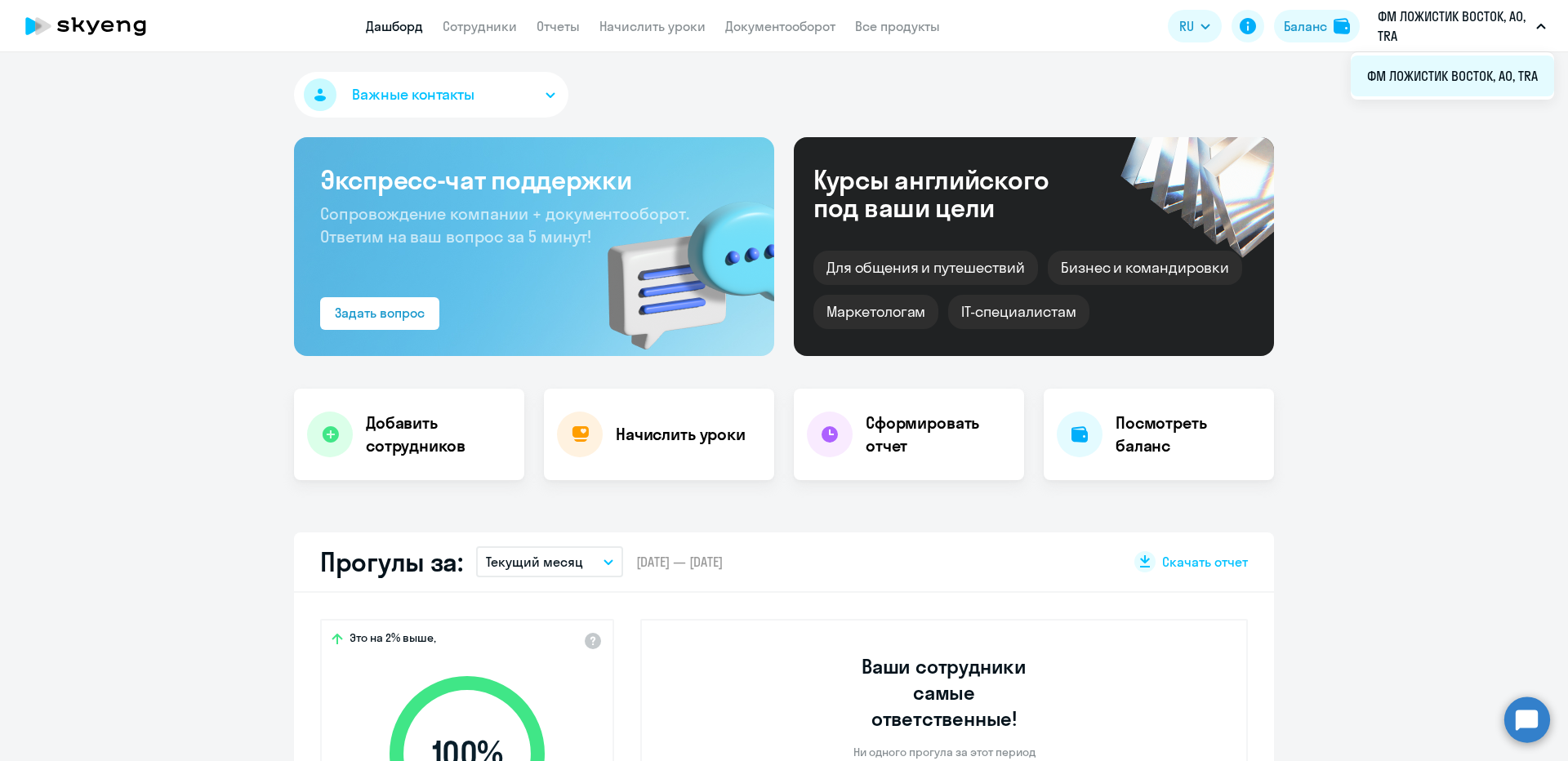
select select "30"
copy span "ФМ ЛОЖИСТИК ВОСТОК, АО, TRA"
drag, startPoint x: 1539, startPoint y: 78, endPoint x: 1364, endPoint y: 82, distance: 175.0
click at [1364, 82] on li "ФМ ЛОЖИСТИК ВОСТОК, АО, TRA" at bounding box center [1451, 76] width 203 height 41
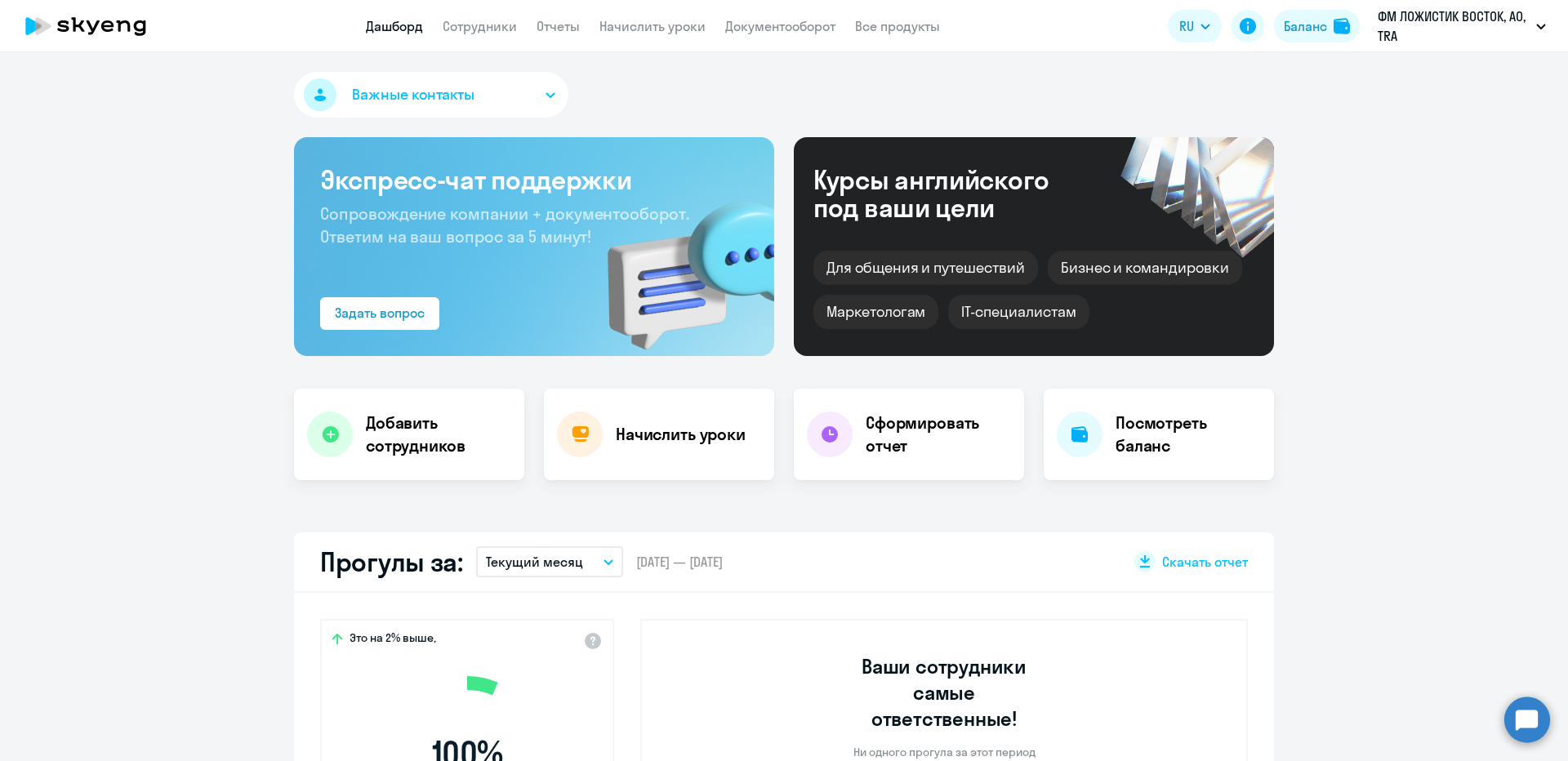
select select "30"
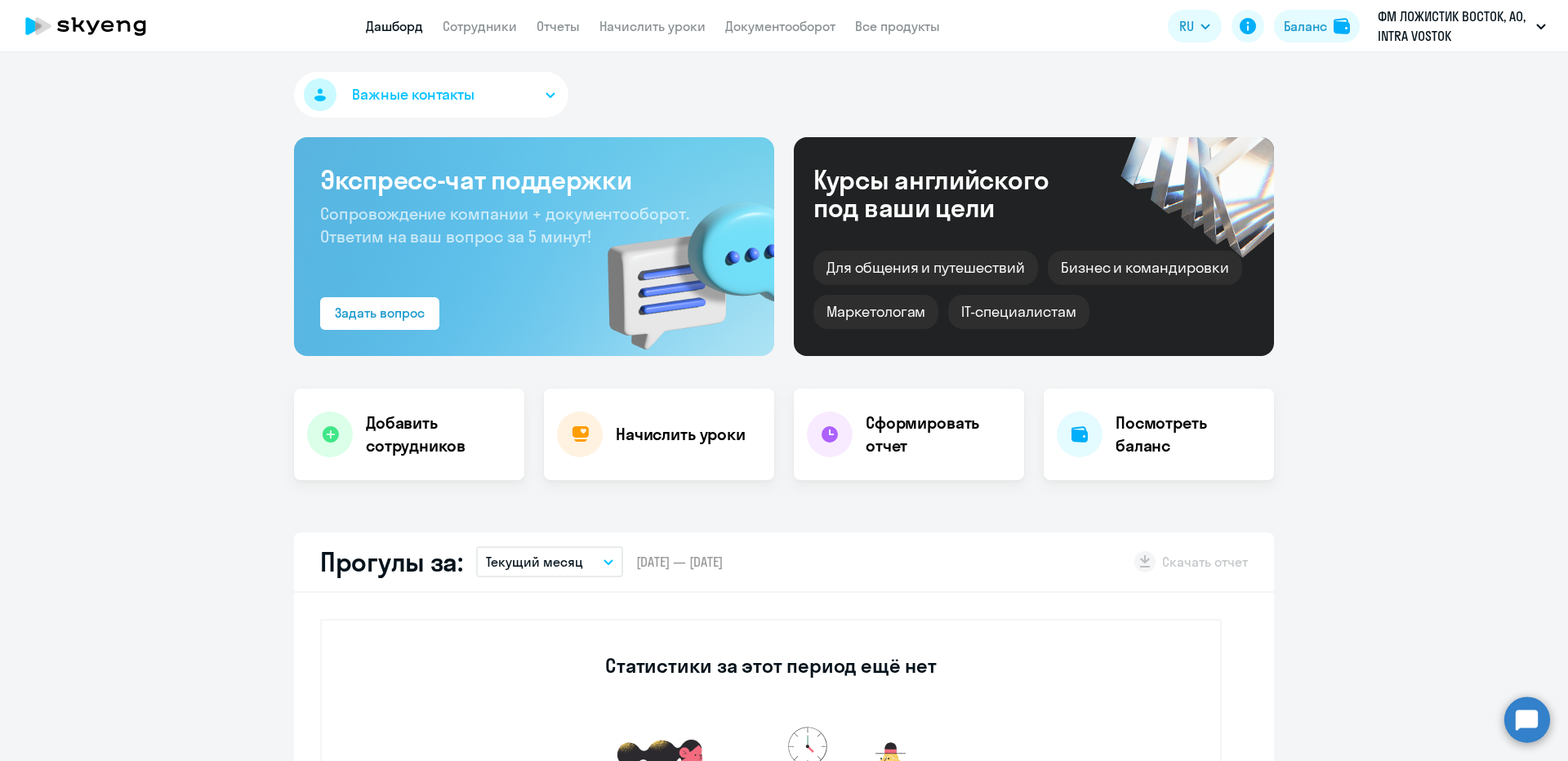
select select "30"
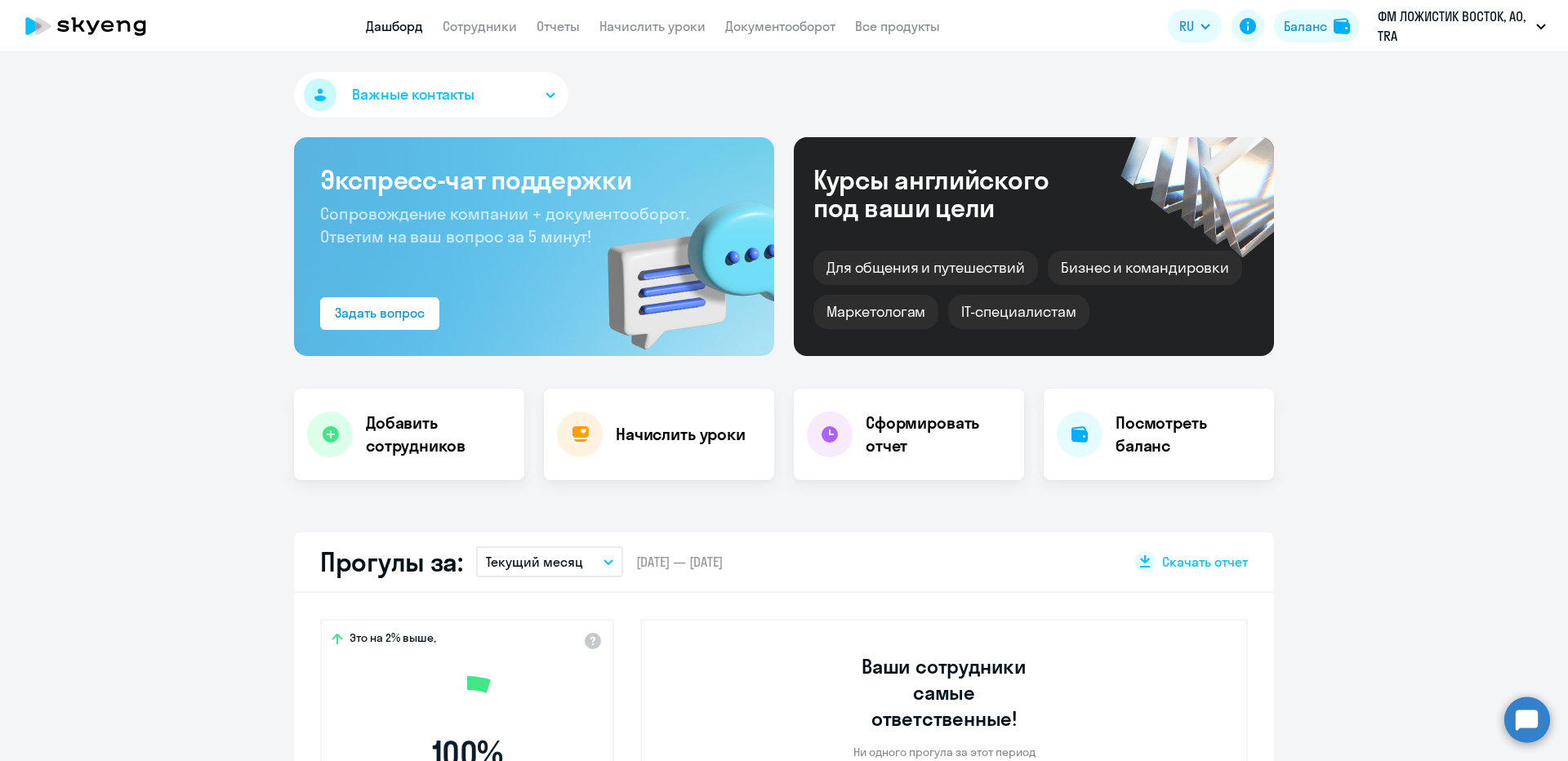
select select "30"
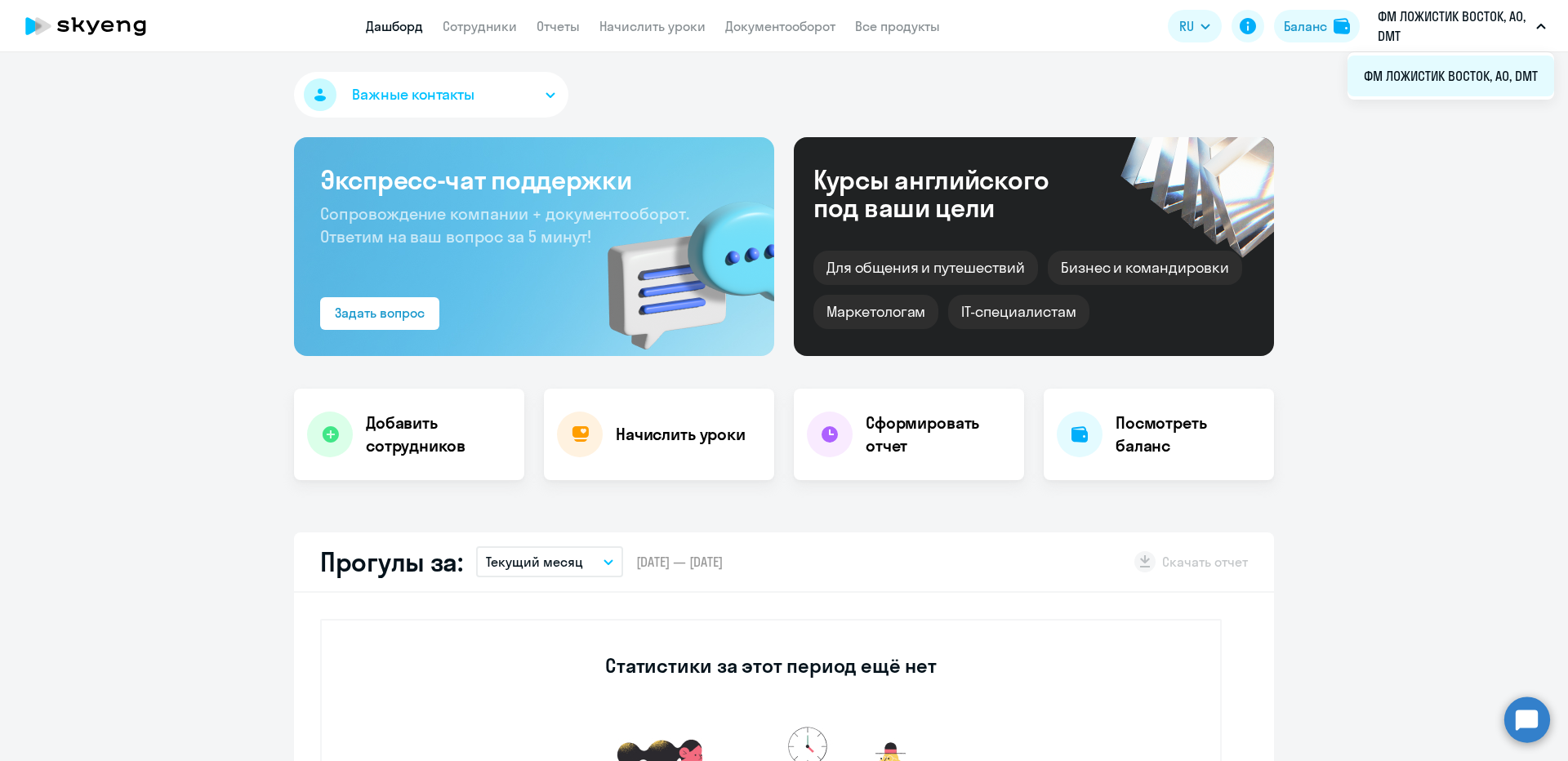
select select "30"
copy span "ФМ ЛОЖИСТИК ВОСТОК, АО, DMT"
drag, startPoint x: 1547, startPoint y: 71, endPoint x: 1359, endPoint y: 76, distance: 188.1
click at [1359, 76] on li "ФМ ЛОЖИСТИК ВОСТОК, АО, DMT" at bounding box center [1450, 76] width 206 height 41
select select "30"
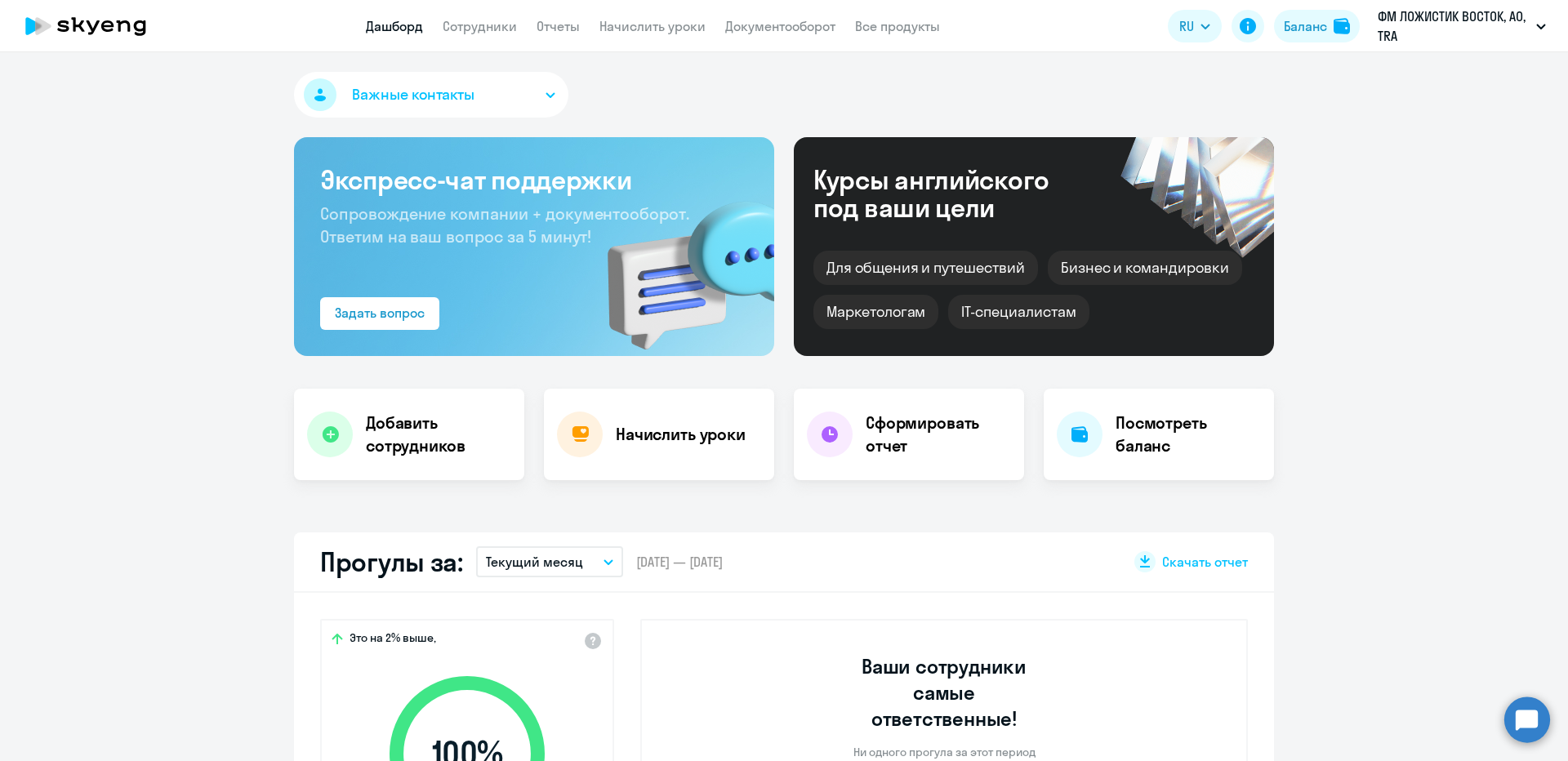
select select "30"
drag, startPoint x: 1415, startPoint y: 37, endPoint x: 1374, endPoint y: 15, distance: 46.5
click at [1374, 15] on button "ФМ ЛОЖИСТИК ВОСТОК, АО, TRA" at bounding box center [1461, 27] width 184 height 39
select select "30"
copy app-root "ФМ ЛОЖИСТИК ВОСТОК, АО, KUZ"
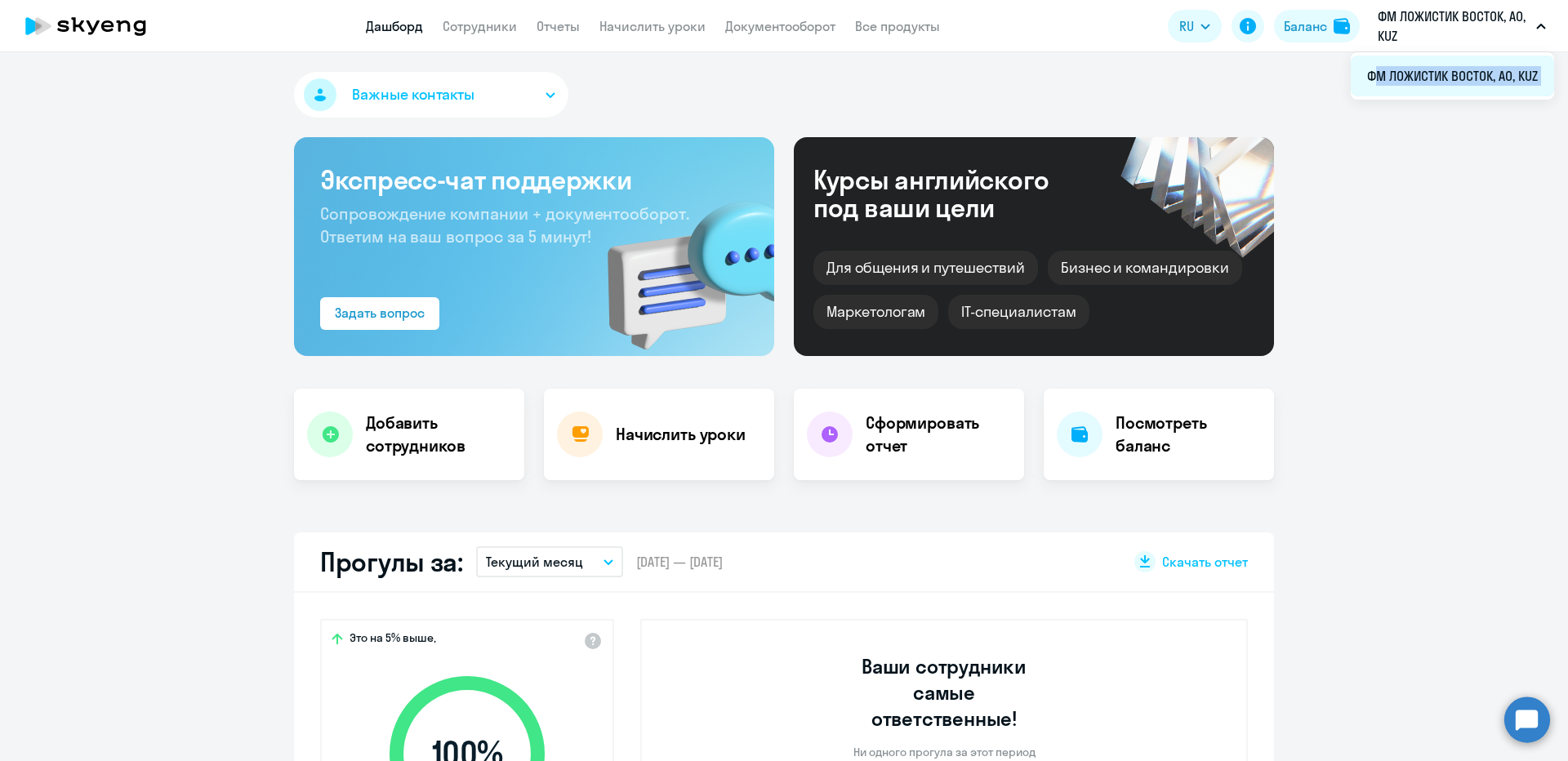
drag, startPoint x: 1509, startPoint y: 77, endPoint x: 1368, endPoint y: 75, distance: 141.0
click at [1368, 75] on li "ФМ ЛОЖИСТИК ВОСТОК, АО, KUZ" at bounding box center [1451, 76] width 203 height 41
select select "30"
copy span "ФМ ЛОЖИСТИК ВОСТОК, АО, KUZ"
drag, startPoint x: 1540, startPoint y: 73, endPoint x: 1371, endPoint y: 69, distance: 169.0
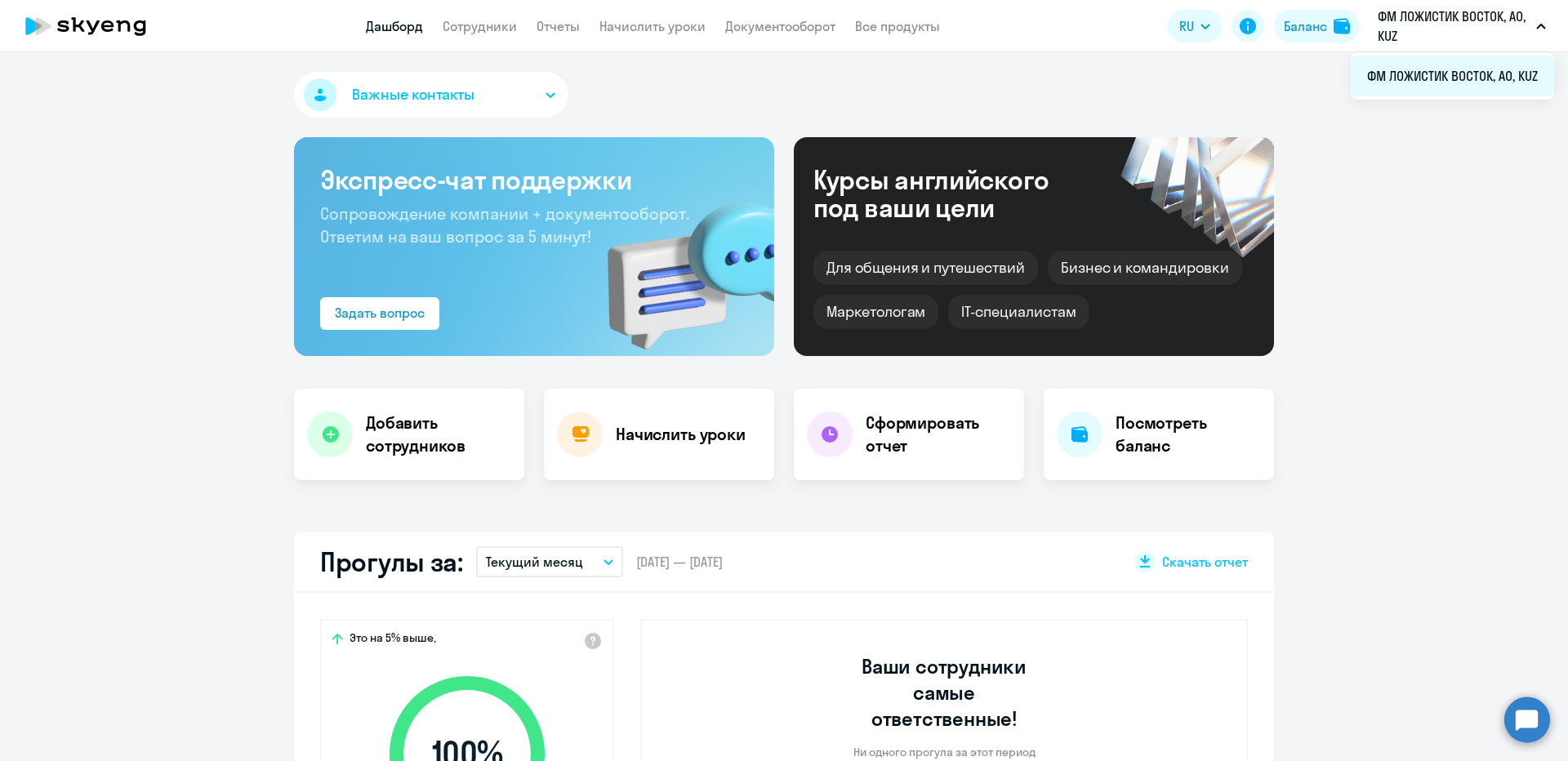
click at [1371, 69] on li "ФМ ЛОЖИСТИК ВОСТОК, АО, KUZ" at bounding box center [1451, 76] width 203 height 41
select select "30"
copy app-root "ФМ ЛОЖИСТИК ВОСТОК, АО, HO"
drag, startPoint x: 1541, startPoint y: 73, endPoint x: 1370, endPoint y: 82, distance: 171.2
click at [1370, 82] on li "ФМ ЛОЖИСТИК ВОСТОК, АО, HO" at bounding box center [1455, 76] width 199 height 41
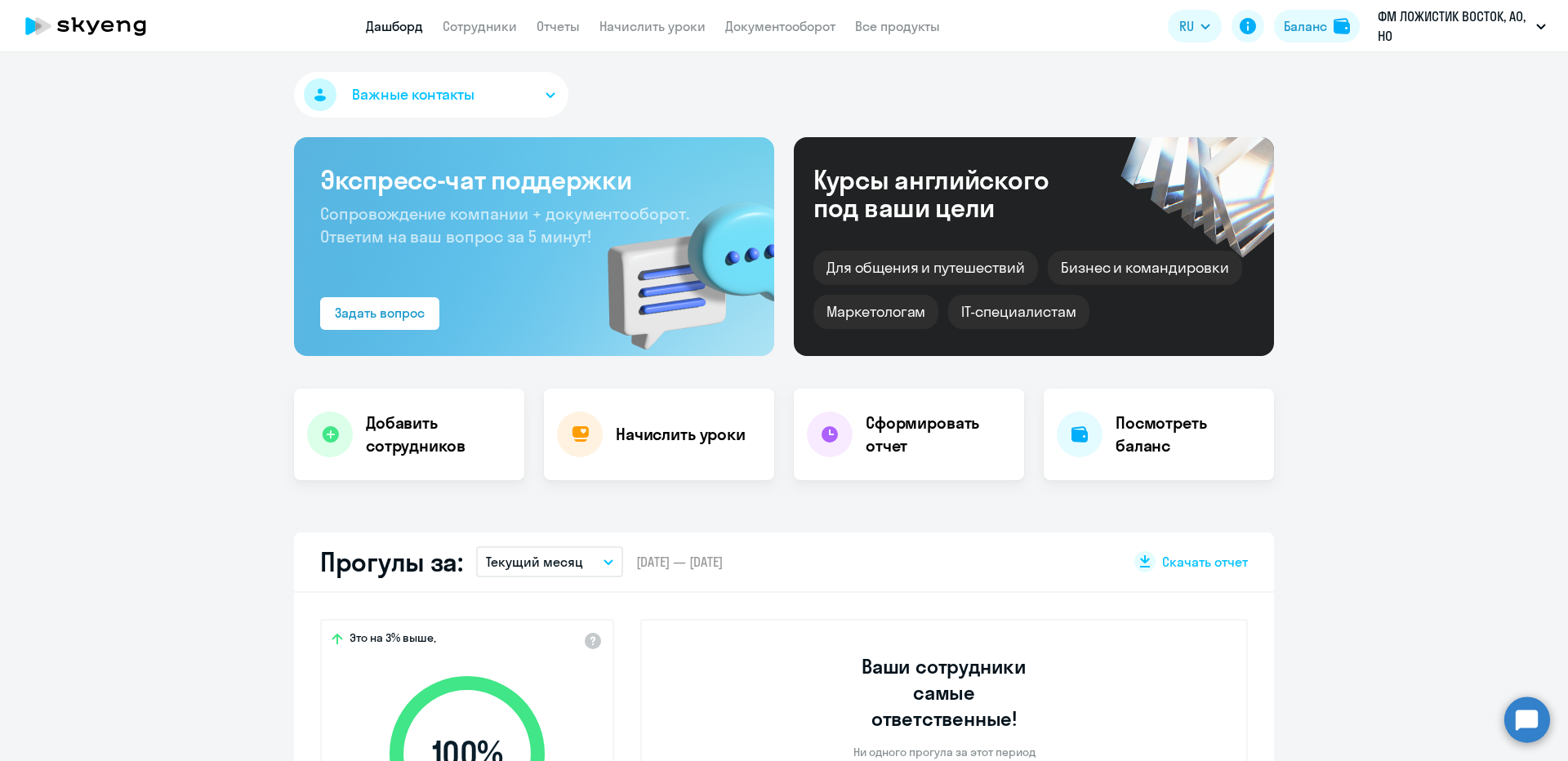
select select "30"
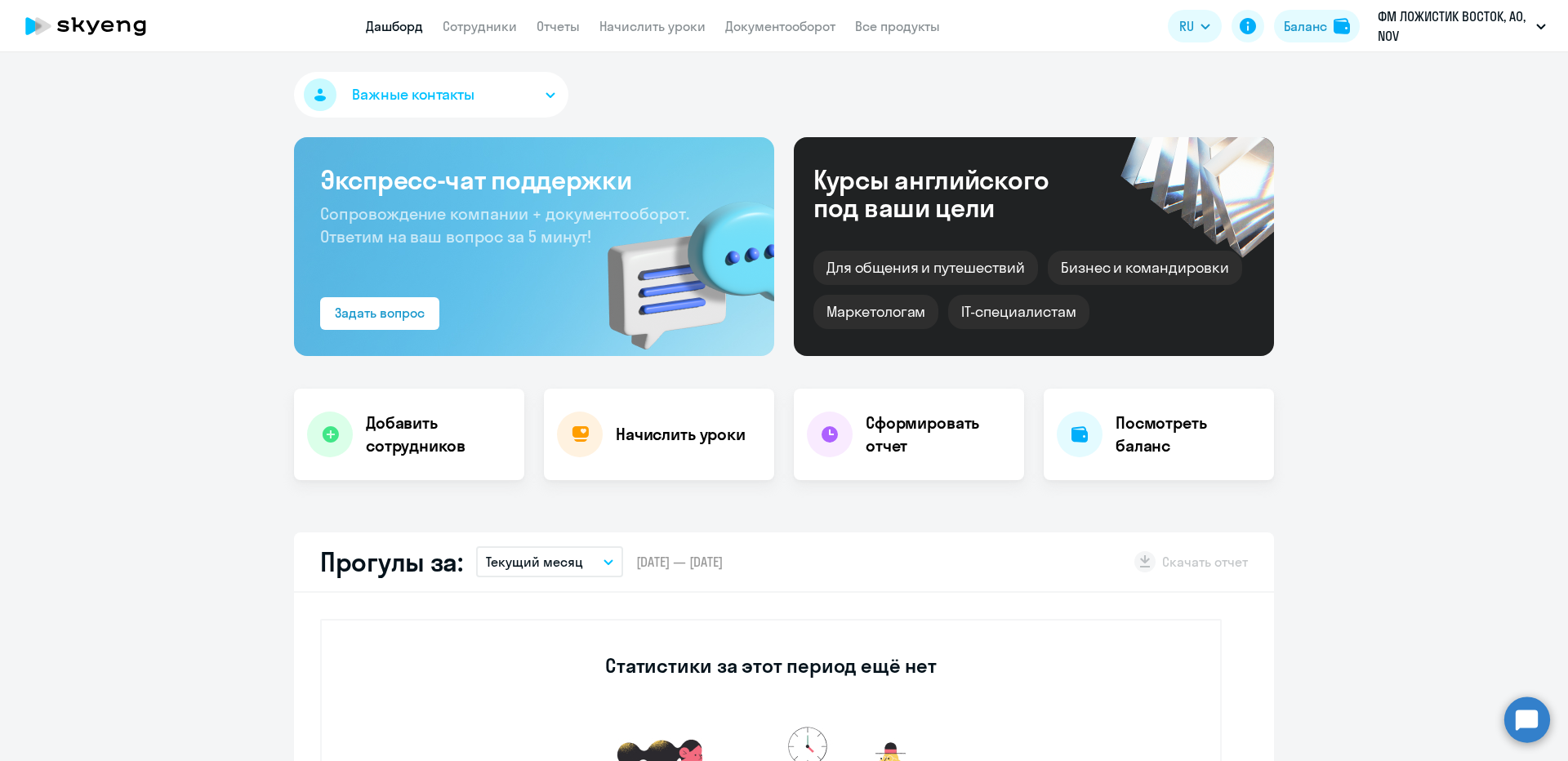
select select "30"
copy span "ФМ ЛОЖИСТИК ВОСТОК, АО, NOV"
drag, startPoint x: 1541, startPoint y: 71, endPoint x: 1364, endPoint y: 86, distance: 177.6
click at [1364, 86] on li "ФМ ЛОЖИСТИК ВОСТОК, АО, NOV" at bounding box center [1451, 76] width 205 height 41
select select "30"
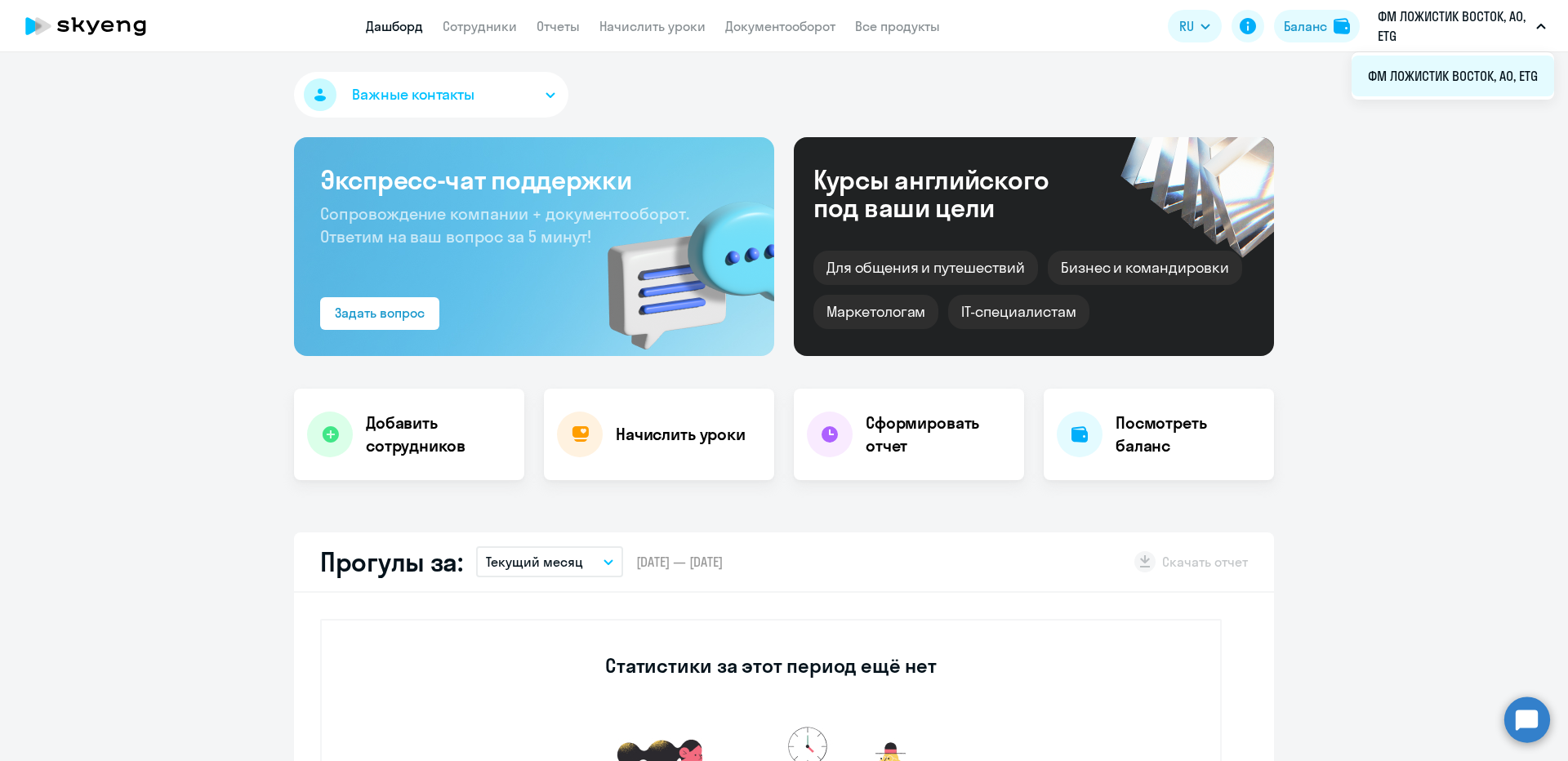
copy span "ФМ ЛОЖИСТИК ВОСТОК, АО, ETG"
drag, startPoint x: 1541, startPoint y: 74, endPoint x: 1352, endPoint y: 70, distance: 189.0
click at [1352, 70] on li "ФМ ЛОЖИСТИК ВОСТОК, АО, ETG" at bounding box center [1452, 76] width 202 height 41
select select "30"
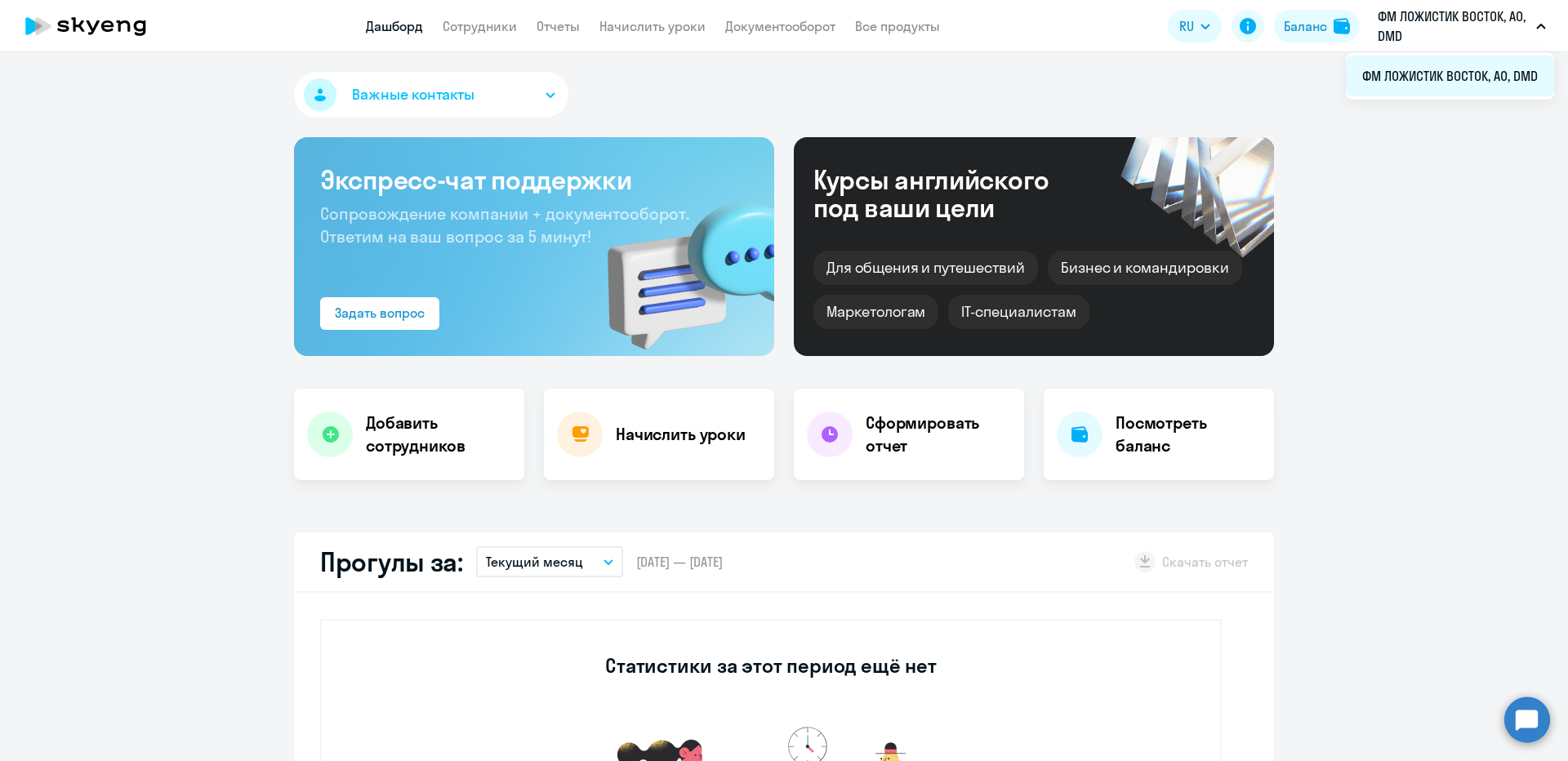
copy span "ФМ ЛОЖИСТИК ВОСТОК, АО, DMD"
drag, startPoint x: 1362, startPoint y: 78, endPoint x: 1545, endPoint y: 79, distance: 183.0
click at [1545, 79] on li "ФМ ЛОЖИСТИК ВОСТОК, АО, DMD" at bounding box center [1450, 76] width 208 height 41
select select "30"
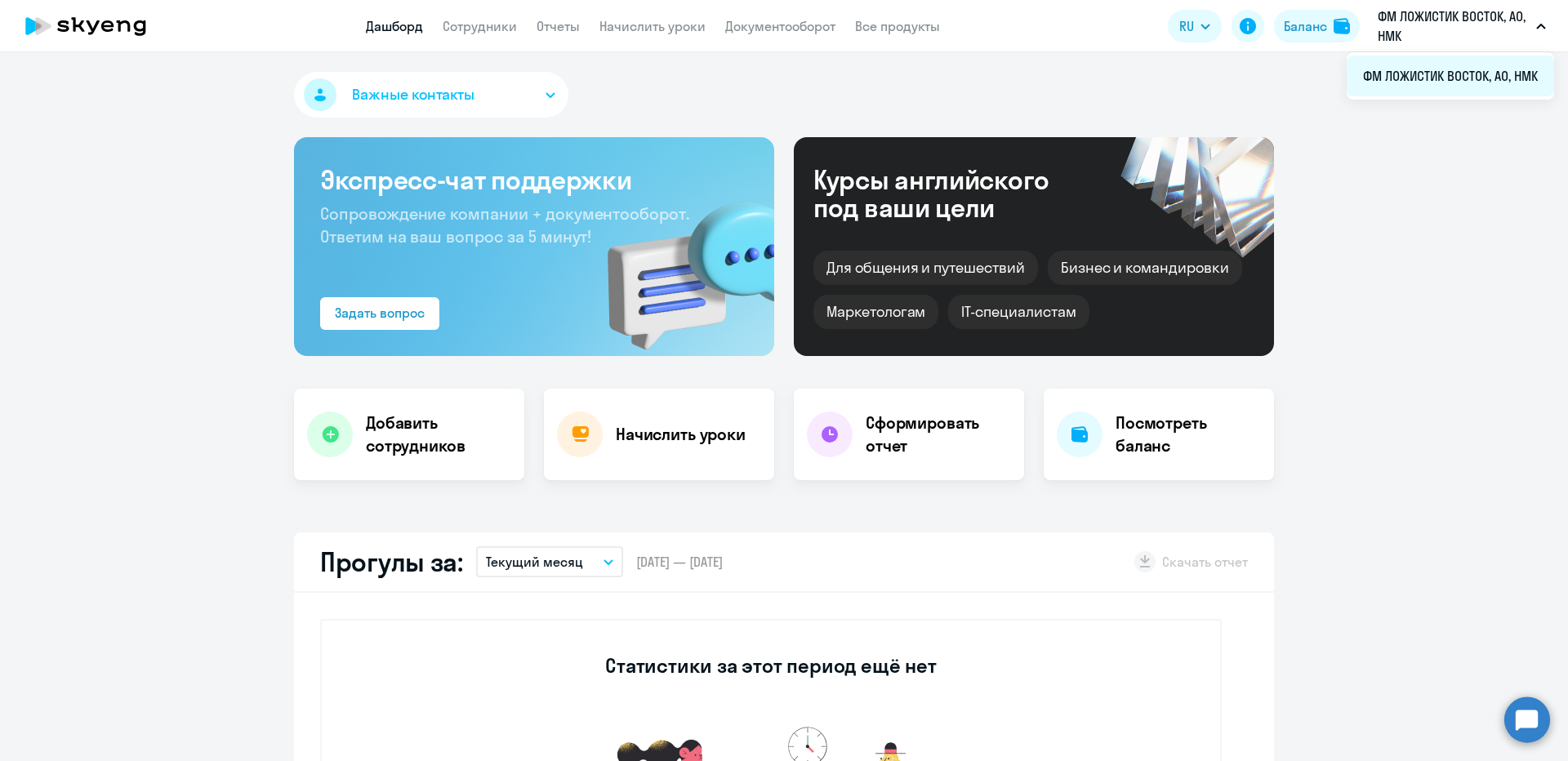
copy span "ФМ ЛОЖИСТИК ВОСТОК, АО, НМК"
drag, startPoint x: 1537, startPoint y: 73, endPoint x: 1362, endPoint y: 76, distance: 175.0
click at [1362, 76] on li "ФМ ЛОЖИСТИК ВОСТОК, АО, НМК" at bounding box center [1450, 76] width 207 height 41
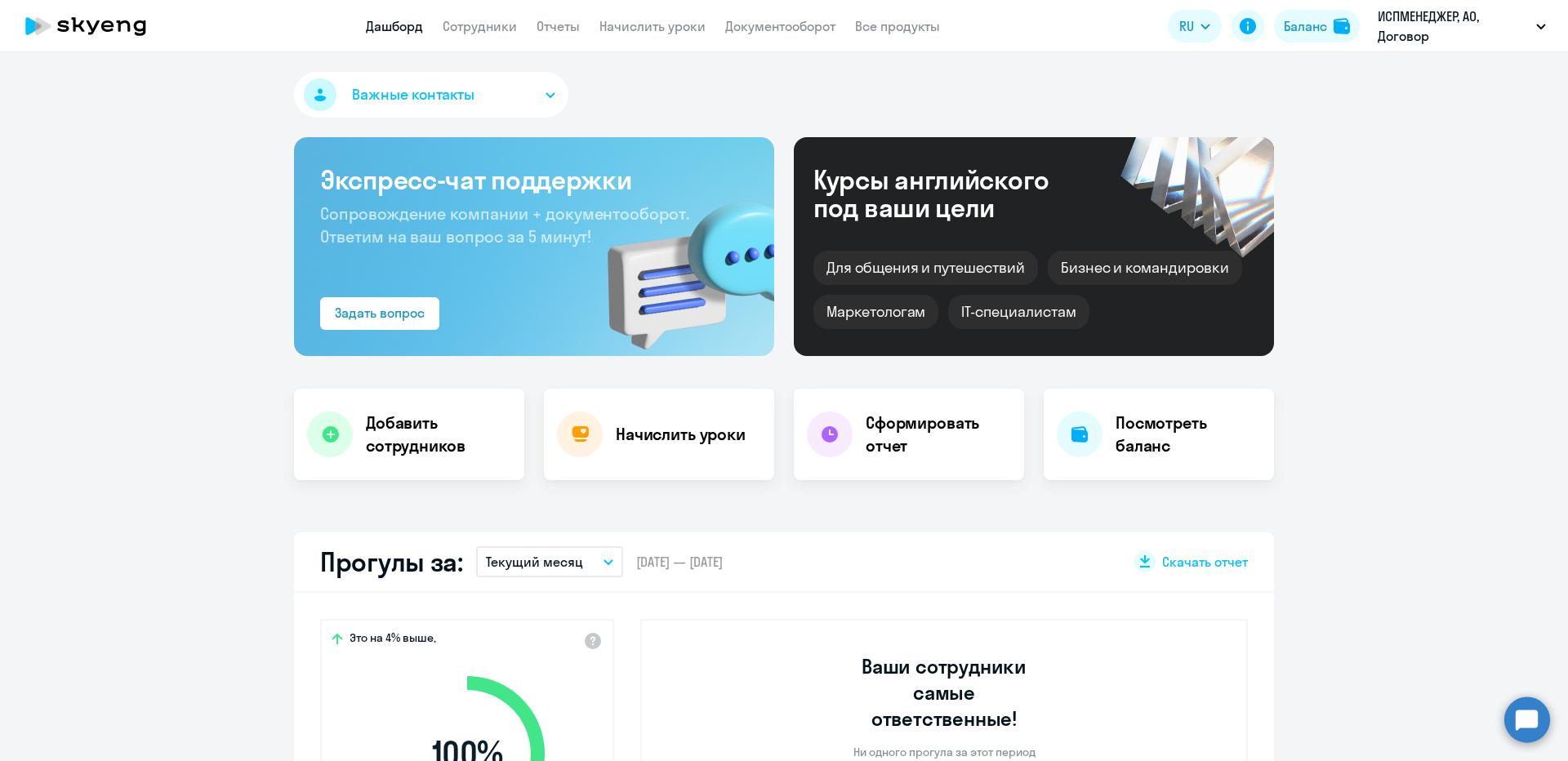
select select "30"
click at [497, 45] on app-header "Дашборд Сотрудники Отчеты Начислить уроки Документооборот Все продукты Дашборд …" at bounding box center [784, 26] width 1568 height 52
click at [489, 37] on app-header "Дашборд Сотрудники Отчеты Начислить уроки Документооборот Все продукты Дашборд …" at bounding box center [784, 26] width 1568 height 52
click at [482, 32] on link "Сотрудники" at bounding box center [480, 26] width 75 height 16
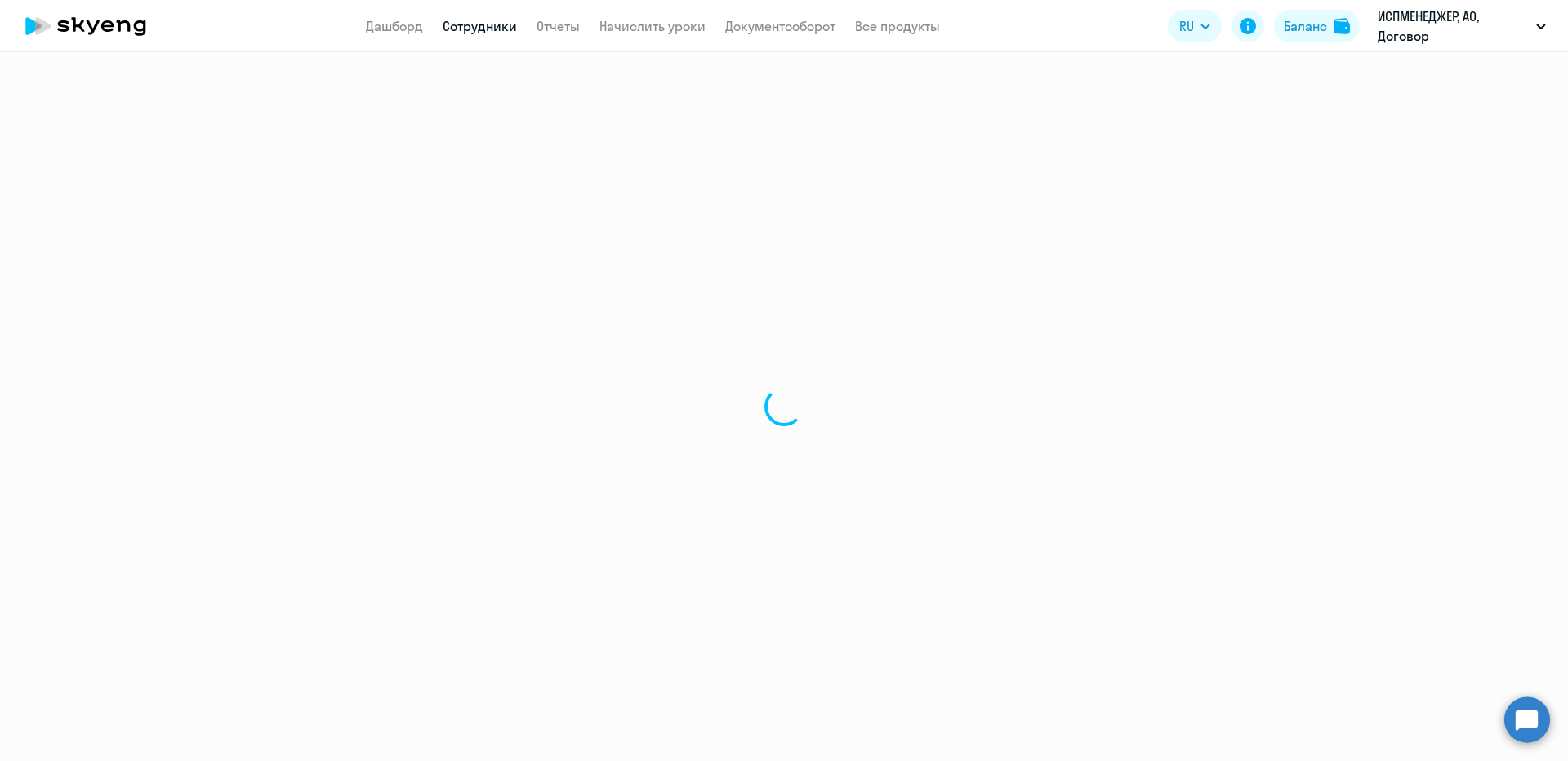
select select "30"
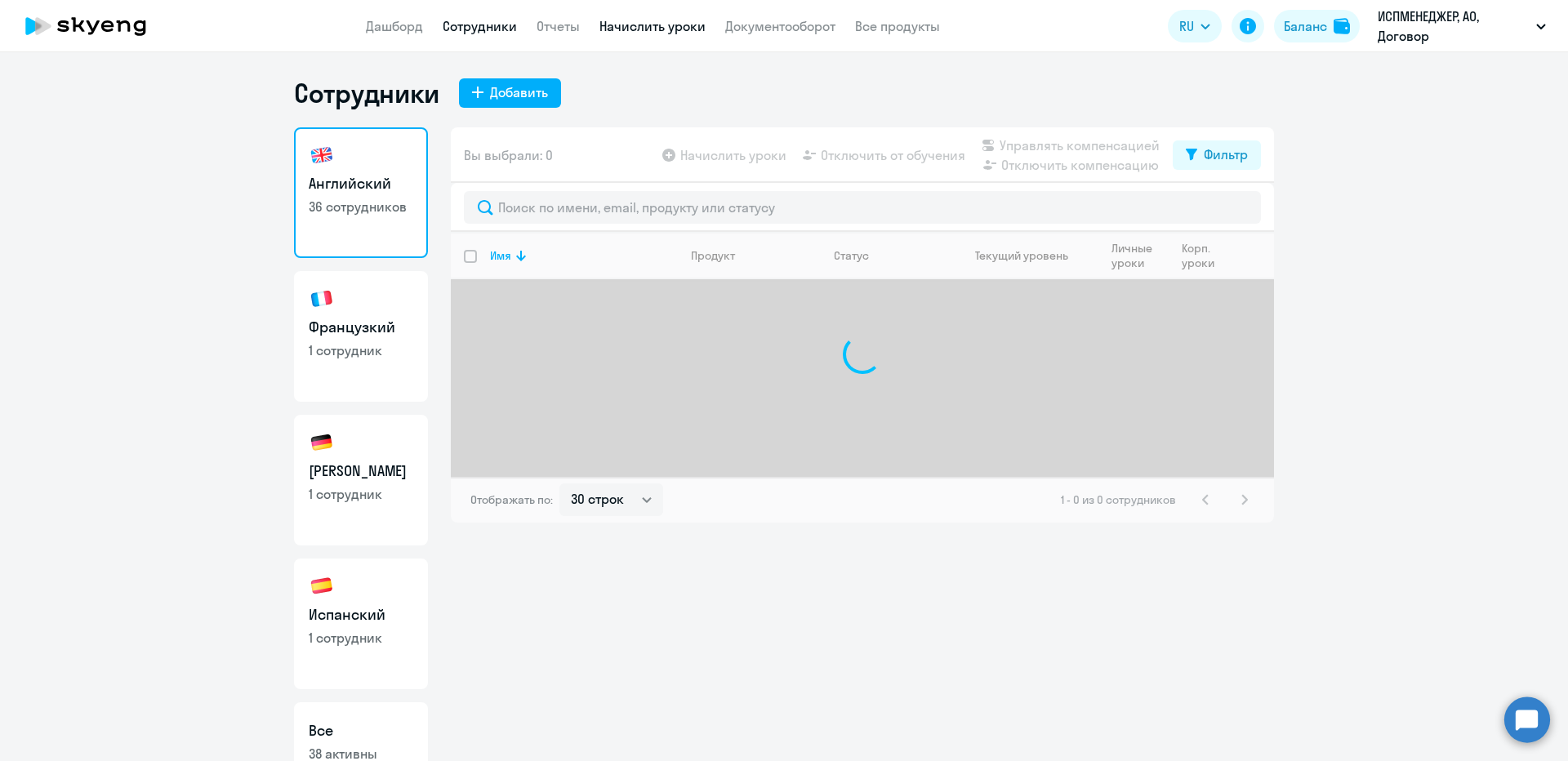
click at [670, 33] on link "Начислить уроки" at bounding box center [652, 26] width 106 height 16
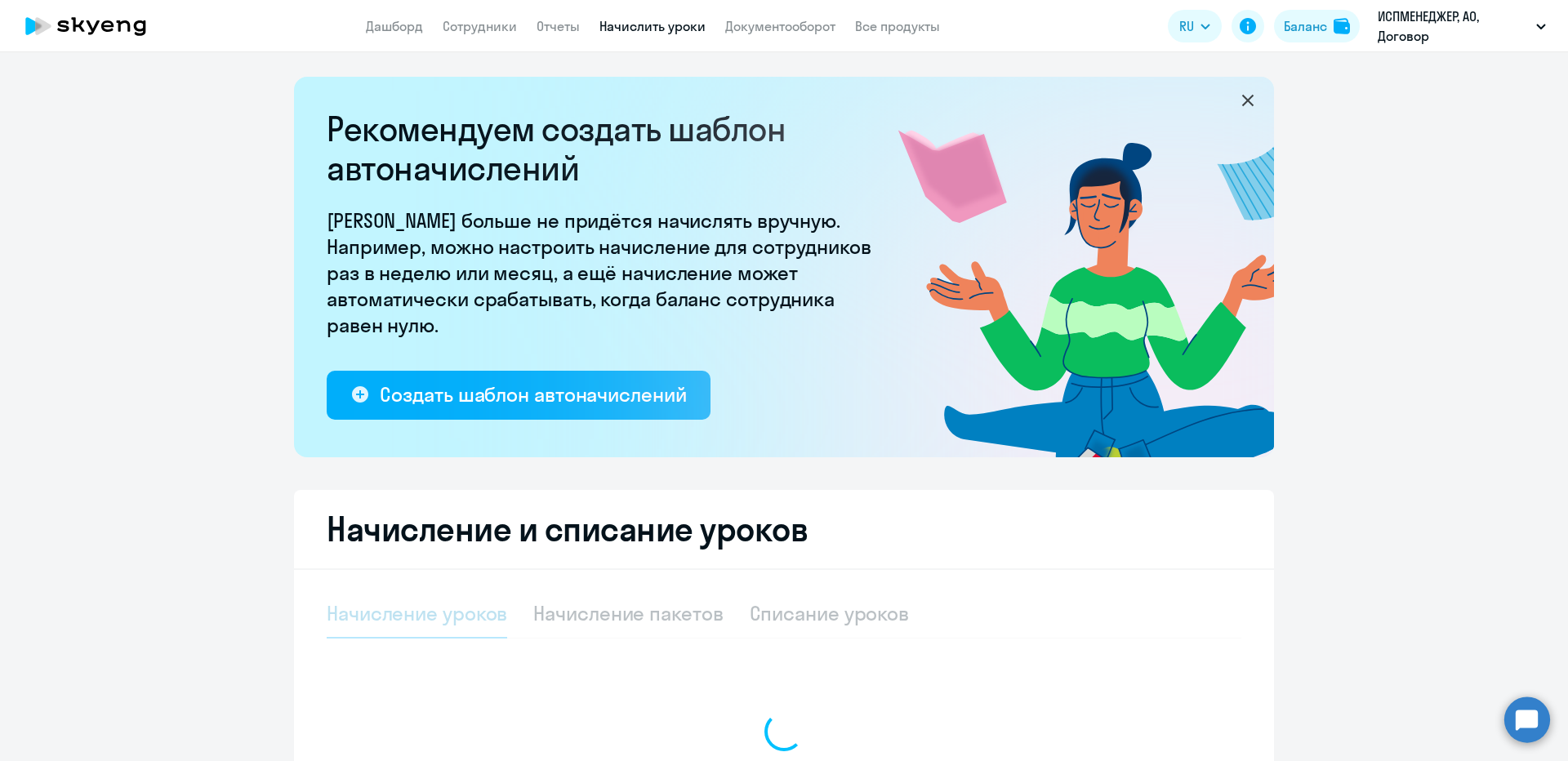
select select "10"
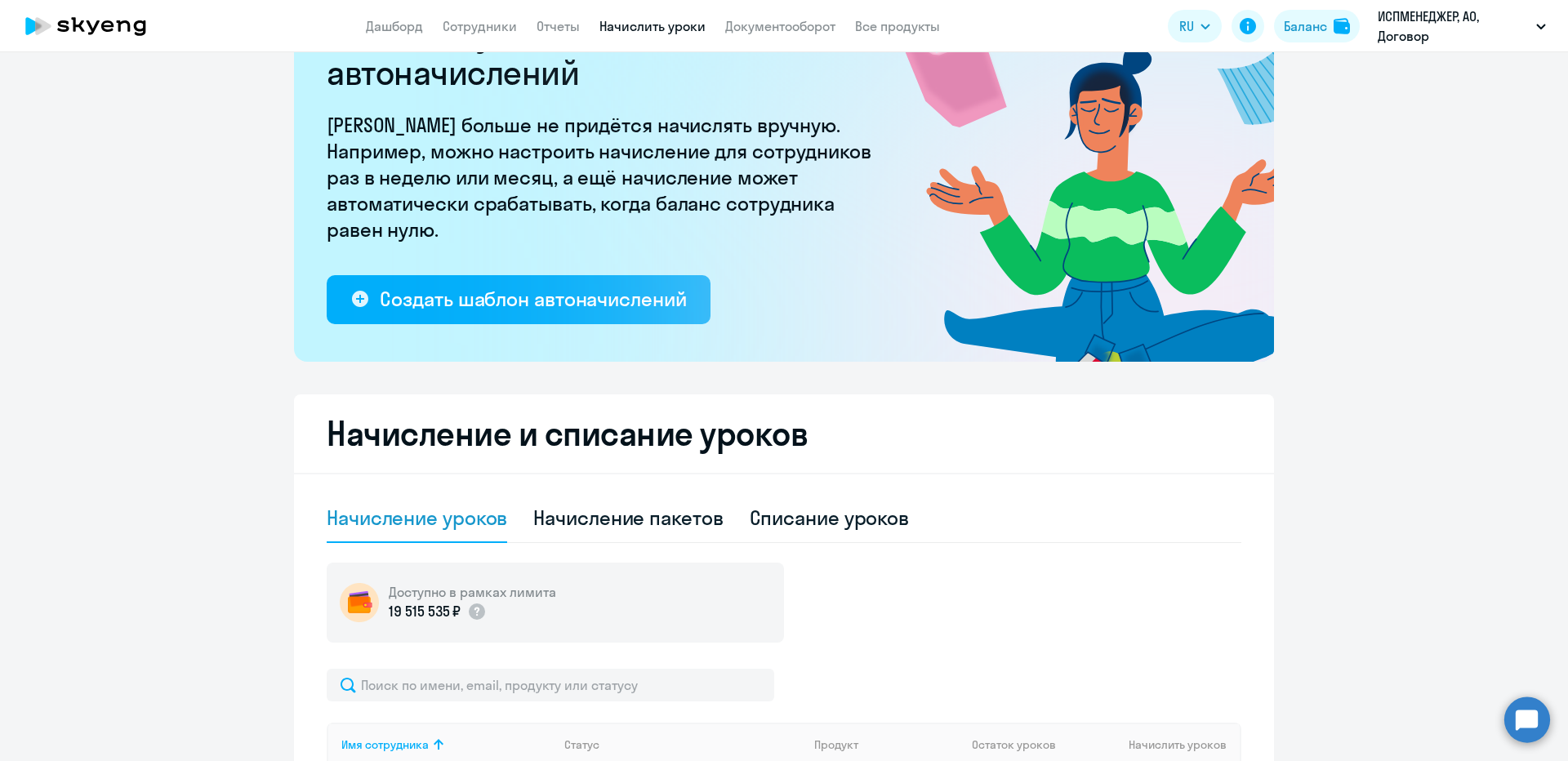
scroll to position [245, 0]
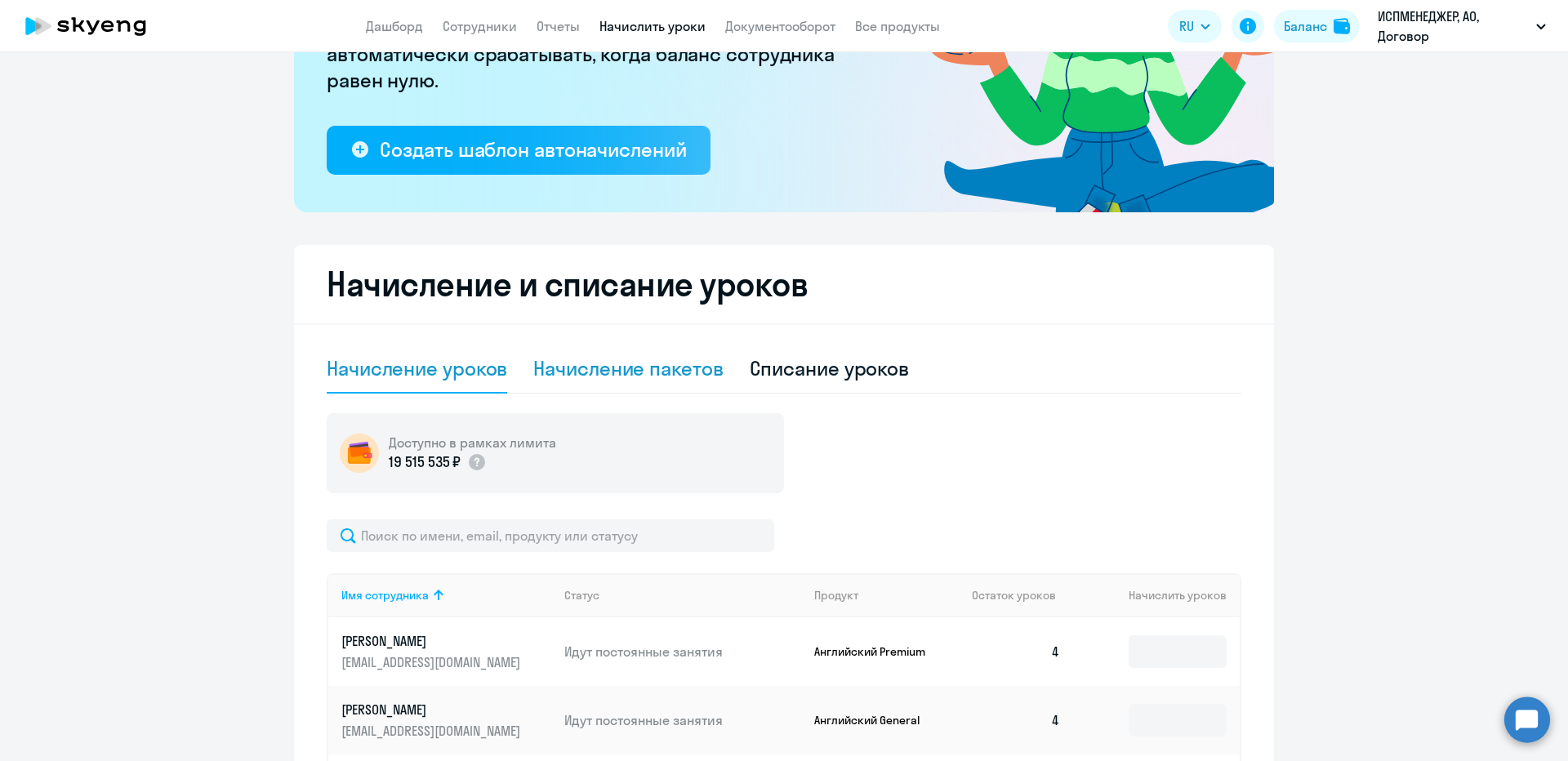
click at [617, 379] on div "Начисление пакетов" at bounding box center [627, 369] width 189 height 26
select select "10"
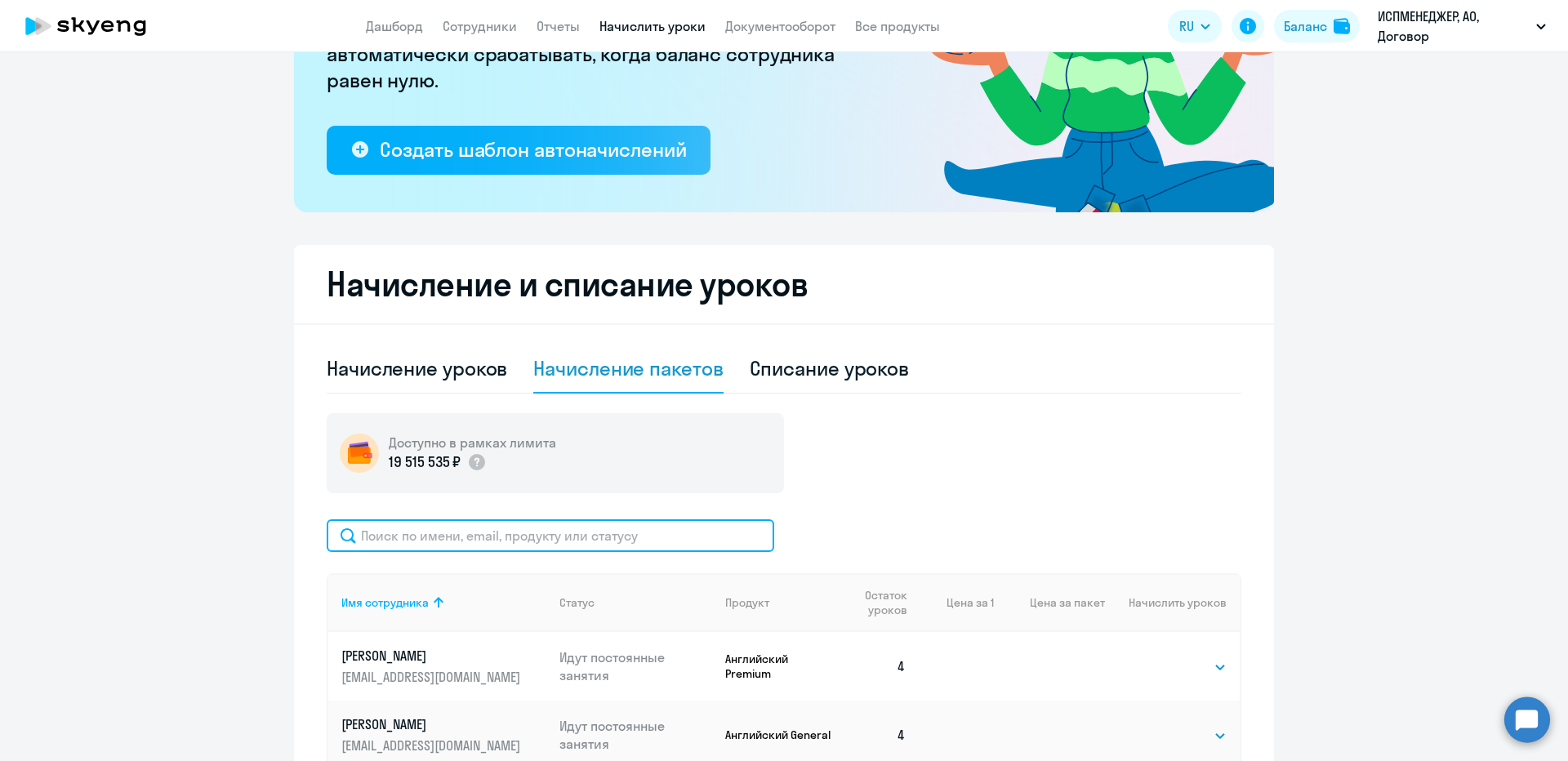
click at [534, 550] on input "text" at bounding box center [550, 536] width 447 height 33
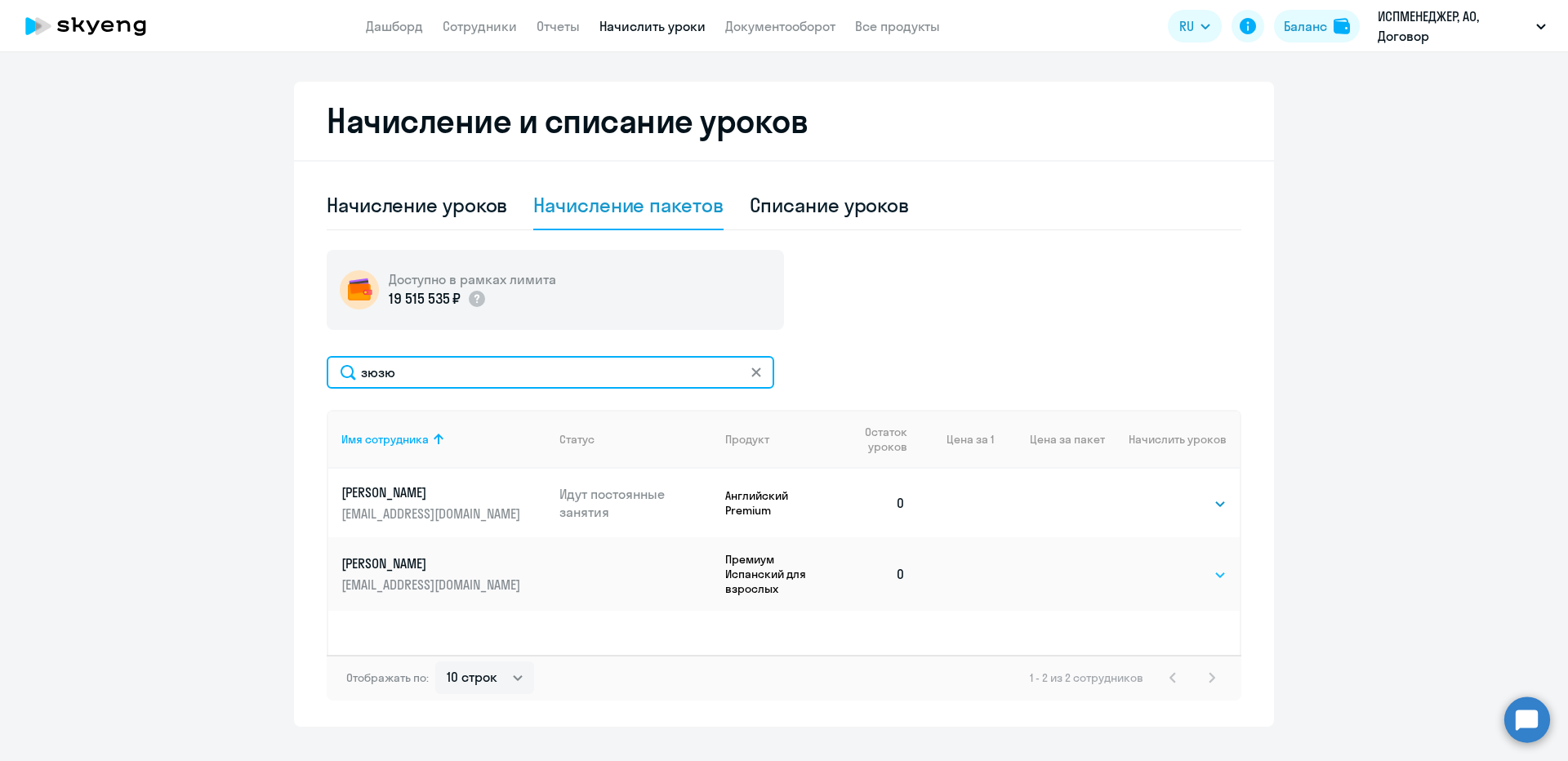
type input "зюзю"
click at [1190, 577] on select "Выбрать 4 8 16 32 64 96 128" at bounding box center [1193, 574] width 67 height 20
select select "4"
click at [1159, 565] on select "Выбрать 4 8 16 32 64 96 128" at bounding box center [1193, 574] width 67 height 20
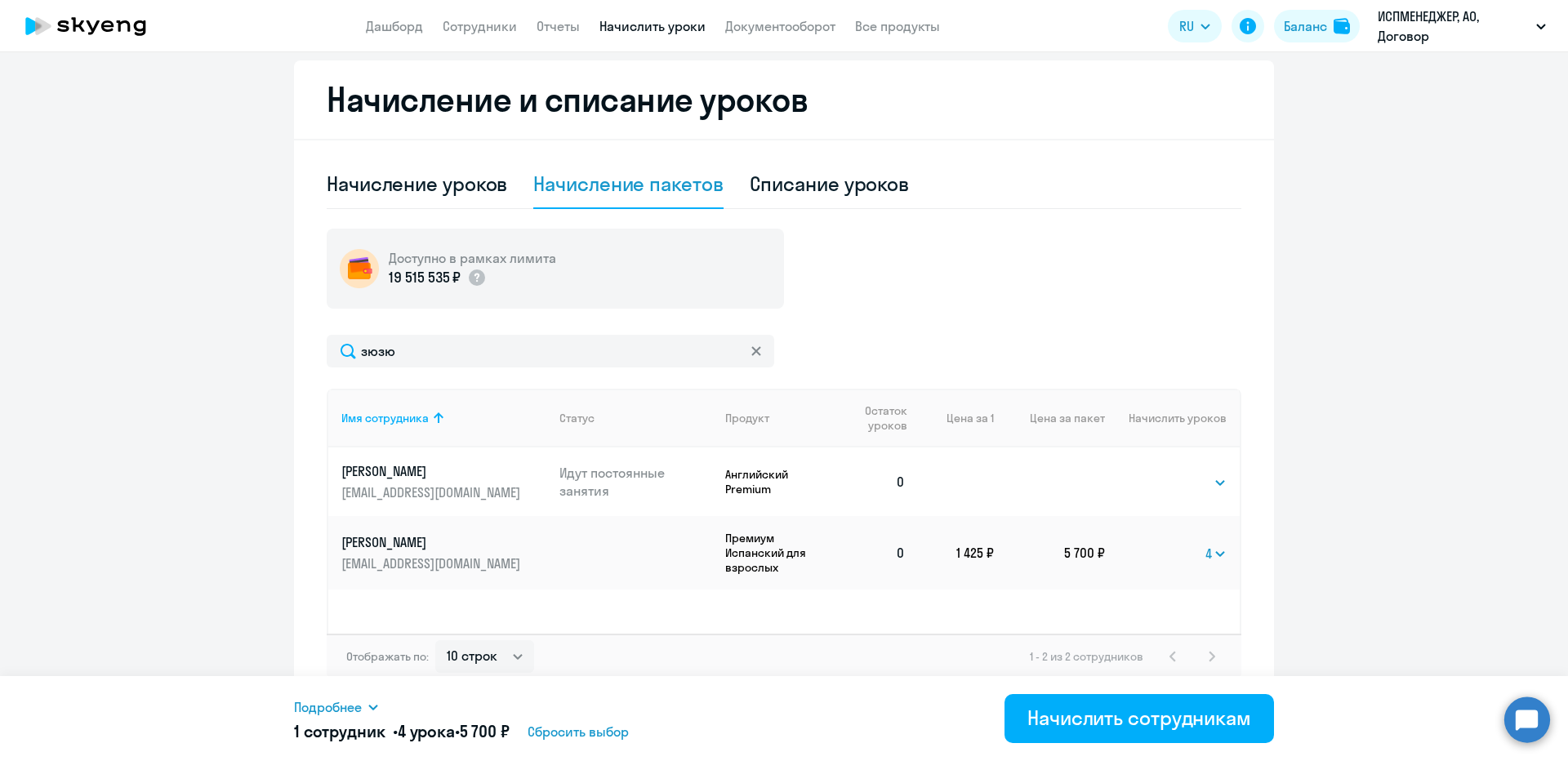
scroll to position [440, 0]
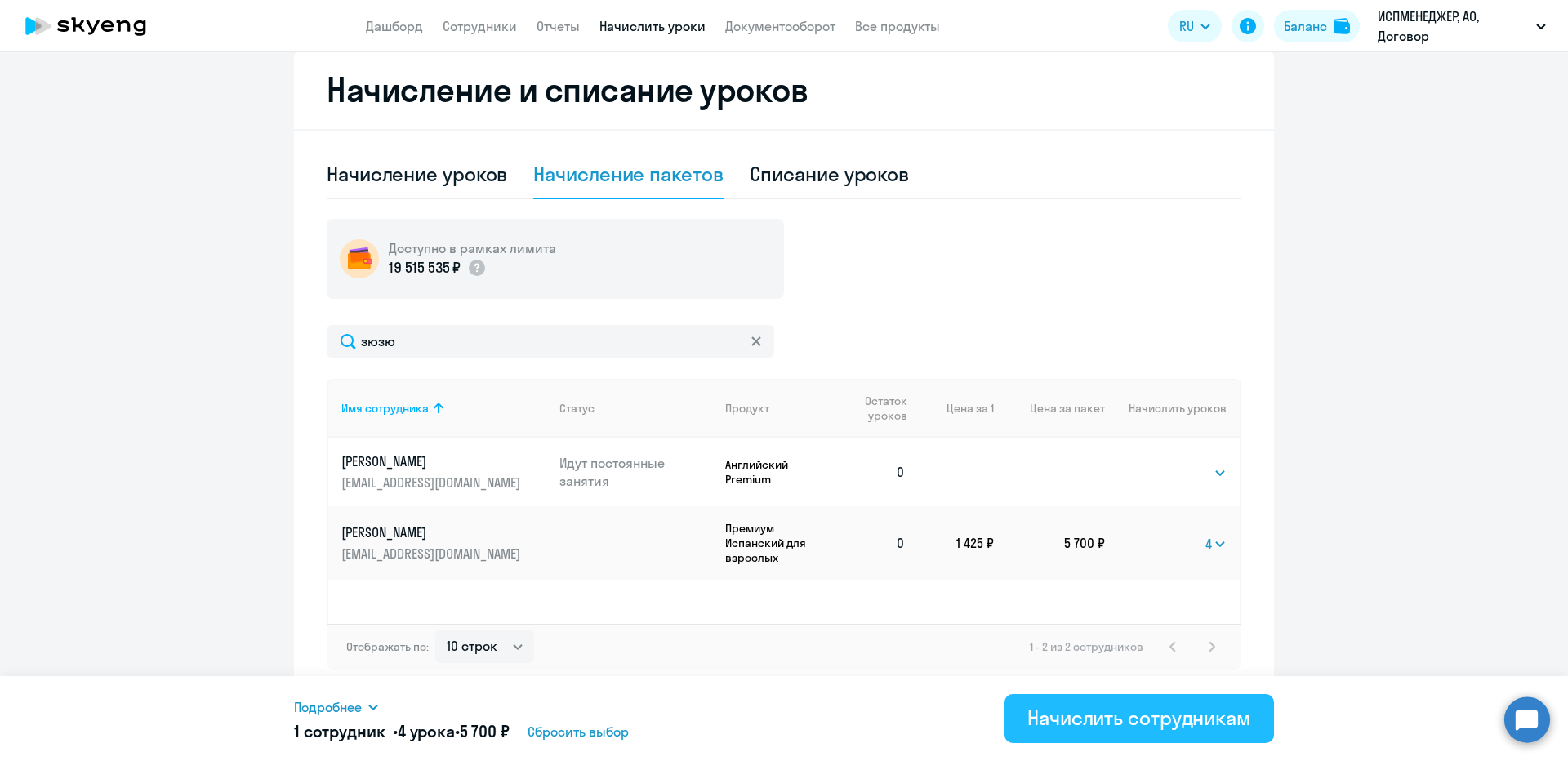
click at [1066, 721] on div "Начислить сотрудникам" at bounding box center [1139, 717] width 224 height 26
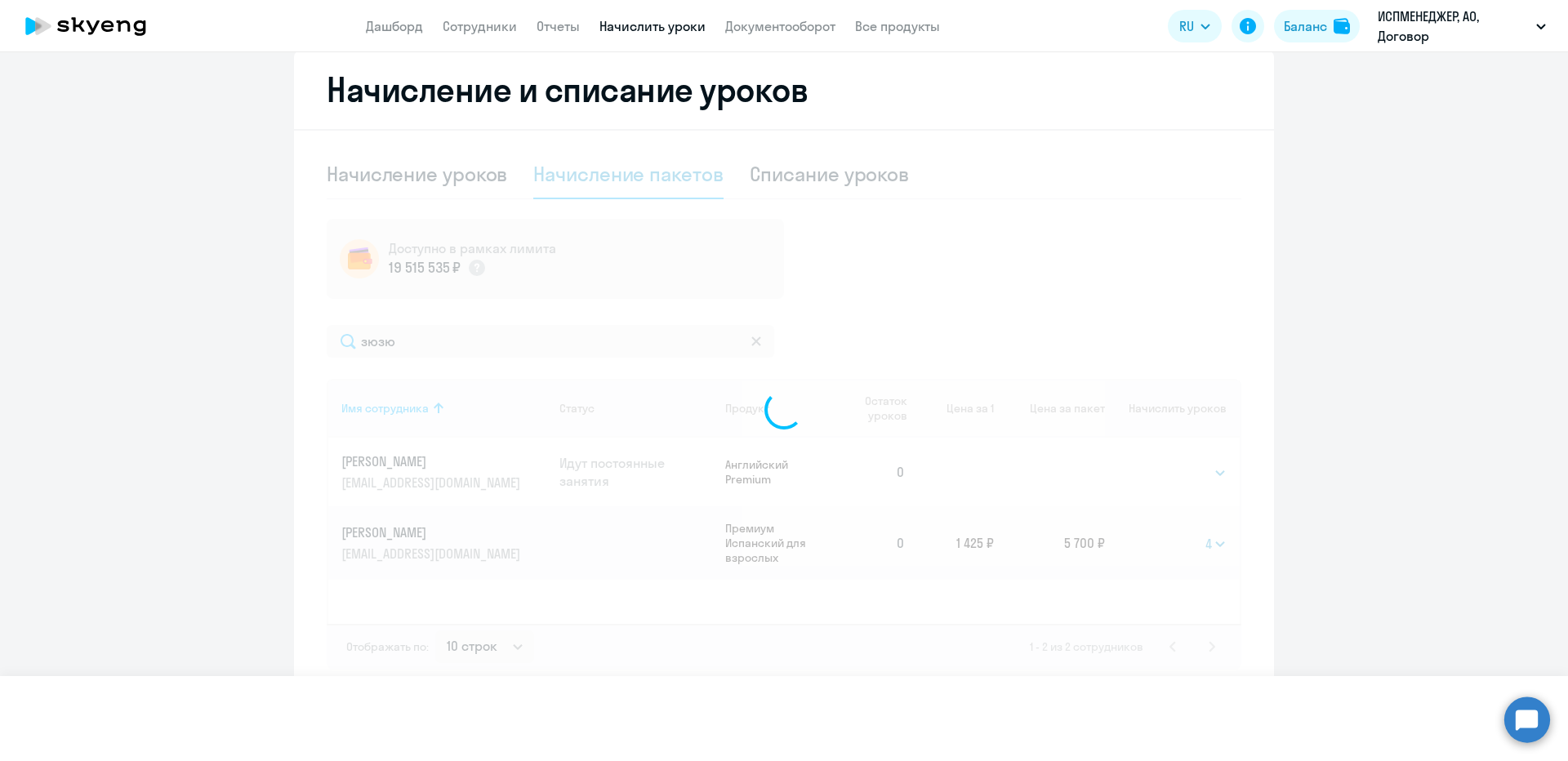
select select
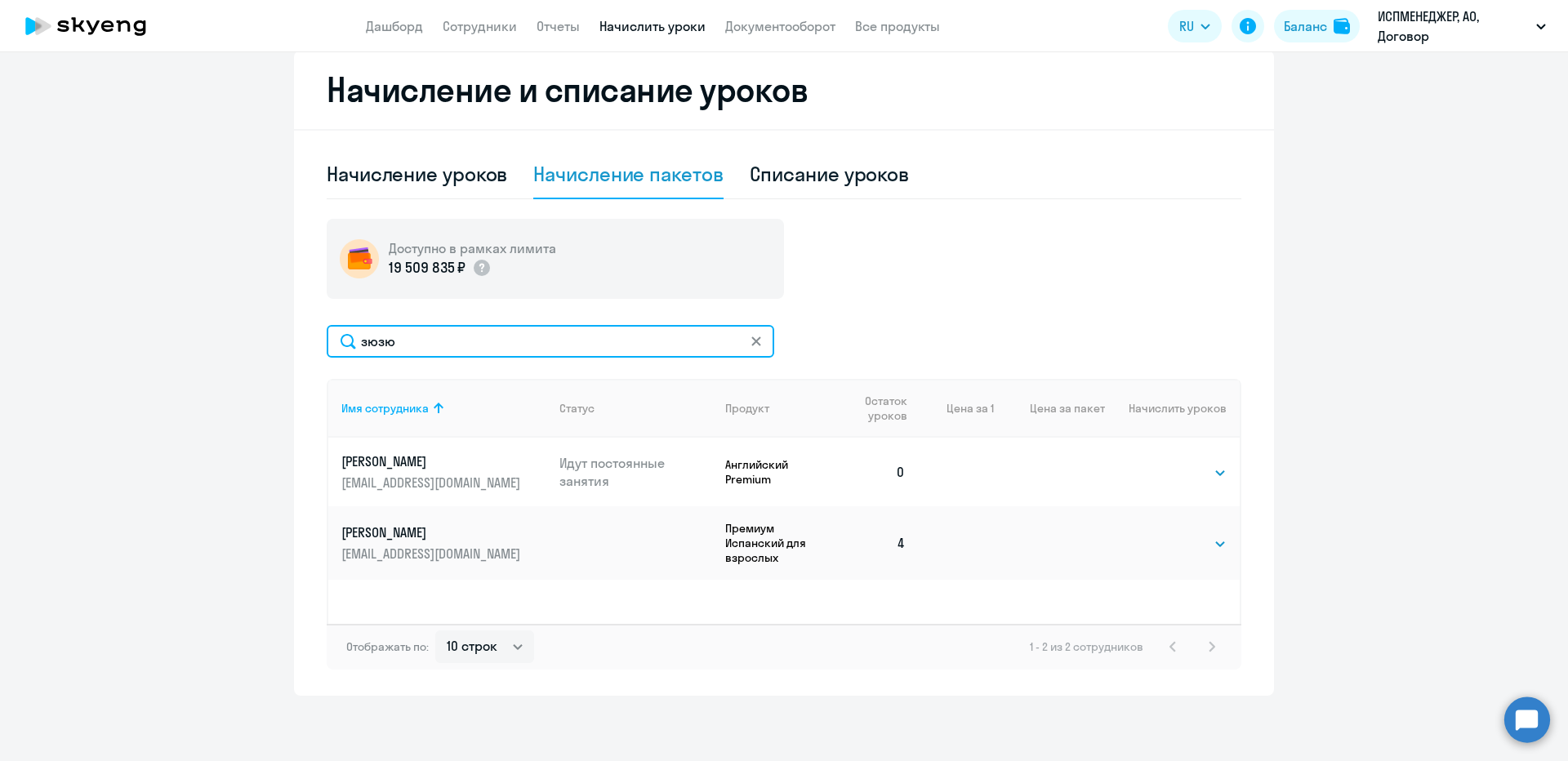
drag, startPoint x: 436, startPoint y: 346, endPoint x: 296, endPoint y: 337, distance: 140.3
click at [296, 337] on div "Начисление и списание уроков Начисление уроков Начисление пакетов Списание урок…" at bounding box center [784, 373] width 980 height 645
type input "задб"
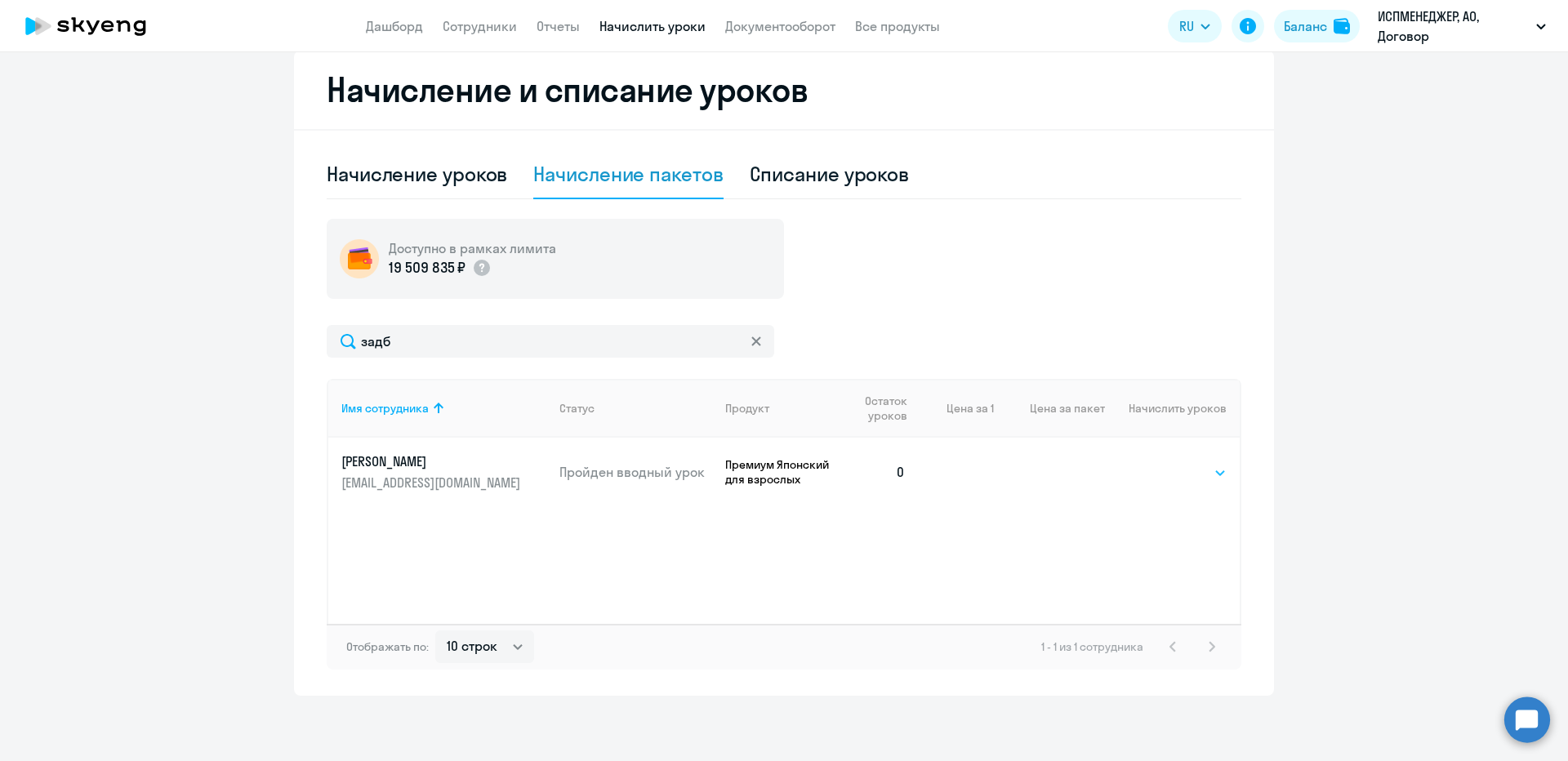
click at [1174, 466] on select "Выбрать 4 8 16 32 64 96 128" at bounding box center [1193, 472] width 67 height 20
select select "4"
click at [1159, 463] on select "Выбрать 4 8 16 32 64 96 128" at bounding box center [1193, 472] width 67 height 20
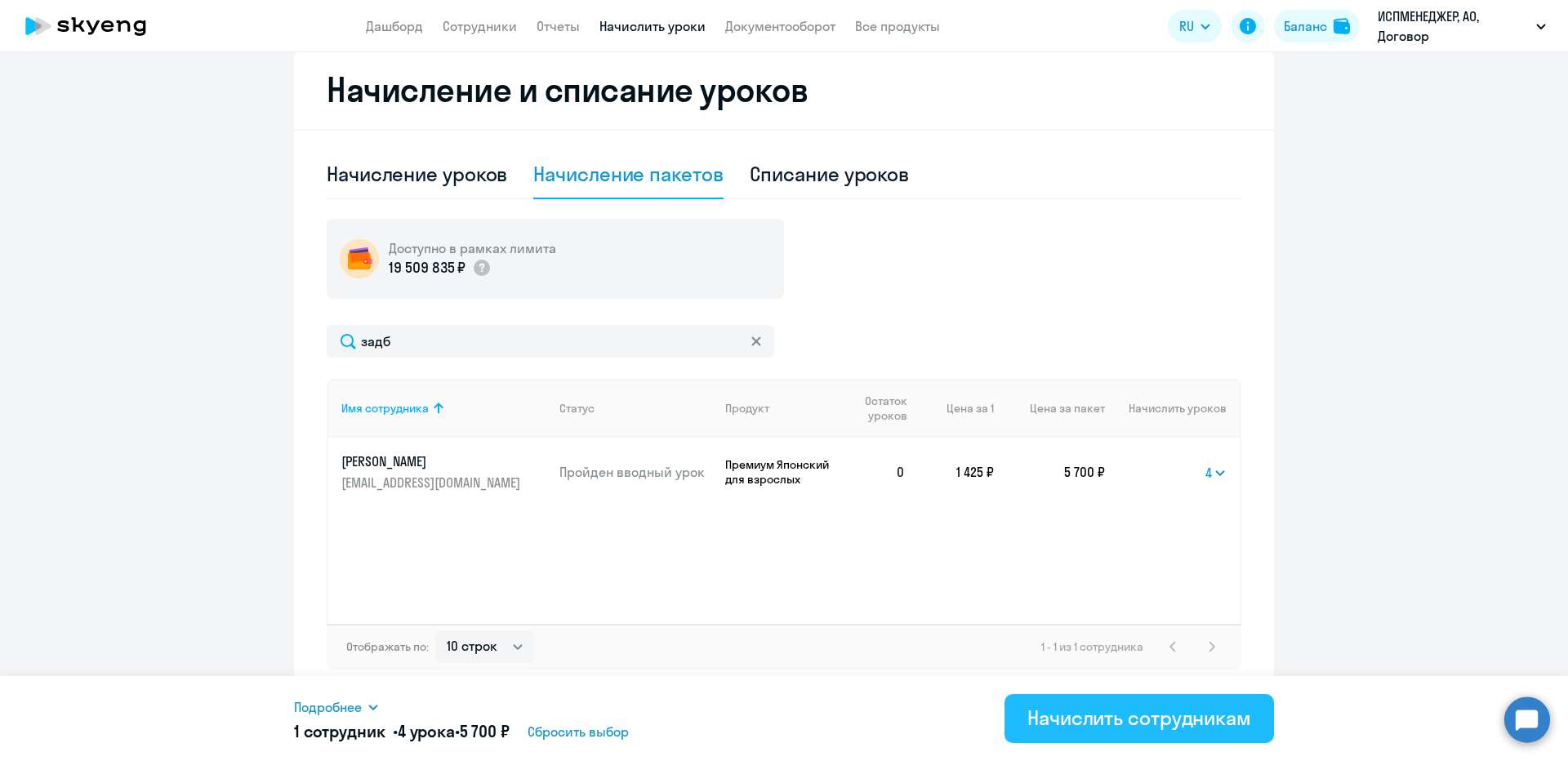
click at [1063, 700] on button "Начислить сотрудникам" at bounding box center [1139, 718] width 269 height 49
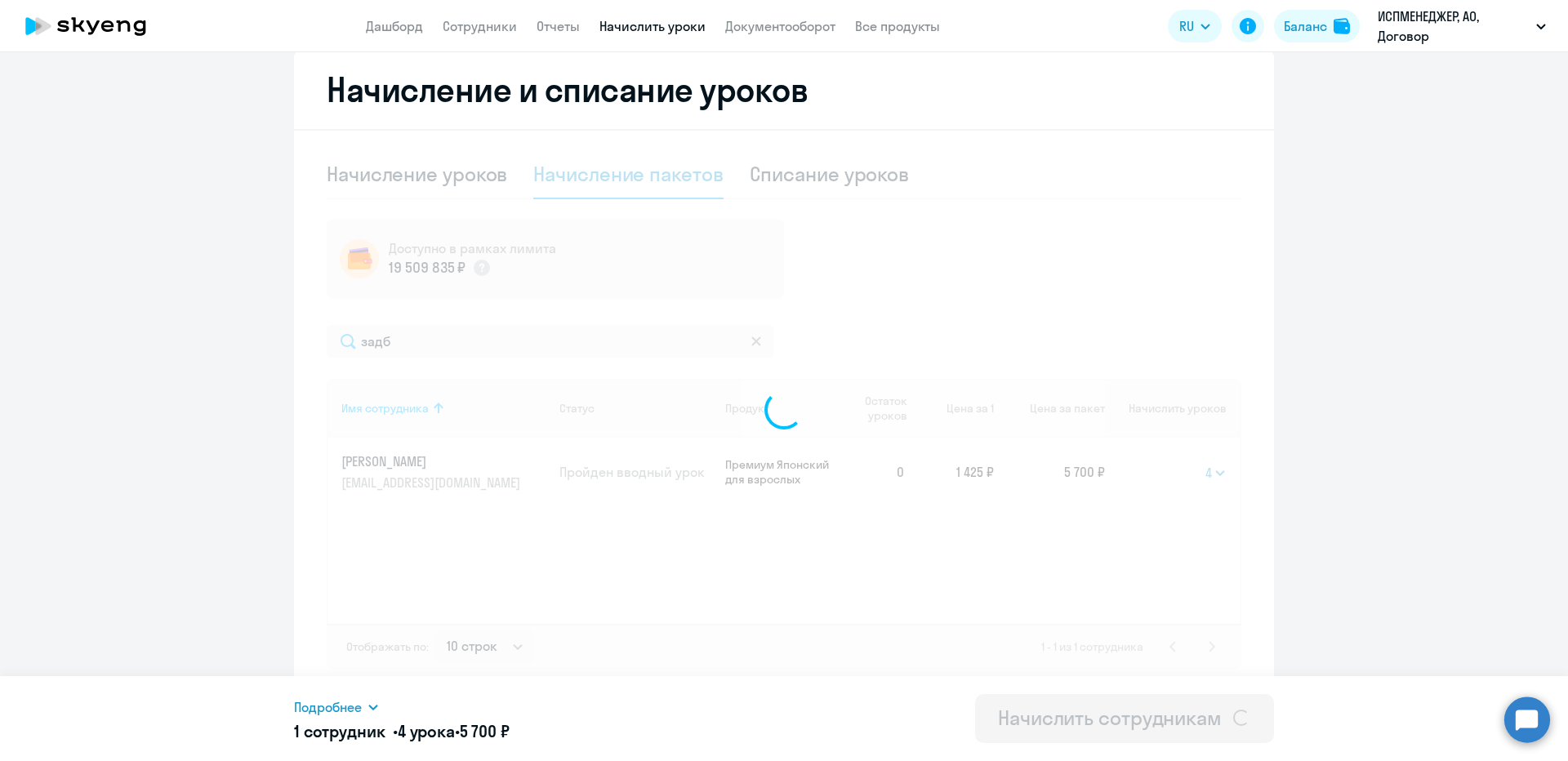
select select
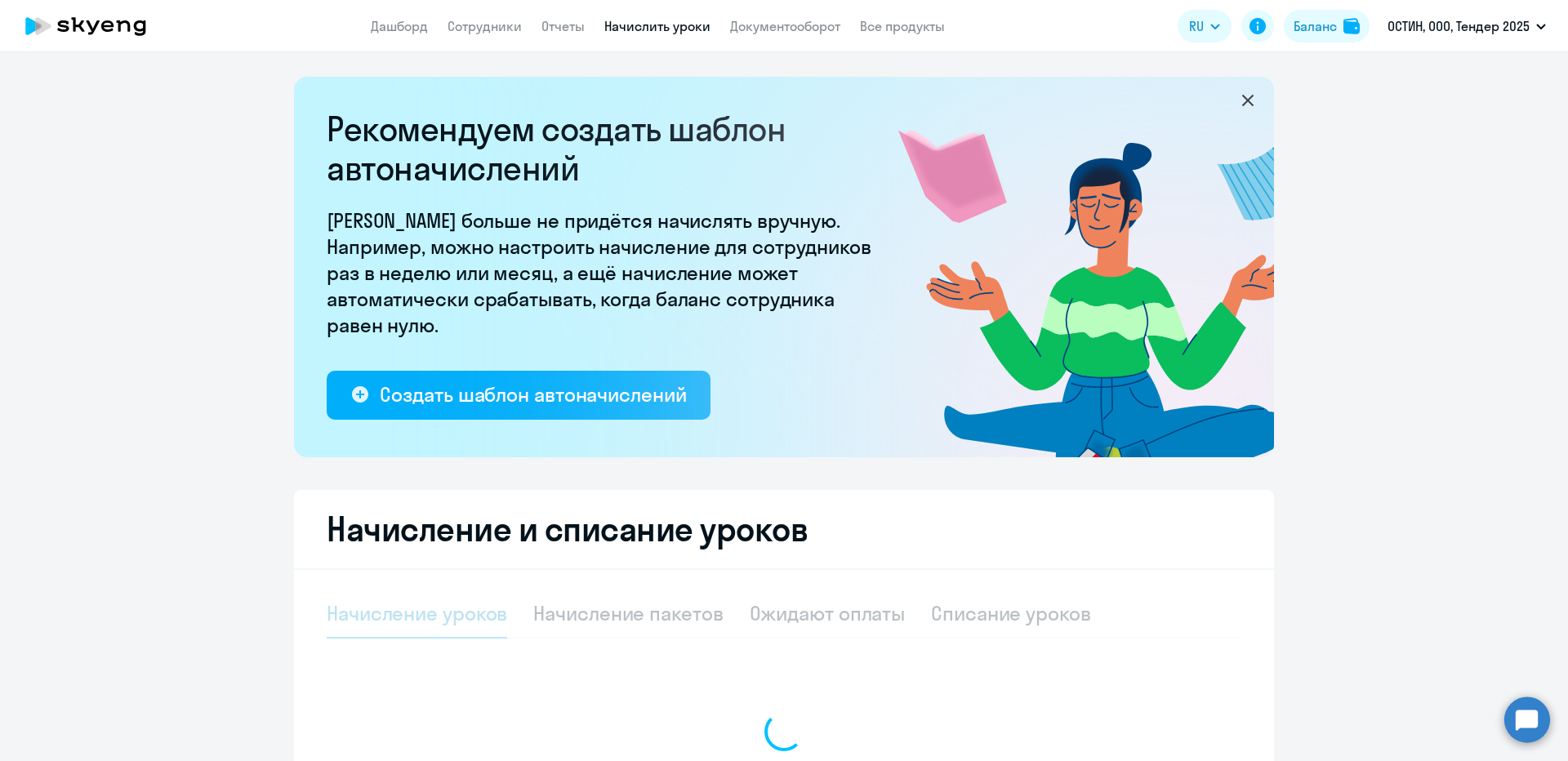
select select "10"
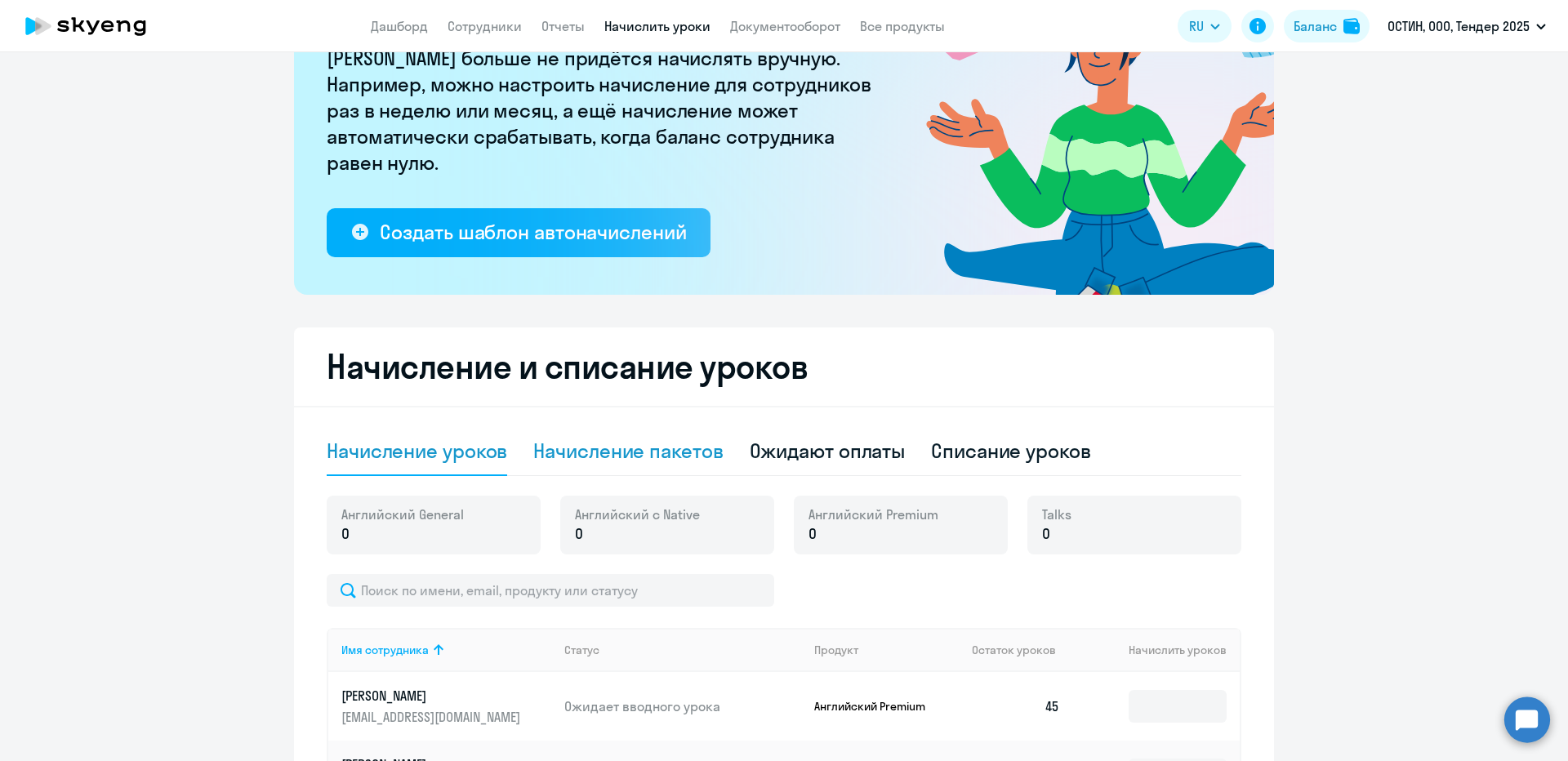
scroll to position [164, 0]
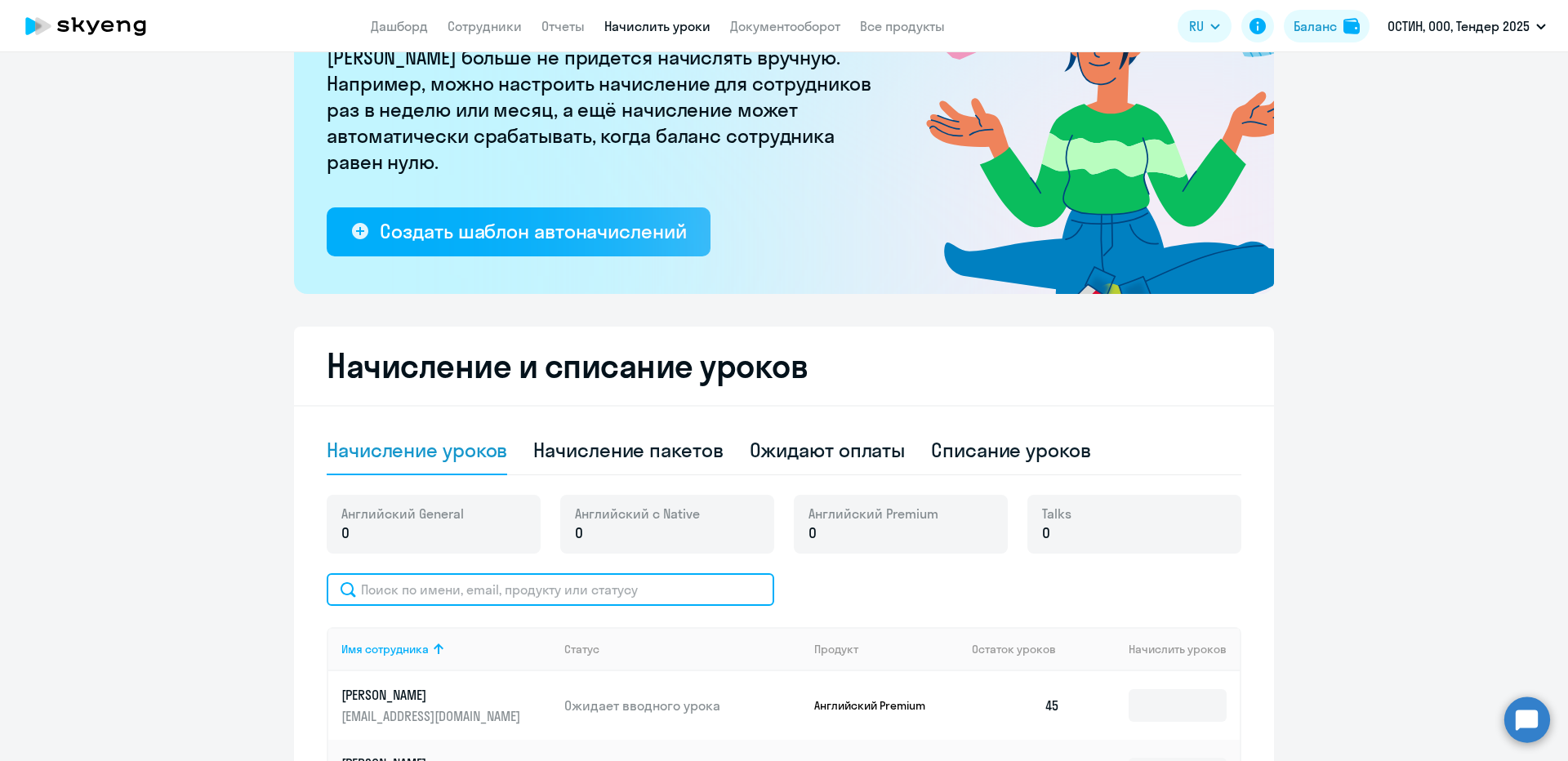
click at [505, 585] on input "text" at bounding box center [550, 590] width 447 height 33
type input "сали"
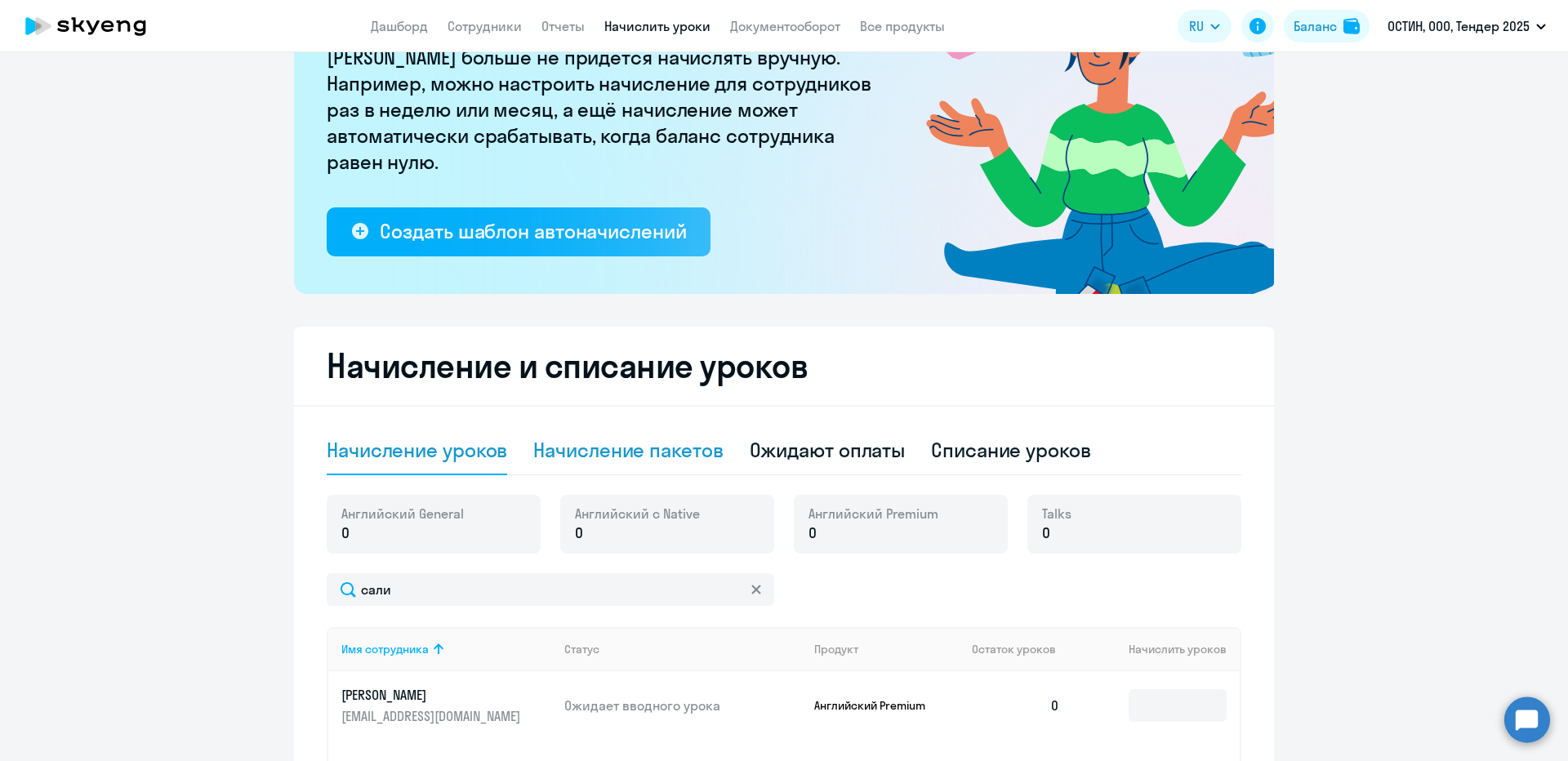
click at [593, 475] on div "Начисление пакетов" at bounding box center [627, 450] width 189 height 49
select select "10"
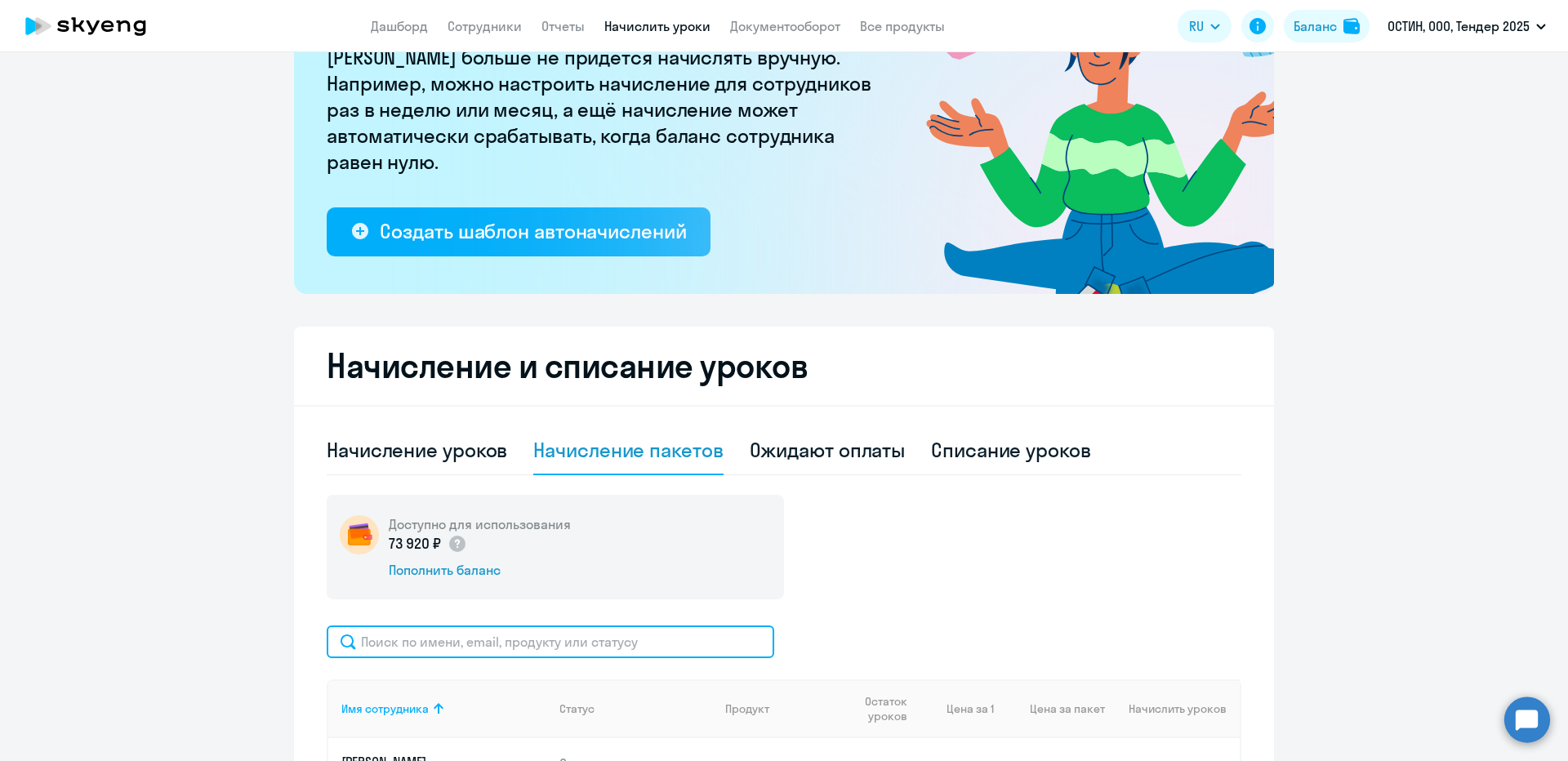
click at [422, 645] on input "text" at bounding box center [550, 642] width 447 height 33
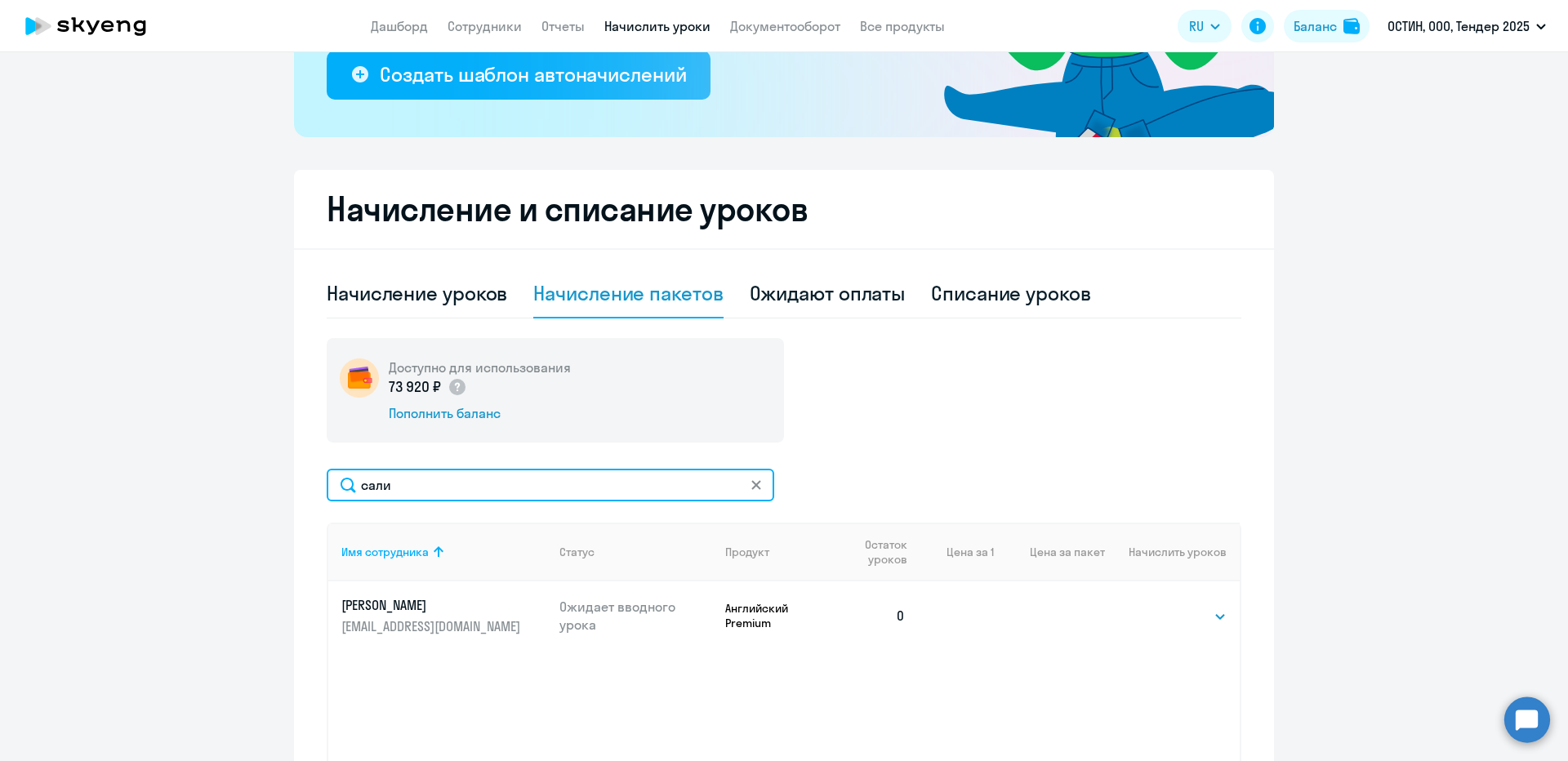
scroll to position [327, 0]
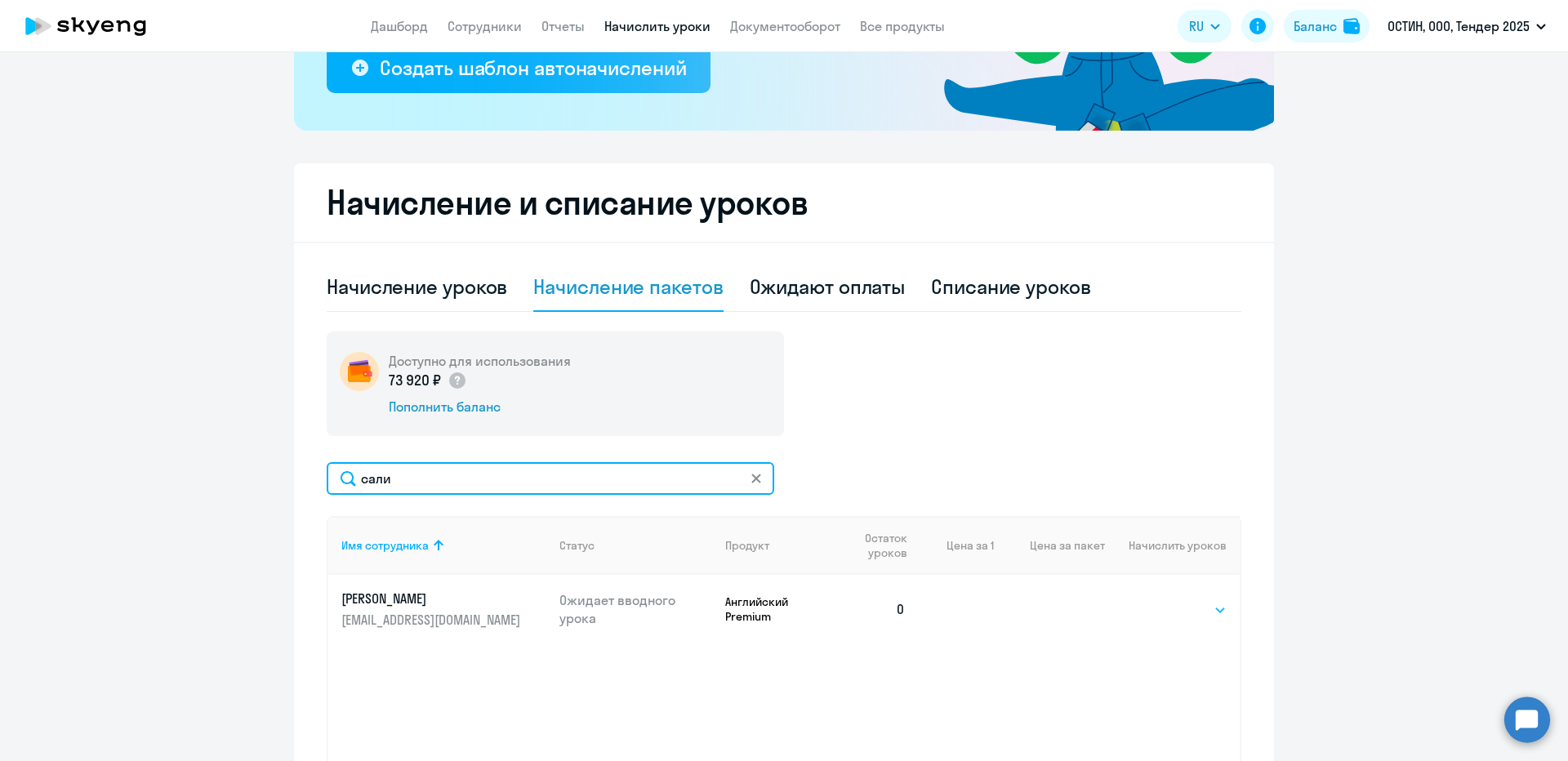
type input "сали"
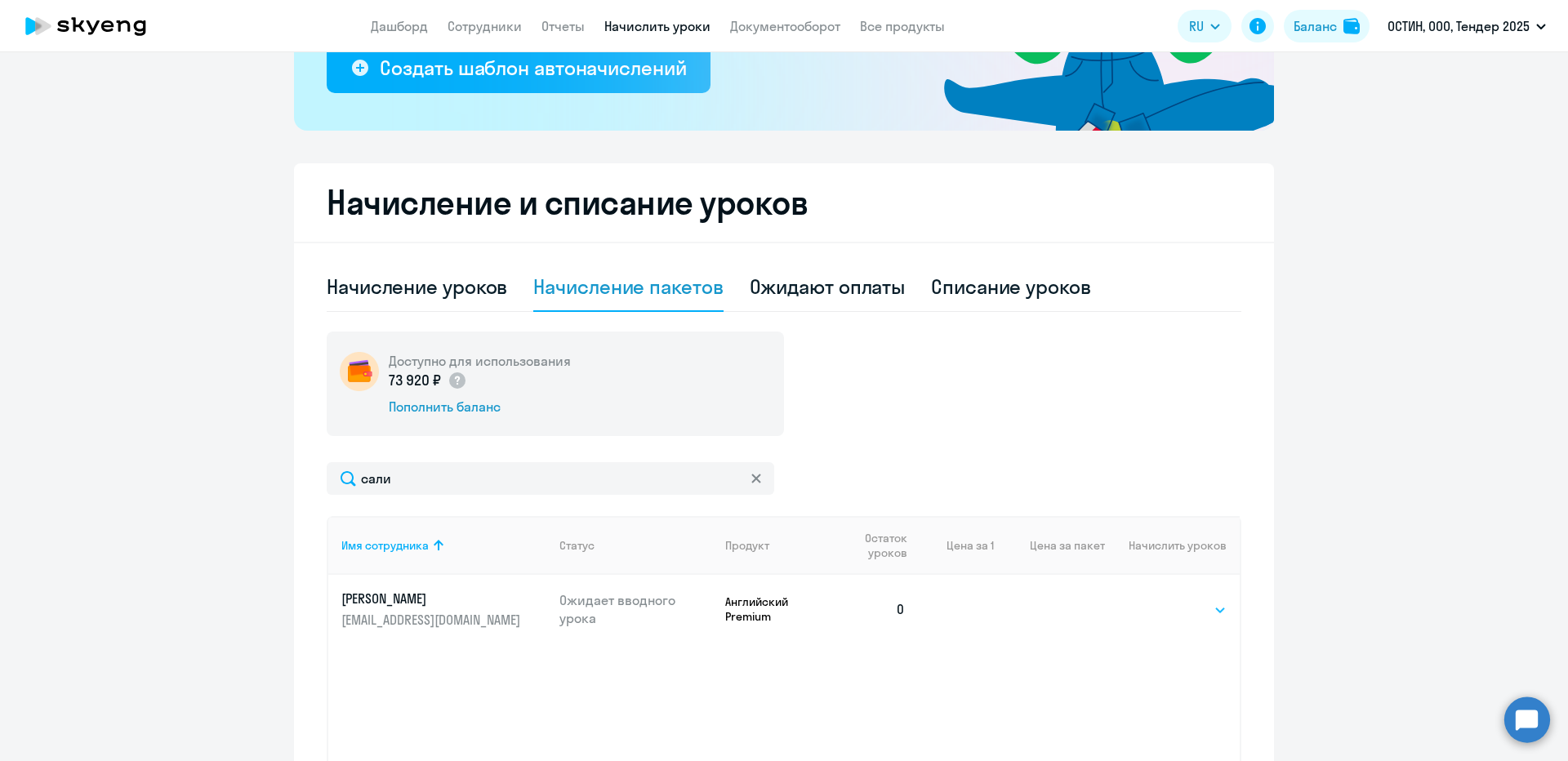
click at [1174, 605] on select "Выбрать 4 8 14 16 32 64 96 128" at bounding box center [1193, 609] width 67 height 20
select select "64"
click at [1159, 600] on select "Выбрать 4 8 14 16 32 64 96 128" at bounding box center [1193, 609] width 67 height 20
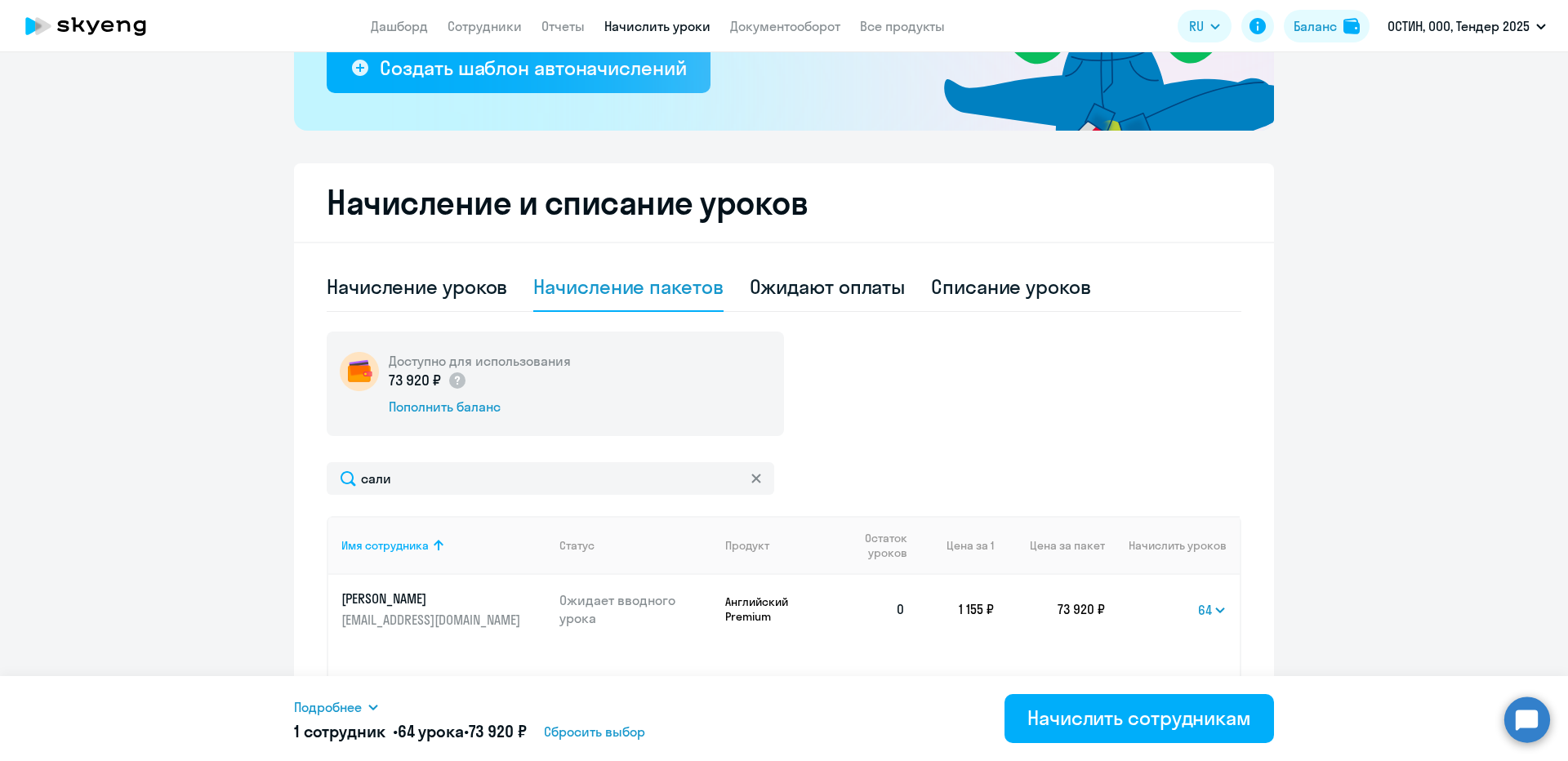
scroll to position [408, 0]
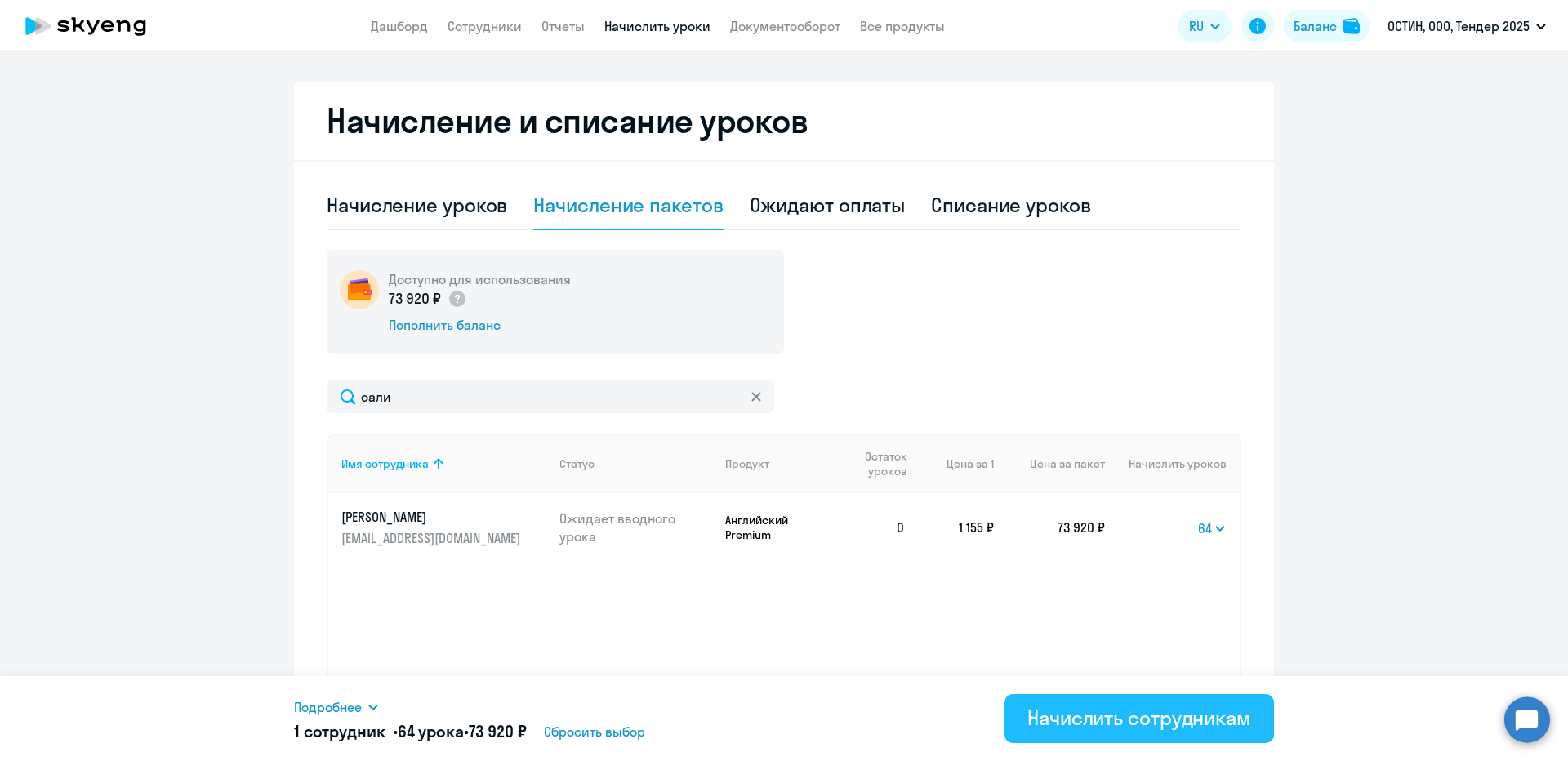
click at [1074, 731] on button "Начислить сотрудникам" at bounding box center [1139, 718] width 269 height 49
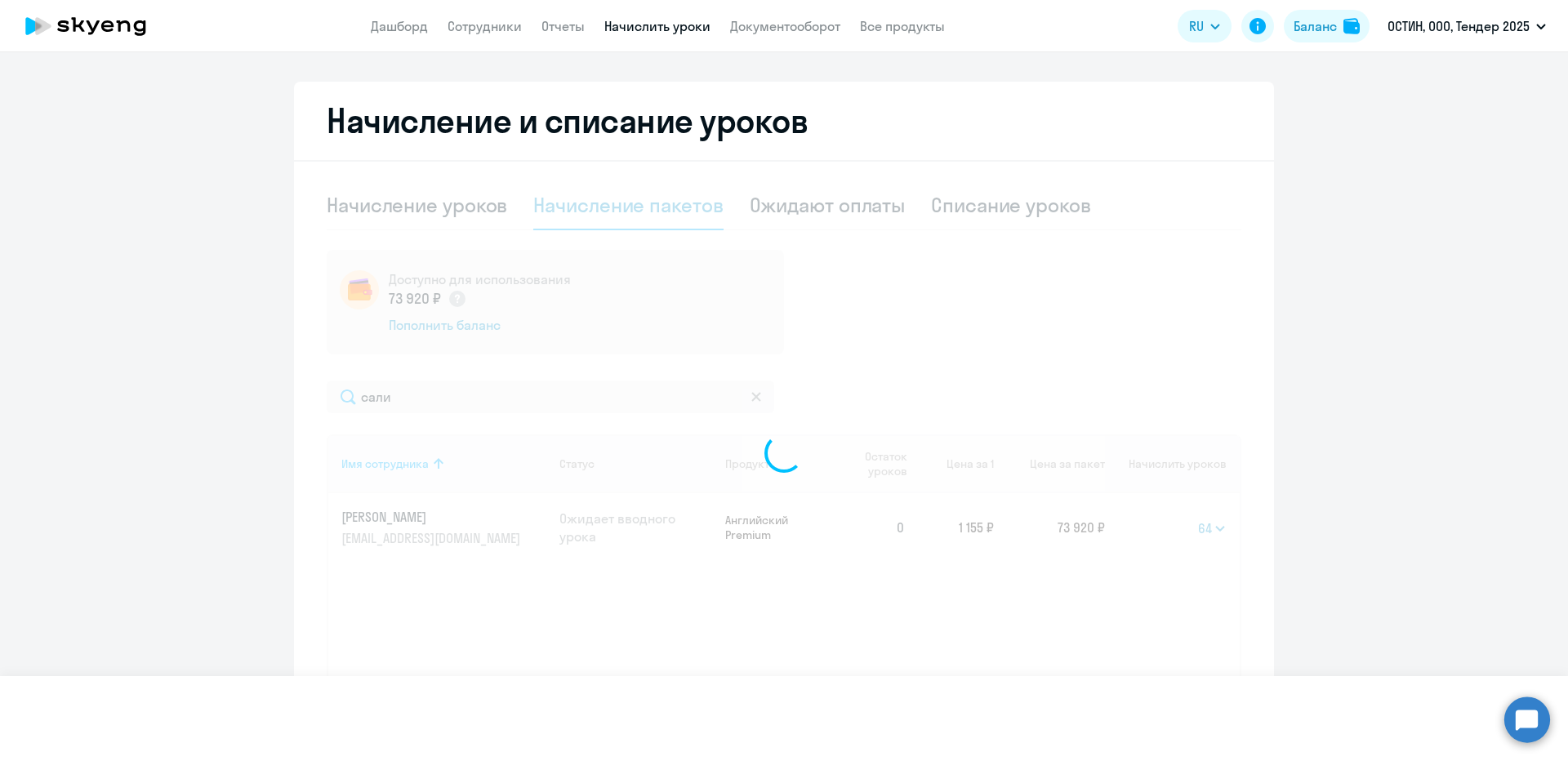
select select
